Goal: Task Accomplishment & Management: Complete application form

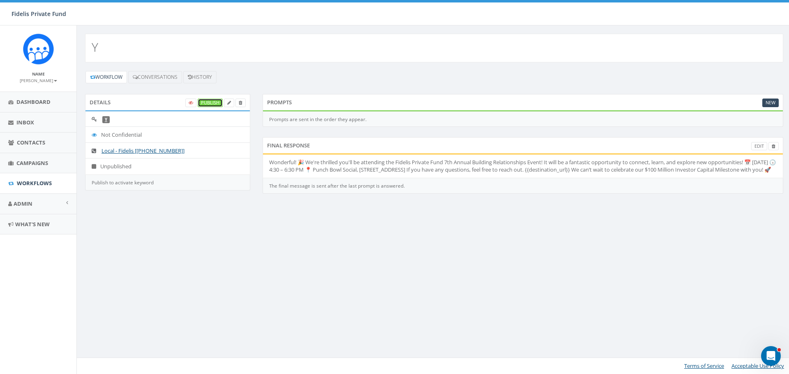
click at [211, 105] on link "Publish" at bounding box center [210, 103] width 25 height 9
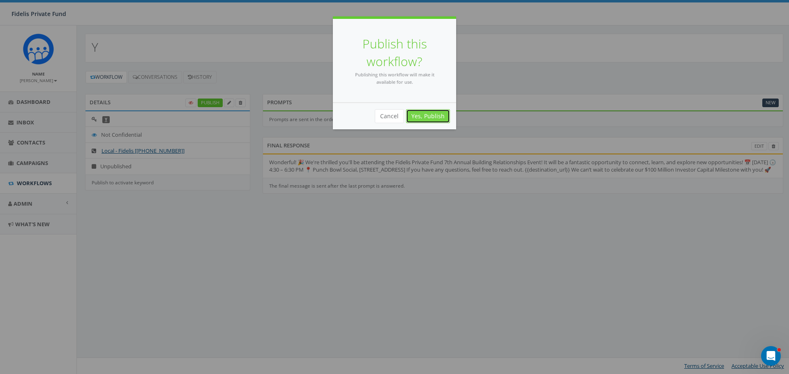
click at [432, 119] on link "Yes, Publish" at bounding box center [428, 116] width 44 height 14
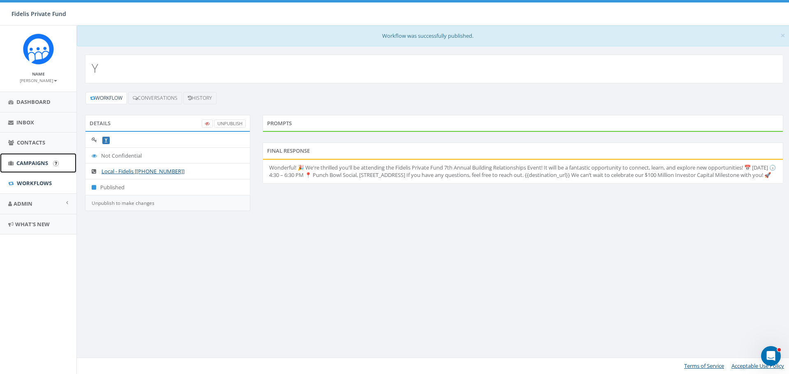
click at [41, 162] on span "Campaigns" at bounding box center [32, 162] width 32 height 7
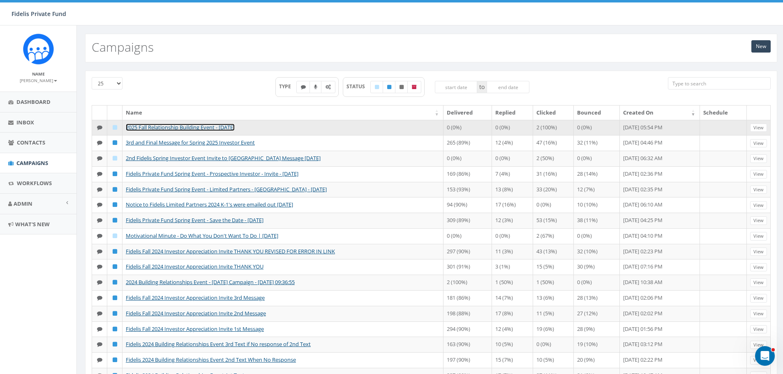
click at [232, 129] on link "2025 Fall Relationship Building Event - [DATE]" at bounding box center [180, 127] width 109 height 7
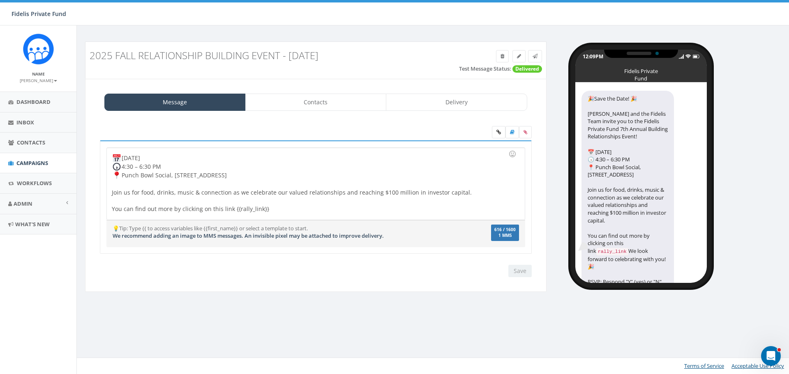
scroll to position [67, 0]
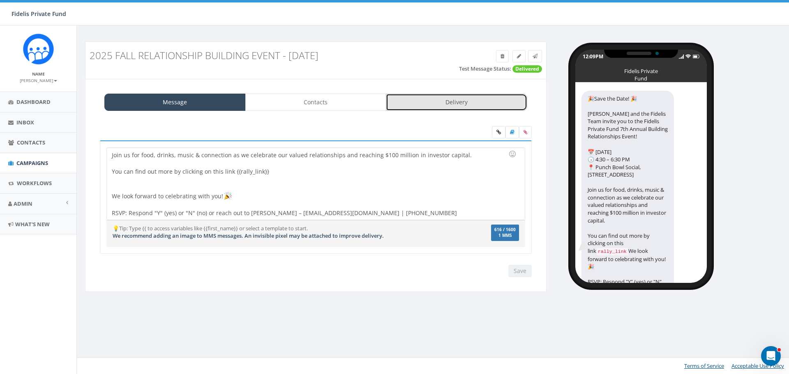
click at [453, 106] on link "Delivery" at bounding box center [456, 102] width 141 height 17
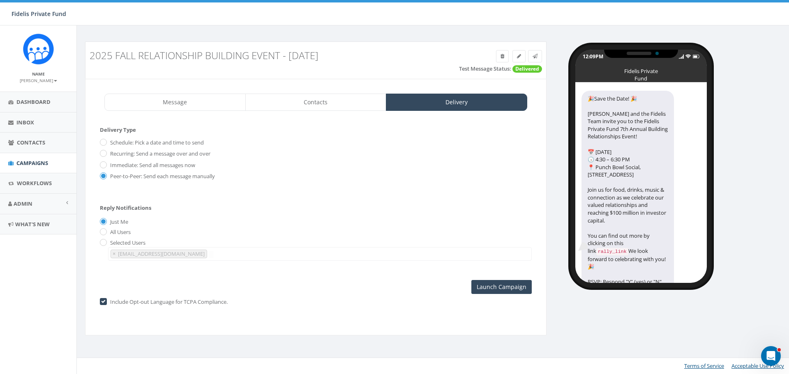
click at [108, 304] on div "Include Opt-out Language for TCPA Compliance." at bounding box center [316, 302] width 432 height 9
click at [104, 304] on input "checkbox" at bounding box center [102, 302] width 5 height 5
checkbox input "false"
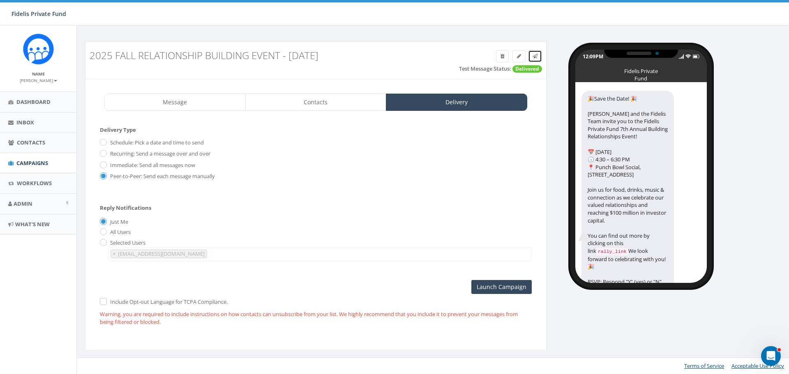
click at [534, 55] on icon at bounding box center [535, 56] width 5 height 5
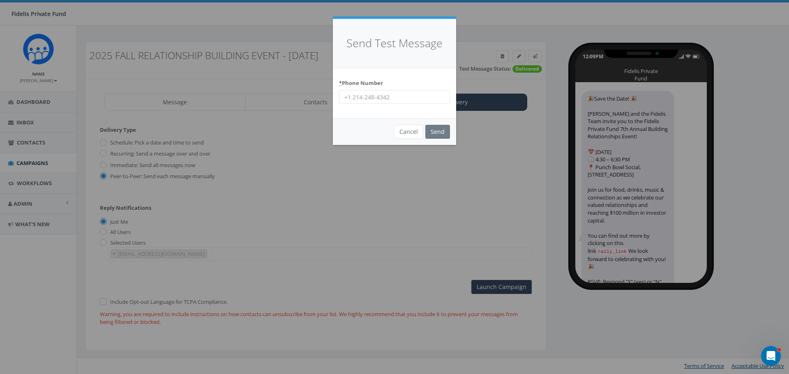
click at [389, 95] on input "* Phone Number" at bounding box center [394, 97] width 111 height 14
type input "14062538340"
click at [433, 134] on input "Send" at bounding box center [437, 132] width 25 height 14
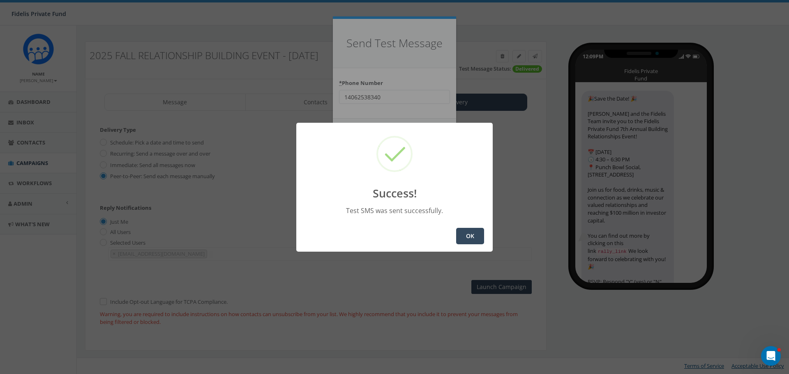
click at [470, 235] on button "OK" at bounding box center [470, 236] width 28 height 16
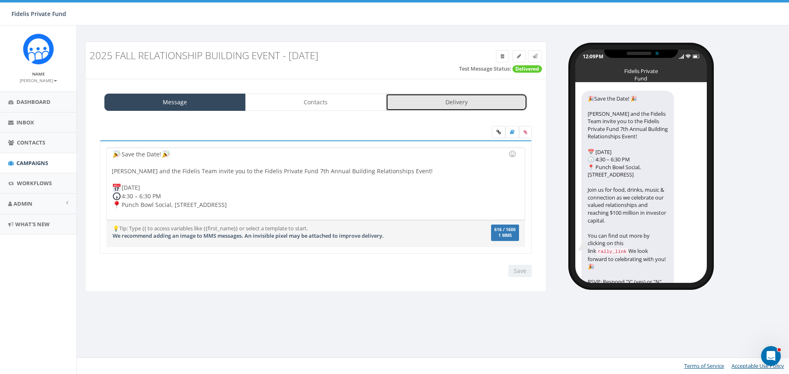
click at [444, 106] on link "Delivery" at bounding box center [456, 102] width 141 height 17
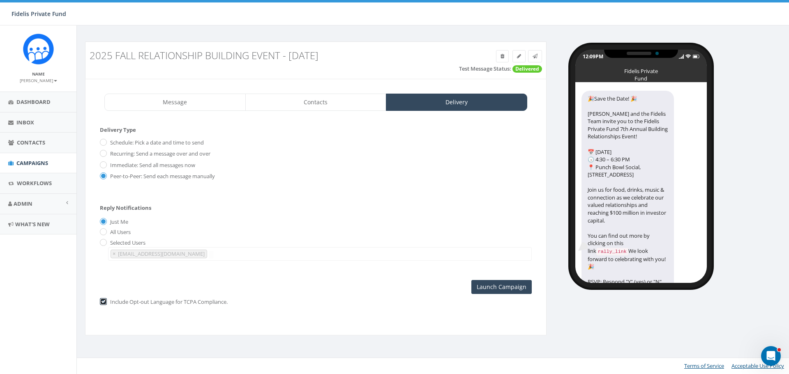
click at [104, 304] on input "checkbox" at bounding box center [102, 302] width 5 height 5
checkbox input "false"
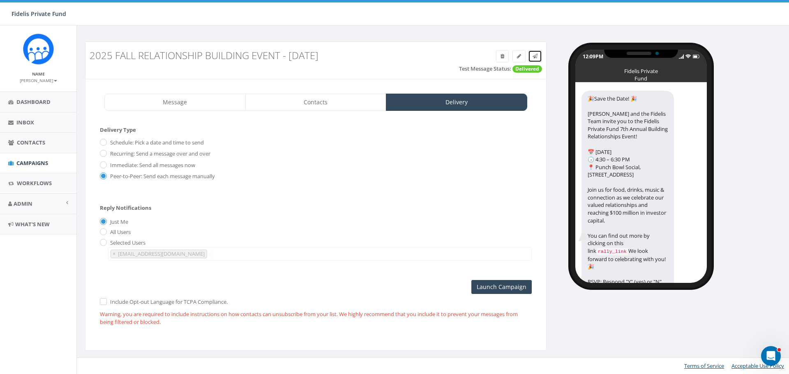
click at [537, 54] on icon at bounding box center [535, 56] width 5 height 5
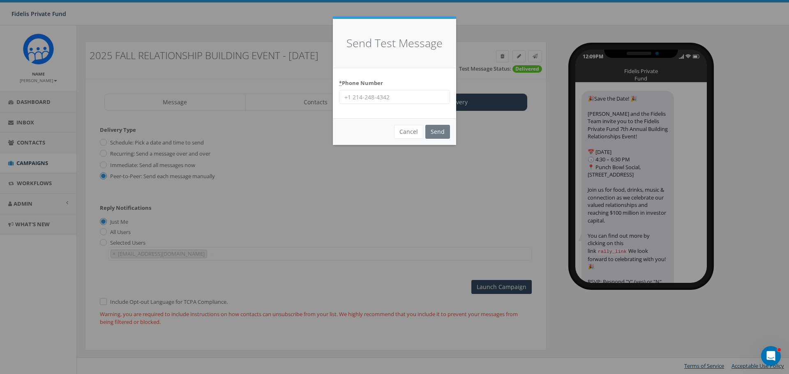
click at [418, 95] on input "* Phone Number" at bounding box center [394, 97] width 111 height 14
type input "17023793468"
click at [437, 129] on input "Send" at bounding box center [437, 132] width 25 height 14
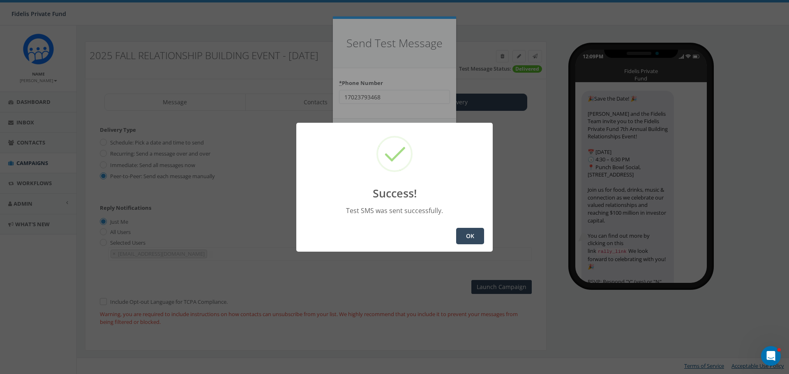
click at [467, 236] on button "OK" at bounding box center [470, 236] width 28 height 16
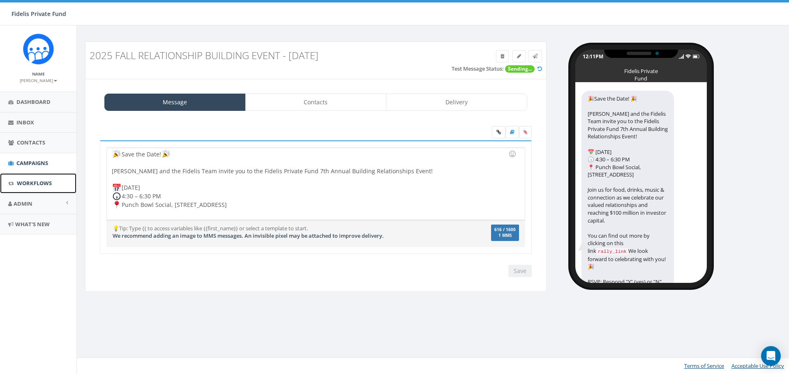
click at [36, 179] on link "Workflows" at bounding box center [38, 183] width 76 height 20
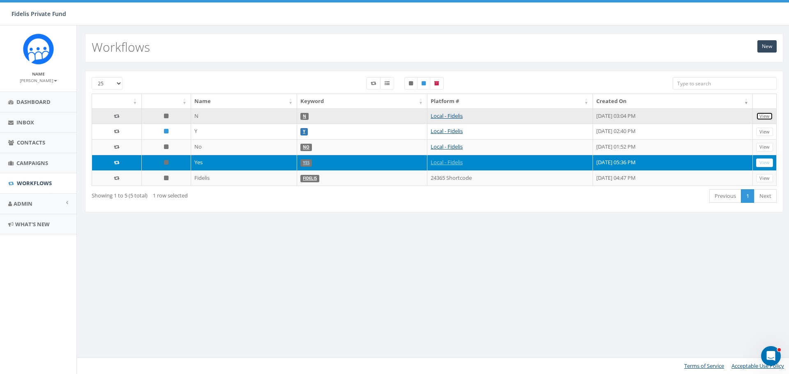
click at [767, 116] on link "View" at bounding box center [764, 116] width 17 height 9
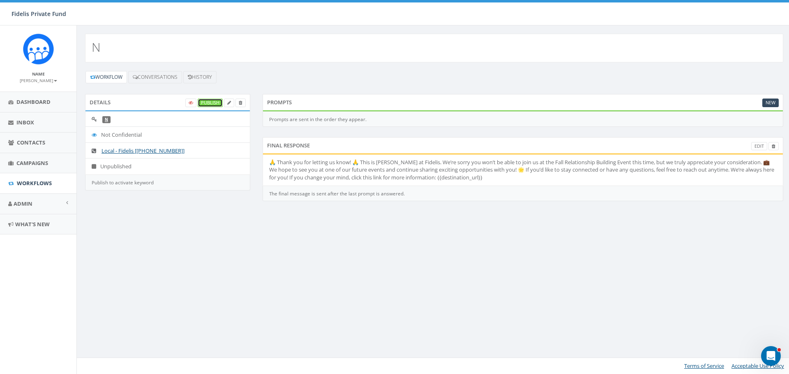
click at [207, 100] on link "Publish" at bounding box center [210, 103] width 25 height 9
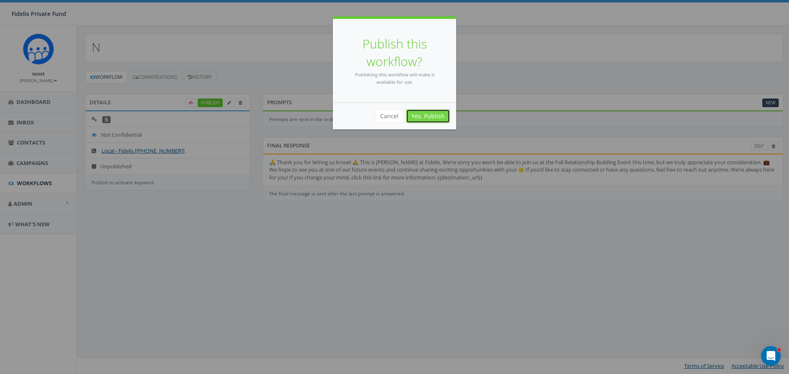
click at [428, 116] on link "Yes, Publish" at bounding box center [428, 116] width 44 height 14
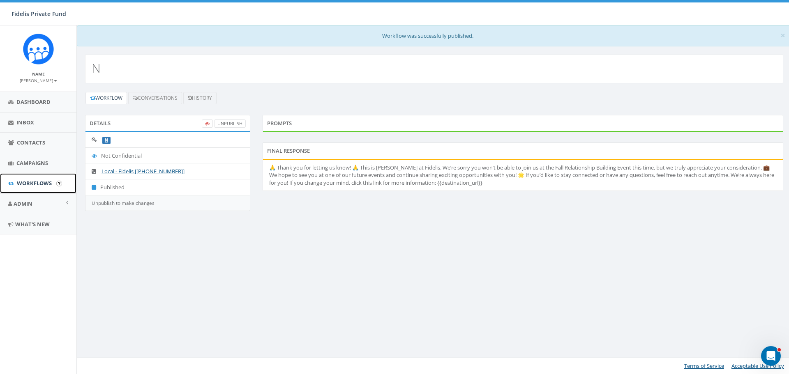
click at [40, 183] on span "Workflows" at bounding box center [34, 183] width 35 height 7
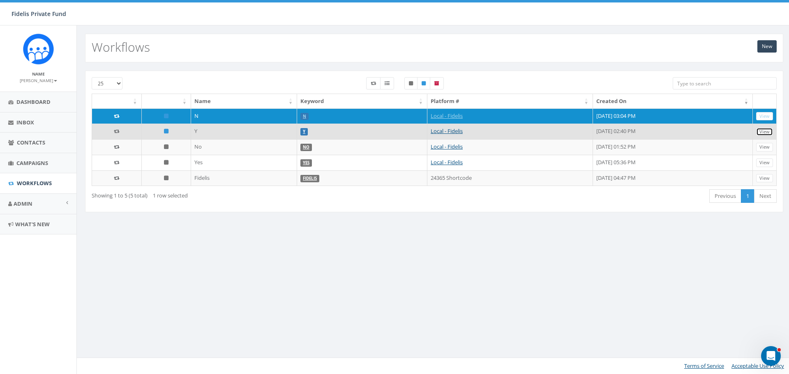
click at [767, 132] on link "View" at bounding box center [764, 132] width 17 height 9
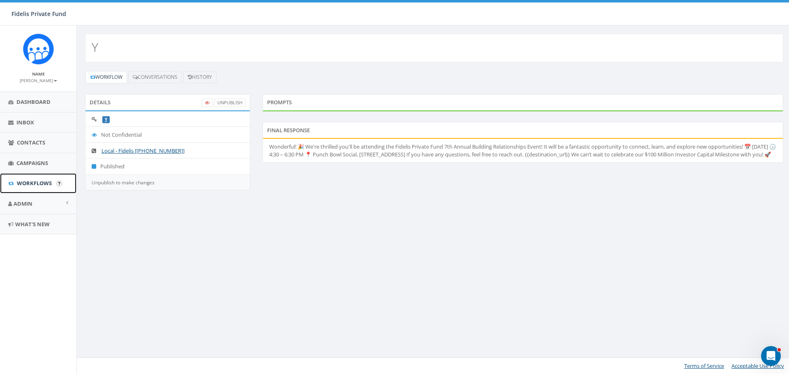
click at [44, 185] on span "Workflows" at bounding box center [34, 183] width 35 height 7
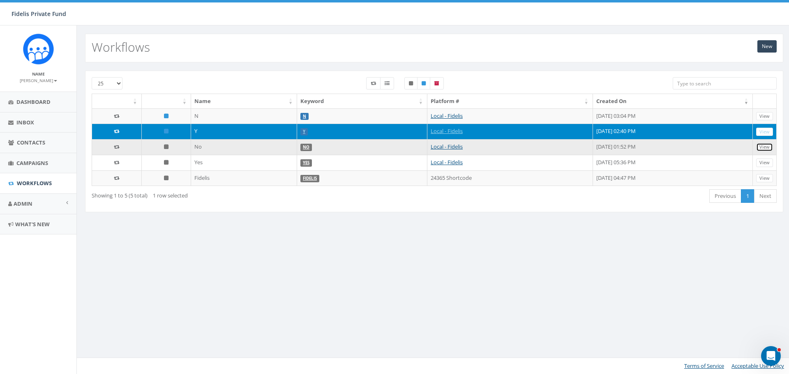
click at [759, 145] on link "View" at bounding box center [764, 147] width 17 height 9
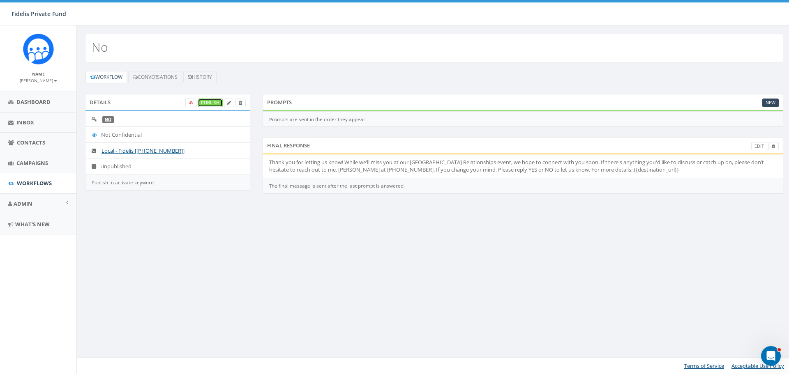
click at [208, 102] on link "Publish" at bounding box center [210, 103] width 25 height 9
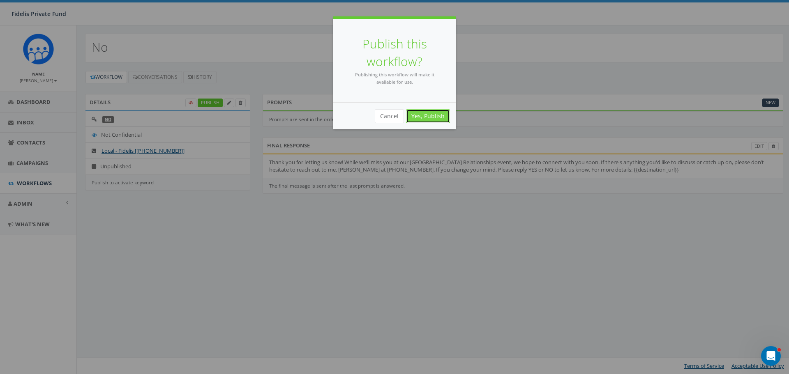
click at [420, 114] on link "Yes, Publish" at bounding box center [428, 116] width 44 height 14
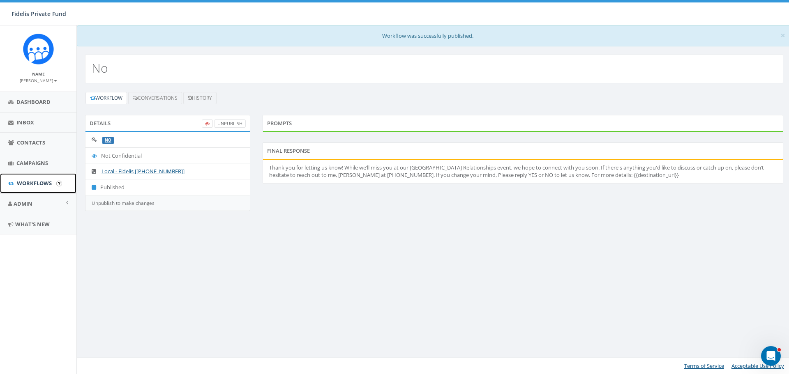
click at [45, 183] on span "Workflows" at bounding box center [34, 183] width 35 height 7
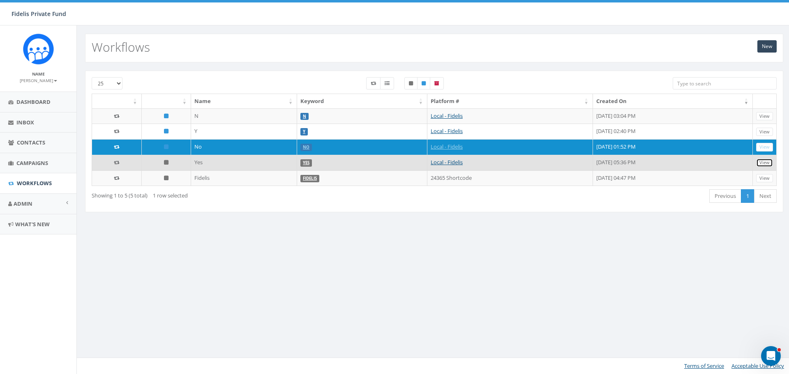
click at [767, 164] on link "View" at bounding box center [764, 163] width 17 height 9
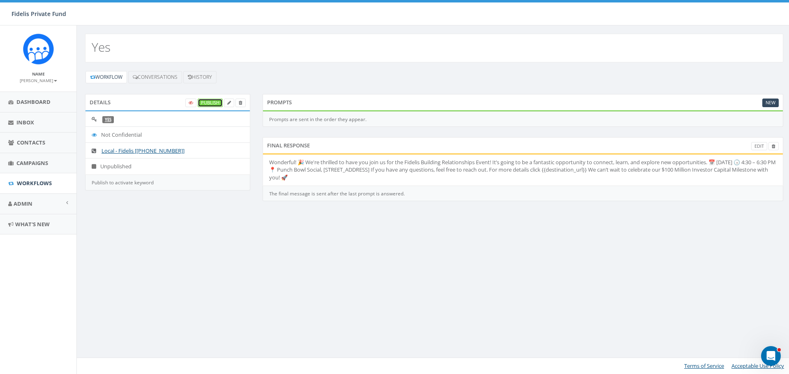
click at [208, 104] on link "Publish" at bounding box center [210, 103] width 25 height 9
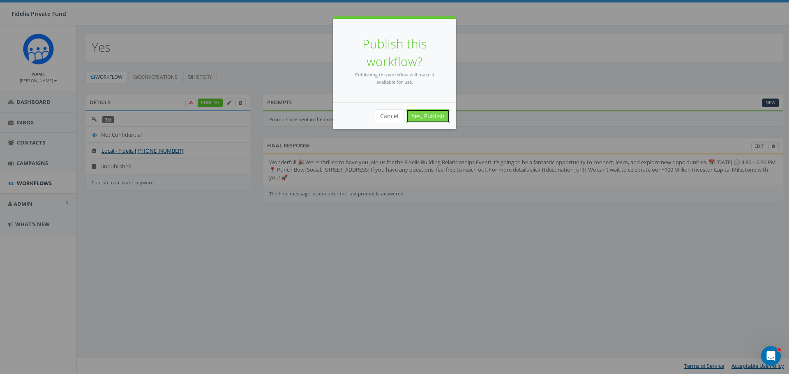
click at [436, 113] on link "Yes, Publish" at bounding box center [428, 116] width 44 height 14
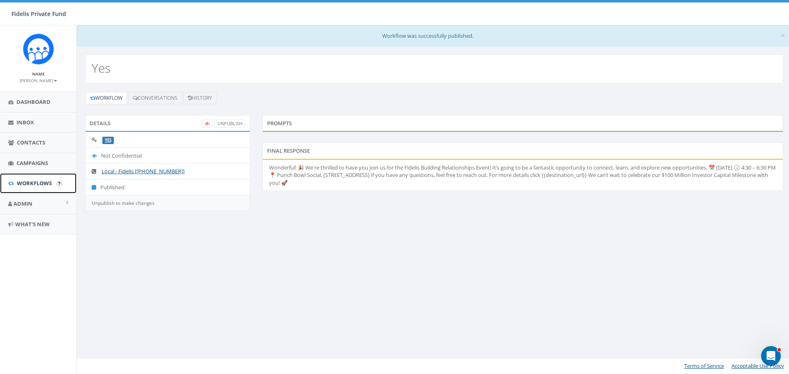
click at [37, 185] on span "Workflows" at bounding box center [34, 183] width 35 height 7
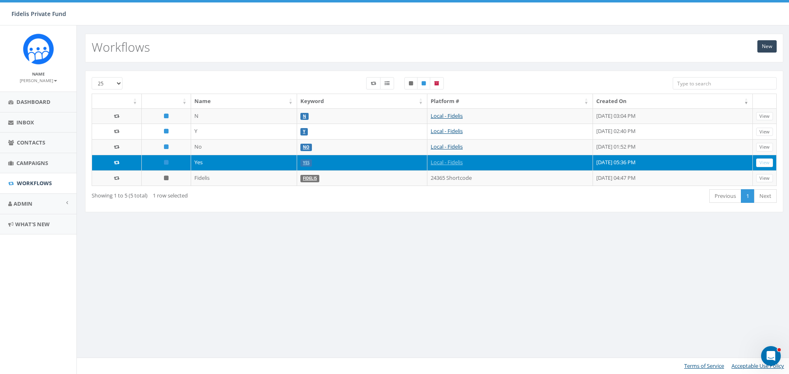
click at [402, 240] on div "New Workflows 25 50 100 Name Keyword Platform # Created On N N Local - Fidelis …" at bounding box center [433, 199] width 715 height 349
click at [349, 260] on div "New Workflows 25 50 100 Name Keyword Platform # Created On N N Local - Fidelis …" at bounding box center [433, 199] width 715 height 349
click at [36, 183] on span "Workflows" at bounding box center [34, 183] width 35 height 7
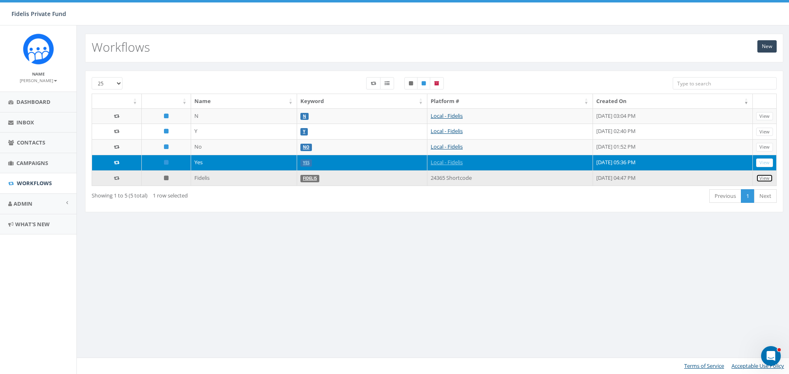
click at [763, 181] on link "View" at bounding box center [764, 178] width 17 height 9
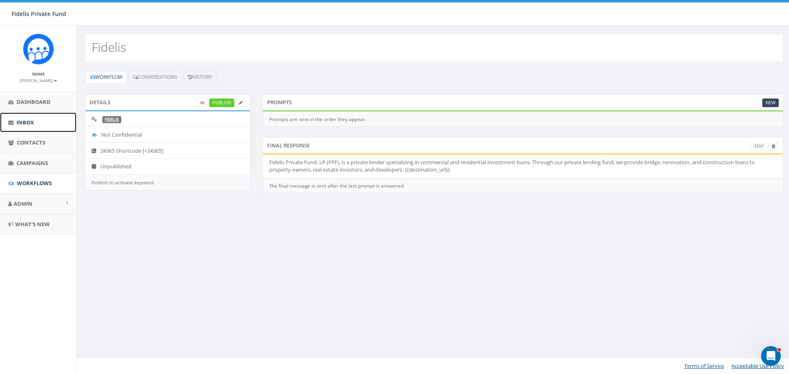
click at [35, 124] on link "Inbox" at bounding box center [38, 123] width 76 height 20
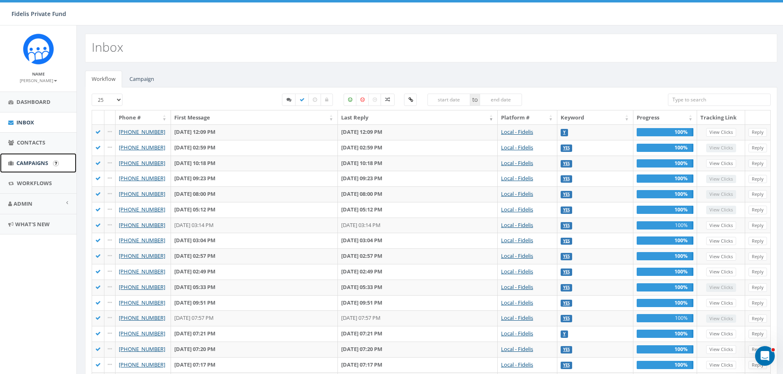
click at [41, 164] on span "Campaigns" at bounding box center [32, 162] width 32 height 7
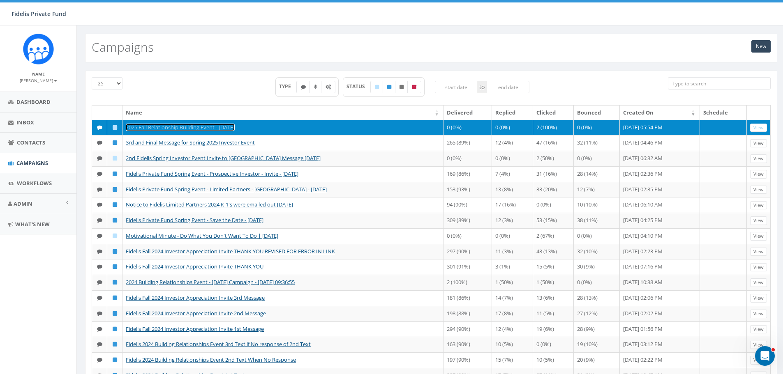
click at [223, 125] on link "2025 Fall Relationship Building Event - 11/5/25" at bounding box center [180, 127] width 109 height 7
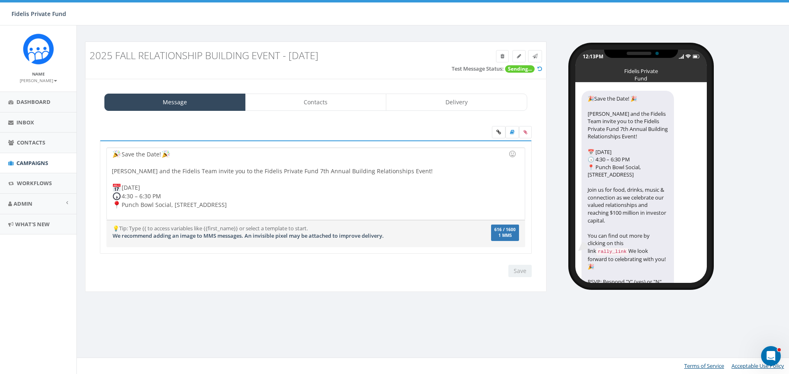
click at [427, 201] on div "Save the Date! John Lloyd and the Fidelis Team invite you to the Fidelis Privat…" at bounding box center [316, 184] width 418 height 72
click at [37, 181] on span "Workflows" at bounding box center [34, 183] width 35 height 7
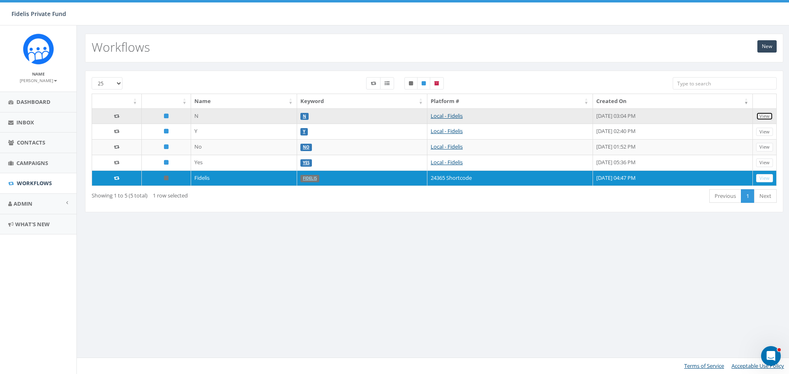
click at [766, 116] on link "View" at bounding box center [764, 116] width 17 height 9
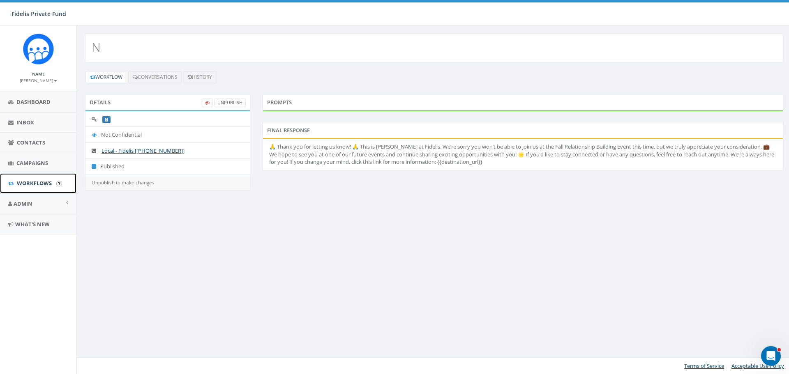
click at [31, 185] on span "Workflows" at bounding box center [34, 183] width 35 height 7
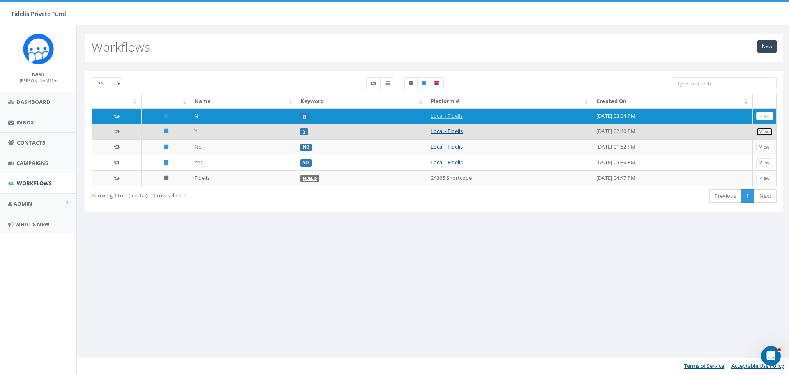
click at [764, 133] on link "View" at bounding box center [764, 132] width 17 height 9
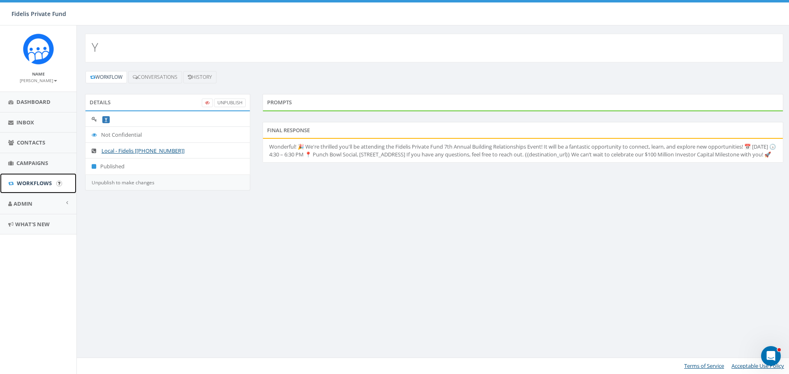
click at [38, 187] on span "Workflows" at bounding box center [34, 183] width 35 height 7
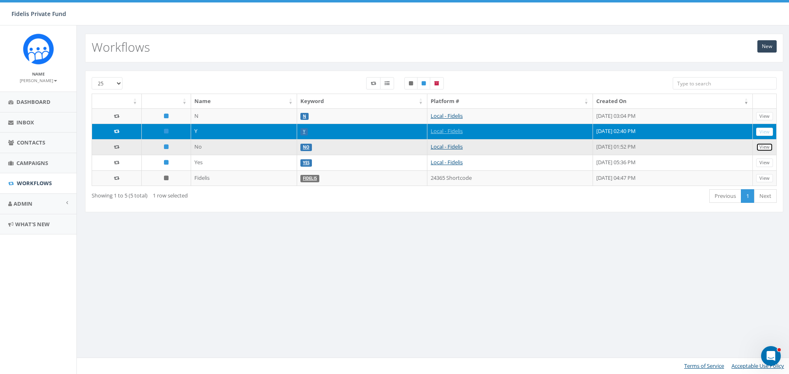
click at [769, 146] on link "View" at bounding box center [764, 147] width 17 height 9
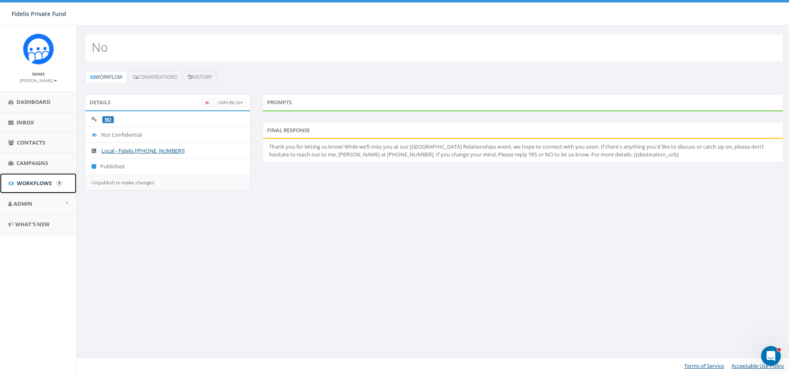
click at [34, 184] on span "Workflows" at bounding box center [34, 183] width 35 height 7
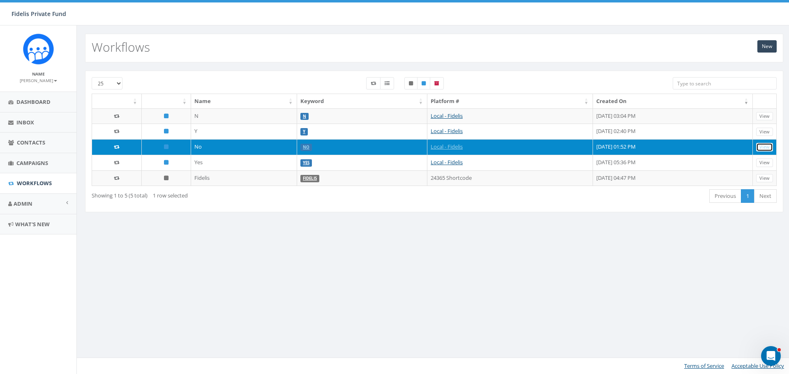
click at [765, 147] on link "View" at bounding box center [764, 147] width 17 height 9
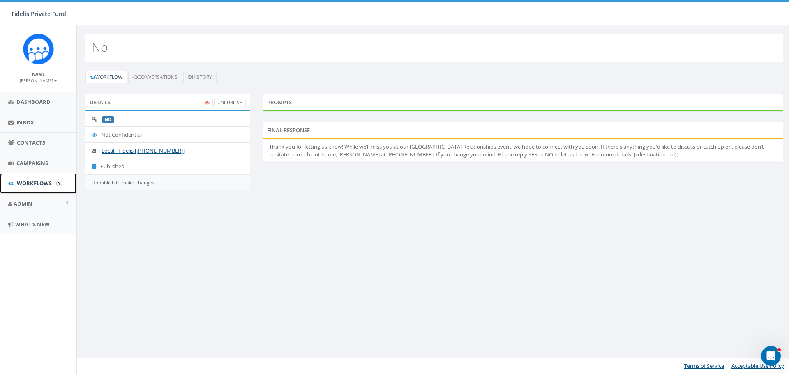
click at [32, 181] on span "Workflows" at bounding box center [34, 183] width 35 height 7
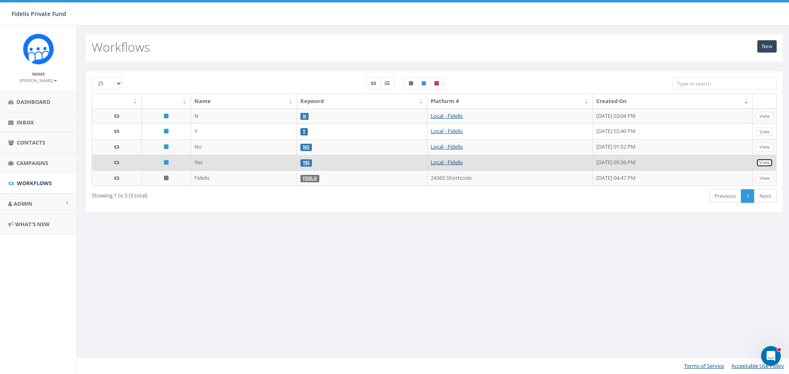
click at [765, 164] on link "View" at bounding box center [764, 163] width 17 height 9
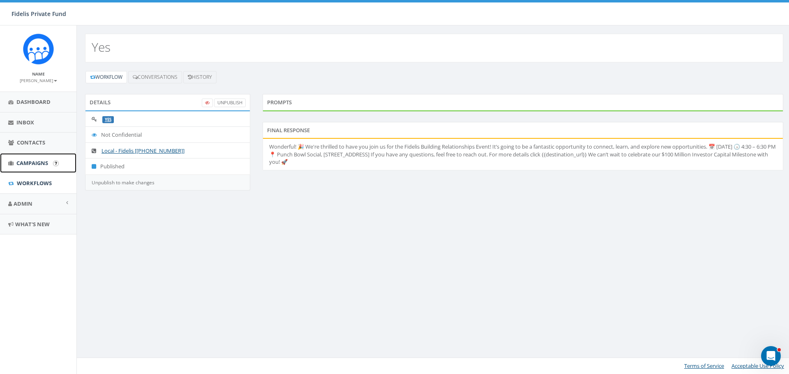
click at [30, 162] on span "Campaigns" at bounding box center [32, 162] width 32 height 7
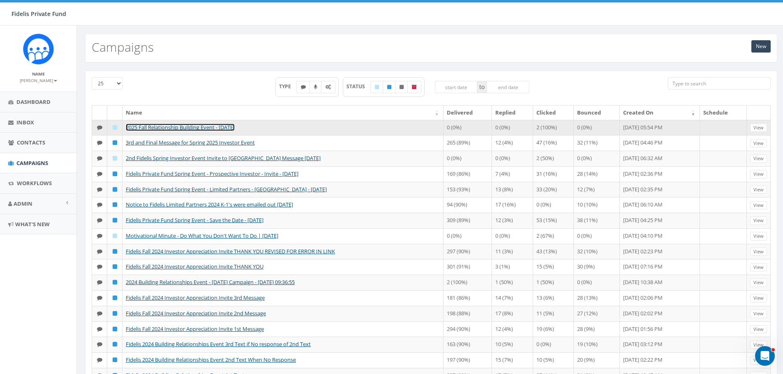
click at [213, 128] on link "2025 Fall Relationship Building Event - 11/5/25" at bounding box center [180, 127] width 109 height 7
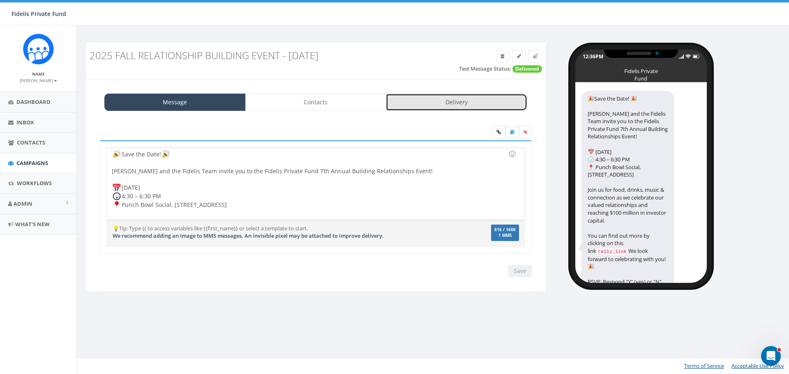
click at [494, 104] on link "Delivery" at bounding box center [456, 102] width 141 height 17
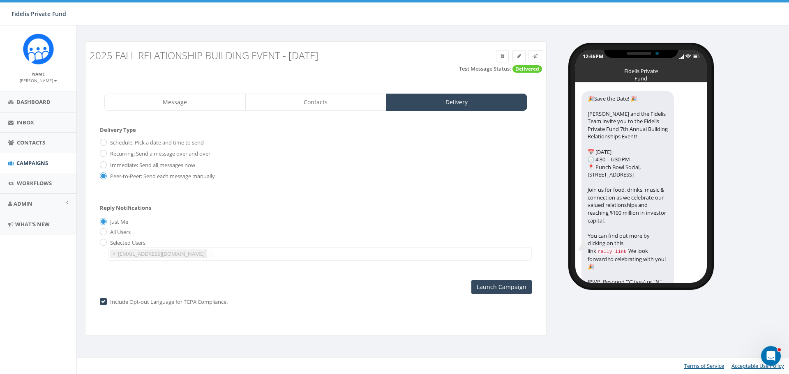
click at [108, 301] on label "Include Opt-out Language for TCPA Compliance." at bounding box center [168, 302] width 120 height 8
click at [104, 302] on input "checkbox" at bounding box center [102, 302] width 5 height 5
checkbox input "false"
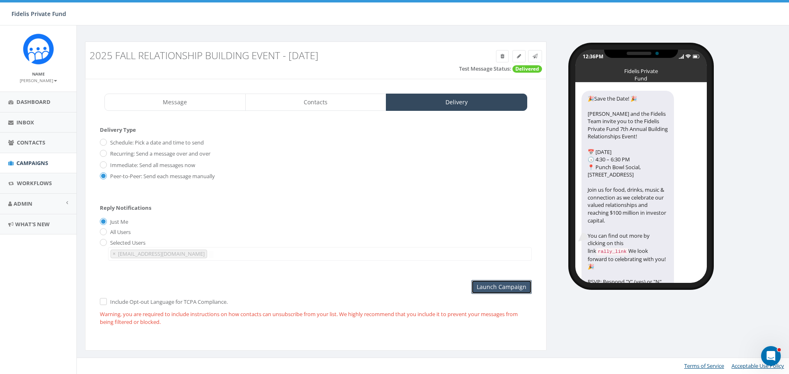
click at [508, 287] on input "Launch Campaign" at bounding box center [501, 287] width 60 height 14
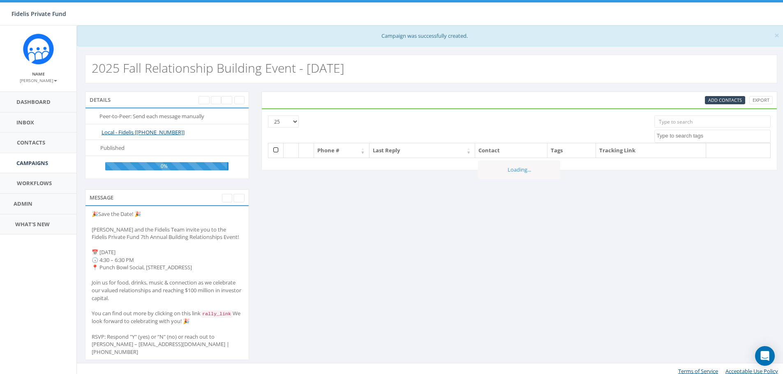
select select
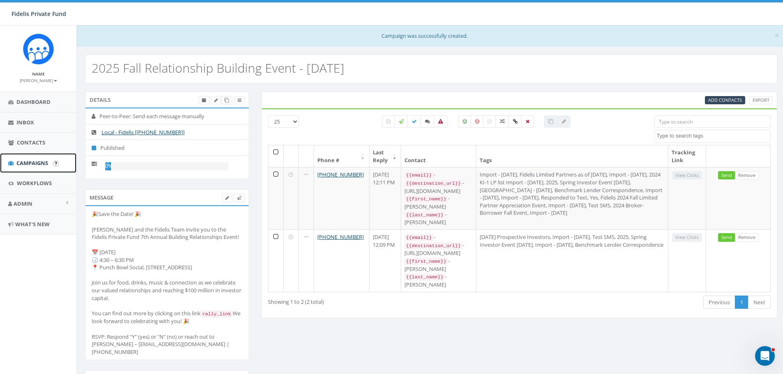
drag, startPoint x: 38, startPoint y: 164, endPoint x: 60, endPoint y: 166, distance: 22.3
click at [38, 164] on span "Campaigns" at bounding box center [32, 162] width 32 height 7
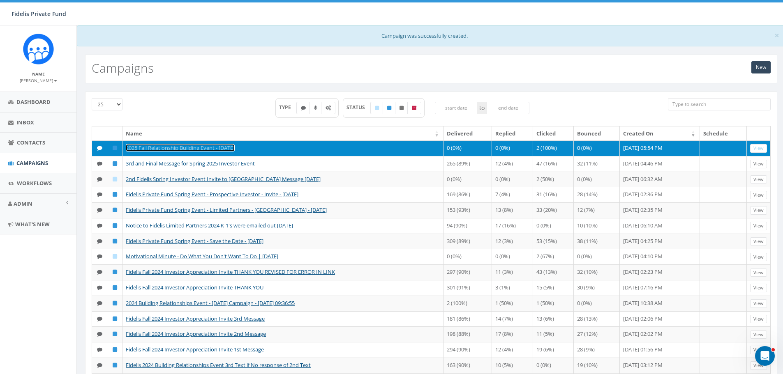
click at [232, 149] on link "2025 Fall Relationship Building Event - [DATE]" at bounding box center [180, 147] width 109 height 7
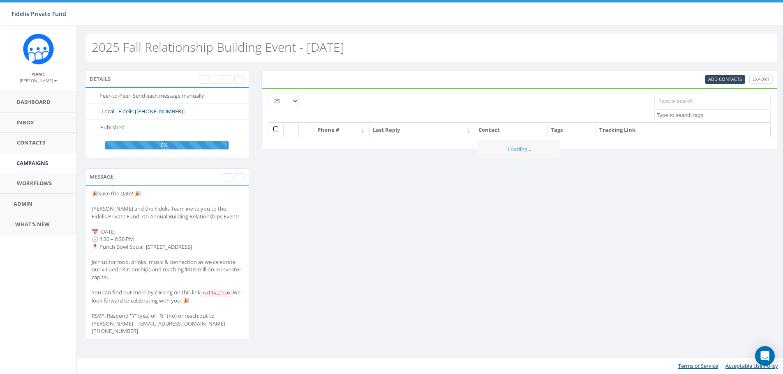
select select
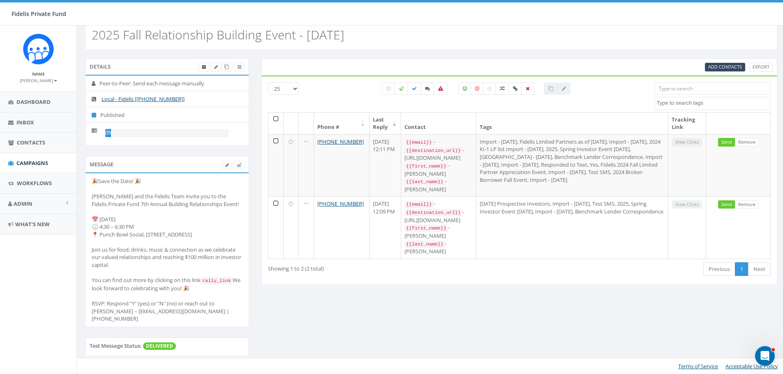
scroll to position [20, 0]
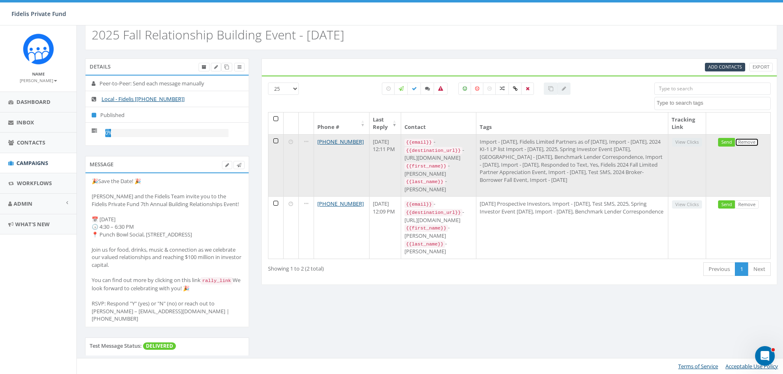
click at [746, 138] on link "Remove" at bounding box center [747, 142] width 24 height 9
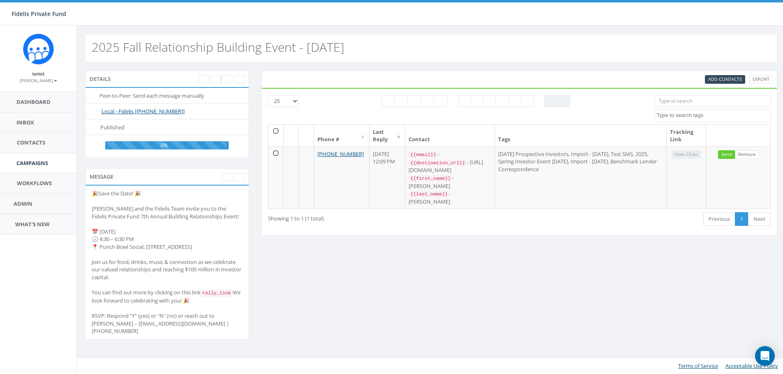
select select
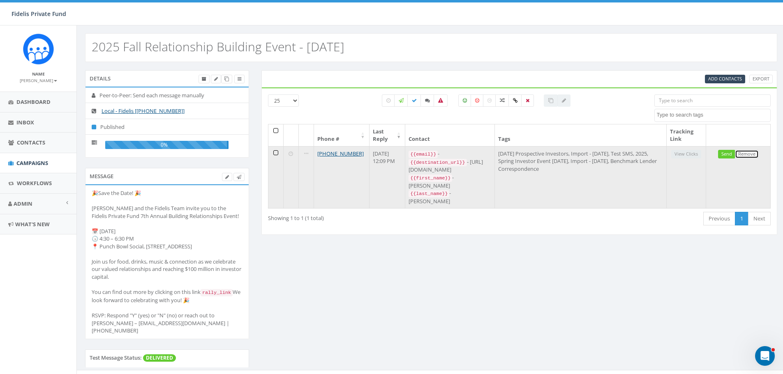
click at [749, 154] on link "Remove" at bounding box center [747, 154] width 24 height 9
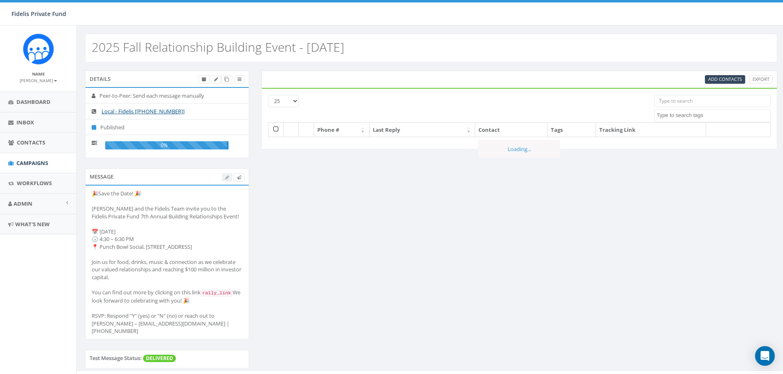
select select
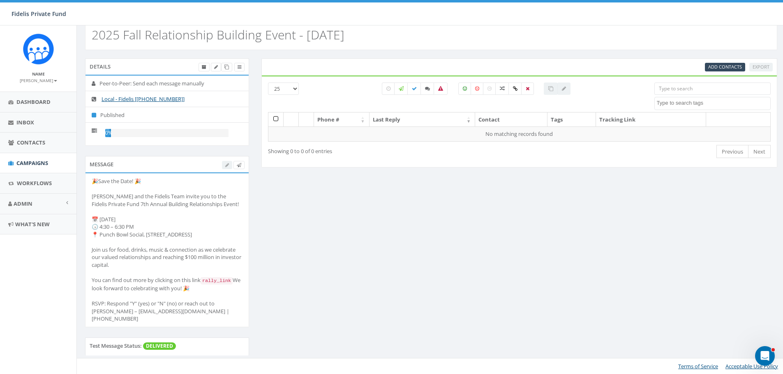
scroll to position [20, 0]
click at [42, 162] on span "Campaigns" at bounding box center [32, 162] width 32 height 7
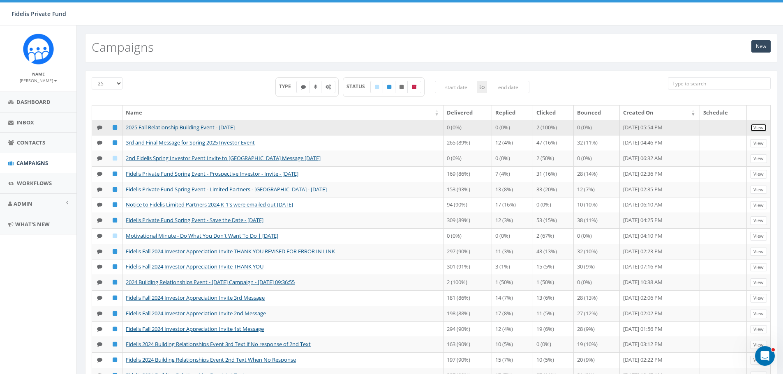
click at [759, 129] on link "View" at bounding box center [758, 128] width 17 height 9
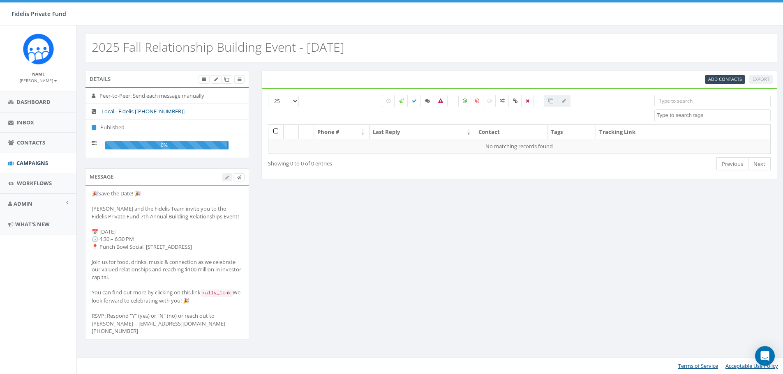
select select
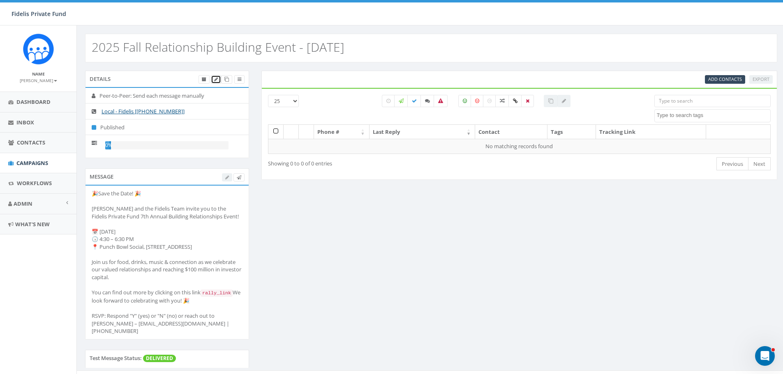
click at [215, 81] on icon at bounding box center [216, 79] width 4 height 5
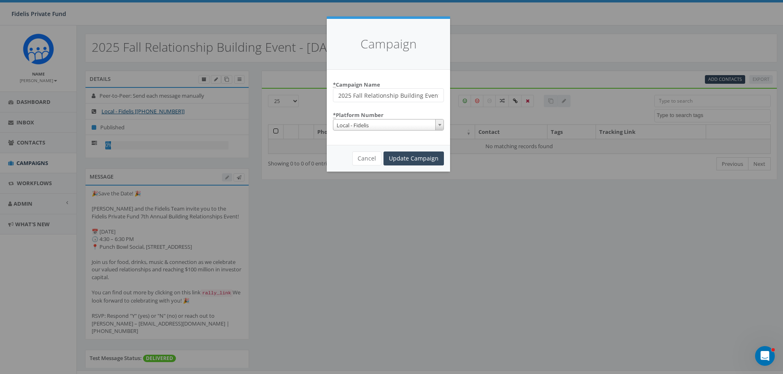
click at [438, 126] on b at bounding box center [439, 125] width 3 height 2
click at [501, 214] on div "Campaign * Campaign Name 2025 Fall Relationship Building Event - [DATE] * Platf…" at bounding box center [391, 187] width 783 height 374
click at [362, 159] on button "Cancel" at bounding box center [366, 159] width 29 height 14
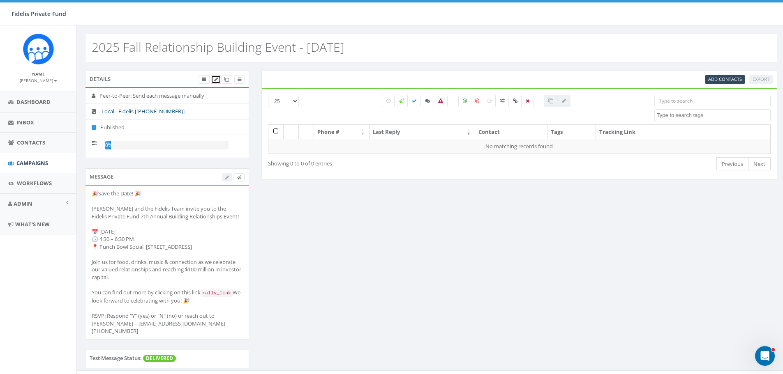
click at [215, 79] on icon at bounding box center [216, 79] width 4 height 5
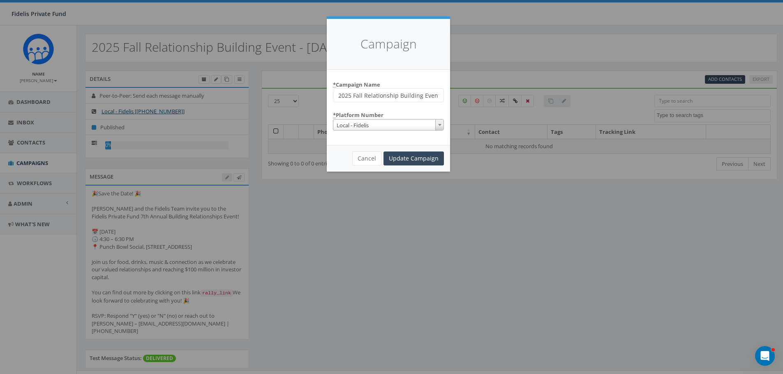
click at [307, 228] on div "Campaign * Campaign Name 2025 Fall Relationship Building Event - [DATE] * Platf…" at bounding box center [391, 187] width 783 height 374
click at [367, 157] on button "Cancel" at bounding box center [366, 159] width 29 height 14
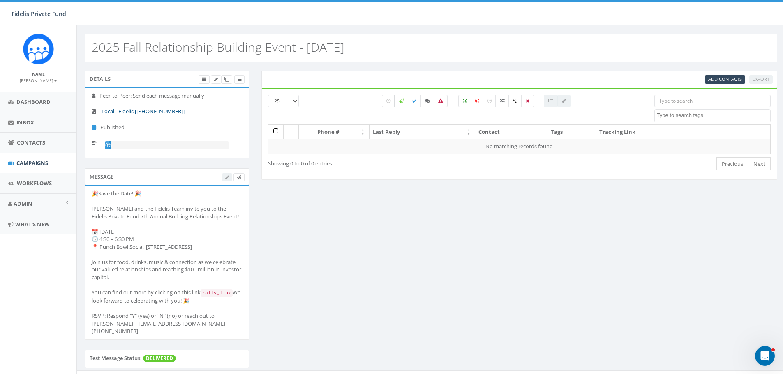
click at [400, 102] on icon at bounding box center [401, 101] width 5 height 5
checkbox input "true"
click at [713, 80] on span "Add Contacts" at bounding box center [725, 79] width 34 height 6
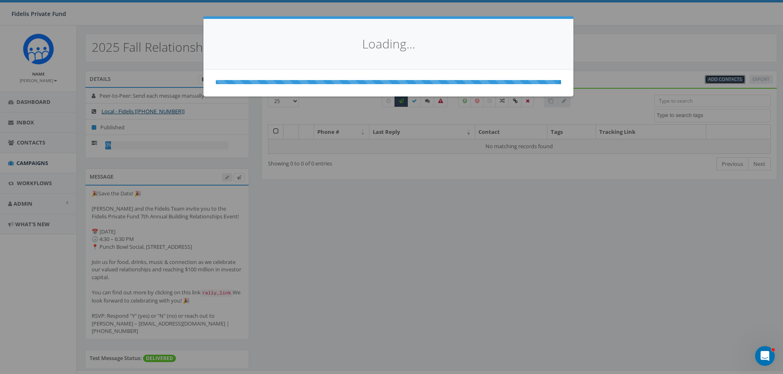
select select
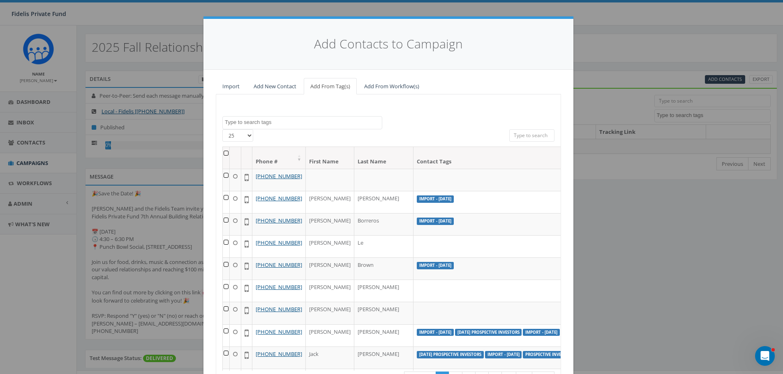
click at [603, 42] on div "Add Contacts to Campaign Import Add New Contact Add From Tag(s) Add From Workfl…" at bounding box center [391, 187] width 783 height 374
click at [156, 11] on div "Add Contacts to Campaign Import Add New Contact Add From Tag(s) Add From Workfl…" at bounding box center [391, 187] width 783 height 374
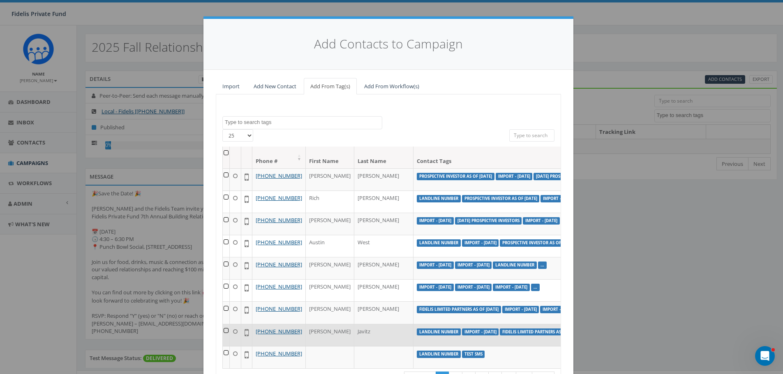
scroll to position [553, 0]
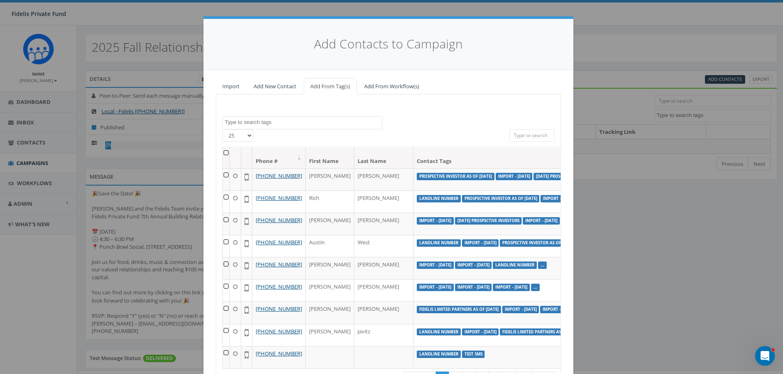
click at [660, 245] on div "Add Contacts to Campaign Import Add New Contact Add From Tag(s) Add From Workfl…" at bounding box center [391, 187] width 783 height 374
click at [147, 21] on div "Add Contacts to Campaign Import Add New Contact Add From Tag(s) Add From Workfl…" at bounding box center [391, 187] width 783 height 374
click at [284, 123] on textarea "Search" at bounding box center [303, 122] width 157 height 7
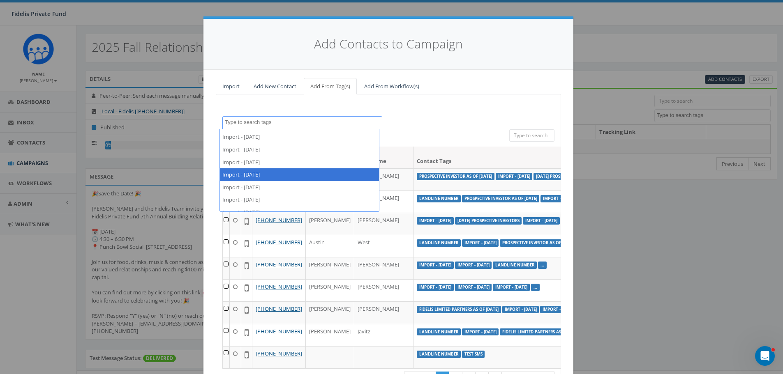
scroll to position [288, 0]
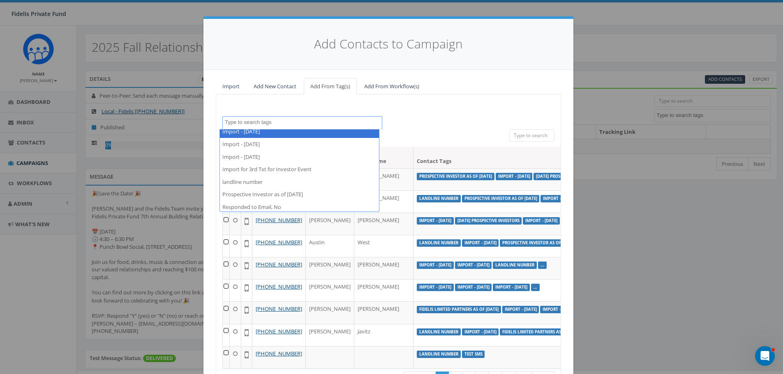
click at [633, 40] on div "Add Contacts to Campaign Import Add New Contact Add From Tag(s) Add From Workfl…" at bounding box center [391, 187] width 783 height 374
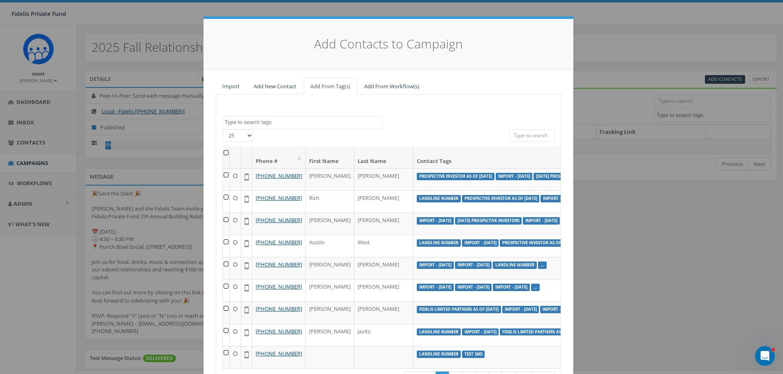
click at [31, 164] on div "Add Contacts to Campaign Import Add New Contact Add From Tag(s) Add From Workfl…" at bounding box center [391, 187] width 783 height 374
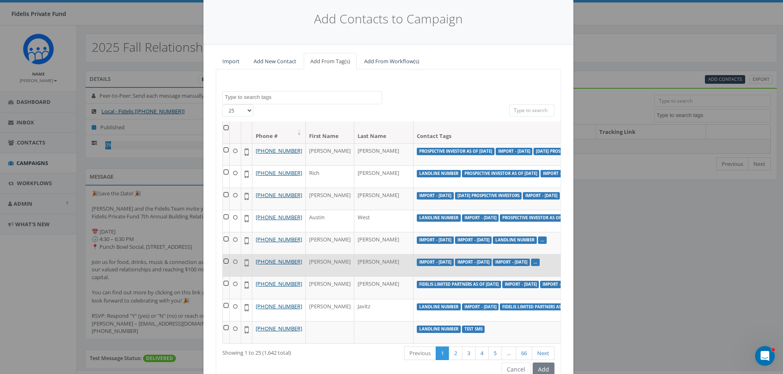
scroll to position [65, 0]
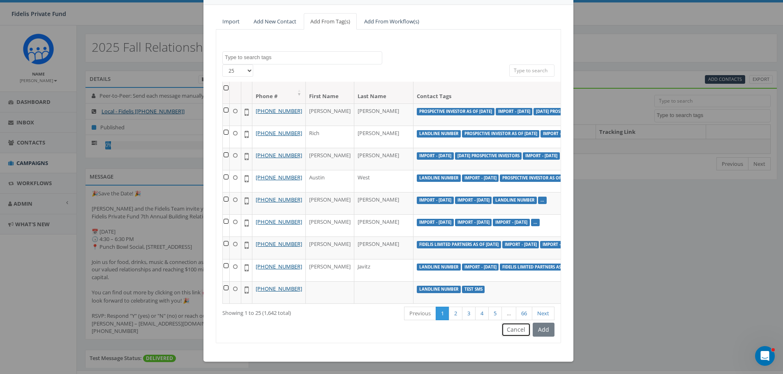
click at [512, 328] on button "Cancel" at bounding box center [515, 330] width 29 height 14
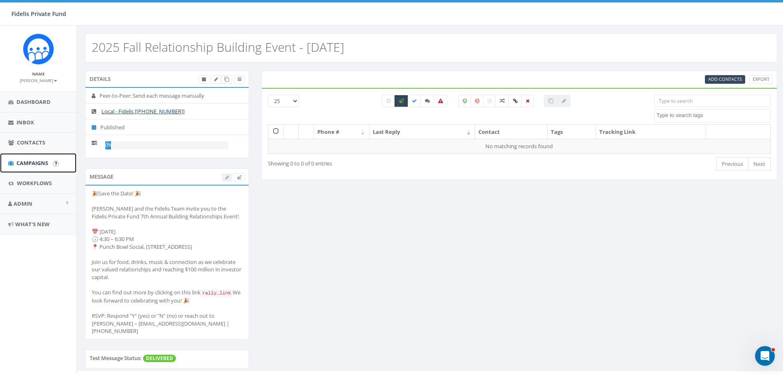
click at [38, 161] on span "Campaigns" at bounding box center [32, 162] width 32 height 7
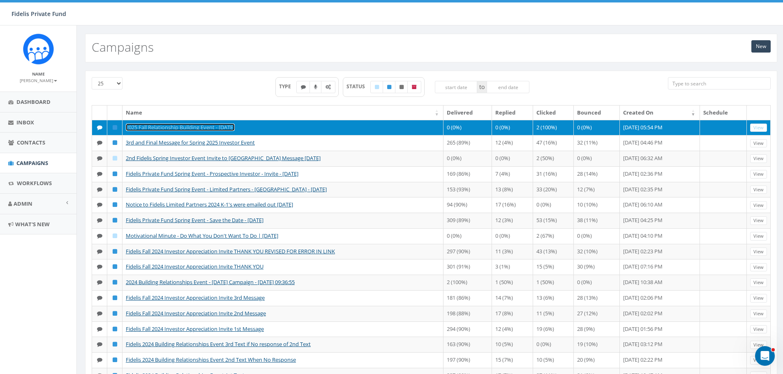
click at [196, 127] on link "2025 Fall Relationship Building Event - [DATE]" at bounding box center [180, 127] width 109 height 7
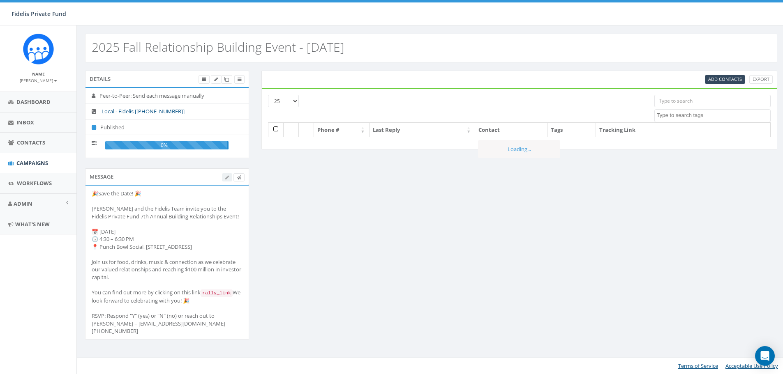
select select
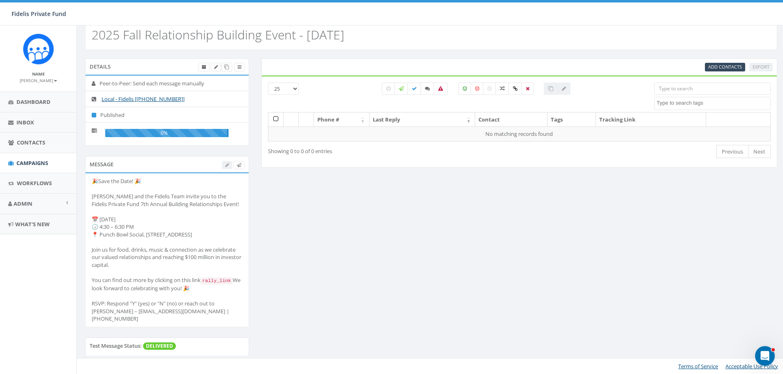
scroll to position [20, 0]
click at [240, 163] on icon at bounding box center [239, 165] width 5 height 5
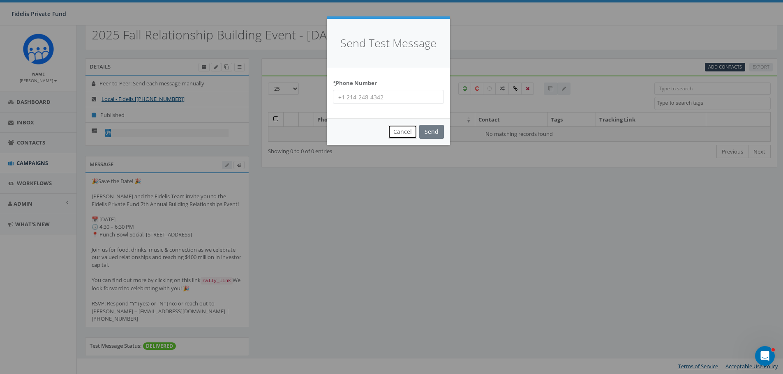
click at [407, 130] on button "Cancel" at bounding box center [402, 132] width 29 height 14
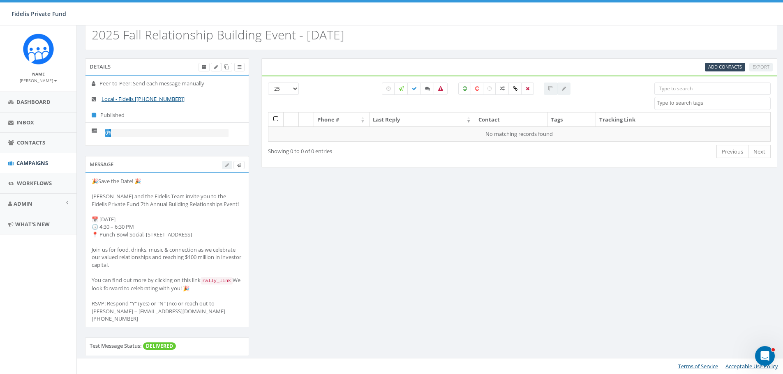
click at [226, 161] on div at bounding box center [233, 165] width 23 height 9
click at [227, 161] on div at bounding box center [233, 165] width 23 height 9
click at [305, 194] on div "Details Peer-to-Peer: Send each message manually Local - Fidelis [+1 619-369-58…" at bounding box center [431, 212] width 705 height 308
click at [223, 161] on div at bounding box center [233, 165] width 23 height 9
click at [226, 161] on div at bounding box center [233, 165] width 23 height 9
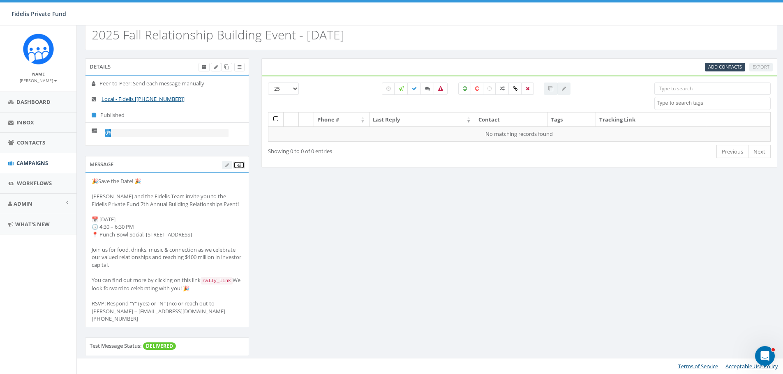
click at [238, 163] on icon at bounding box center [239, 165] width 5 height 5
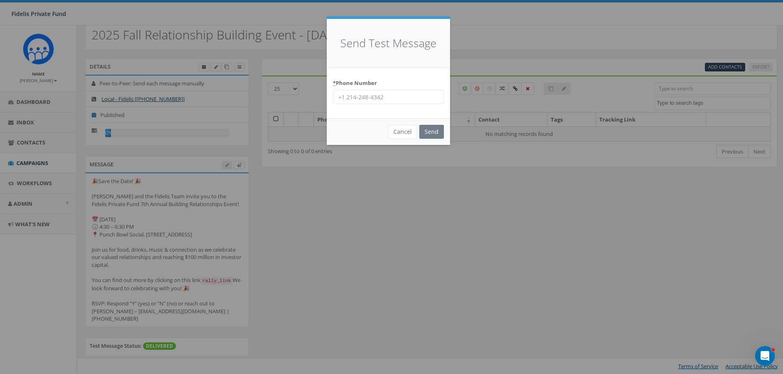
click at [379, 99] on input "* Phone Number" at bounding box center [388, 97] width 111 height 14
type input "1"
type input "14062538340"
click at [427, 132] on input "Send" at bounding box center [431, 132] width 25 height 14
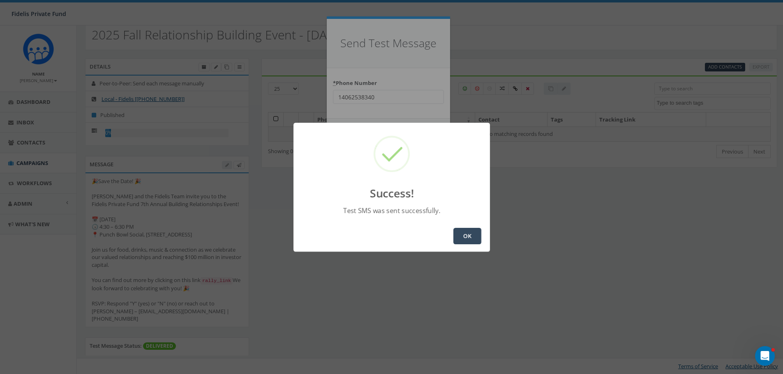
click at [469, 235] on button "OK" at bounding box center [467, 236] width 28 height 16
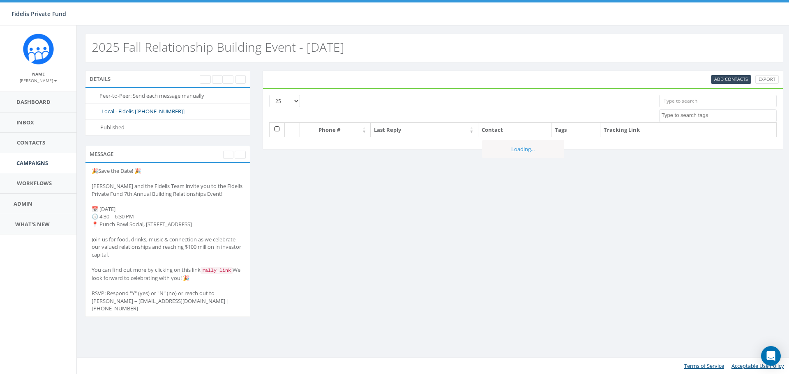
select select
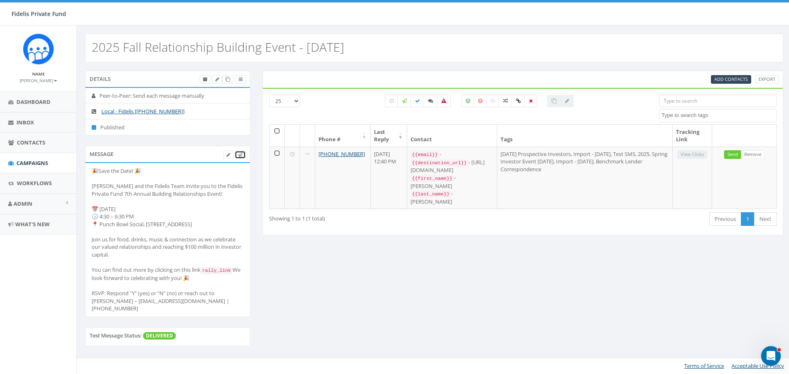
click at [241, 154] on icon at bounding box center [240, 155] width 5 height 5
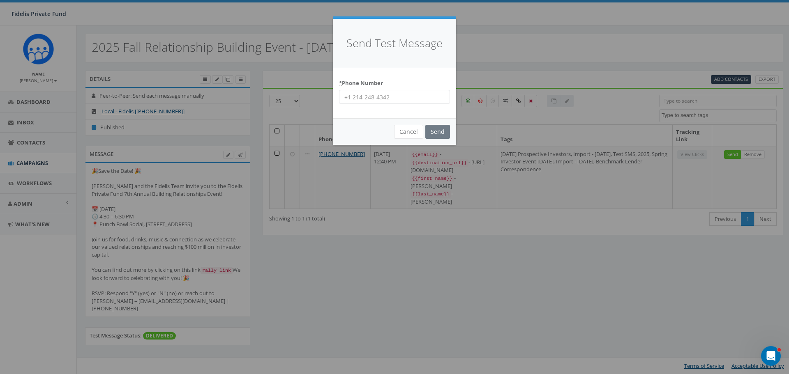
click at [373, 96] on input "* Phone Number" at bounding box center [394, 97] width 111 height 14
type input "17607531393"
click at [438, 130] on input "Send" at bounding box center [437, 132] width 25 height 14
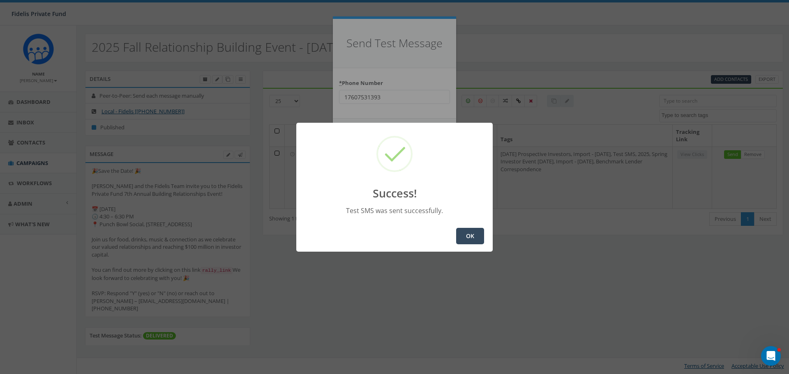
click at [465, 233] on button "OK" at bounding box center [470, 236] width 28 height 16
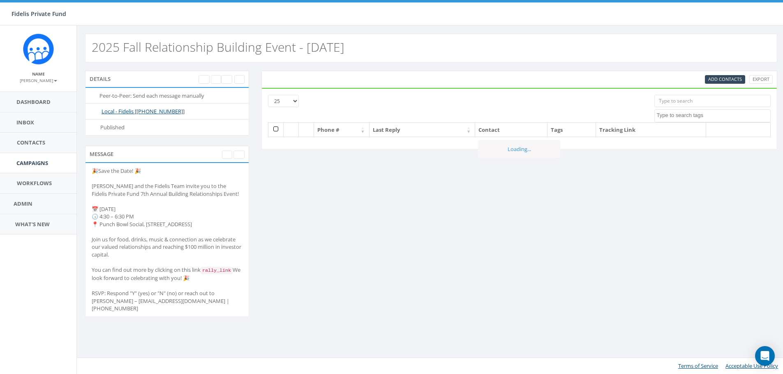
select select
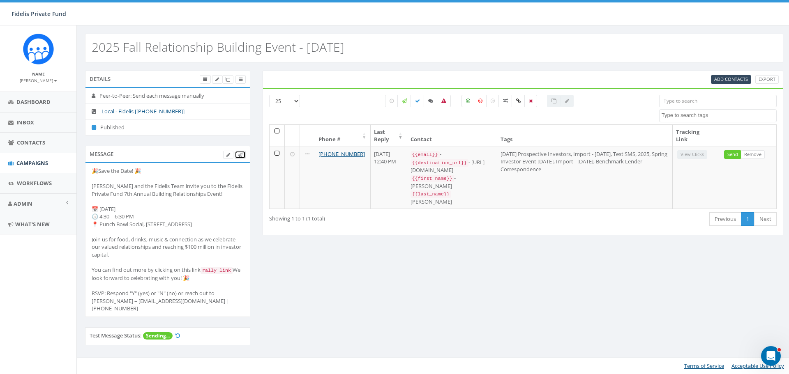
click at [242, 156] on icon at bounding box center [240, 155] width 5 height 5
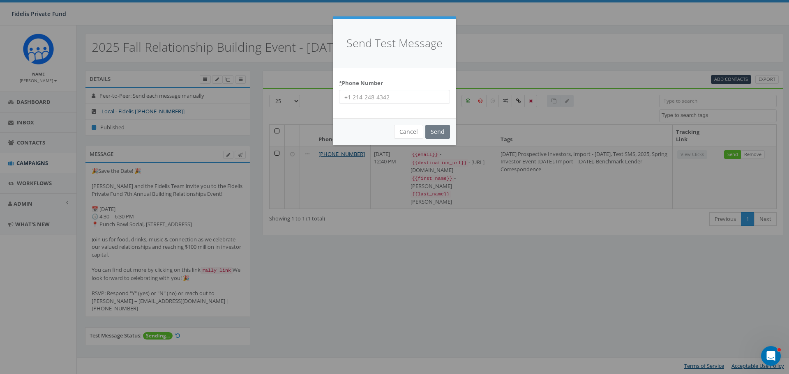
click at [367, 96] on input "* Phone Number" at bounding box center [394, 97] width 111 height 14
type input "18588297050"
click at [438, 128] on input "Send" at bounding box center [437, 132] width 25 height 14
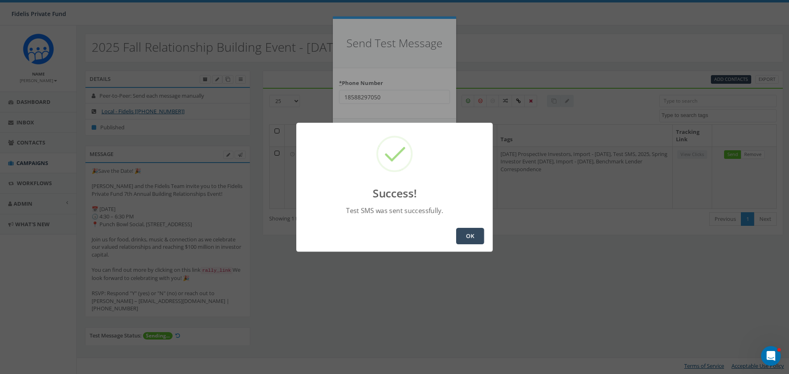
click at [464, 235] on button "OK" at bounding box center [470, 236] width 28 height 16
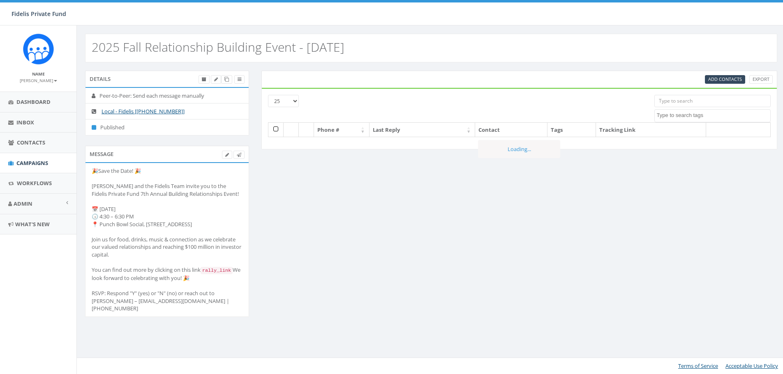
select select
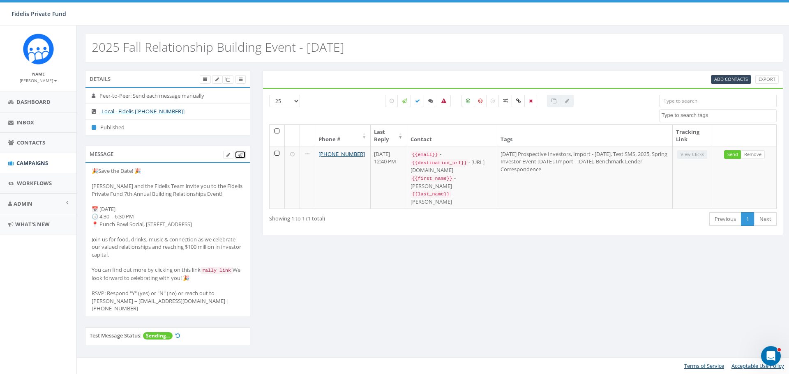
click at [241, 154] on icon at bounding box center [240, 155] width 5 height 5
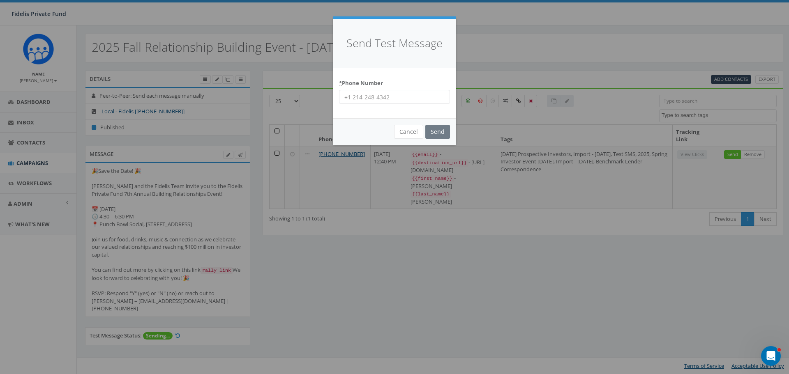
click at [355, 101] on input "* Phone Number" at bounding box center [394, 97] width 111 height 14
click at [348, 97] on input "76198570652" at bounding box center [394, 97] width 111 height 14
type input "16198570652"
click at [442, 134] on input "Send" at bounding box center [437, 132] width 25 height 14
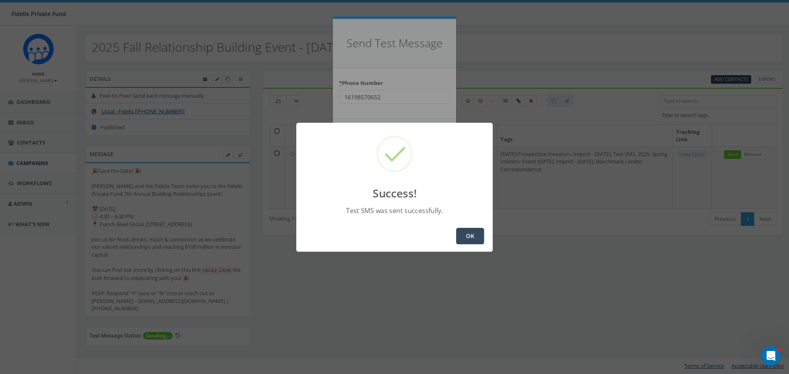
click at [468, 243] on button "OK" at bounding box center [470, 236] width 28 height 16
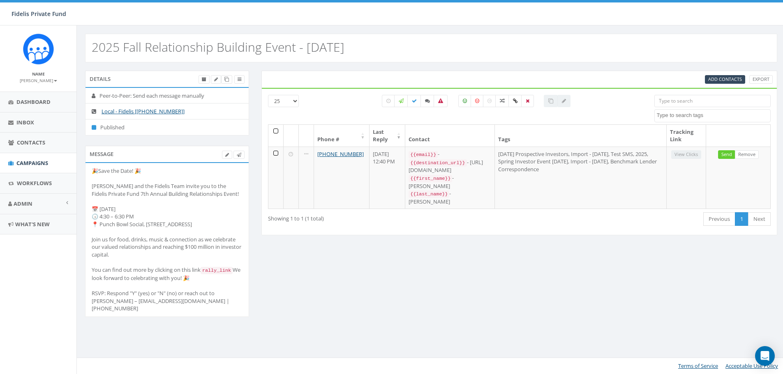
select select
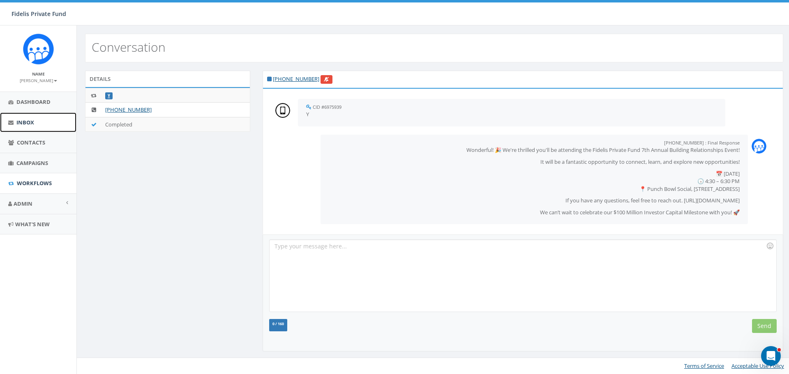
click at [23, 124] on span "Inbox" at bounding box center [25, 122] width 18 height 7
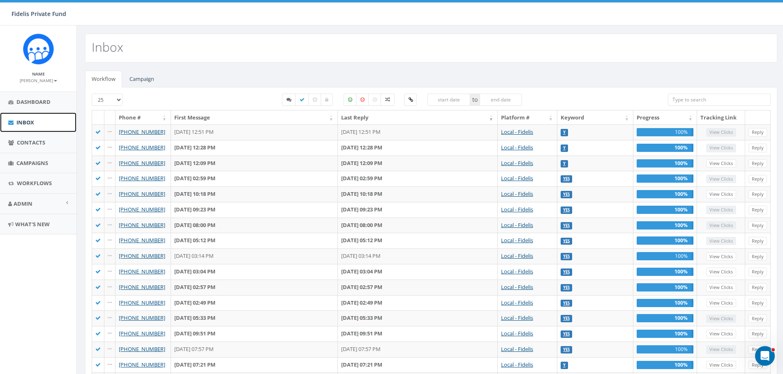
click at [19, 122] on span "Inbox" at bounding box center [25, 122] width 18 height 7
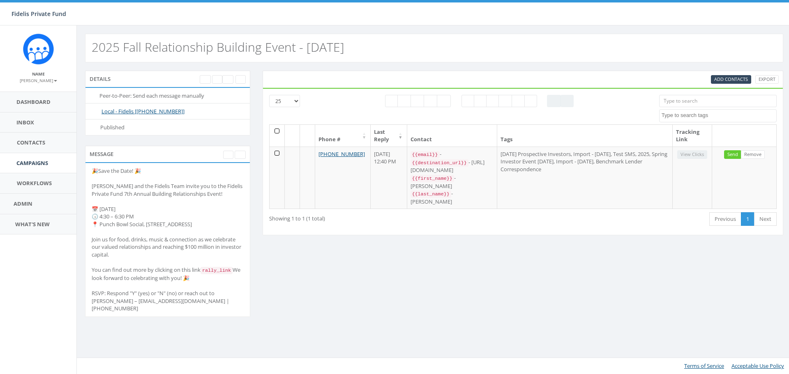
select select
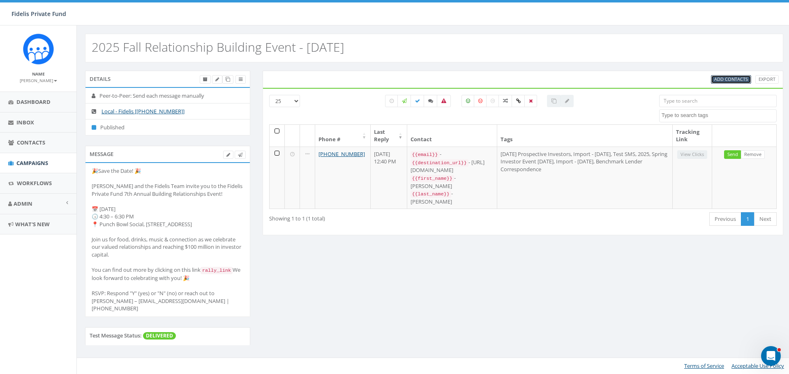
click at [725, 79] on span "Add Contacts" at bounding box center [731, 79] width 34 height 6
select select
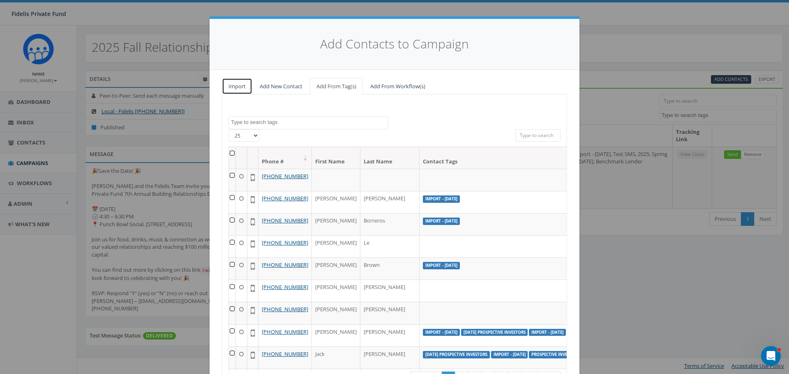
click at [236, 88] on link "Import" at bounding box center [237, 86] width 30 height 17
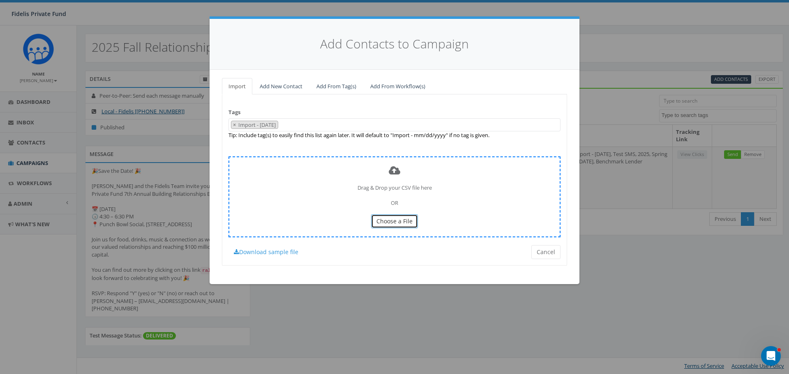
click at [397, 222] on span "Choose a File" at bounding box center [395, 221] width 36 height 8
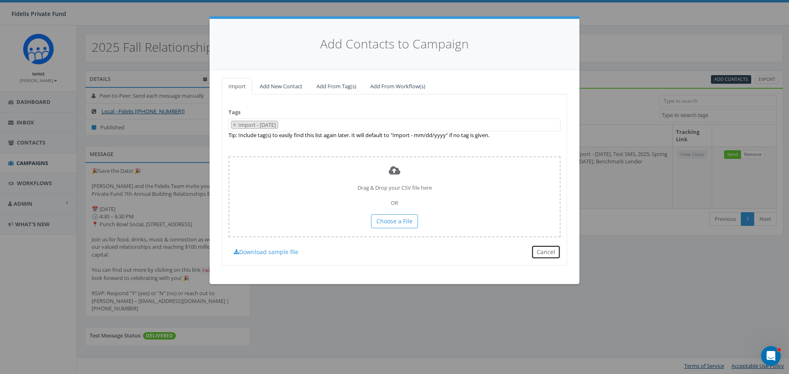
click at [541, 255] on button "Cancel" at bounding box center [545, 252] width 29 height 14
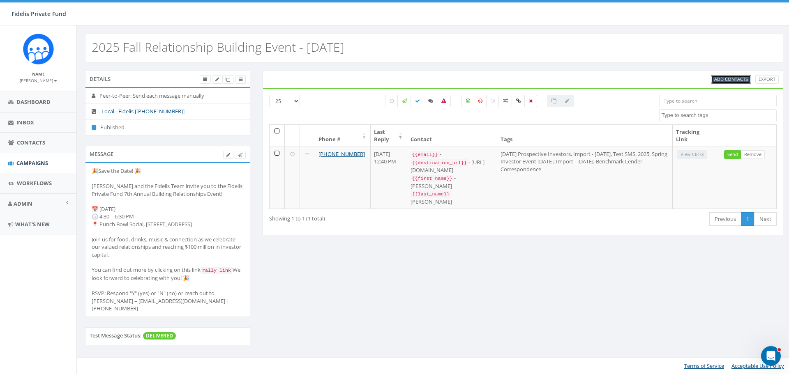
click at [725, 81] on span "Add Contacts" at bounding box center [731, 79] width 34 height 6
select select
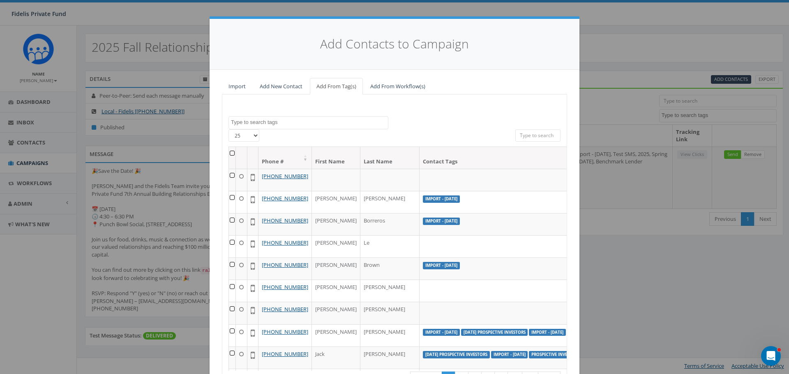
click at [658, 46] on div "Add Contacts to Campaign Import Add New Contact Add From Tag(s) Add From Workfl…" at bounding box center [394, 187] width 789 height 374
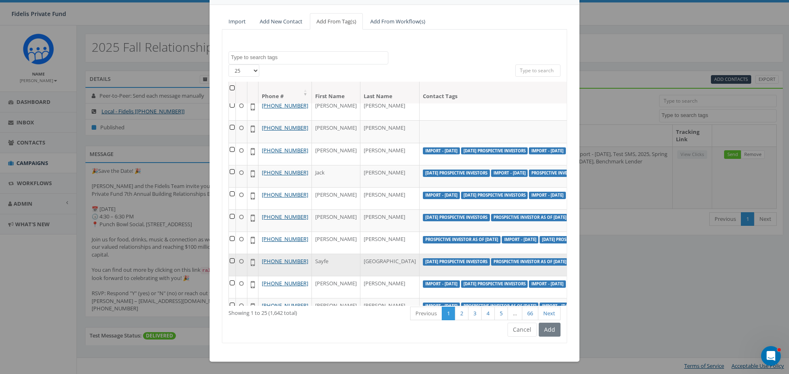
scroll to position [206, 0]
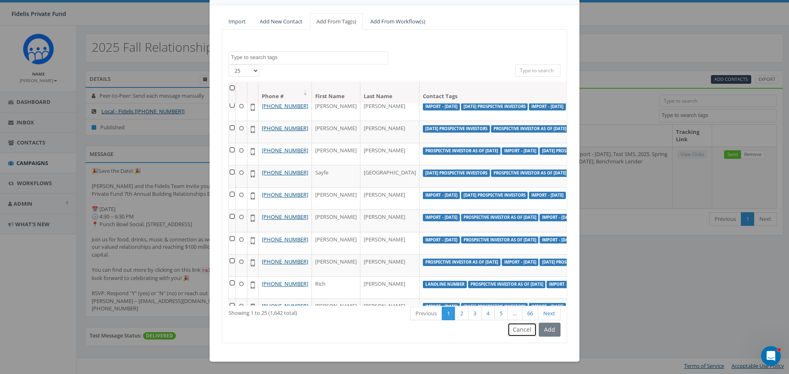
click at [516, 327] on button "Cancel" at bounding box center [522, 330] width 29 height 14
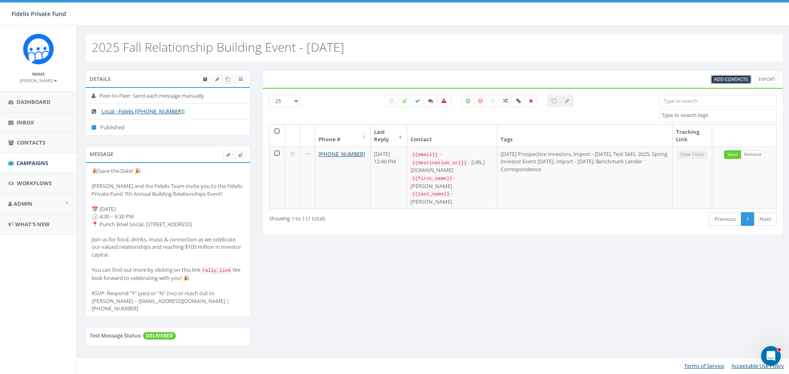
click at [730, 78] on span "Add Contacts" at bounding box center [731, 79] width 34 height 6
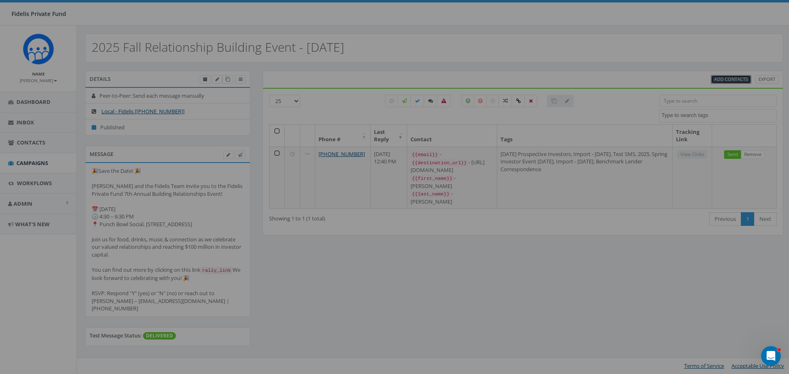
scroll to position [0, 0]
select select
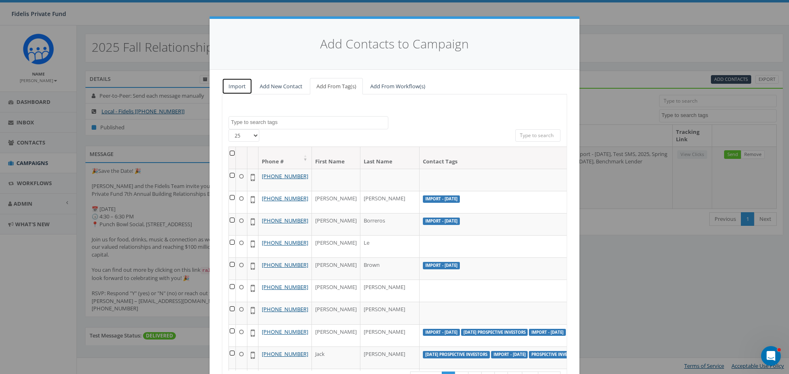
drag, startPoint x: 231, startPoint y: 87, endPoint x: 317, endPoint y: 85, distance: 85.9
click at [231, 87] on link "Import" at bounding box center [237, 86] width 30 height 17
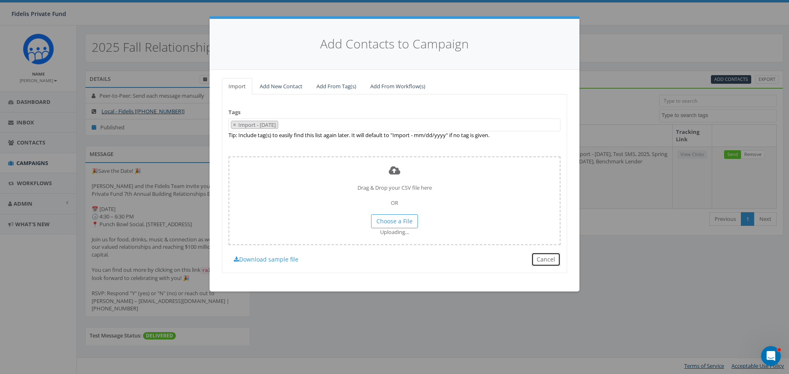
click at [544, 260] on button "Cancel" at bounding box center [545, 260] width 29 height 14
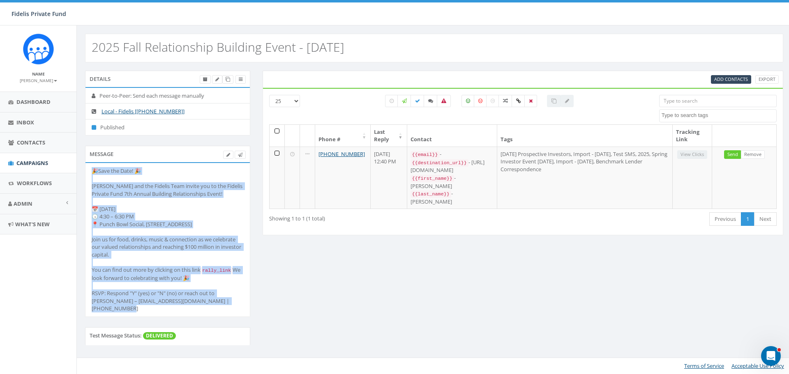
drag, startPoint x: 220, startPoint y: 316, endPoint x: 91, endPoint y: 172, distance: 193.2
click at [91, 172] on li "🎉Save the Date! 🎉 John Lloyd and the Fidelis Team invite you to the Fidelis Pri…" at bounding box center [167, 240] width 164 height 154
copy div "🎉Save the Date! 🎉 John Lloyd and the Fidelis Team invite you to the Fidelis Pri…"
click at [26, 164] on span "Campaigns" at bounding box center [32, 162] width 32 height 7
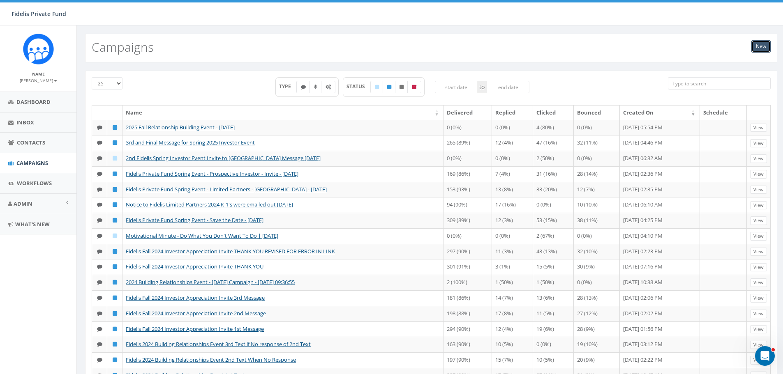
click at [760, 47] on link "New" at bounding box center [760, 46] width 19 height 12
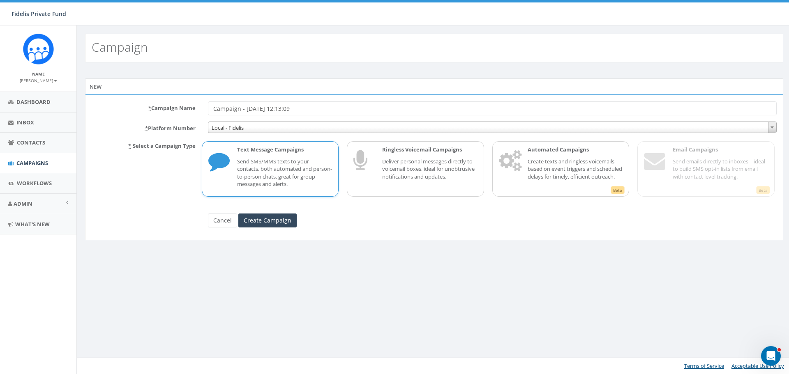
click at [305, 160] on p "Send SMS/MMS texts to your contacts, both automated and person-to-person chats,…" at bounding box center [284, 173] width 95 height 30
click at [283, 221] on input "Create Campaign" at bounding box center [267, 221] width 58 height 14
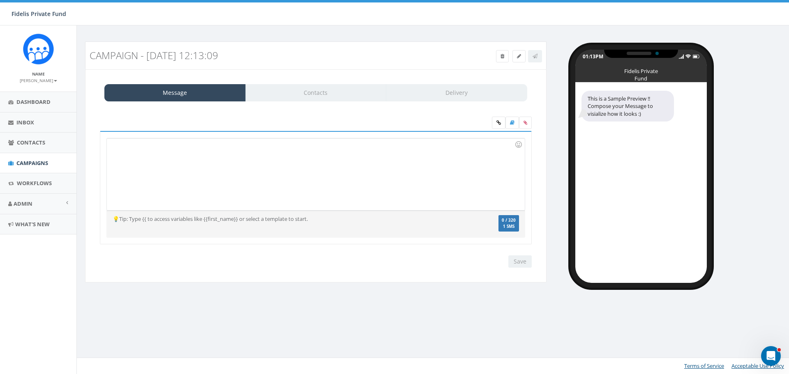
click at [242, 57] on h3 "Campaign - 09/18/2025, 12:13:09" at bounding box center [258, 55] width 336 height 11
click at [521, 56] on link at bounding box center [519, 56] width 13 height 12
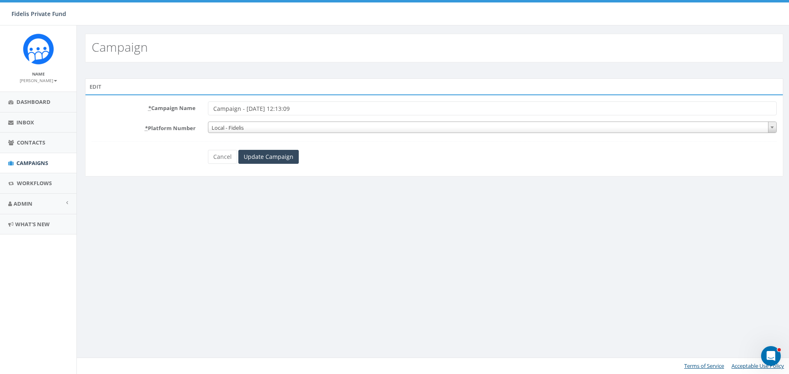
drag, startPoint x: 241, startPoint y: 109, endPoint x: 203, endPoint y: 110, distance: 38.2
click at [203, 110] on div "Campaign - [DATE] 12:13:09" at bounding box center [492, 109] width 581 height 14
type input "Fidelis Private Fund 7th Annual Building Relationships Event on [DATE] - [DATE]…"
click at [268, 159] on input "Update Campaign" at bounding box center [268, 157] width 60 height 14
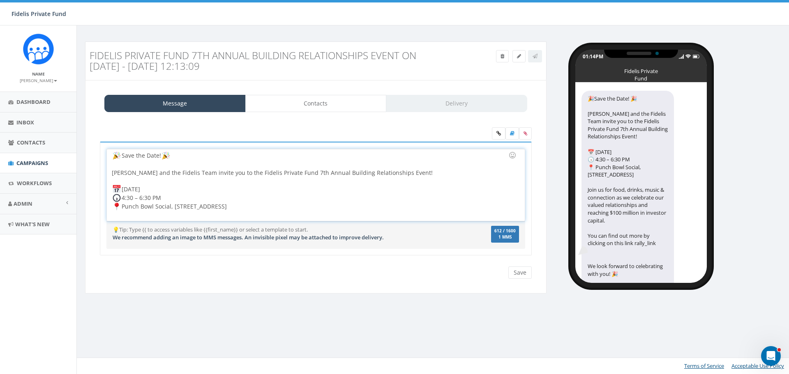
scroll to position [41, 0]
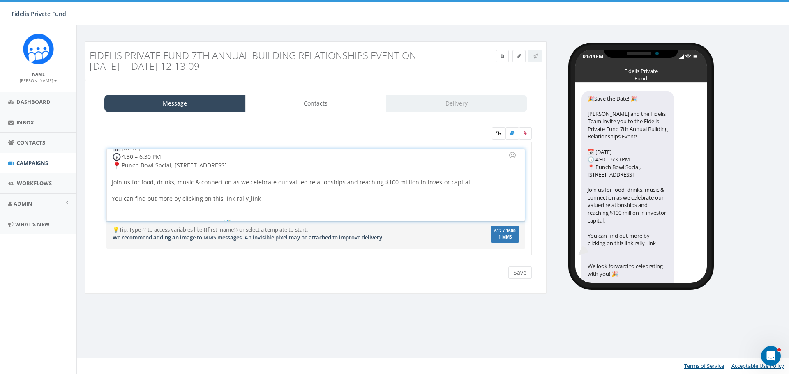
click at [262, 203] on div "Save the Date! John Lloyd and the Fidelis Team invite you to the Fidelis Privat…" at bounding box center [316, 185] width 418 height 72
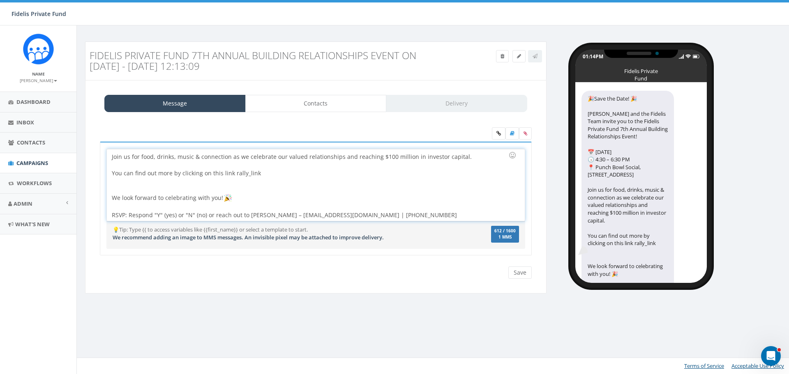
scroll to position [67, 0]
click at [278, 172] on div "Save the Date! John Lloyd and the Fidelis Team invite you to the Fidelis Privat…" at bounding box center [316, 185] width 418 height 72
click at [497, 135] on icon at bounding box center [499, 133] width 5 height 5
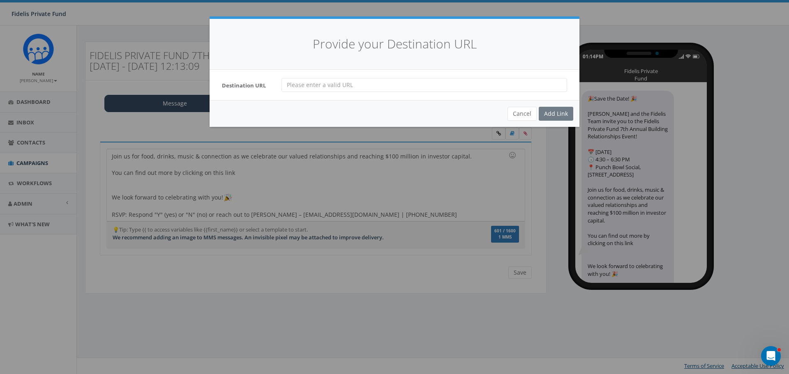
paste input "https://www.fidelispf.com/building-relationships-event-2025/"
type input "https://www.fidelispf.com/building-relationships-event-2025/"
click at [548, 110] on div "Add Link" at bounding box center [556, 114] width 35 height 14
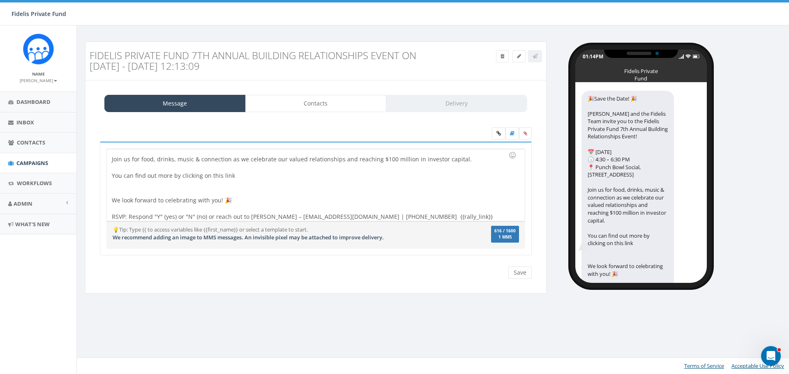
scroll to position [65, 0]
click at [243, 175] on div "🎉Save the Date! 🎉 John Lloyd and the Fidelis Team invite you to the Fidelis Pri…" at bounding box center [316, 185] width 418 height 72
click at [407, 173] on div "🎉Save the Date! 🎉 John Lloyd and the Fidelis Team invite you to the Fidelis Pri…" at bounding box center [316, 185] width 418 height 72
drag, startPoint x: 405, startPoint y: 174, endPoint x: 233, endPoint y: 174, distance: 171.8
click at [233, 174] on div "🎉Save the Date! 🎉 John Lloyd and the Fidelis Team invite you to the Fidelis Pri…" at bounding box center [316, 185] width 418 height 72
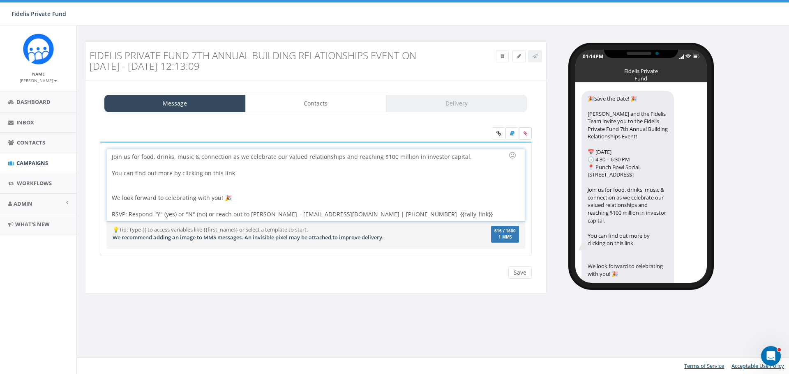
click at [524, 133] on icon at bounding box center [526, 133] width 4 height 5
click at [0, 0] on input "file" at bounding box center [0, 0] width 0 height 0
click at [256, 184] on div at bounding box center [313, 188] width 403 height 16
click at [242, 176] on div "Save the Date! John Lloyd and the Fidelis Team invite you to the Fidelis Privat…" at bounding box center [316, 185] width 418 height 72
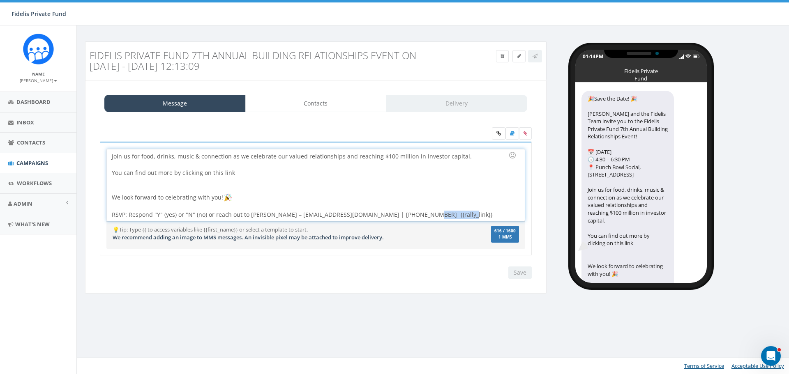
drag, startPoint x: 437, startPoint y: 217, endPoint x: 402, endPoint y: 213, distance: 34.4
click at [402, 213] on div "Save the Date! John Lloyd and the Fidelis Team invite you to the Fidelis Privat…" at bounding box center [316, 185] width 418 height 72
click at [246, 173] on div "Save the Date! John Lloyd and the Fidelis Team invite you to the Fidelis Privat…" at bounding box center [316, 185] width 418 height 72
click at [352, 196] on div "Save the Date! John Lloyd and the Fidelis Team invite you to the Fidelis Privat…" at bounding box center [316, 185] width 418 height 72
click at [171, 183] on div at bounding box center [313, 185] width 403 height 16
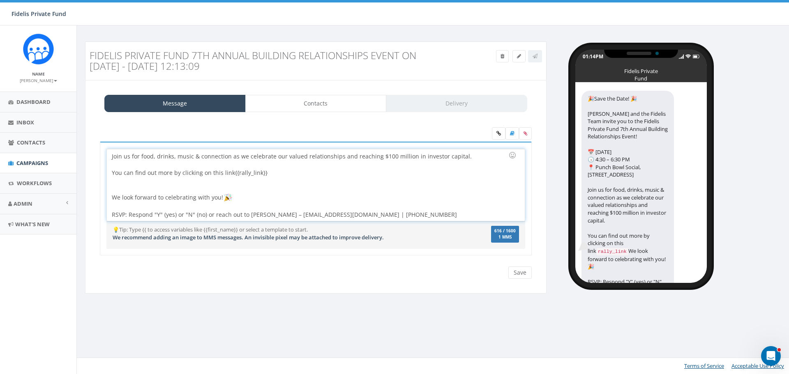
scroll to position [59, 0]
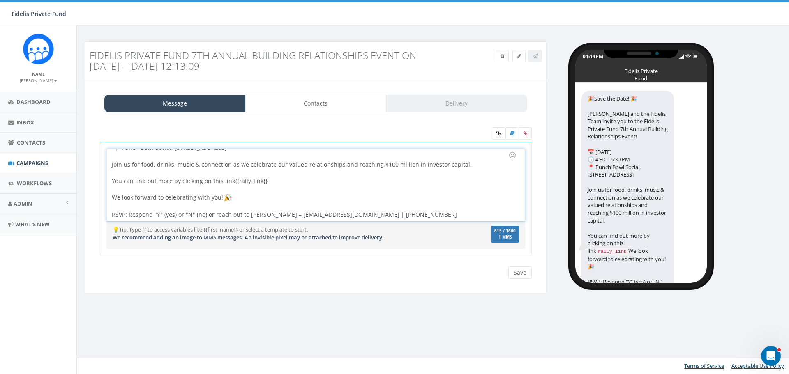
click at [290, 215] on div "Save the Date! John Lloyd and the Fidelis Team invite you to the Fidelis Privat…" at bounding box center [316, 185] width 418 height 72
click at [166, 216] on div "Save the Date! John Lloyd and the Fidelis Team invite you to the Fidelis Privat…" at bounding box center [316, 185] width 418 height 72
click at [199, 215] on div "Save the Date! John Lloyd and the Fidelis Team invite you to the Fidelis Privat…" at bounding box center [316, 185] width 418 height 72
click at [112, 198] on div "Save the Date! John Lloyd and the Fidelis Team invite you to the Fidelis Privat…" at bounding box center [316, 185] width 418 height 72
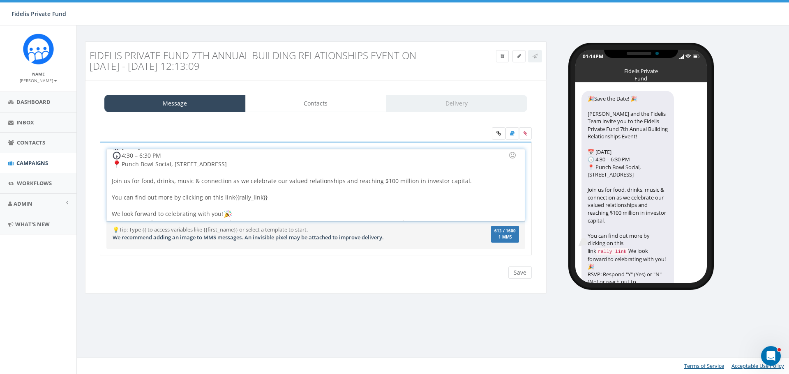
scroll to position [51, 0]
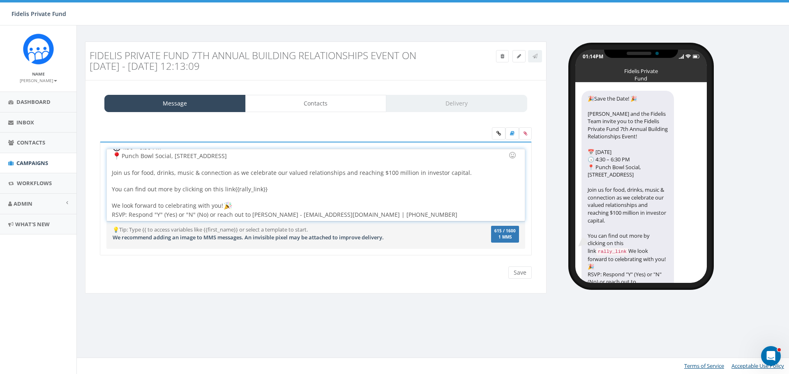
click at [245, 203] on div "We look forward to celebrating with you!" at bounding box center [313, 206] width 403 height 9
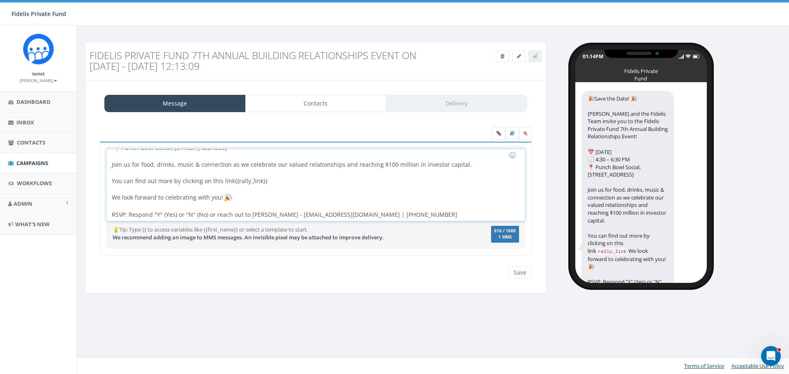
click at [362, 214] on div "Save the Date! John Lloyd and the Fidelis Team invite you to the Fidelis Privat…" at bounding box center [316, 185] width 418 height 72
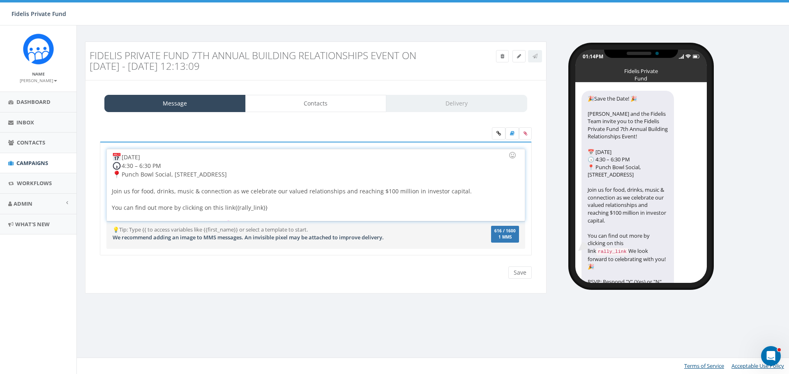
scroll to position [18, 0]
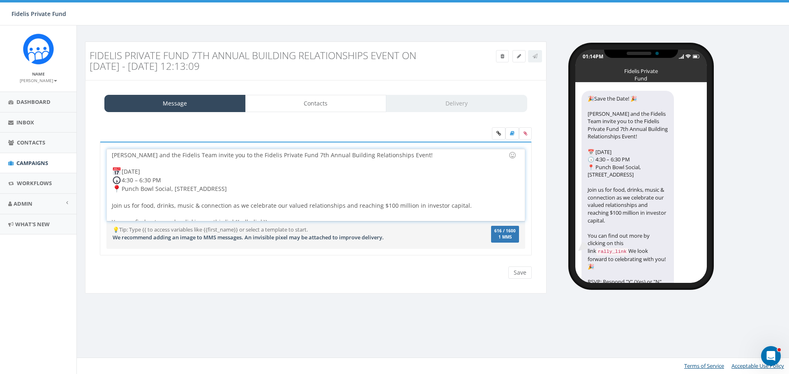
click at [140, 183] on div "Save the Date! John Lloyd and the Fidelis Team invite you to the Fidelis Privat…" at bounding box center [316, 185] width 418 height 72
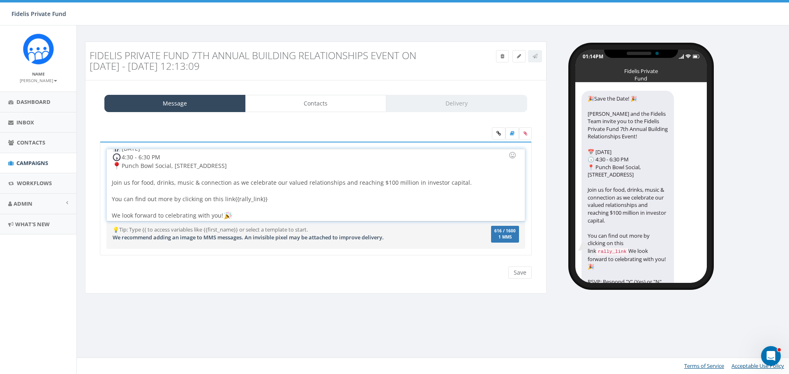
scroll to position [59, 0]
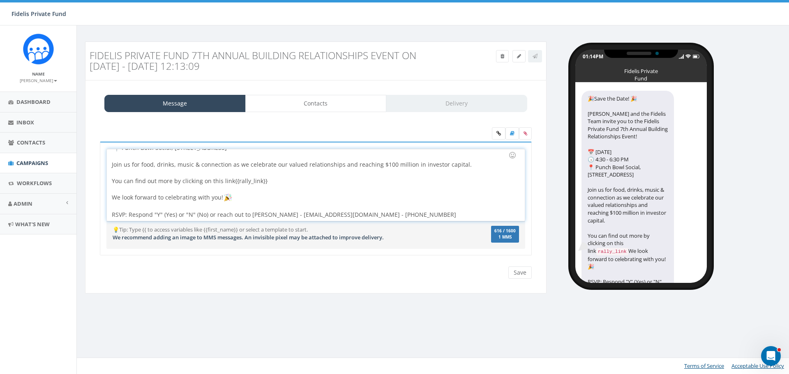
click at [360, 216] on div "Save the Date! John Lloyd and the Fidelis Team invite you to the Fidelis Privat…" at bounding box center [316, 185] width 418 height 72
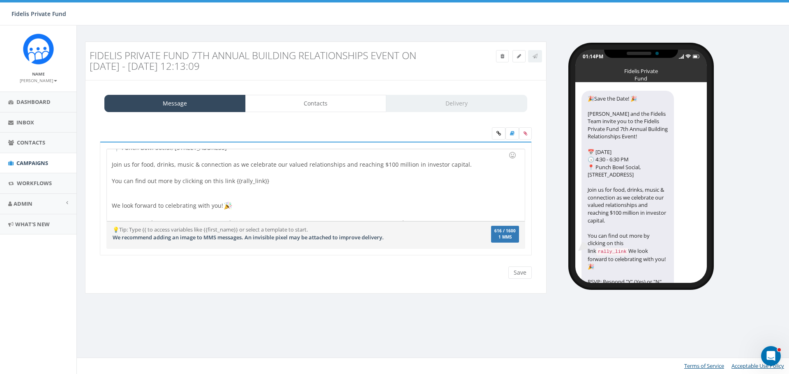
click at [425, 106] on div "Message Contacts Delivery" at bounding box center [315, 103] width 423 height 17
click at [317, 204] on div "Save the Date! John Lloyd and the Fidelis Team invite you to the Fidelis Privat…" at bounding box center [316, 185] width 418 height 72
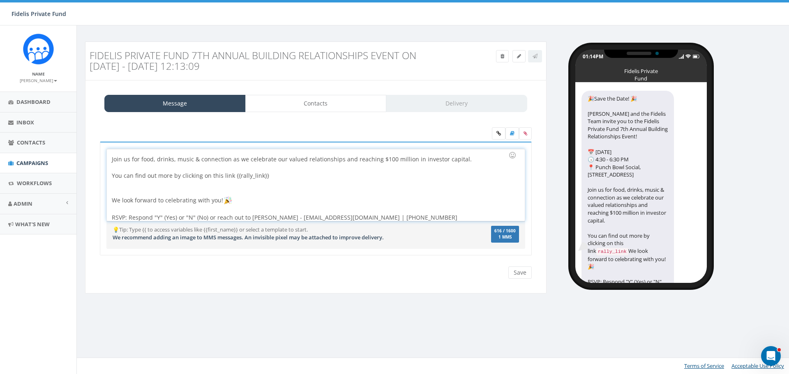
scroll to position [67, 0]
click at [341, 190] on div at bounding box center [313, 185] width 403 height 16
click at [282, 173] on div "Save the Date! John Lloyd and the Fidelis Team invite you to the Fidelis Privat…" at bounding box center [316, 185] width 418 height 72
click at [495, 135] on link at bounding box center [499, 133] width 14 height 12
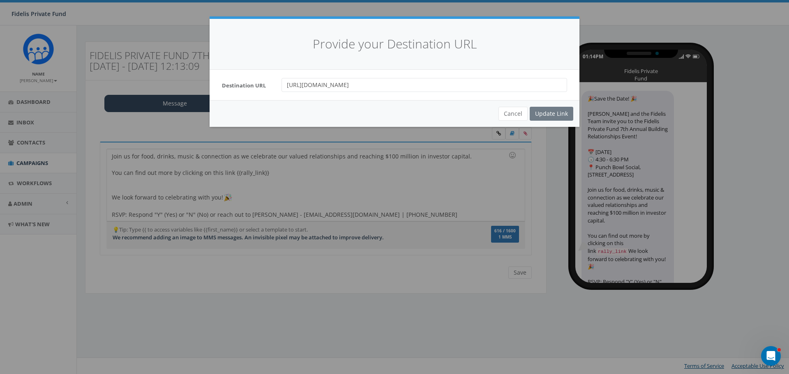
click at [539, 114] on div "Cancel Update Link" at bounding box center [395, 113] width 370 height 27
click at [548, 109] on div "Cancel Update Link" at bounding box center [395, 113] width 370 height 27
click at [544, 113] on div "Cancel Update Link" at bounding box center [395, 113] width 370 height 27
click at [558, 110] on div "Cancel Update Link" at bounding box center [395, 113] width 370 height 27
click at [426, 172] on div "Provide your Destination URL Destination URL https://www.fidelispf.com/building…" at bounding box center [394, 187] width 789 height 374
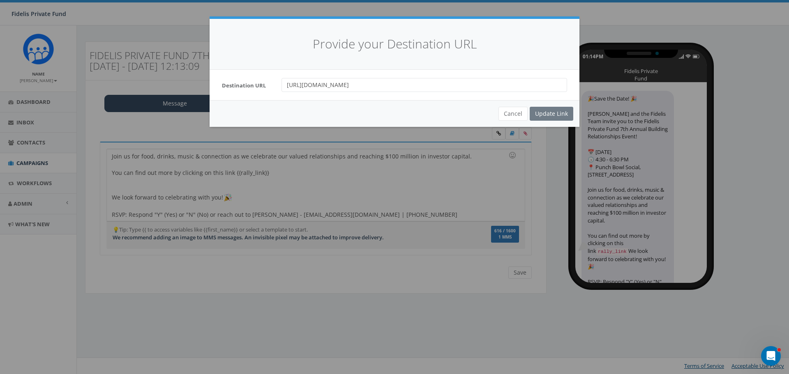
click at [540, 110] on div "Cancel Update Link" at bounding box center [395, 113] width 370 height 27
click at [335, 178] on div "Provide your Destination URL Destination URL https://www.fidelispf.com/building…" at bounding box center [394, 187] width 789 height 374
click at [399, 88] on input "https://www.fidelispf.com/building-relationships-event-2025/" at bounding box center [425, 85] width 286 height 14
drag, startPoint x: 458, startPoint y: 85, endPoint x: 255, endPoint y: 88, distance: 202.7
click at [255, 88] on div "Destination URL https://www.fidelispf.com/building-relationships-event-2025/" at bounding box center [395, 85] width 358 height 14
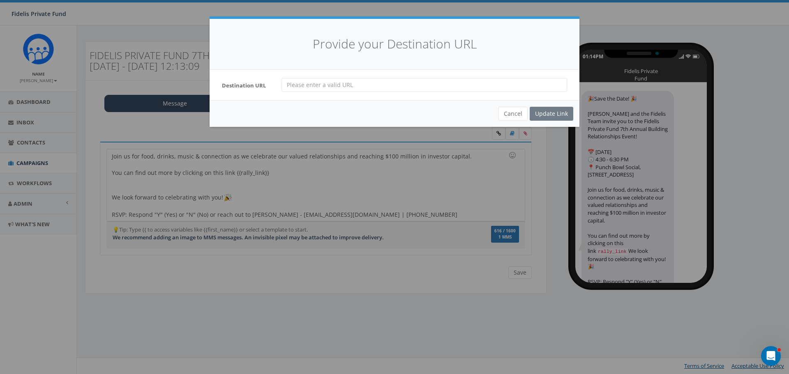
paste input "{{rally_link}}"
type input "{{rally_link}}"
click at [328, 85] on input "{{rally_link}}" at bounding box center [425, 85] width 286 height 14
drag, startPoint x: 328, startPoint y: 85, endPoint x: 269, endPoint y: 87, distance: 58.4
click at [269, 87] on div "Destination URL {{rally_link}}" at bounding box center [395, 85] width 358 height 14
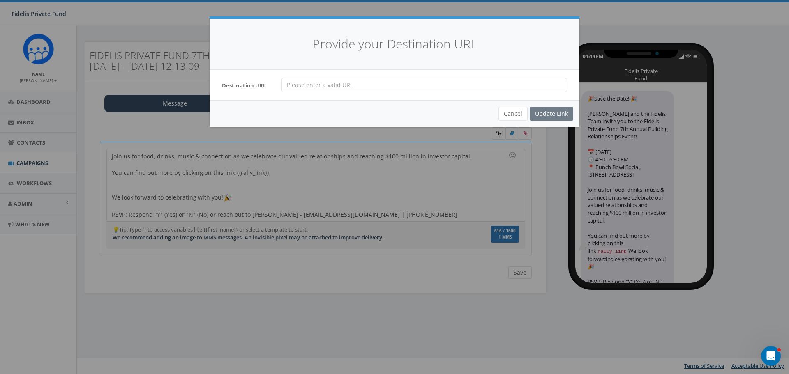
paste input "https://www.fidelispf.com/building-relationships-event-2025/"
type input "https://www.fidelispf.com/building-relationships-event-2025/"
click at [559, 110] on div "Update Link" at bounding box center [552, 114] width 44 height 14
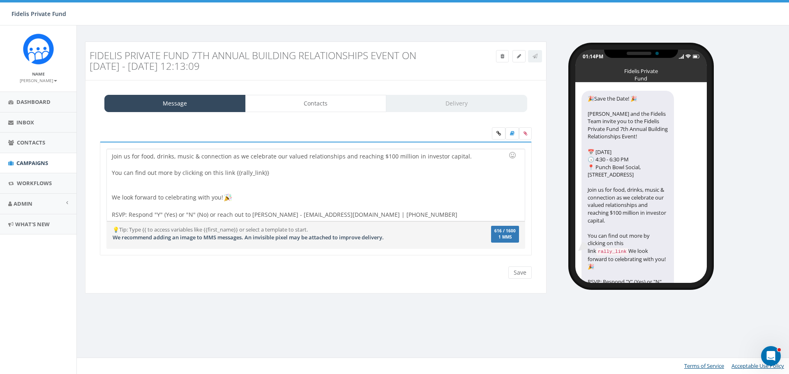
click at [285, 176] on div "Save the Date! John Lloyd and the Fidelis Team invite you to the Fidelis Privat…" at bounding box center [316, 185] width 418 height 72
click at [516, 271] on input "Save" at bounding box center [519, 273] width 23 height 12
click at [251, 171] on div "🎉Save the Date! 🎉 John Lloyd and the Fidelis Team invite you to the Fidelis Pri…" at bounding box center [316, 185] width 418 height 72
click at [517, 271] on input "Save" at bounding box center [519, 273] width 23 height 12
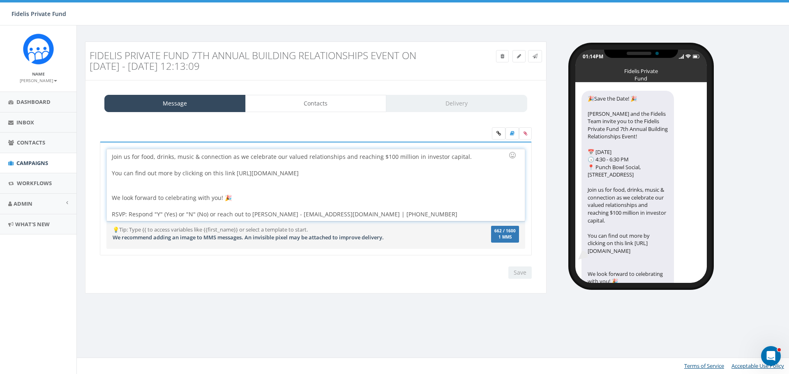
click at [416, 180] on div at bounding box center [313, 186] width 403 height 16
click at [522, 273] on div "Save Next" at bounding box center [518, 273] width 28 height 12
click at [520, 273] on div "Save Next" at bounding box center [518, 273] width 28 height 12
click at [445, 197] on div "Save the Date! John Lloyd and the Fidelis Team invite you to the Fidelis Privat…" at bounding box center [316, 185] width 418 height 72
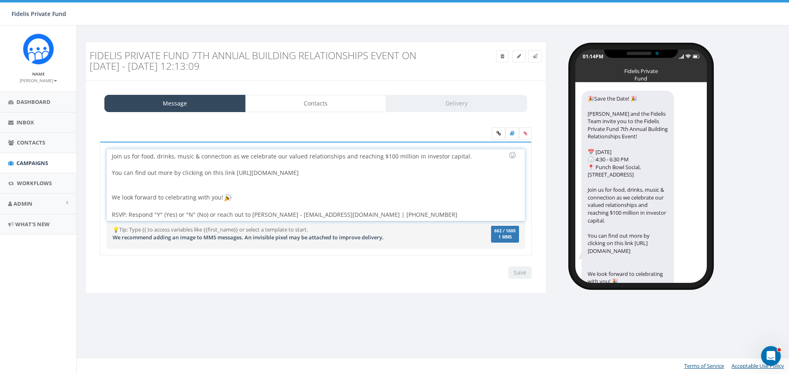
click at [403, 170] on div "Save the Date! John Lloyd and the Fidelis Team invite you to the Fidelis Privat…" at bounding box center [316, 185] width 418 height 72
click at [403, 173] on div "Save the Date! John Lloyd and the Fidelis Team invite you to the Fidelis Privat…" at bounding box center [316, 185] width 418 height 72
drag, startPoint x: 404, startPoint y: 171, endPoint x: 234, endPoint y: 170, distance: 170.2
click at [234, 170] on div "Save the Date! John Lloyd and the Fidelis Team invite you to the Fidelis Privat…" at bounding box center [316, 185] width 418 height 72
click at [497, 133] on icon at bounding box center [499, 133] width 5 height 5
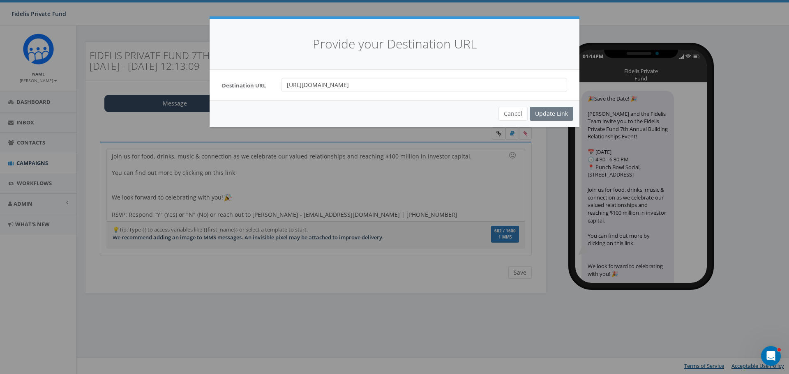
click at [543, 113] on div "Cancel Update Link" at bounding box center [395, 113] width 370 height 27
click at [544, 113] on div "Cancel Update Link" at bounding box center [395, 113] width 370 height 27
click at [464, 85] on input "https://www.fidelispf.com/building-relationships-event-2025/" at bounding box center [425, 85] width 286 height 14
click at [542, 111] on div "Cancel Update Link" at bounding box center [395, 113] width 370 height 27
click at [505, 118] on button "Cancel" at bounding box center [513, 114] width 29 height 14
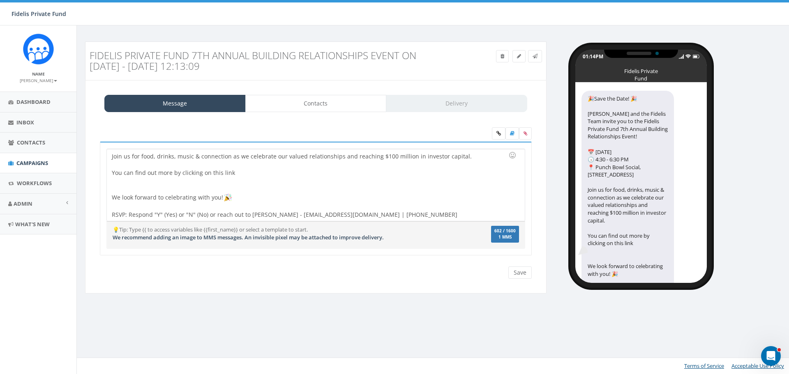
click at [335, 184] on div at bounding box center [313, 185] width 403 height 16
click at [250, 177] on div at bounding box center [313, 185] width 403 height 16
click at [250, 174] on div "Save the Date! John Lloyd and the Fidelis Team invite you to the Fidelis Privat…" at bounding box center [316, 185] width 418 height 72
click at [474, 103] on div "Message Contacts Delivery" at bounding box center [315, 103] width 423 height 17
click at [443, 184] on div at bounding box center [313, 185] width 403 height 16
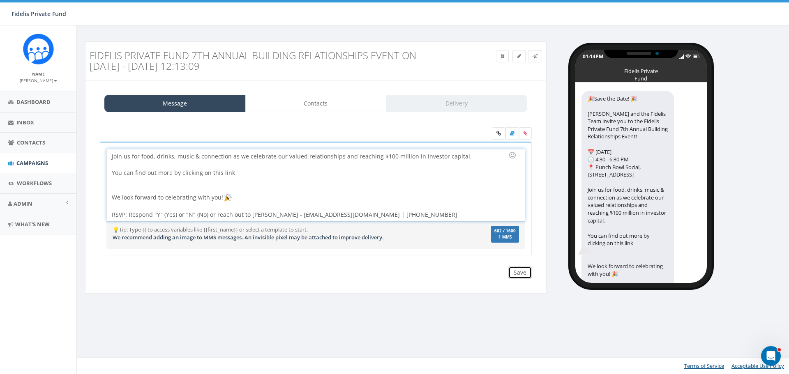
click at [523, 276] on input "Save" at bounding box center [519, 273] width 23 height 12
click at [48, 181] on span "Workflows" at bounding box center [34, 183] width 35 height 7
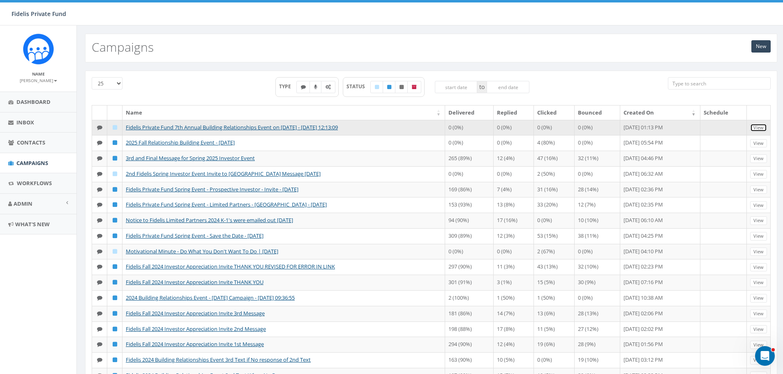
click at [760, 127] on link "View" at bounding box center [758, 128] width 17 height 9
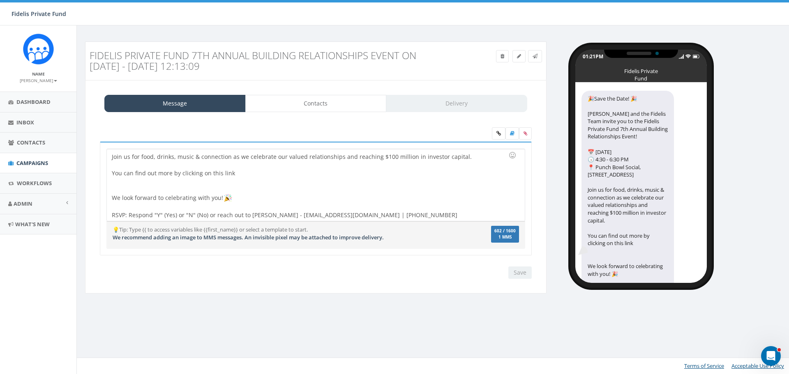
scroll to position [67, 0]
click at [518, 269] on input "Save" at bounding box center [519, 273] width 23 height 12
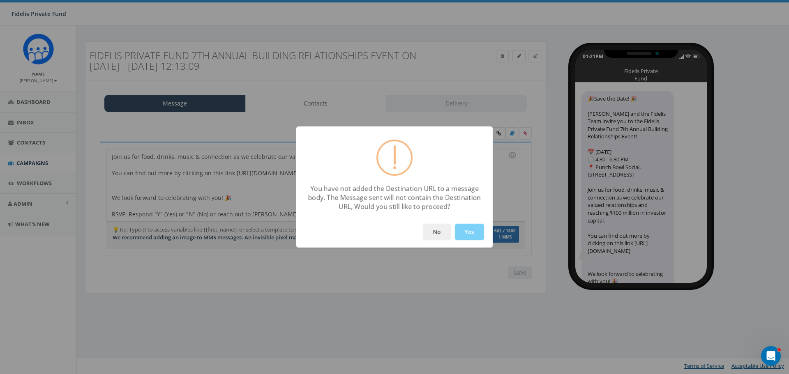
scroll to position [65, 0]
click at [441, 231] on button "No" at bounding box center [437, 232] width 28 height 16
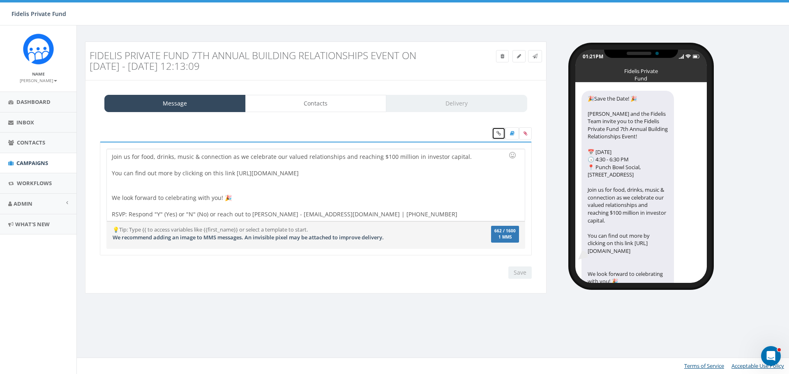
click at [497, 135] on icon at bounding box center [499, 133] width 5 height 5
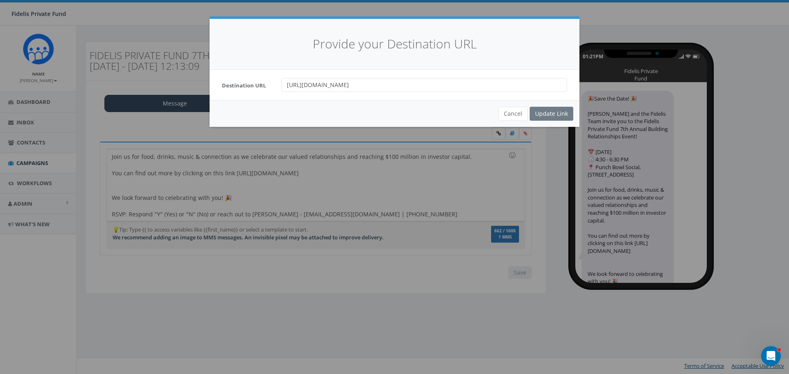
click at [552, 111] on div "Cancel Update Link" at bounding box center [395, 113] width 370 height 27
click at [514, 114] on button "Cancel" at bounding box center [513, 114] width 29 height 14
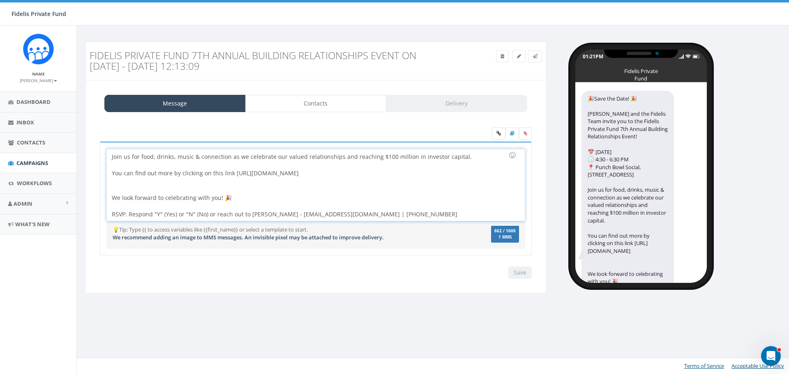
click at [408, 179] on div at bounding box center [313, 186] width 403 height 16
click at [408, 170] on div "🎉Save the Date! 🎉 John Lloyd and the Fidelis Team invite you to the Fidelis Pri…" at bounding box center [316, 185] width 418 height 72
drag, startPoint x: 402, startPoint y: 173, endPoint x: 233, endPoint y: 170, distance: 169.0
click at [233, 170] on div "🎉Save the Date! 🎉 John Lloyd and the Fidelis Team invite you to the Fidelis Pri…" at bounding box center [316, 185] width 418 height 72
click at [275, 183] on div at bounding box center [313, 186] width 403 height 16
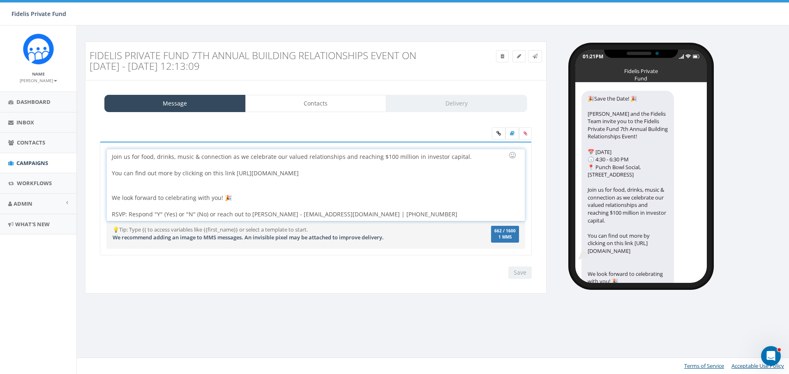
drag, startPoint x: 400, startPoint y: 173, endPoint x: 233, endPoint y: 171, distance: 166.1
click at [233, 171] on div "🎉Save the Date! 🎉 John Lloyd and the Fidelis Team invite you to the Fidelis Pri…" at bounding box center [316, 185] width 418 height 72
click at [279, 183] on div at bounding box center [313, 186] width 403 height 16
click at [515, 274] on input "Save" at bounding box center [519, 273] width 23 height 12
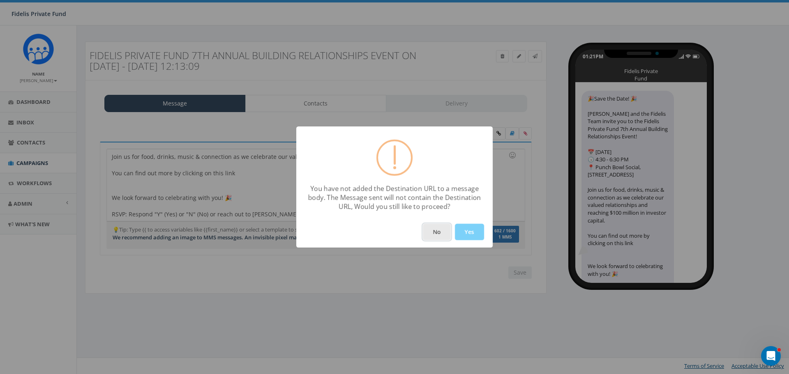
click at [439, 234] on button "No" at bounding box center [437, 232] width 28 height 16
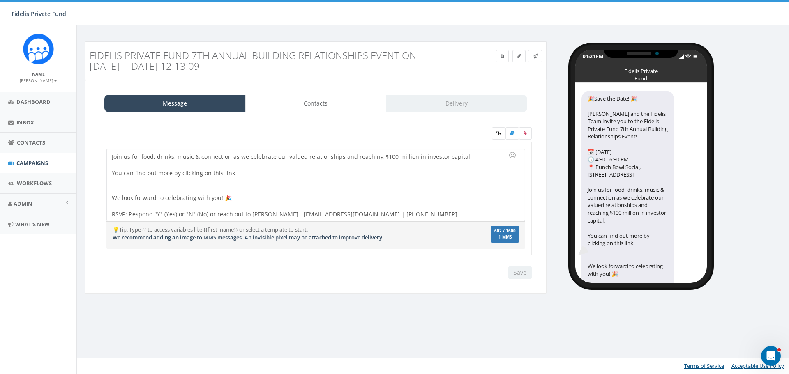
click at [303, 178] on div at bounding box center [313, 186] width 403 height 16
click at [223, 107] on link "Message" at bounding box center [174, 103] width 141 height 17
click at [254, 180] on div at bounding box center [313, 188] width 403 height 16
click at [248, 171] on div "Save the Date! John Lloyd and the Fidelis Team invite you to the Fidelis Privat…" at bounding box center [316, 185] width 418 height 72
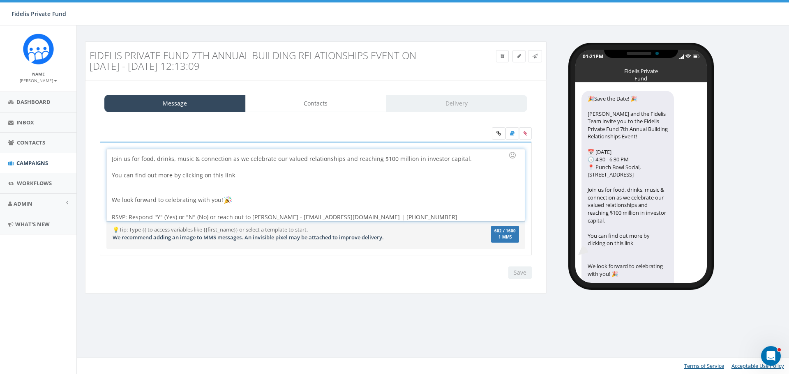
click at [239, 177] on div "Save the Date! John Lloyd and the Fidelis Team invite you to the Fidelis Privat…" at bounding box center [316, 185] width 418 height 72
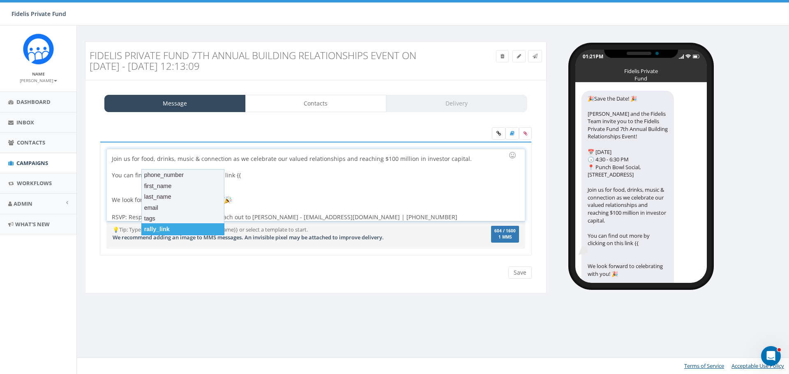
click at [171, 226] on div "rally_link" at bounding box center [182, 230] width 83 height 12
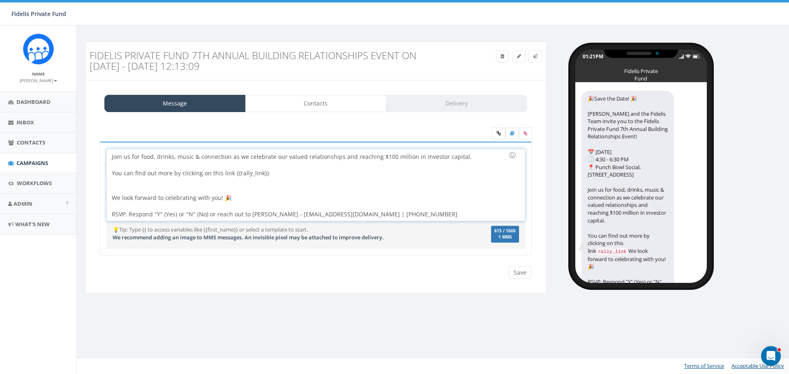
click at [200, 187] on div at bounding box center [313, 186] width 403 height 16
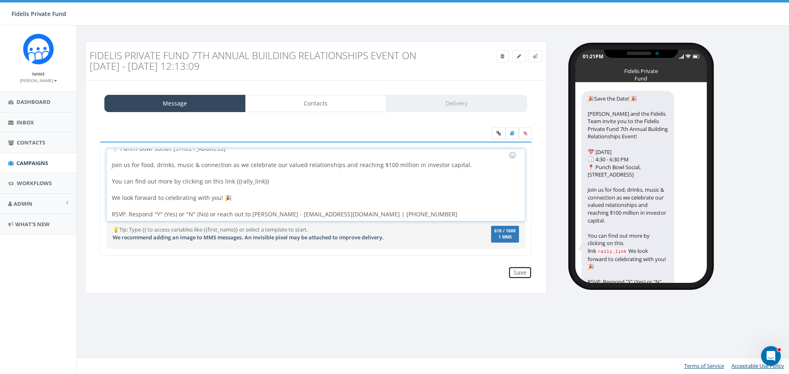
click at [520, 275] on input "Save" at bounding box center [519, 273] width 23 height 12
click at [298, 187] on div at bounding box center [313, 190] width 403 height 8
click at [522, 272] on div "Save Next" at bounding box center [518, 273] width 28 height 12
click at [418, 186] on div "Save the Date! John Lloyd and the Fidelis Team invite you to the Fidelis Privat…" at bounding box center [316, 185] width 418 height 72
click at [497, 134] on icon at bounding box center [499, 133] width 5 height 5
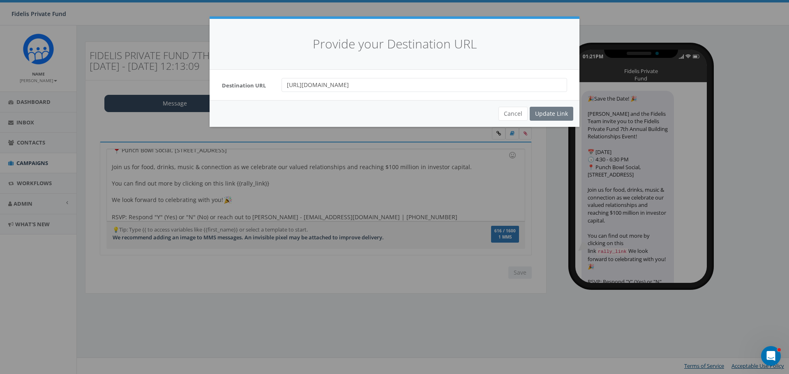
drag, startPoint x: 462, startPoint y: 86, endPoint x: 280, endPoint y: 91, distance: 182.2
click at [280, 91] on div "https://www.fidelispf.com/building-relationships-event-2025/" at bounding box center [424, 85] width 298 height 14
click at [317, 84] on input "url" at bounding box center [425, 85] width 286 height 14
paste input "https://www.fidelispf.com/building-relationships-event-2025/"
type input "https://www.fidelispf.com/building-relationships-event-2025/"
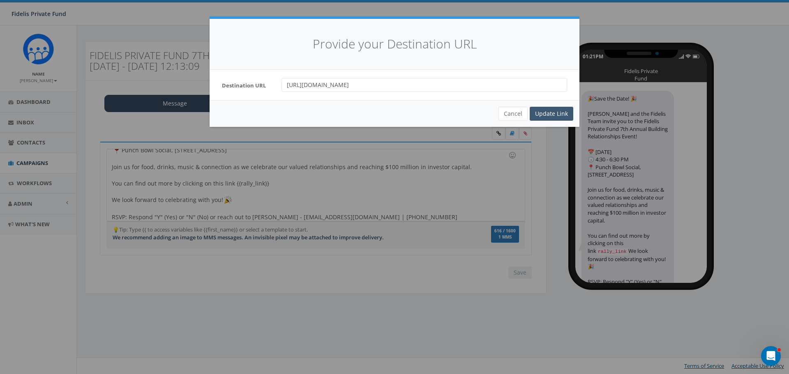
click at [552, 116] on div "Update Link" at bounding box center [552, 114] width 44 height 14
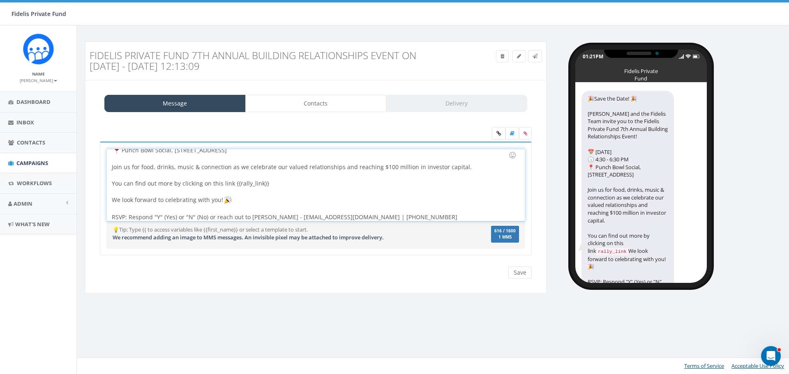
click at [330, 189] on div at bounding box center [313, 192] width 403 height 8
click at [305, 106] on link "Contacts" at bounding box center [315, 103] width 141 height 17
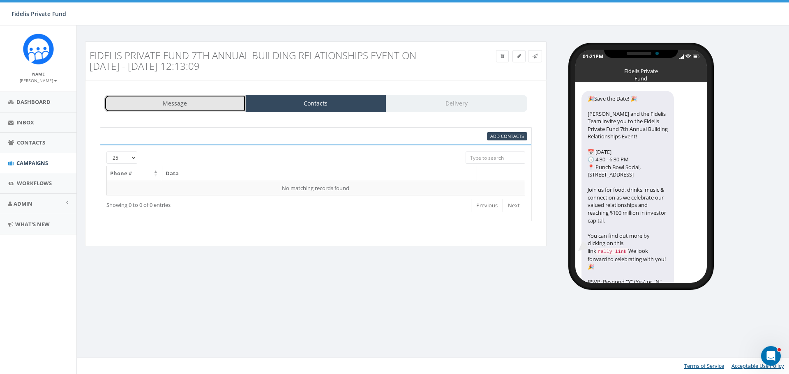
click at [200, 108] on link "Message" at bounding box center [174, 103] width 141 height 17
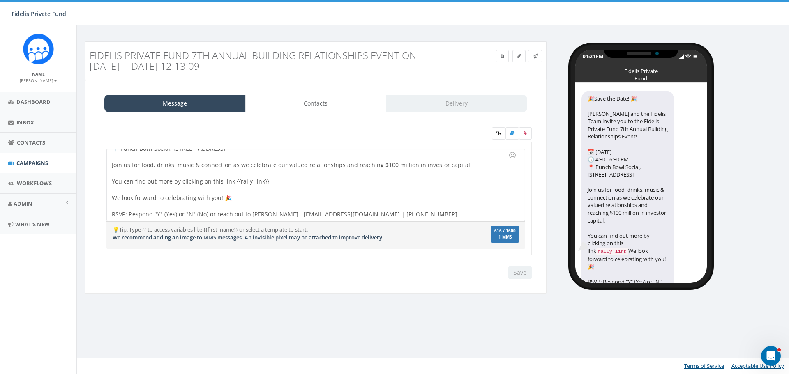
click at [421, 102] on div "Message Contacts Delivery" at bounding box center [315, 103] width 423 height 17
click at [522, 278] on div "Save Next" at bounding box center [518, 273] width 28 height 12
click at [518, 273] on div "Save Next" at bounding box center [518, 273] width 28 height 12
click at [474, 179] on div "🎉Save the Date! 🎉 John Lloyd and the Fidelis Team invite you to the Fidelis Pri…" at bounding box center [316, 185] width 418 height 72
click at [477, 104] on div "Message Contacts Delivery" at bounding box center [315, 103] width 423 height 17
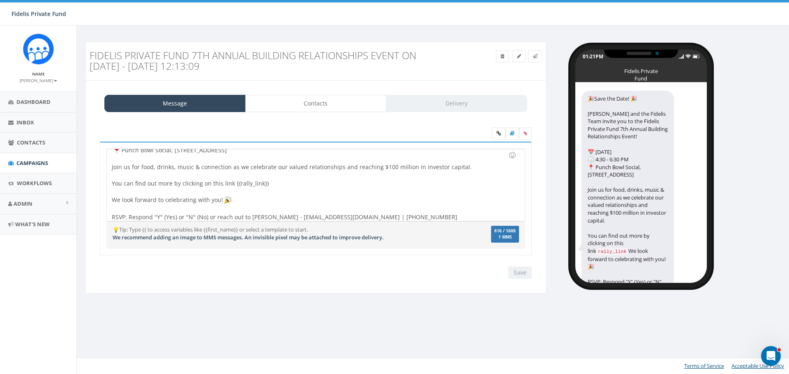
click at [401, 187] on div "Save the Date! John Lloyd and the Fidelis Team invite you to the Fidelis Privat…" at bounding box center [316, 185] width 418 height 72
click at [423, 219] on div "Save the Date! John Lloyd and the Fidelis Team invite you to the Fidelis Privat…" at bounding box center [316, 185] width 418 height 72
click at [434, 99] on div "Message Contacts Delivery" at bounding box center [315, 103] width 423 height 17
click at [429, 107] on div "Message Contacts Delivery" at bounding box center [315, 103] width 423 height 17
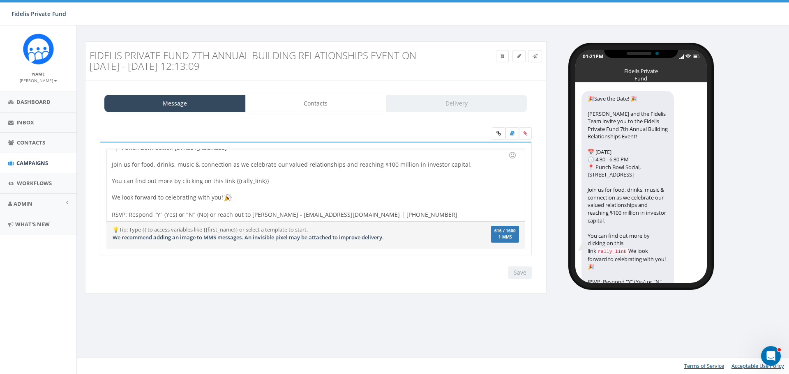
click at [455, 191] on div at bounding box center [313, 189] width 403 height 8
click at [536, 55] on icon at bounding box center [535, 56] width 5 height 5
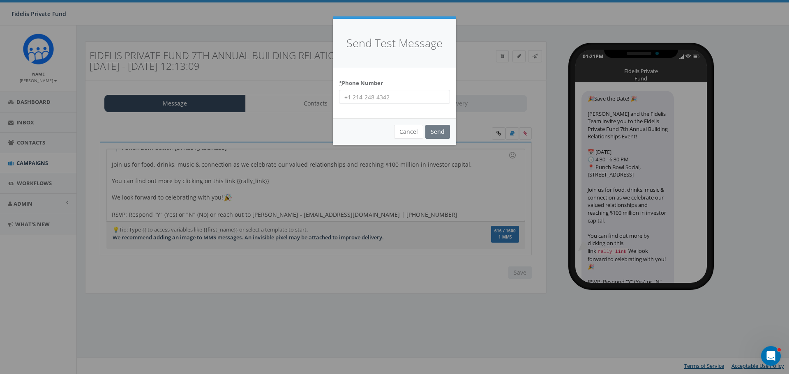
click at [405, 98] on input "* Phone Number" at bounding box center [394, 97] width 111 height 14
type input "14062538340"
click at [439, 131] on input "Send" at bounding box center [437, 132] width 25 height 14
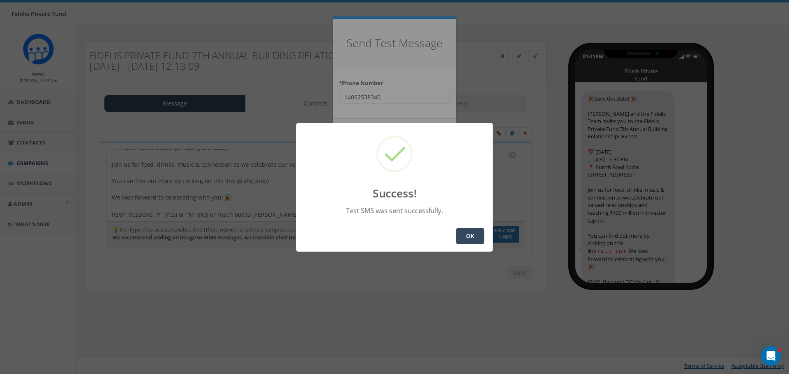
click at [465, 233] on button "OK" at bounding box center [470, 236] width 28 height 16
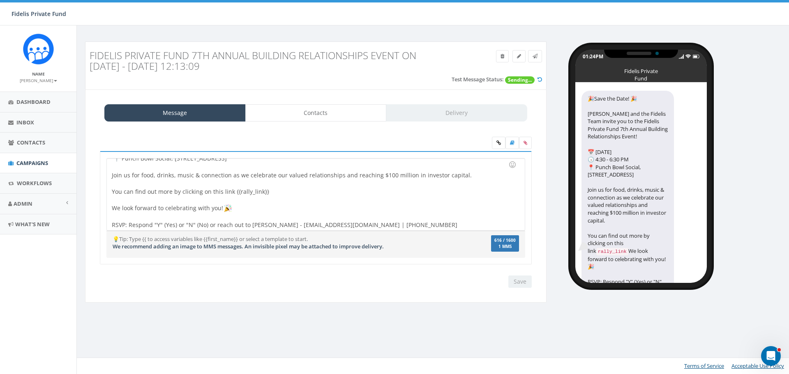
scroll to position [59, 0]
click at [335, 135] on div "🎉Save the Date! 🎉 John Lloyd and the Fidelis Team invite you to the Fidelis Pri…" at bounding box center [316, 213] width 448 height 168
click at [342, 141] on div at bounding box center [316, 144] width 444 height 14
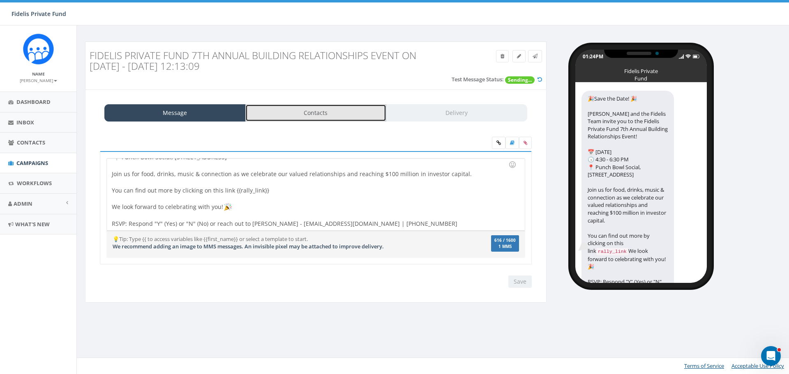
click at [337, 116] on link "Contacts" at bounding box center [315, 112] width 141 height 17
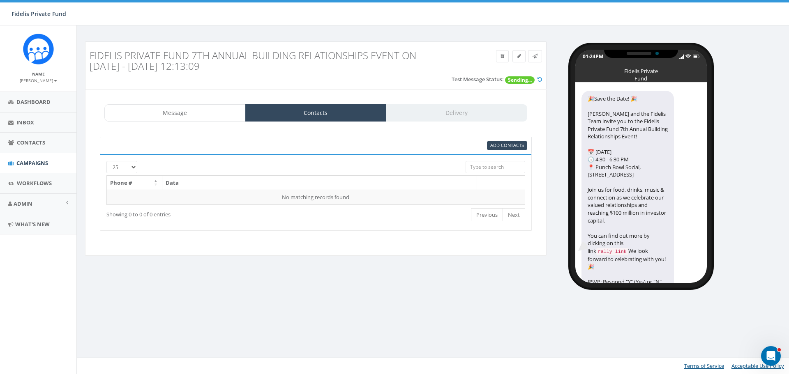
click at [426, 116] on div "Message Contacts Delivery" at bounding box center [315, 112] width 423 height 17
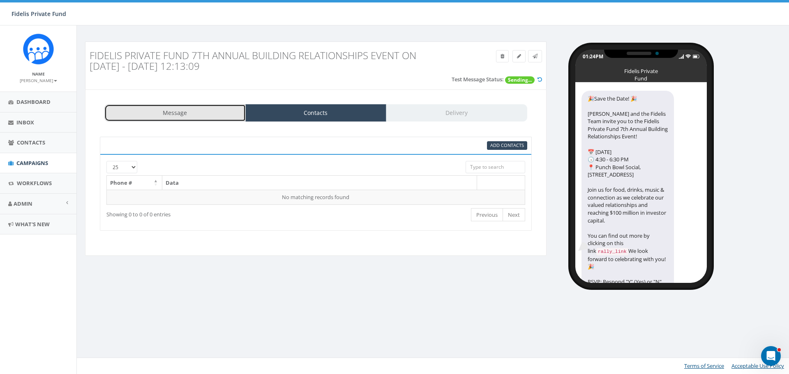
click at [189, 113] on link "Message" at bounding box center [174, 112] width 141 height 17
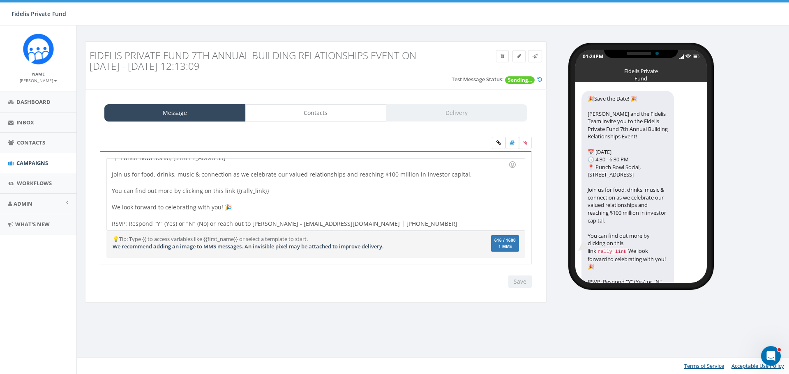
click at [519, 286] on div "Save Next" at bounding box center [518, 282] width 28 height 12
click at [29, 183] on span "Workflows" at bounding box center [34, 183] width 35 height 7
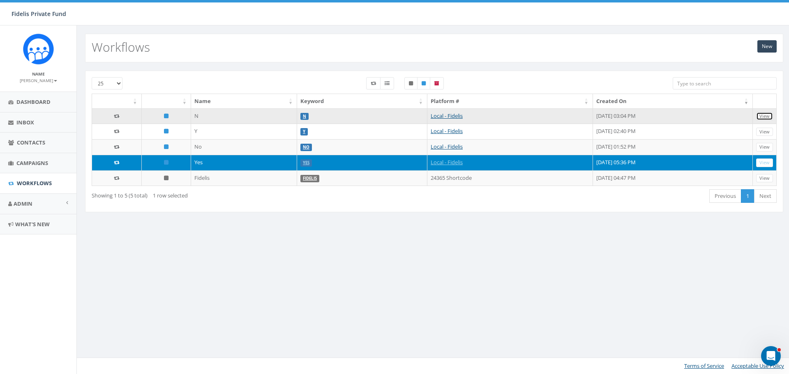
click at [767, 116] on link "View" at bounding box center [764, 116] width 17 height 9
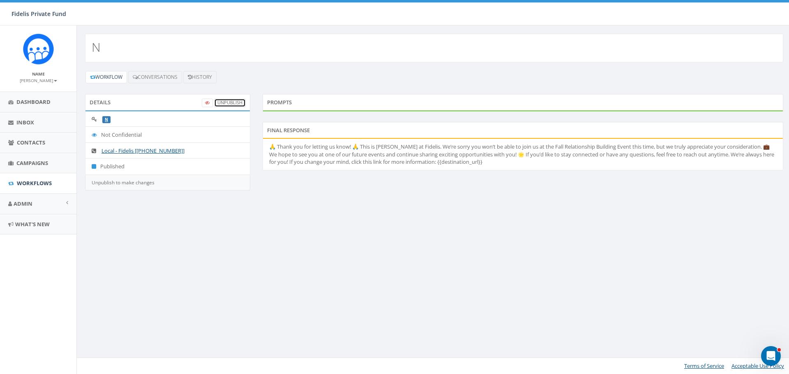
click at [231, 102] on link "UnPublish" at bounding box center [230, 103] width 32 height 9
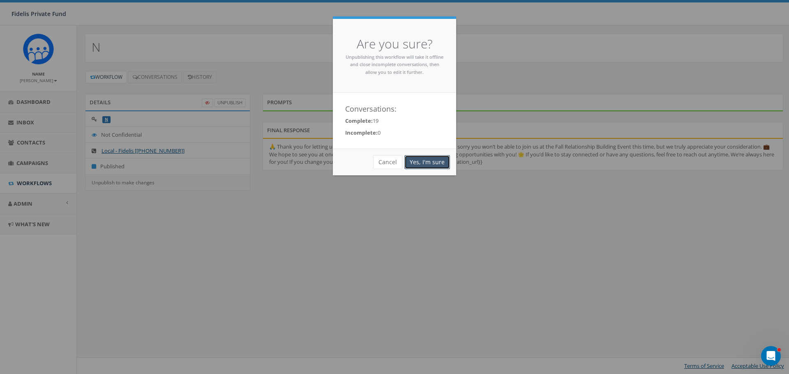
click at [434, 161] on link "Yes, I'm sure" at bounding box center [427, 162] width 46 height 14
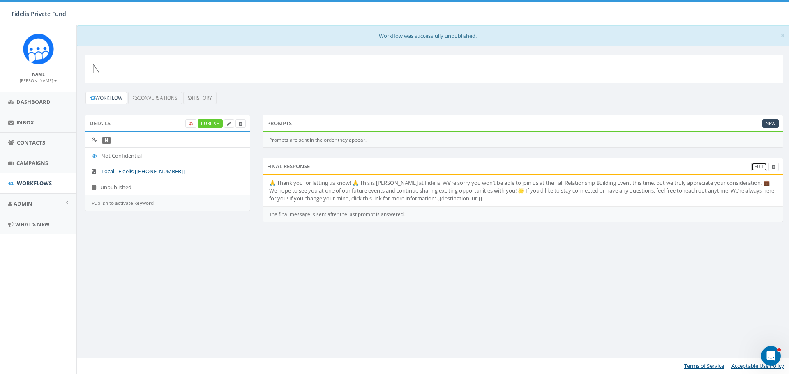
click at [758, 170] on link "Edit" at bounding box center [759, 167] width 16 height 9
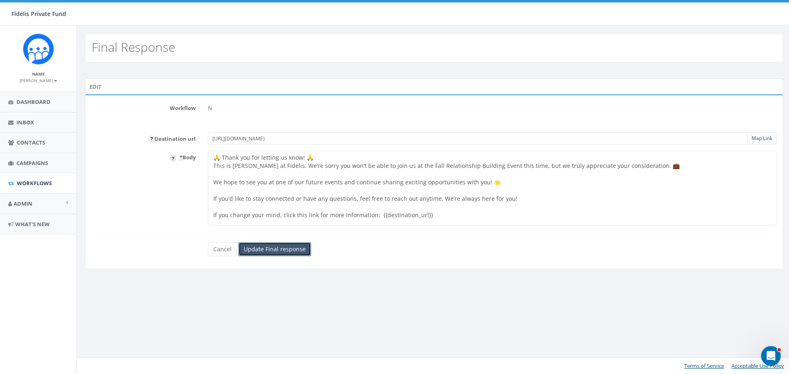
click at [297, 246] on input "Update Final response" at bounding box center [274, 250] width 73 height 14
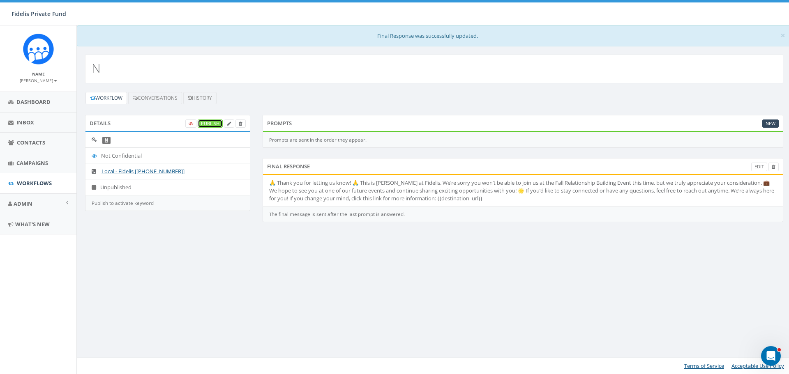
click at [211, 124] on link "Publish" at bounding box center [210, 124] width 25 height 9
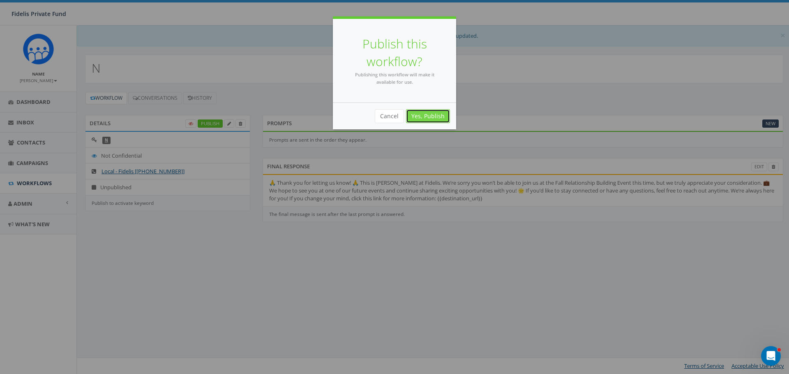
click at [424, 114] on link "Yes, Publish" at bounding box center [428, 116] width 44 height 14
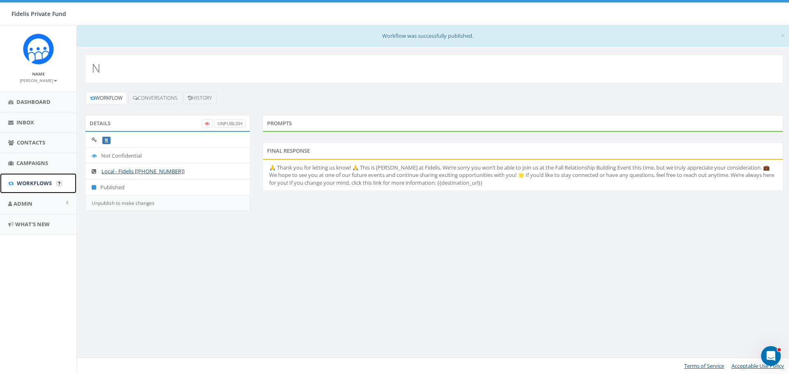
click at [35, 180] on span "Workflows" at bounding box center [34, 183] width 35 height 7
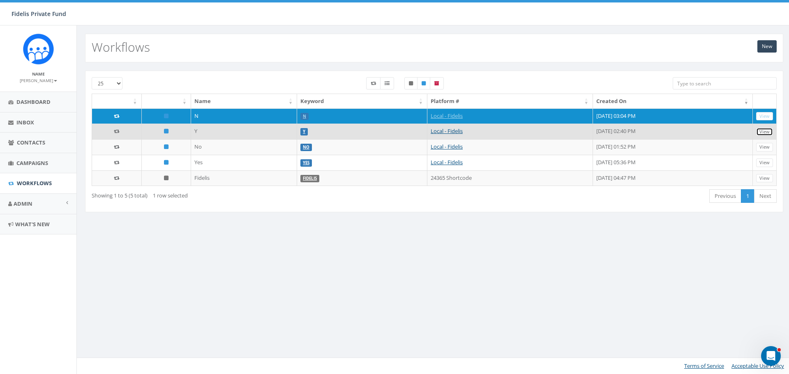
click at [765, 132] on link "View" at bounding box center [764, 132] width 17 height 9
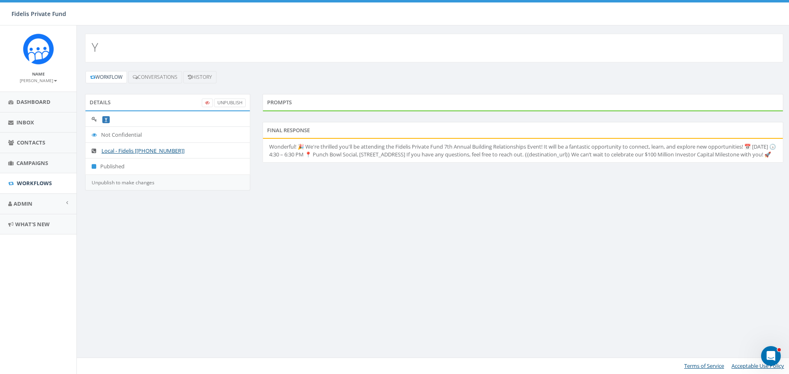
click at [389, 156] on li "Wonderful! 🎉 We're thrilled you'll be attending the Fidelis Private Fund 7th An…" at bounding box center [523, 150] width 520 height 23
click at [373, 156] on li "Wonderful! 🎉 We're thrilled you'll be attending the Fidelis Private Fund 7th An…" at bounding box center [523, 150] width 520 height 23
click at [226, 102] on link "UnPublish" at bounding box center [230, 103] width 32 height 9
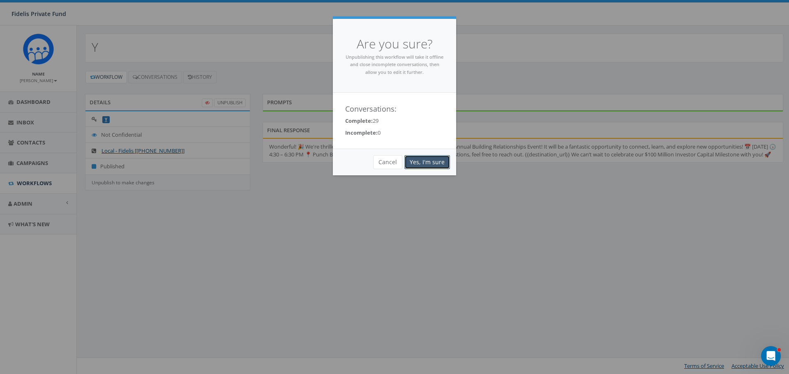
click at [443, 163] on link "Yes, I'm sure" at bounding box center [427, 162] width 46 height 14
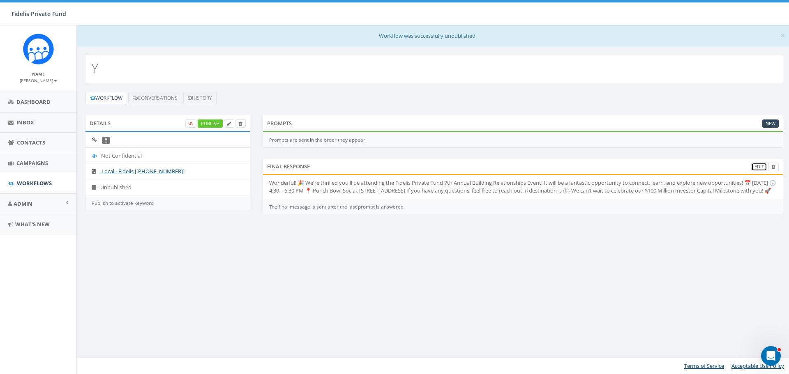
click at [759, 167] on link "Edit" at bounding box center [759, 167] width 16 height 9
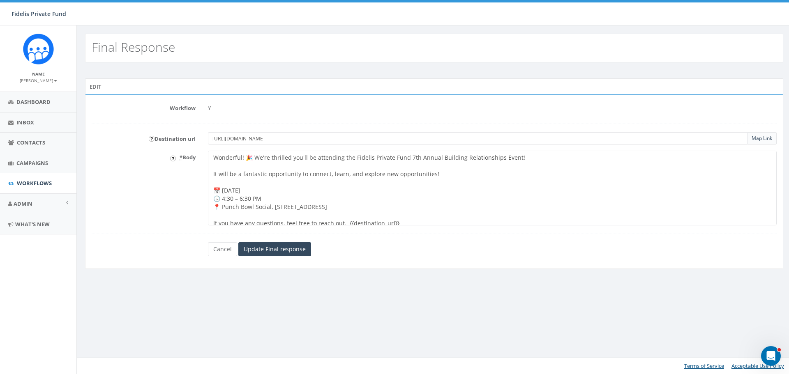
click at [240, 199] on textarea "Wonderful! 🎉 We're thrilled you'll be attending the Fidelis Private Fund 7th An…" at bounding box center [492, 188] width 569 height 75
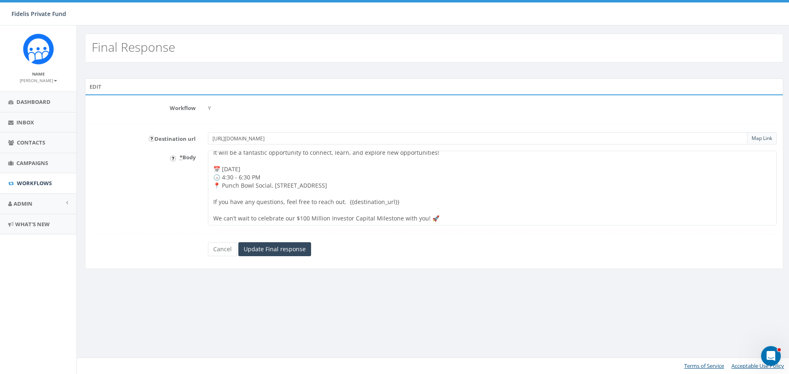
scroll to position [30, 0]
type textarea "Wonderful! 🎉 We're thrilled you'll be attending the Fidelis Private Fund 7th An…"
click at [287, 248] on input "Update Final response" at bounding box center [274, 250] width 73 height 14
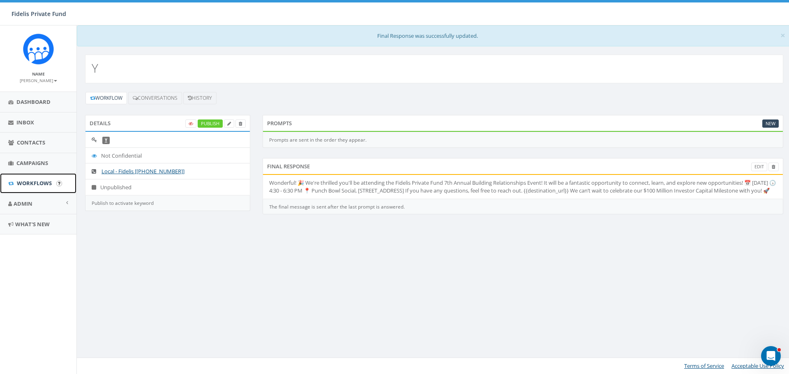
click at [46, 183] on span "Workflows" at bounding box center [34, 183] width 35 height 7
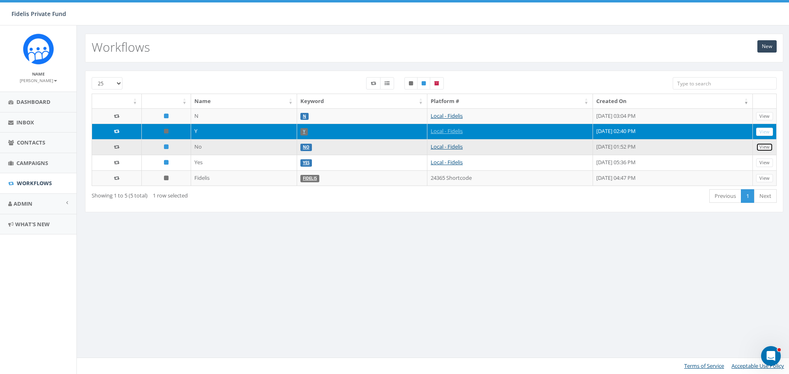
drag, startPoint x: 762, startPoint y: 148, endPoint x: 733, endPoint y: 145, distance: 29.7
click at [762, 147] on link "View" at bounding box center [764, 147] width 17 height 9
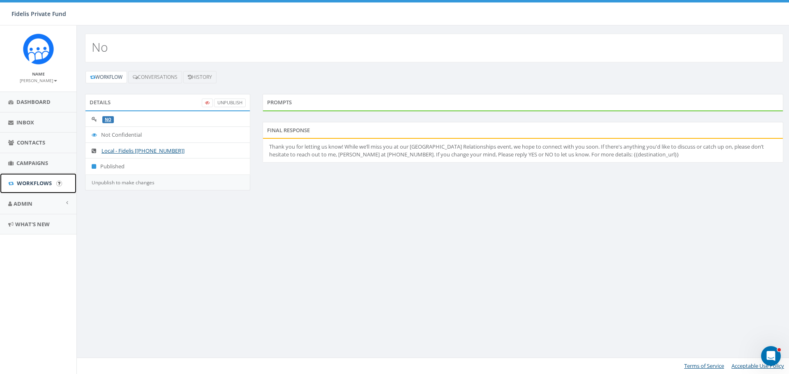
click at [30, 183] on span "Workflows" at bounding box center [34, 183] width 35 height 7
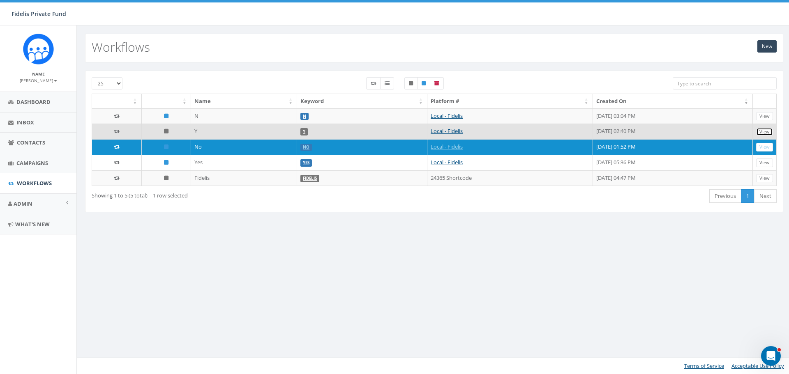
click at [767, 134] on link "View" at bounding box center [764, 132] width 17 height 9
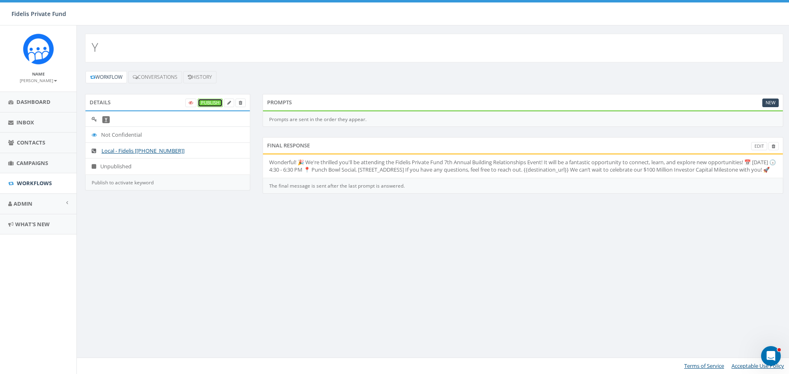
click at [206, 102] on link "Publish" at bounding box center [210, 103] width 25 height 9
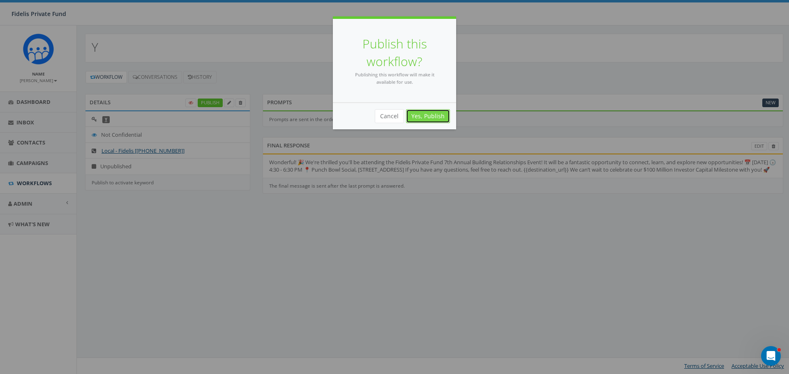
click at [415, 115] on link "Yes, Publish" at bounding box center [428, 116] width 44 height 14
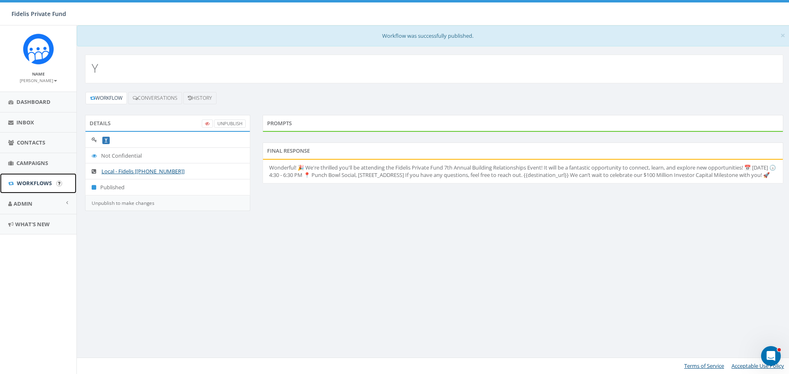
click at [39, 182] on span "Workflows" at bounding box center [34, 183] width 35 height 7
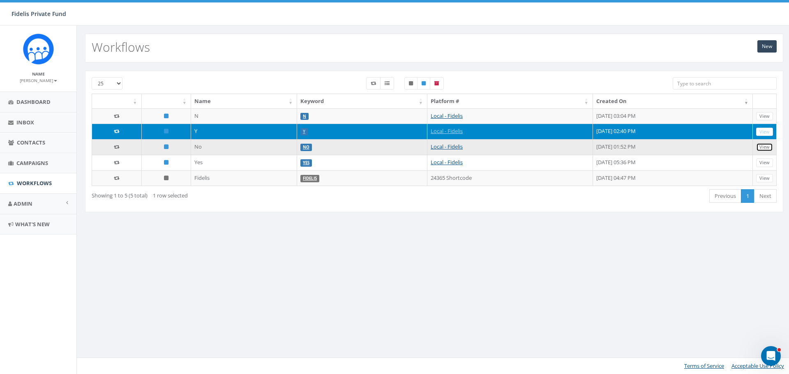
click at [765, 150] on link "View" at bounding box center [764, 147] width 17 height 9
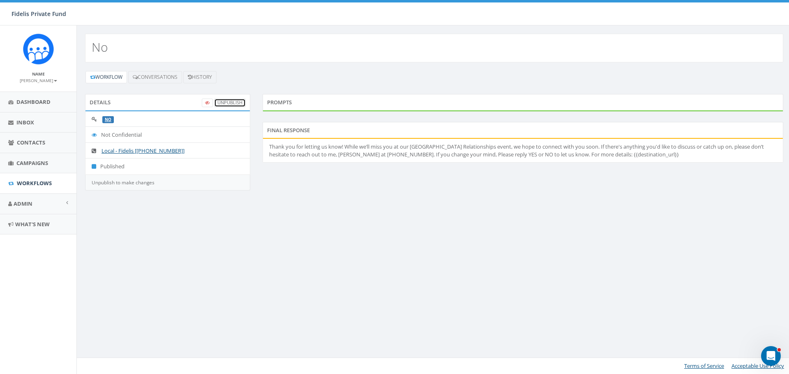
click at [226, 101] on link "UnPublish" at bounding box center [230, 103] width 32 height 9
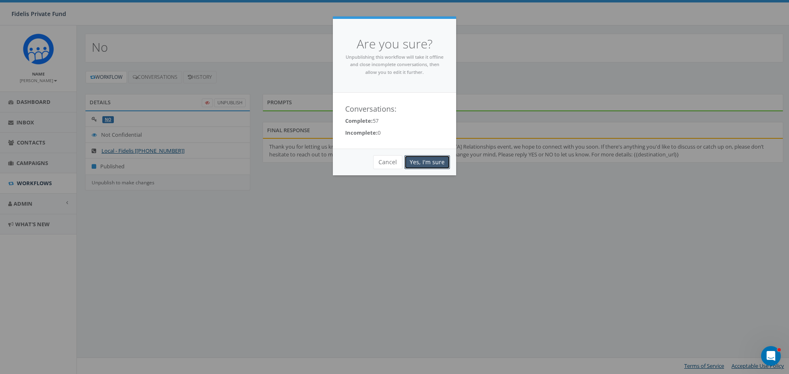
click at [438, 161] on link "Yes, I'm sure" at bounding box center [427, 162] width 46 height 14
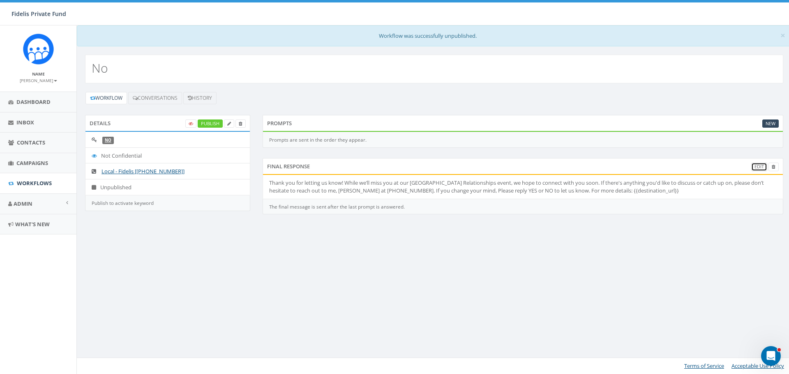
click at [760, 169] on link "Edit" at bounding box center [759, 167] width 16 height 9
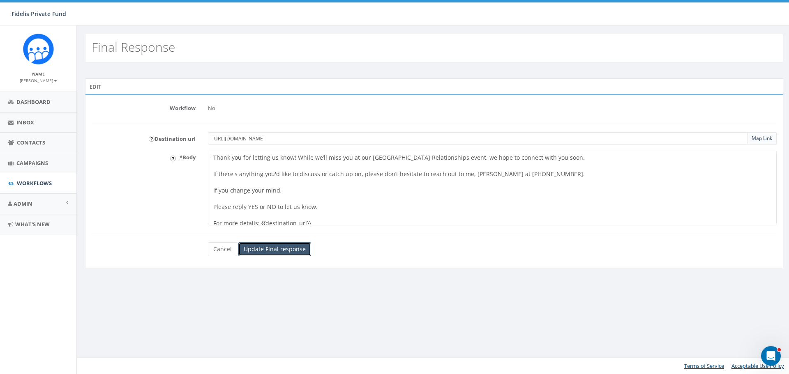
click at [292, 249] on input "Update Final response" at bounding box center [274, 250] width 73 height 14
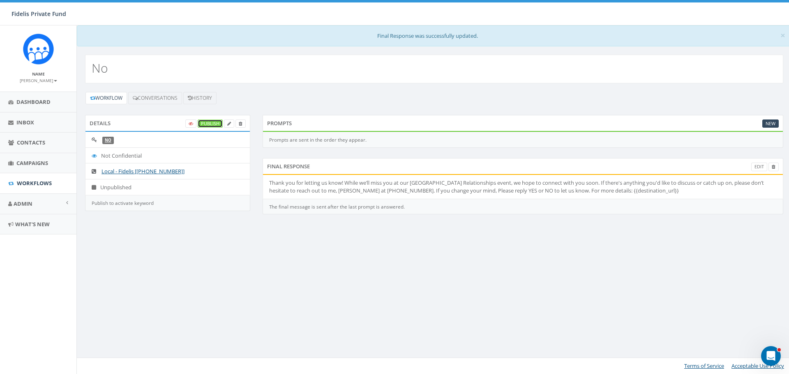
click at [210, 126] on link "Publish" at bounding box center [210, 124] width 25 height 9
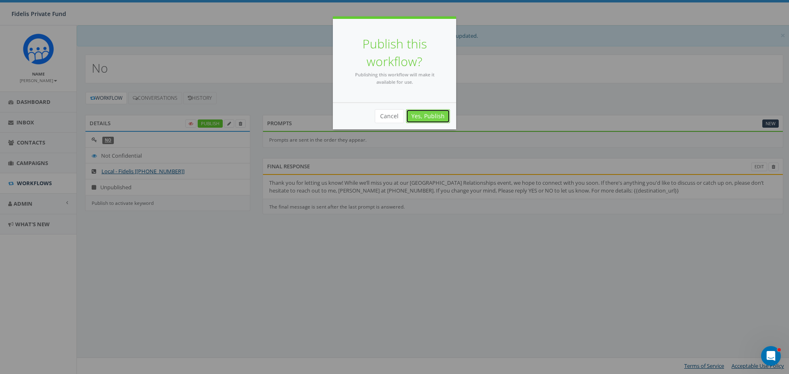
click at [429, 119] on link "Yes, Publish" at bounding box center [428, 116] width 44 height 14
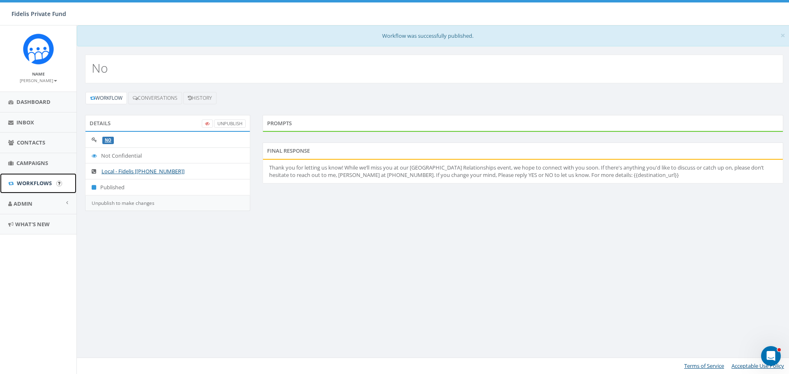
click at [30, 181] on span "Workflows" at bounding box center [34, 183] width 35 height 7
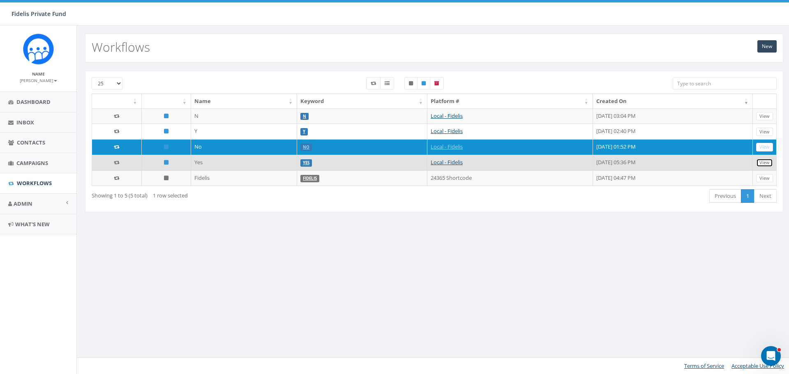
click at [763, 163] on link "View" at bounding box center [764, 163] width 17 height 9
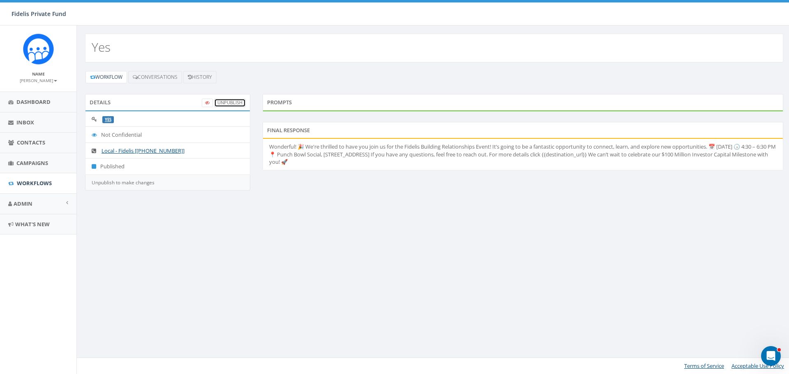
click at [239, 105] on link "UnPublish" at bounding box center [230, 103] width 32 height 9
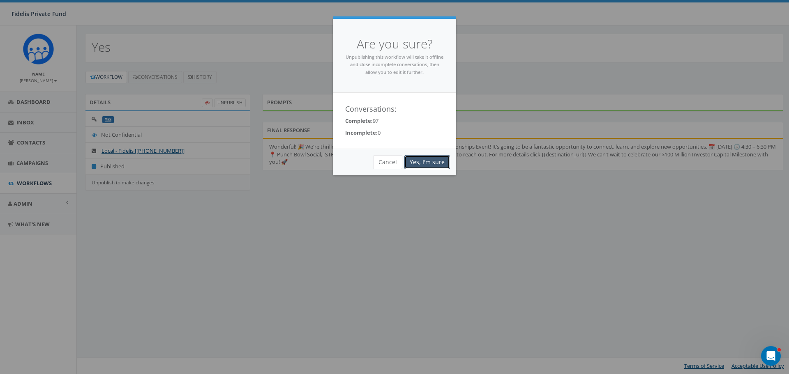
click at [437, 165] on link "Yes, I'm sure" at bounding box center [427, 162] width 46 height 14
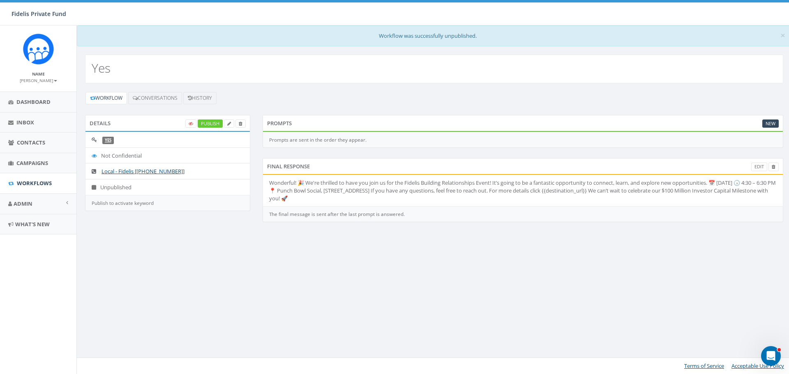
click at [342, 191] on li "Wonderful! 🎉 We're thrilled to have you join us for the Fidelis Building Relati…" at bounding box center [523, 190] width 520 height 31
drag, startPoint x: 757, startPoint y: 169, endPoint x: 744, endPoint y: 166, distance: 13.8
click at [757, 169] on link "Edit" at bounding box center [759, 167] width 16 height 9
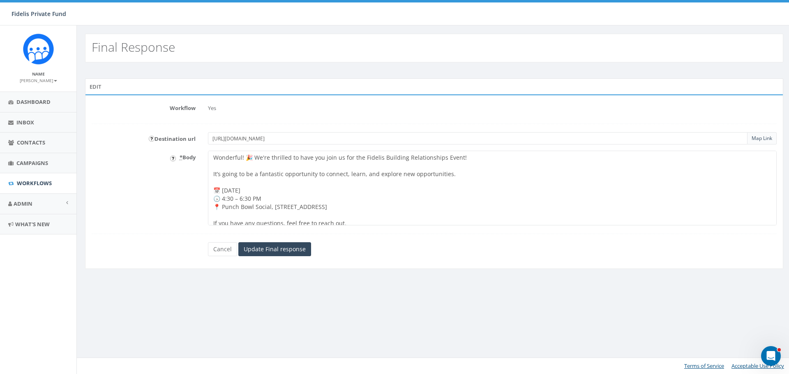
click at [239, 199] on textarea "Wonderful! 🎉 We're thrilled to have you join us for the Fidelis Building Relati…" at bounding box center [492, 188] width 569 height 75
type textarea "Wonderful! 🎉 We're thrilled to have you join us for the Fidelis Building Relati…"
click at [272, 247] on input "Update Final response" at bounding box center [274, 250] width 73 height 14
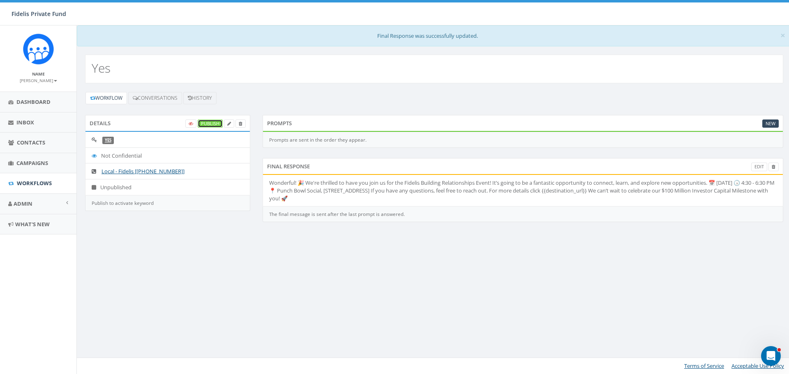
click at [213, 123] on link "Publish" at bounding box center [210, 124] width 25 height 9
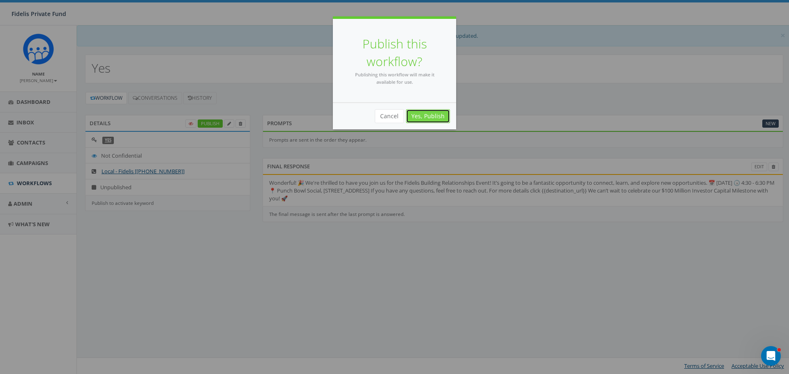
click at [418, 118] on link "Yes, Publish" at bounding box center [428, 116] width 44 height 14
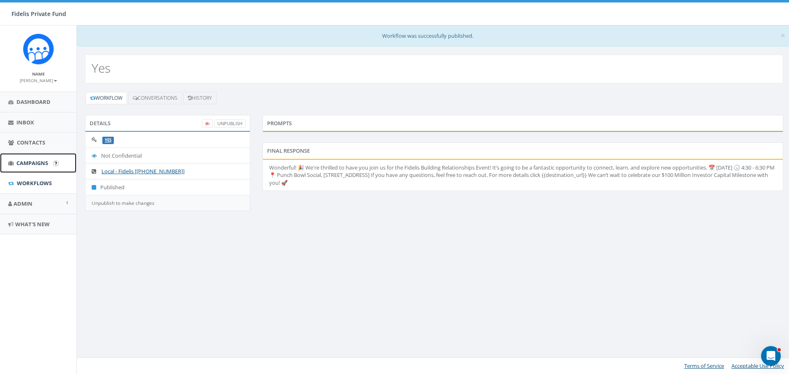
click at [32, 164] on span "Campaigns" at bounding box center [32, 162] width 32 height 7
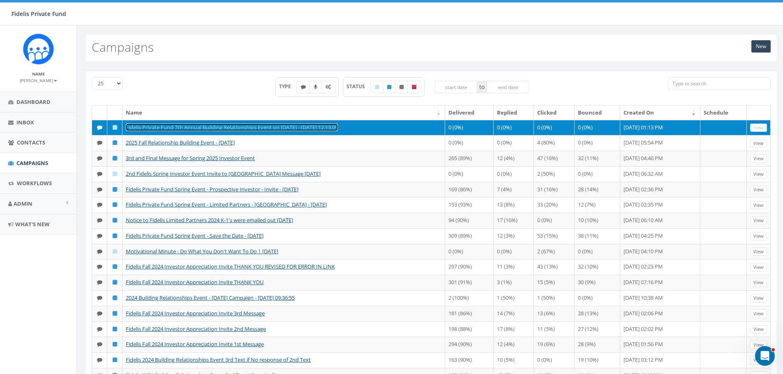
click at [204, 128] on link "Fidelis Private Fund 7th Annual Building Relationships Event on [DATE] - [DATE]…" at bounding box center [232, 127] width 212 height 7
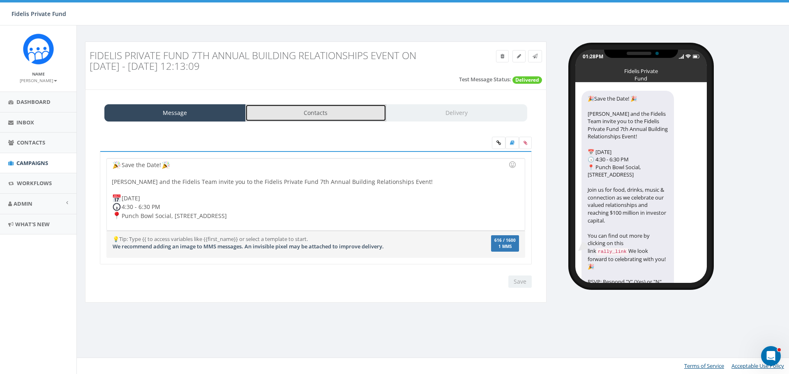
click at [359, 112] on link "Contacts" at bounding box center [315, 112] width 141 height 17
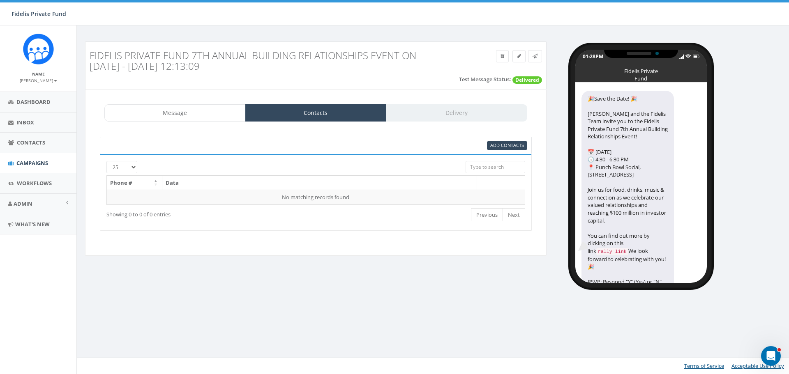
click at [427, 116] on div "Message Contacts Delivery" at bounding box center [315, 112] width 423 height 17
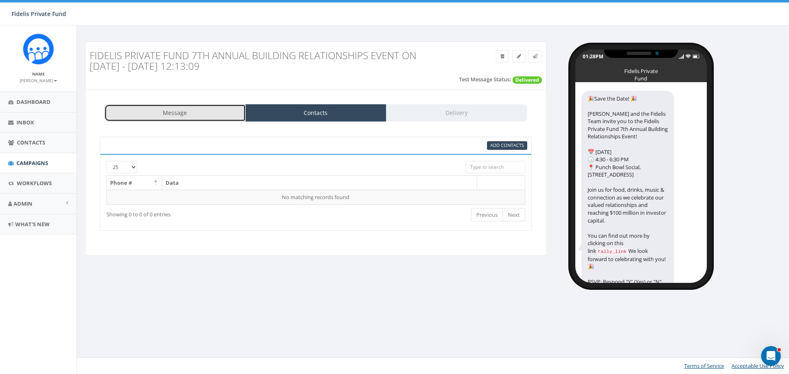
click at [198, 118] on link "Message" at bounding box center [174, 112] width 141 height 17
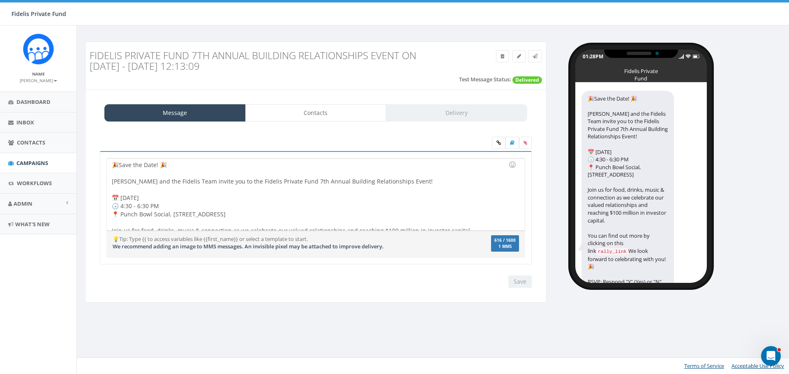
click at [460, 115] on div "Message Contacts Delivery" at bounding box center [315, 112] width 423 height 17
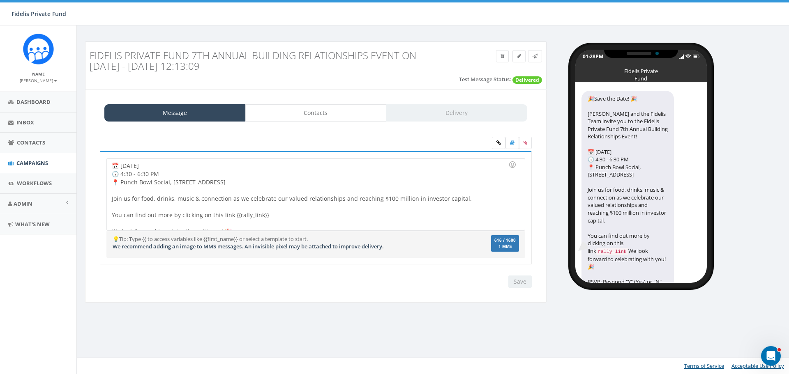
scroll to position [56, 0]
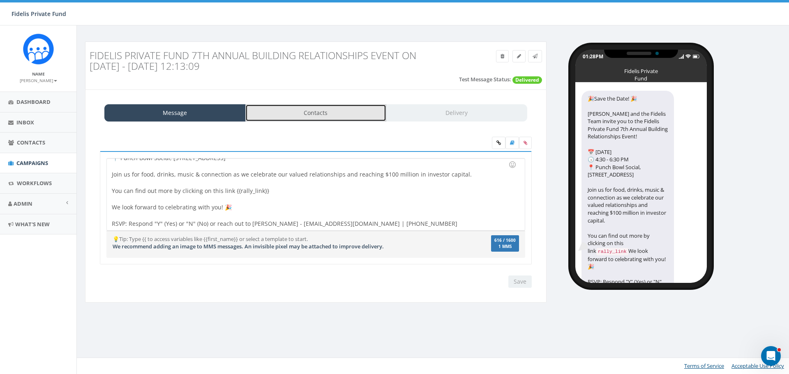
click at [344, 116] on link "Contacts" at bounding box center [315, 112] width 141 height 17
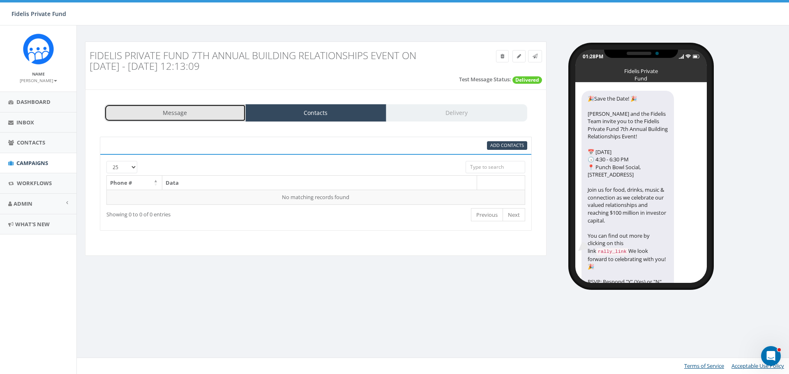
click at [205, 114] on link "Message" at bounding box center [174, 112] width 141 height 17
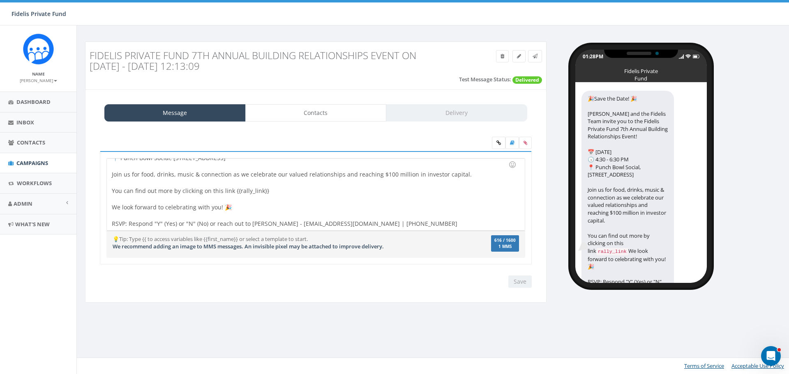
click at [469, 176] on div "🎉Save the Date! 🎉 John Lloyd and the Fidelis Team invite you to the Fidelis Pri…" at bounding box center [316, 195] width 418 height 72
click at [512, 166] on div at bounding box center [513, 165] width 14 height 14
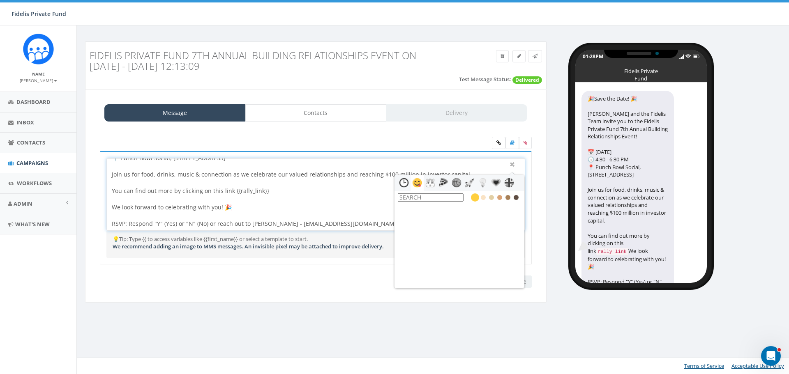
scroll to position [370, 0]
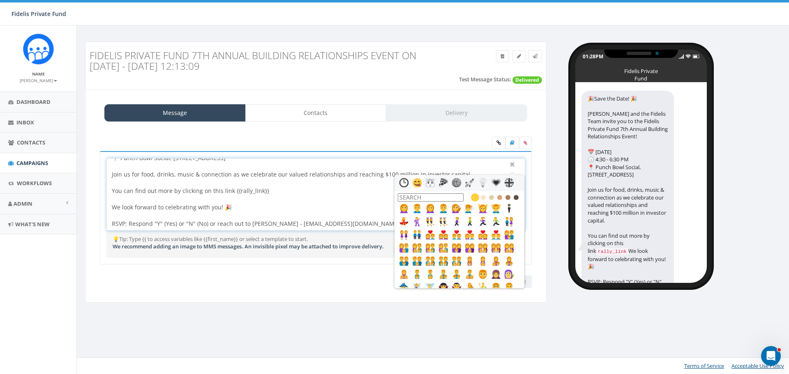
click at [415, 198] on input "text" at bounding box center [431, 198] width 66 height 8
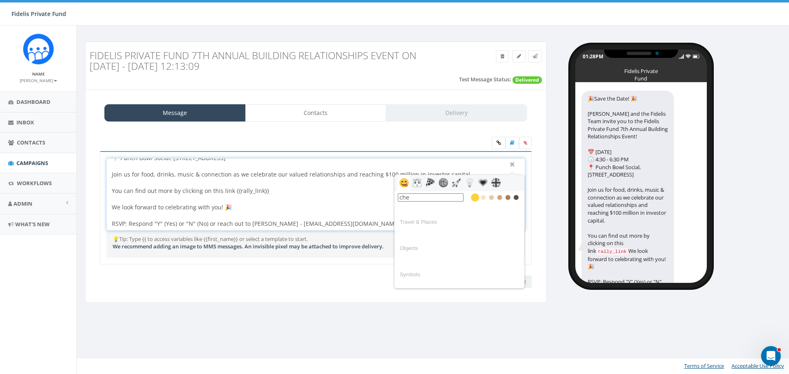
scroll to position [0, 0]
type input "c"
type input "d"
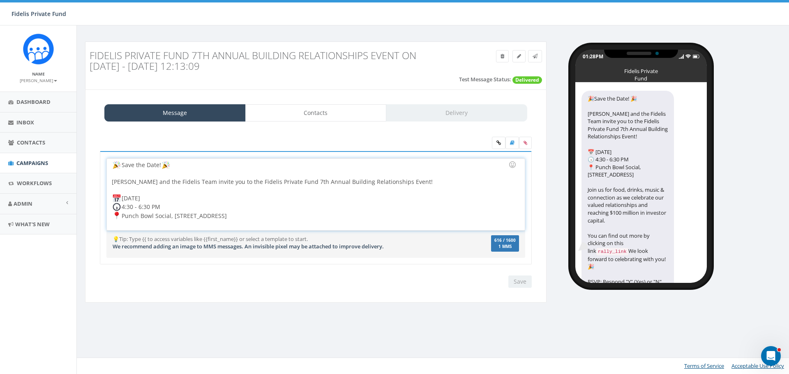
scroll to position [59, 0]
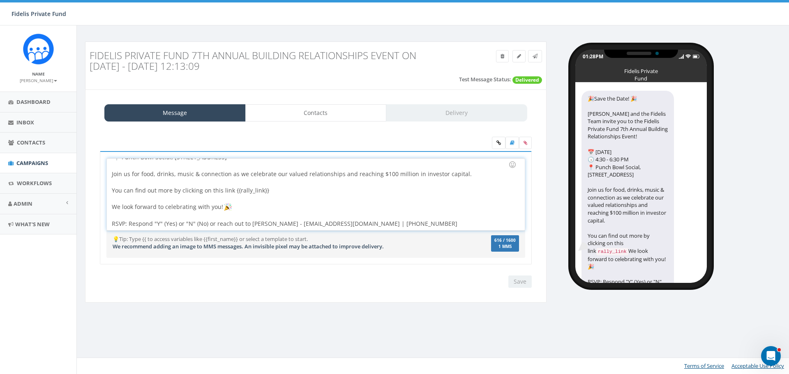
click at [458, 114] on div "Message Contacts Delivery" at bounding box center [315, 112] width 423 height 17
click at [212, 112] on link "Message" at bounding box center [174, 112] width 141 height 17
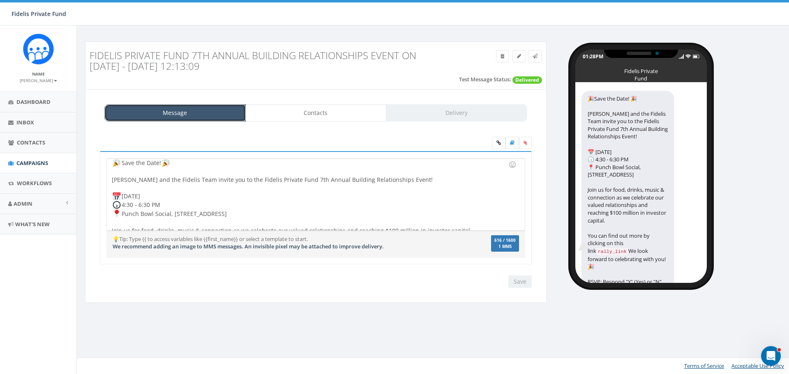
scroll to position [0, 0]
click at [458, 201] on div "Save the Date! John Lloyd and the Fidelis Team invite you to the Fidelis Privat…" at bounding box center [316, 195] width 418 height 72
click at [519, 286] on div "Save Next" at bounding box center [518, 282] width 28 height 12
click at [520, 285] on div "Save Next" at bounding box center [518, 282] width 28 height 12
click at [518, 53] on span at bounding box center [519, 56] width 4 height 7
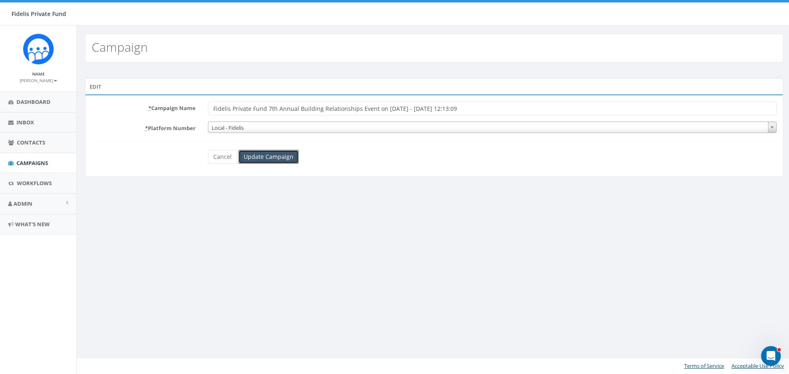
click at [285, 154] on input "Update Campaign" at bounding box center [268, 157] width 60 height 14
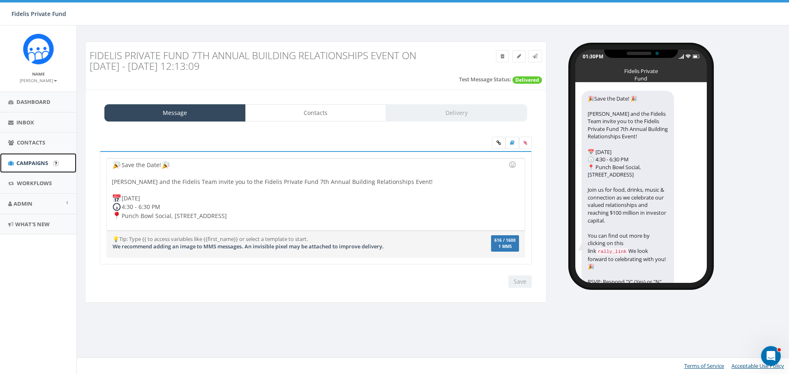
click at [40, 164] on span "Campaigns" at bounding box center [32, 162] width 32 height 7
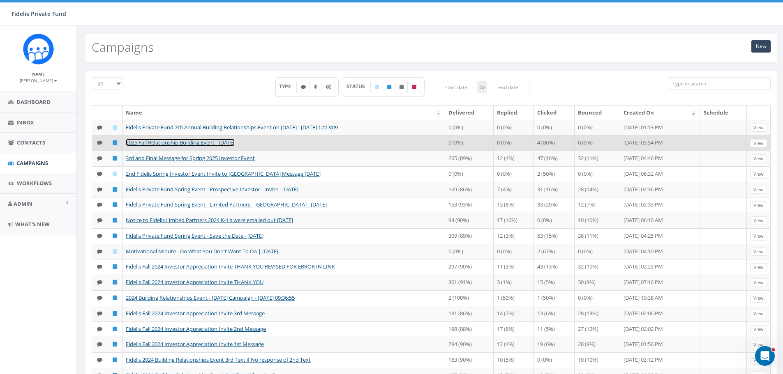
click at [164, 146] on link "2025 Fall Relationship Building Event - [DATE]" at bounding box center [180, 142] width 109 height 7
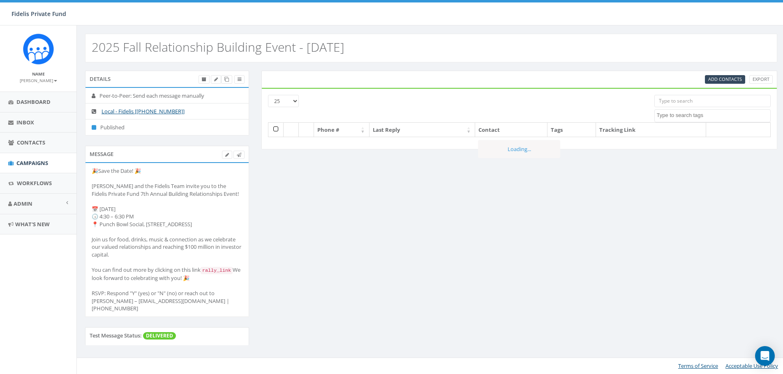
select select
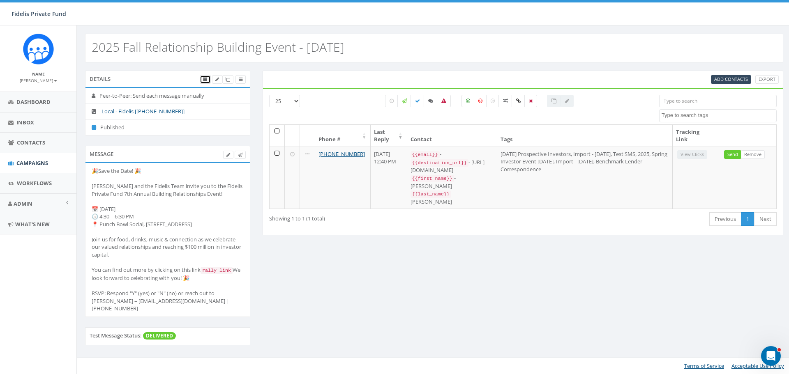
click at [205, 81] on icon at bounding box center [205, 79] width 5 height 5
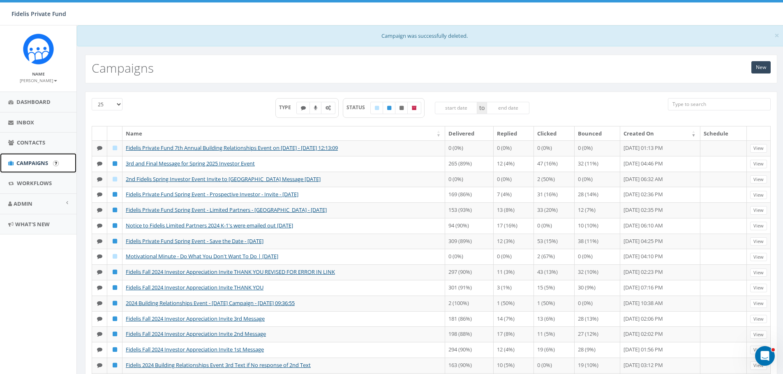
click at [38, 163] on span "Campaigns" at bounding box center [32, 162] width 32 height 7
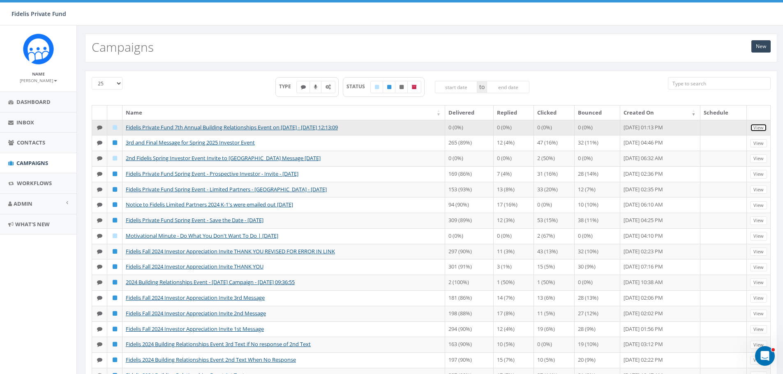
click at [760, 129] on link "View" at bounding box center [758, 128] width 17 height 9
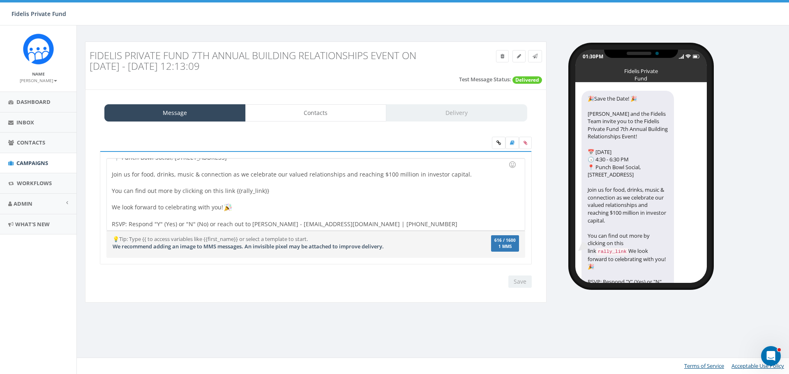
scroll to position [59, 0]
click at [409, 218] on div at bounding box center [313, 216] width 403 height 8
click at [415, 216] on div at bounding box center [313, 216] width 403 height 8
click at [386, 196] on div at bounding box center [313, 199] width 403 height 8
click at [430, 114] on div "Message Contacts Delivery" at bounding box center [315, 112] width 423 height 17
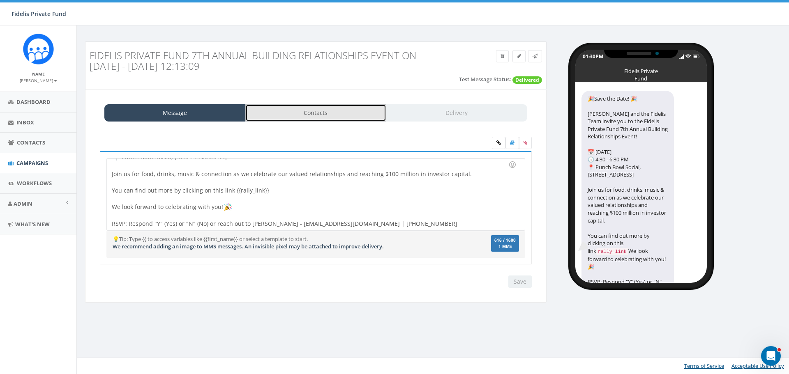
click at [349, 116] on link "Contacts" at bounding box center [315, 112] width 141 height 17
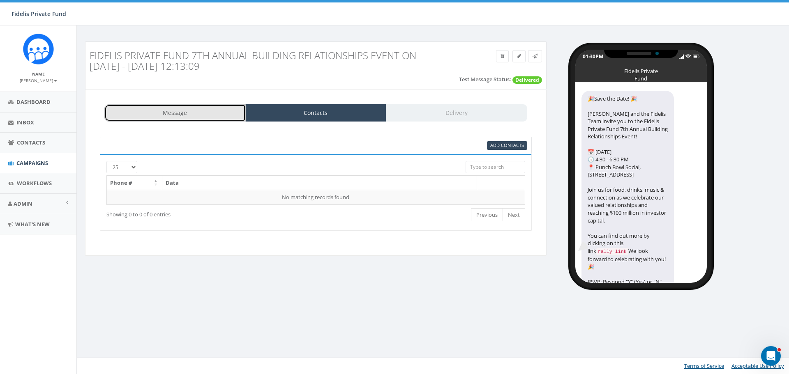
click at [198, 112] on link "Message" at bounding box center [174, 112] width 141 height 17
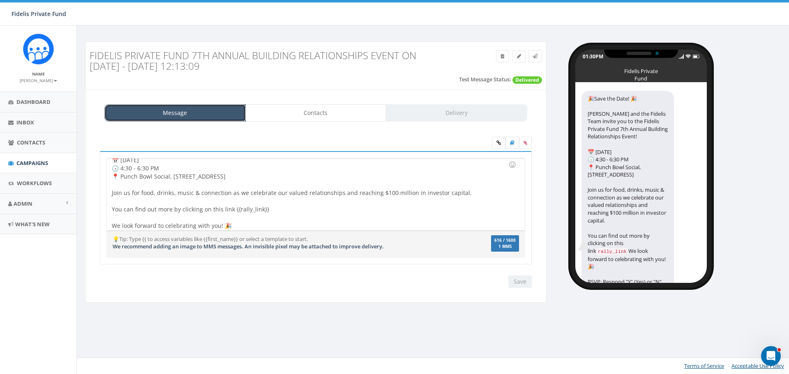
scroll to position [56, 0]
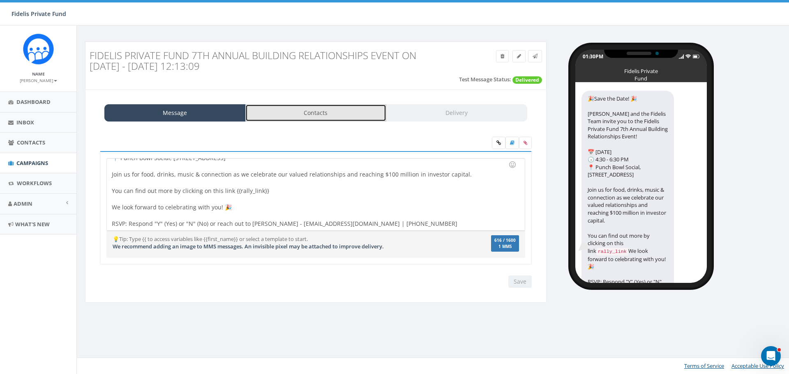
click at [290, 117] on link "Contacts" at bounding box center [315, 112] width 141 height 17
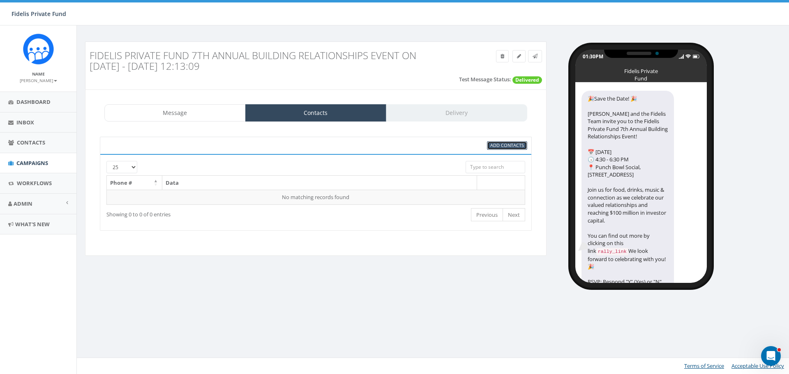
click at [503, 142] on span "Add Contacts" at bounding box center [507, 145] width 34 height 6
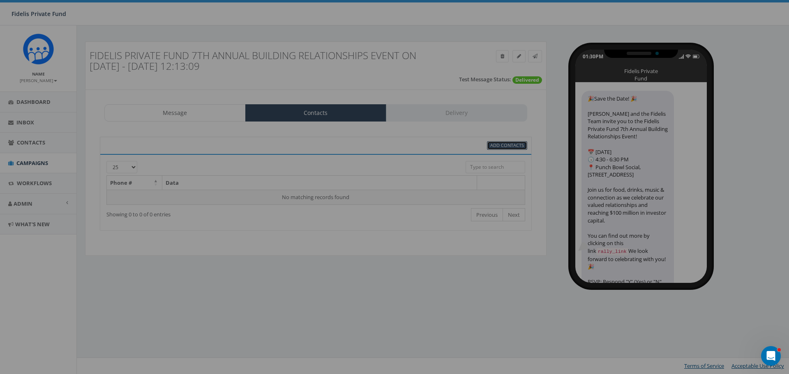
select select
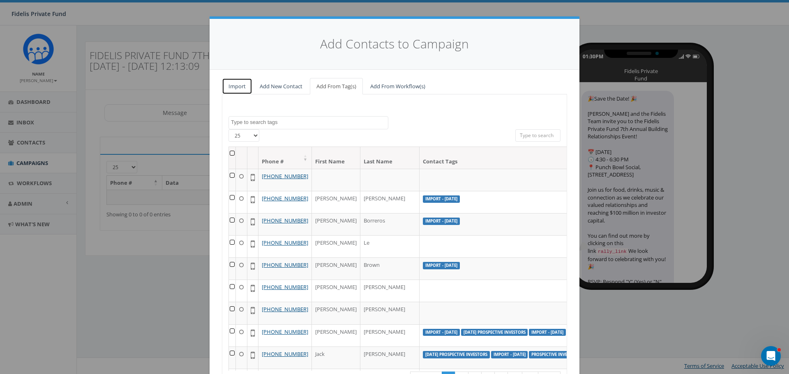
click at [235, 86] on link "Import" at bounding box center [237, 86] width 30 height 17
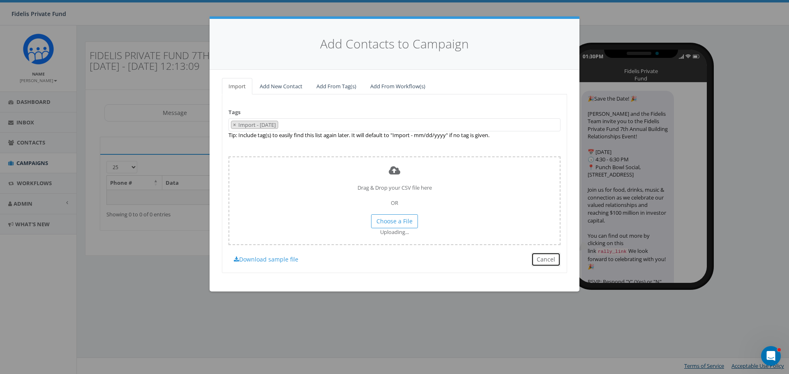
click at [540, 260] on button "Cancel" at bounding box center [545, 260] width 29 height 14
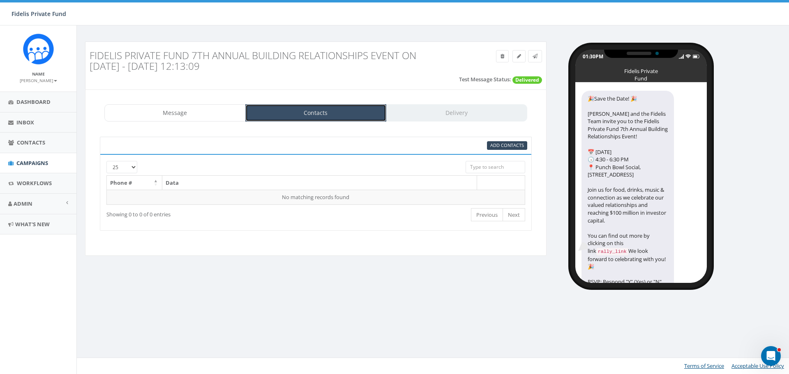
click at [327, 111] on link "Contacts" at bounding box center [315, 112] width 141 height 17
click at [317, 113] on link "Contacts" at bounding box center [315, 112] width 141 height 17
click at [502, 145] on span "Add Contacts" at bounding box center [507, 145] width 34 height 6
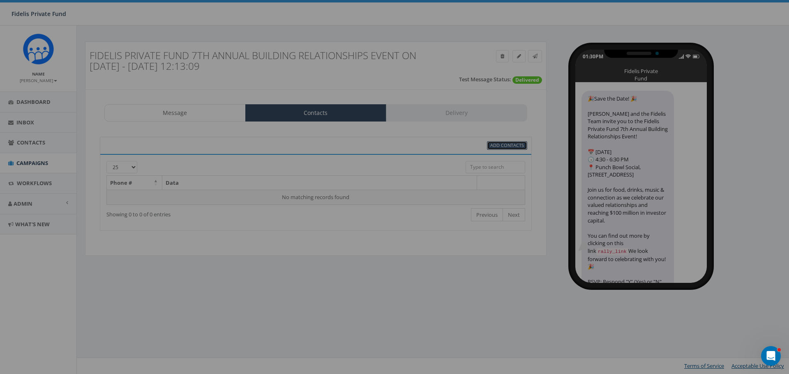
select select
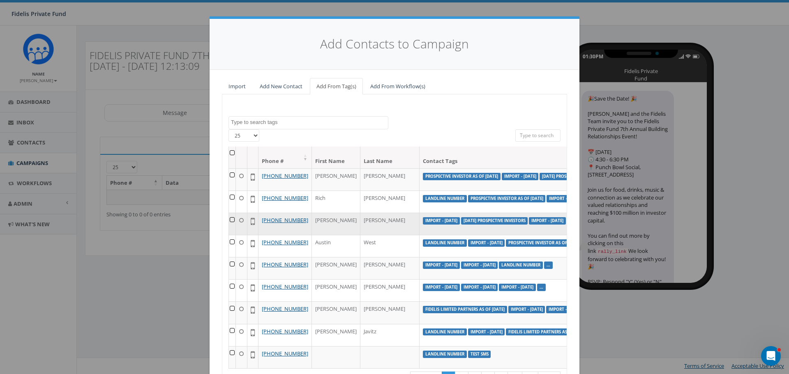
scroll to position [553, 0]
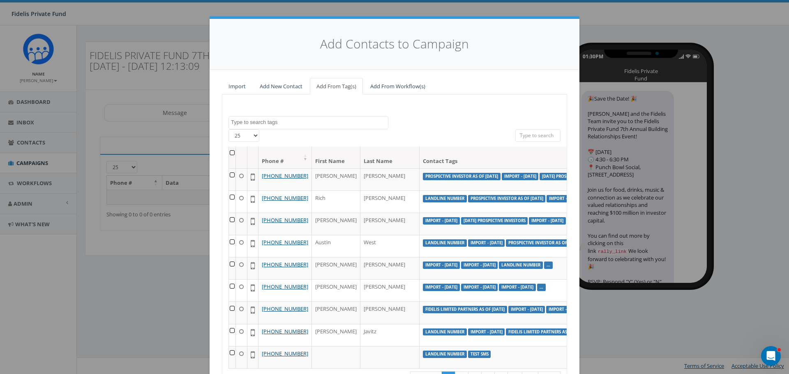
drag, startPoint x: 486, startPoint y: 39, endPoint x: 490, endPoint y: 20, distance: 19.4
click at [490, 20] on div "Add Contacts to Campaign" at bounding box center [395, 44] width 370 height 51
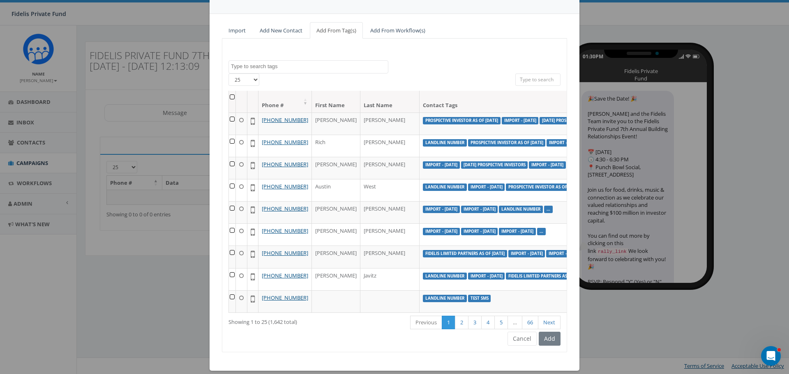
scroll to position [65, 0]
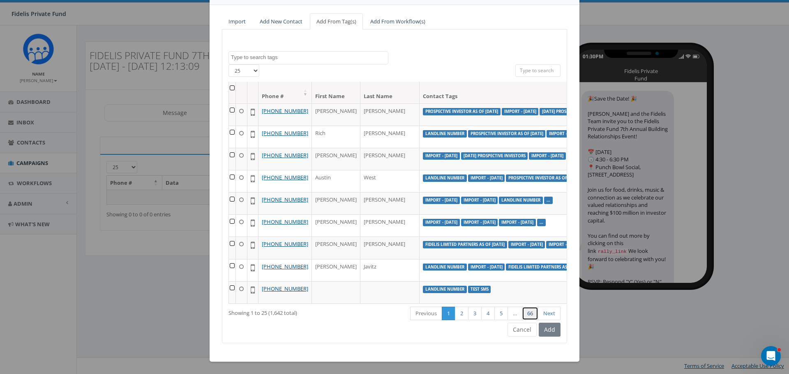
click at [527, 313] on link "66" at bounding box center [530, 314] width 16 height 14
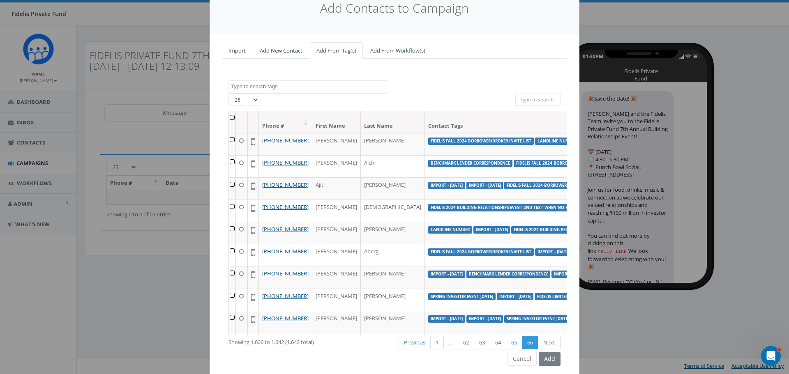
scroll to position [0, 0]
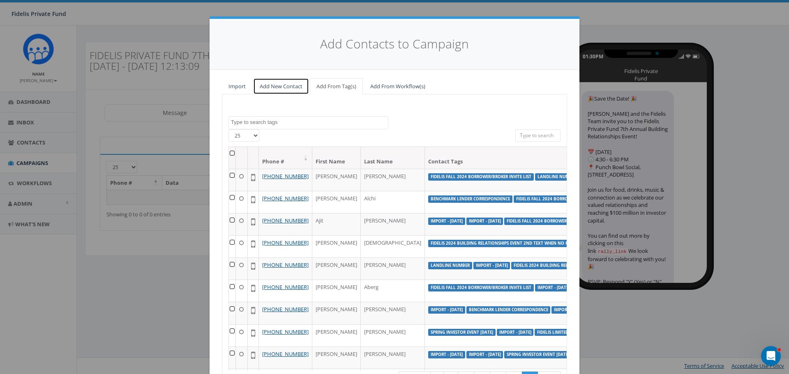
click at [280, 88] on link "Add New Contact" at bounding box center [281, 86] width 56 height 17
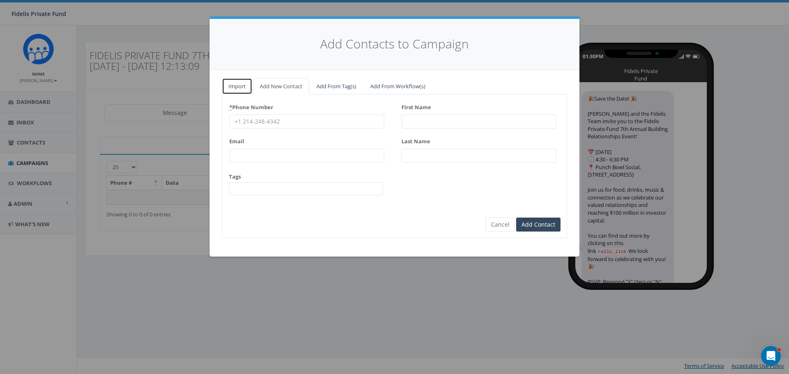
click at [244, 89] on link "Import" at bounding box center [237, 86] width 30 height 17
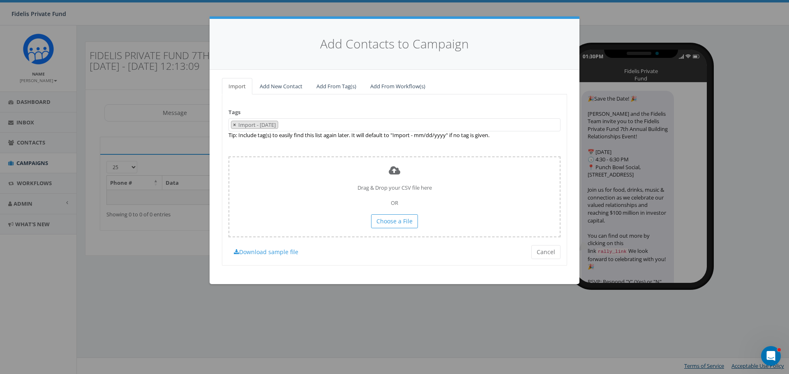
click at [233, 123] on span "×" at bounding box center [234, 124] width 3 height 7
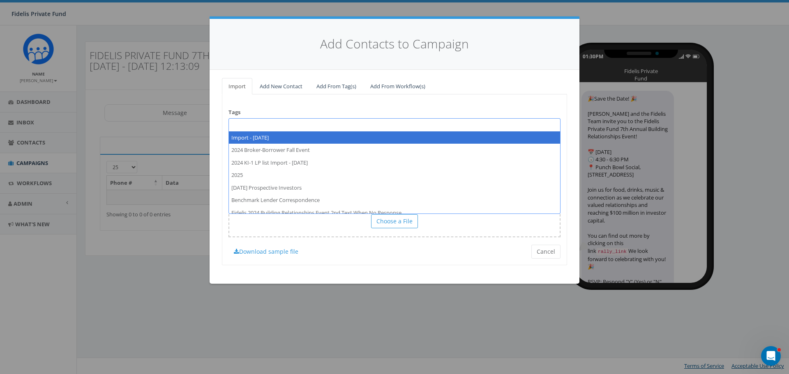
select select "Import - 09/18/2025"
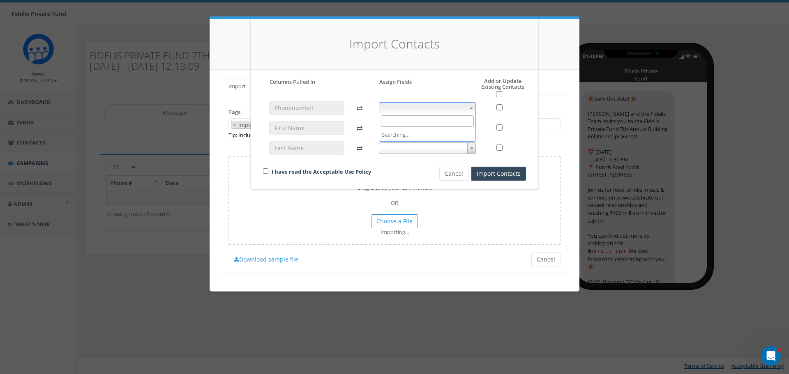
click at [472, 109] on b at bounding box center [471, 108] width 3 height 2
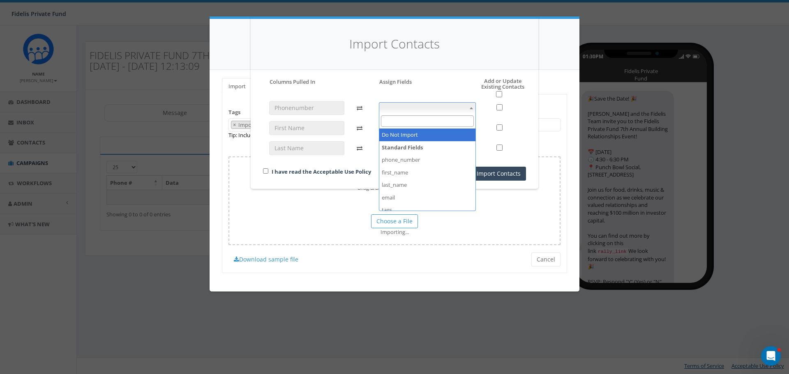
click at [460, 89] on div "Please accept policy to proceed Please map phone number field to proceed Column…" at bounding box center [394, 129] width 263 height 103
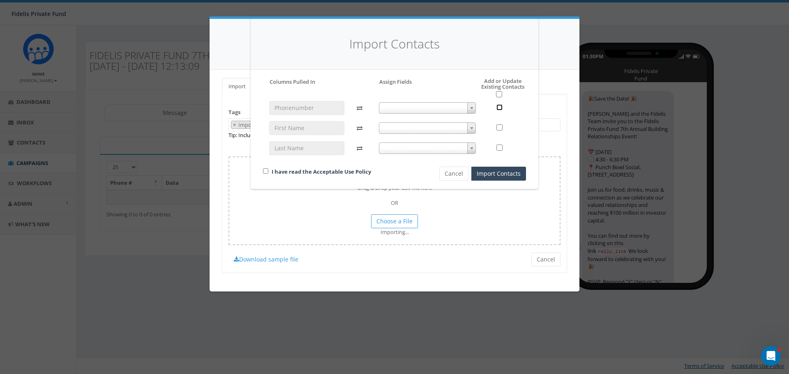
click at [498, 108] on input "checkbox" at bounding box center [500, 107] width 6 height 6
checkbox input "true"
click at [501, 127] on input "checkbox" at bounding box center [500, 128] width 6 height 6
checkbox input "true"
click at [499, 146] on input "checkbox" at bounding box center [500, 148] width 6 height 6
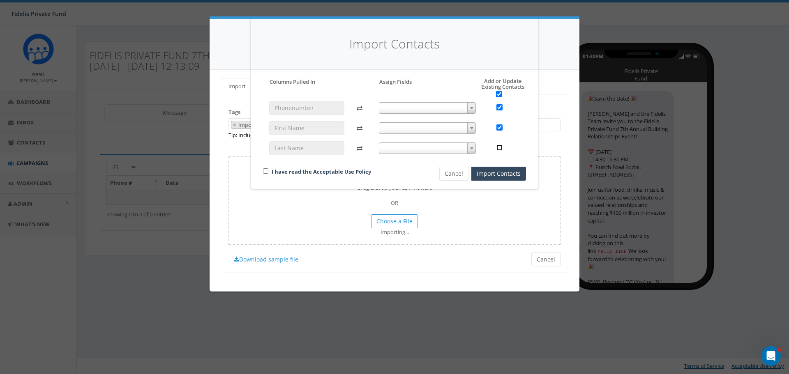
checkbox input "true"
click at [268, 171] on input "checkbox" at bounding box center [265, 171] width 5 height 5
checkbox input "true"
click at [407, 106] on span at bounding box center [427, 108] width 97 height 12
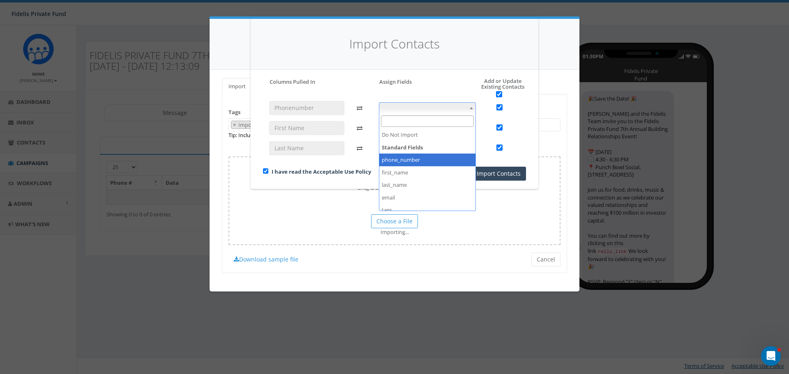
select select "phone_number"
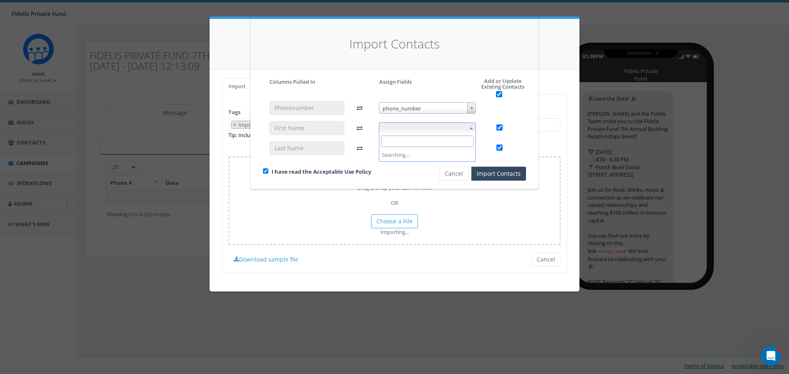
click at [470, 127] on span at bounding box center [471, 128] width 8 height 11
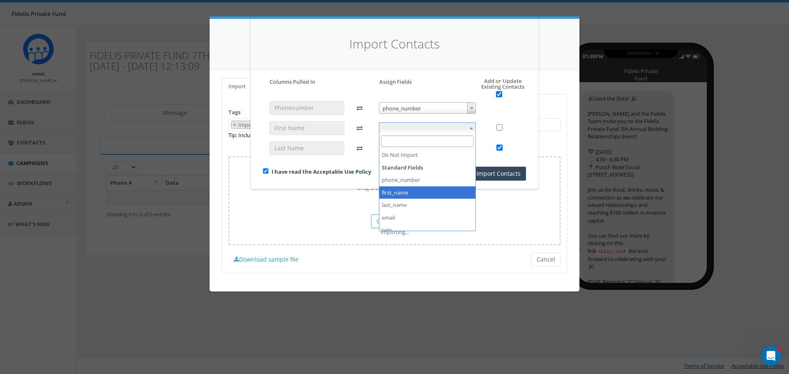
checkbox input "false"
select select "first_name"
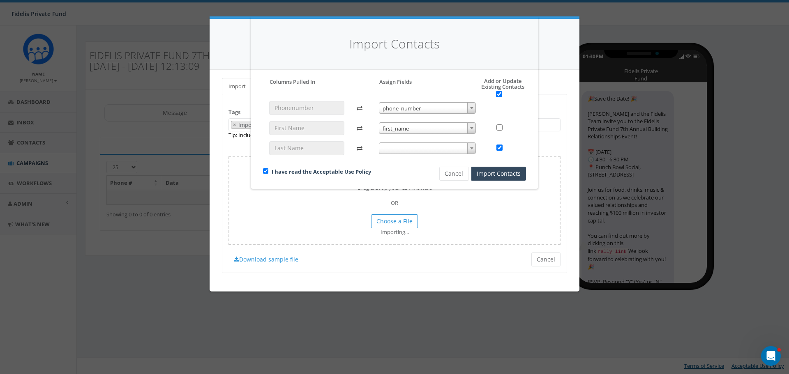
click at [469, 149] on span at bounding box center [471, 148] width 8 height 11
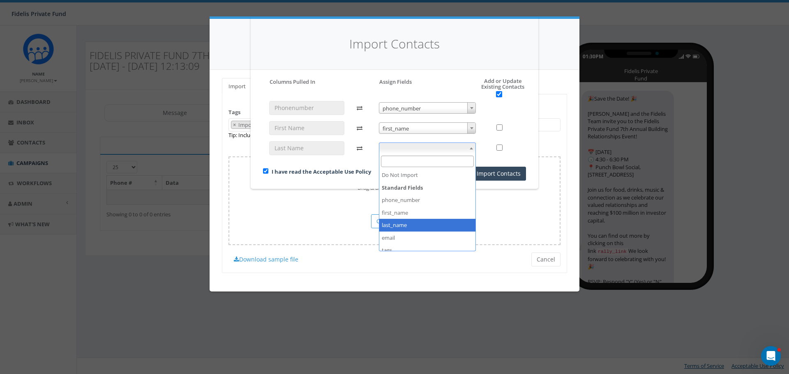
checkbox input "false"
select select "last_name"
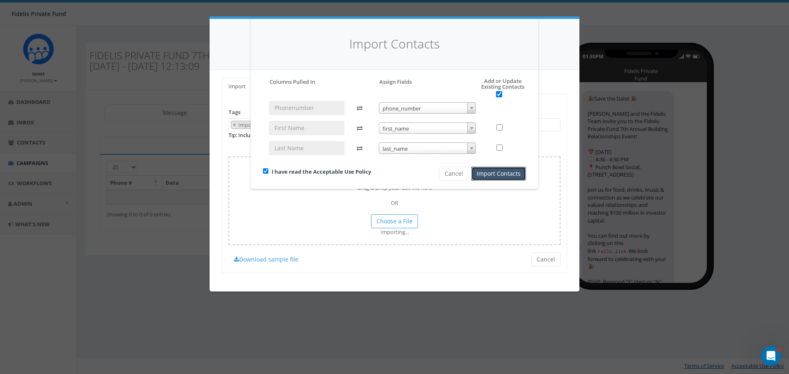
click at [501, 175] on button "Import Contacts" at bounding box center [498, 174] width 55 height 14
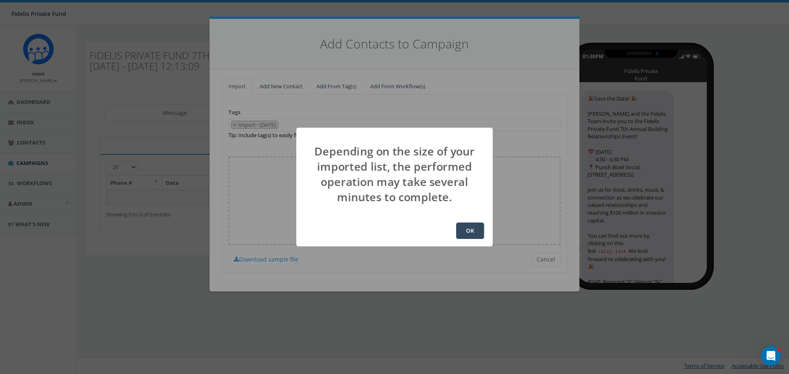
click at [470, 230] on button "OK" at bounding box center [470, 231] width 28 height 16
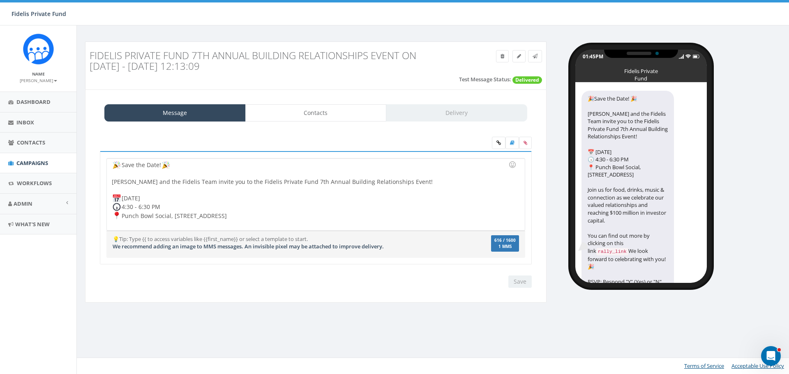
click at [466, 113] on div "Message Contacts Delivery" at bounding box center [315, 112] width 423 height 17
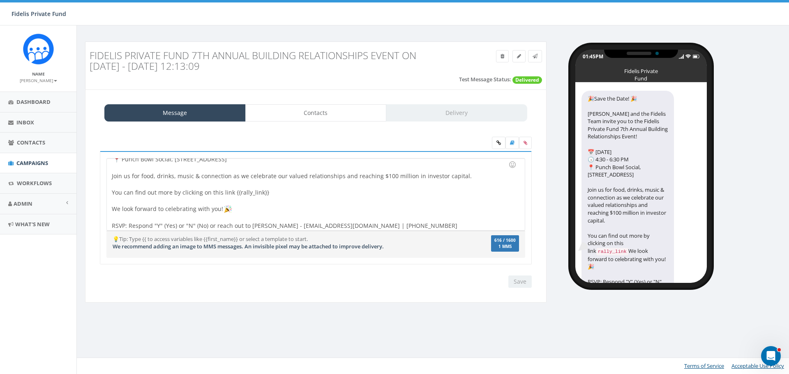
scroll to position [59, 0]
click at [538, 55] on link at bounding box center [535, 56] width 14 height 12
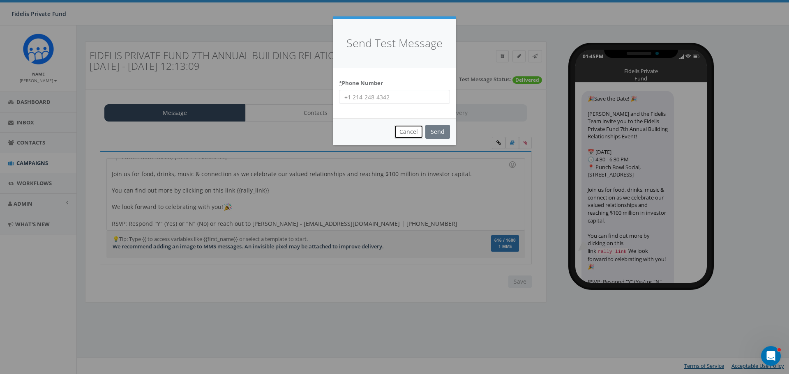
click at [412, 134] on button "Cancel" at bounding box center [408, 132] width 29 height 14
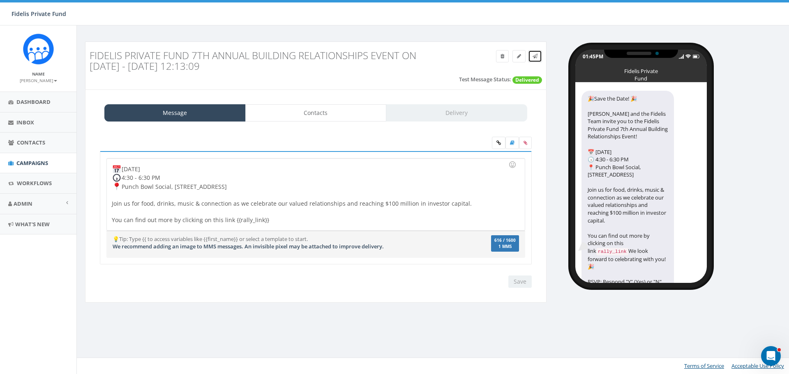
scroll to position [0, 0]
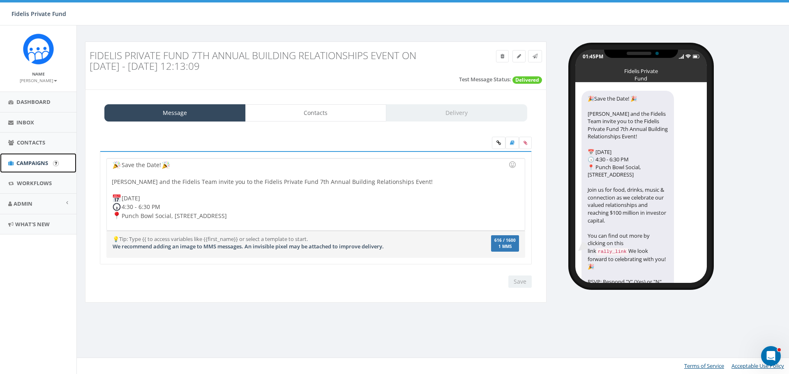
click at [42, 165] on span "Campaigns" at bounding box center [32, 162] width 32 height 7
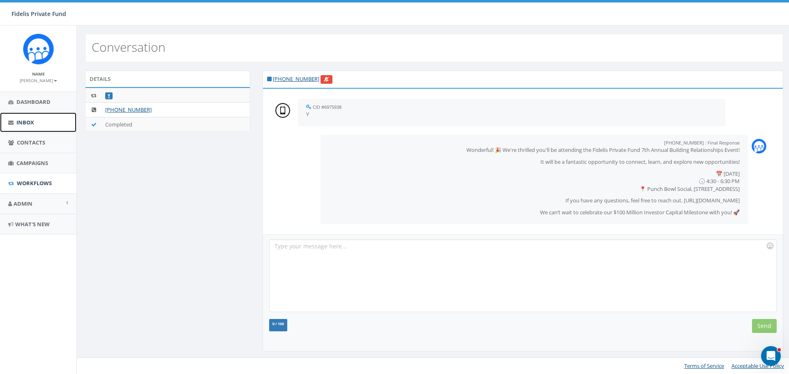
click at [30, 122] on span "Inbox" at bounding box center [25, 122] width 18 height 7
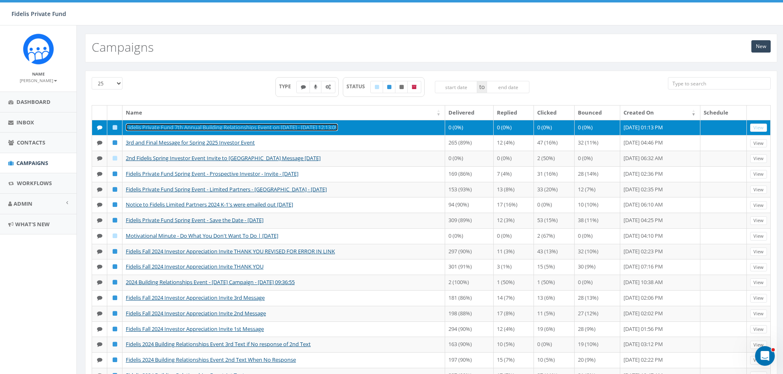
click at [282, 126] on link "Fidelis Private Fund 7th Annual Building Relationships Event on [DATE] - [DATE]…" at bounding box center [232, 127] width 212 height 7
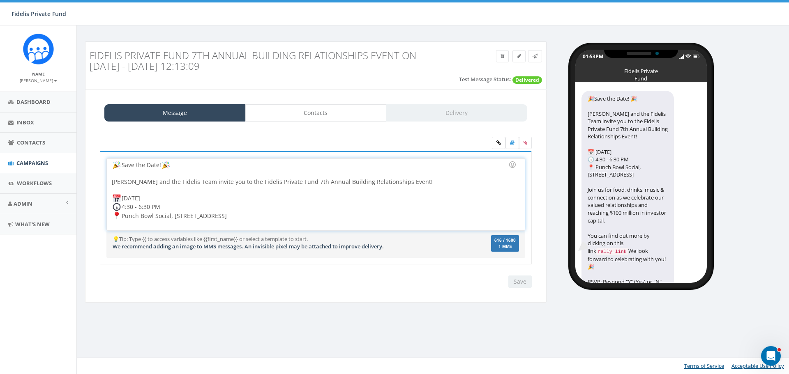
click at [402, 196] on div "Save the Date! John Lloyd and the Fidelis Team invite you to the Fidelis Privat…" at bounding box center [316, 195] width 418 height 72
click at [448, 110] on div "Message Contacts Delivery" at bounding box center [315, 112] width 423 height 17
click at [418, 192] on div at bounding box center [313, 190] width 403 height 8
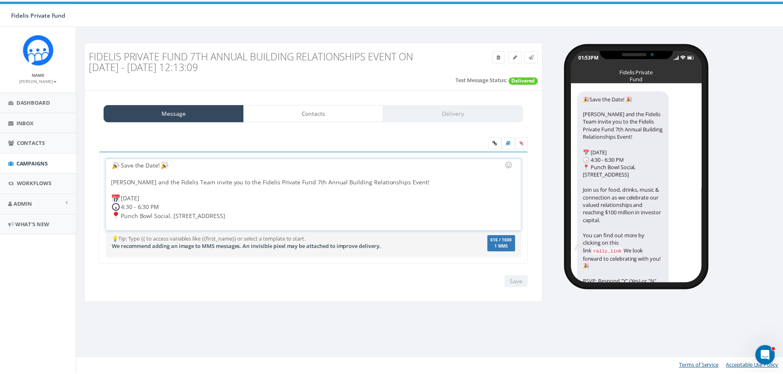
scroll to position [59, 0]
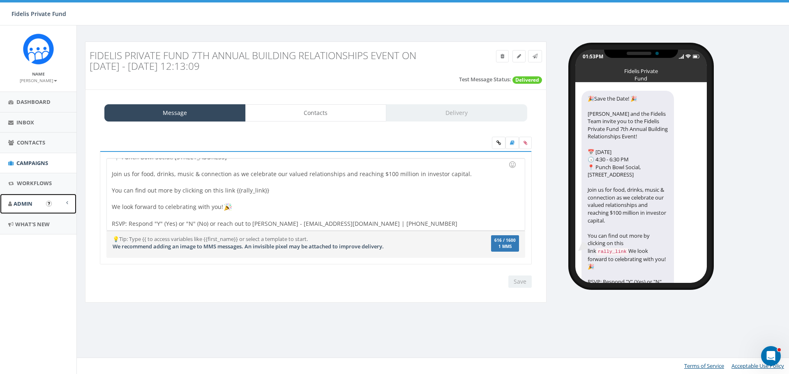
click at [27, 202] on span "Admin" at bounding box center [23, 203] width 19 height 7
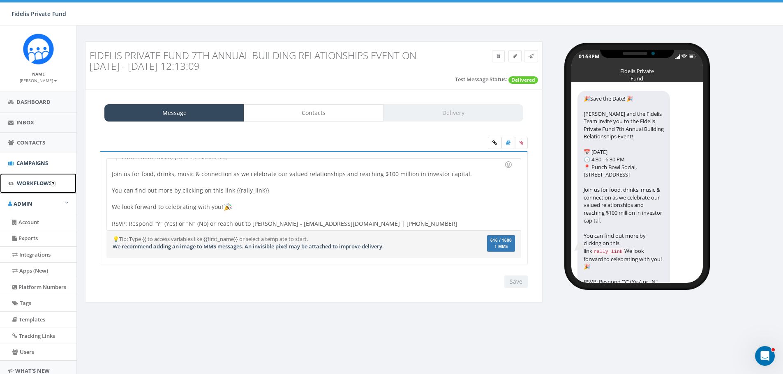
click at [34, 183] on span "Workflows" at bounding box center [34, 183] width 35 height 7
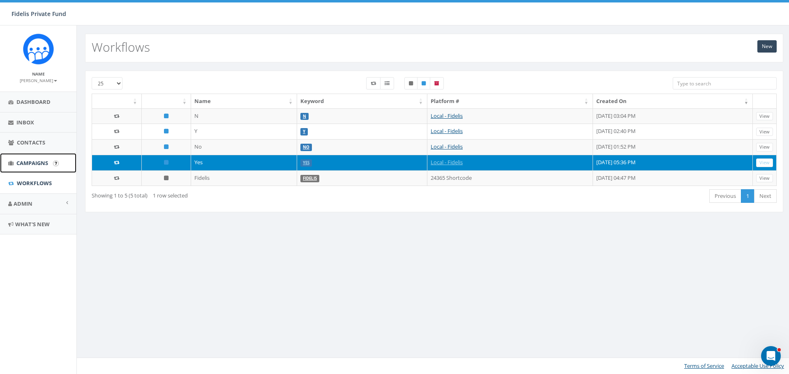
click at [39, 168] on link "Campaigns" at bounding box center [38, 163] width 76 height 20
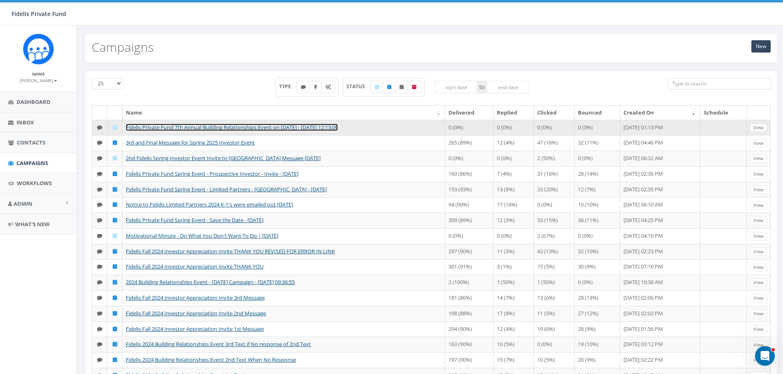
click at [307, 127] on link "Fidelis Private Fund 7th Annual Building Relationships Event on [DATE] - [DATE]…" at bounding box center [232, 127] width 212 height 7
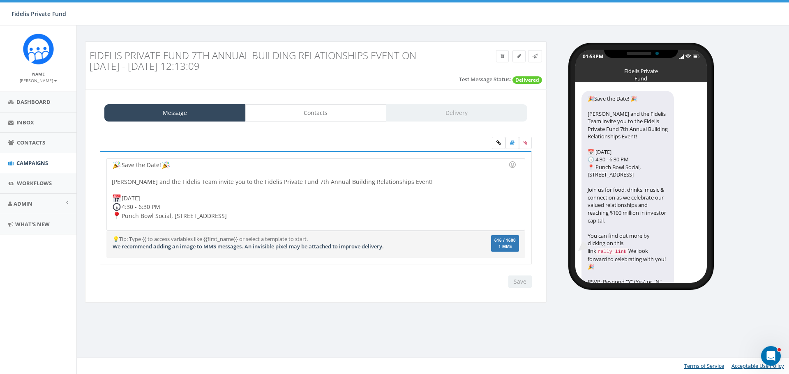
click at [450, 116] on div "Message Contacts Delivery" at bounding box center [315, 112] width 423 height 17
click at [461, 113] on div "Message Contacts Delivery" at bounding box center [315, 112] width 423 height 17
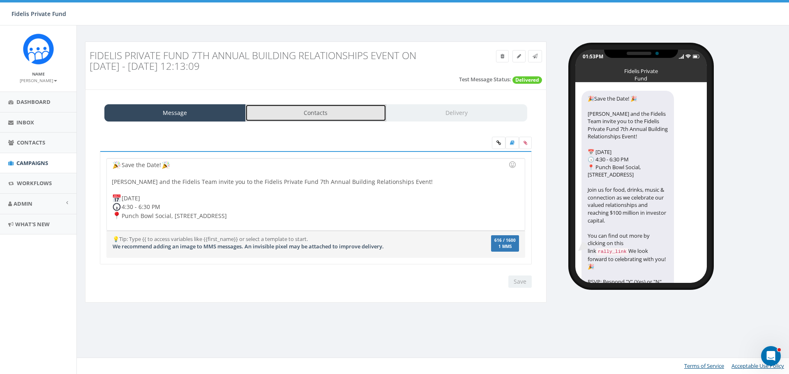
click at [354, 115] on link "Contacts" at bounding box center [315, 112] width 141 height 17
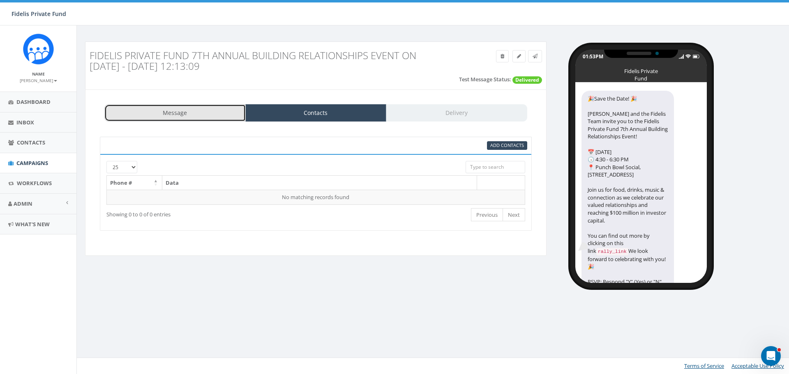
click at [204, 113] on link "Message" at bounding box center [174, 112] width 141 height 17
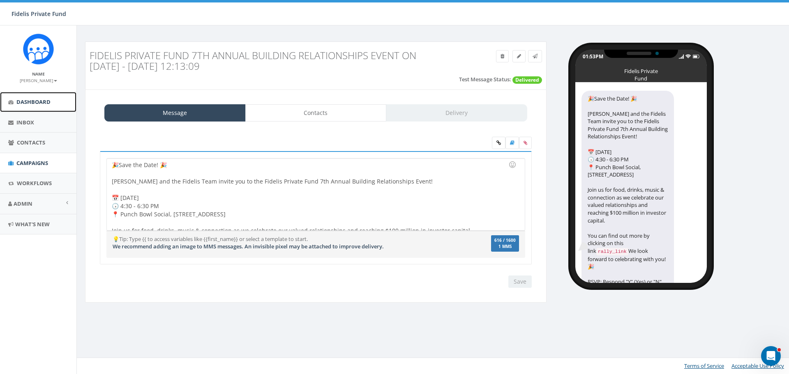
click at [32, 103] on span "Dashboard" at bounding box center [33, 101] width 34 height 7
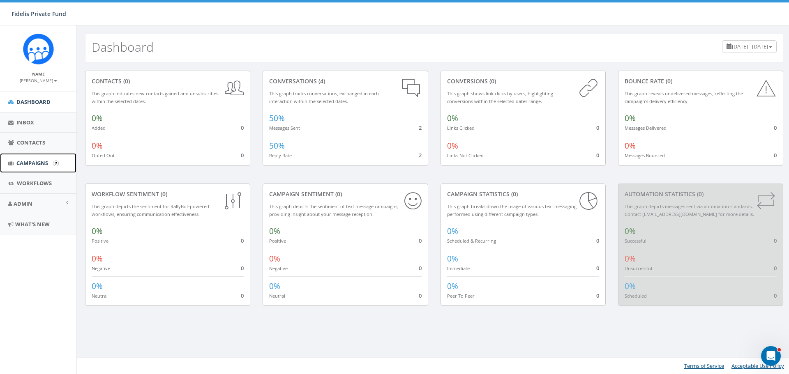
click at [34, 159] on span "Campaigns" at bounding box center [32, 162] width 32 height 7
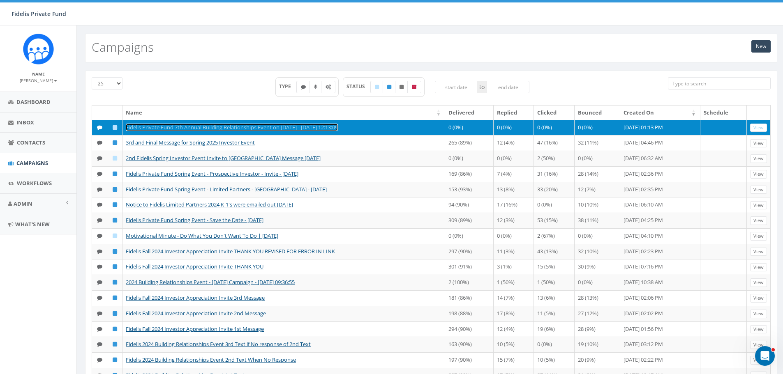
click at [289, 125] on link "Fidelis Private Fund 7th Annual Building Relationships Event on [DATE] - [DATE]…" at bounding box center [232, 127] width 212 height 7
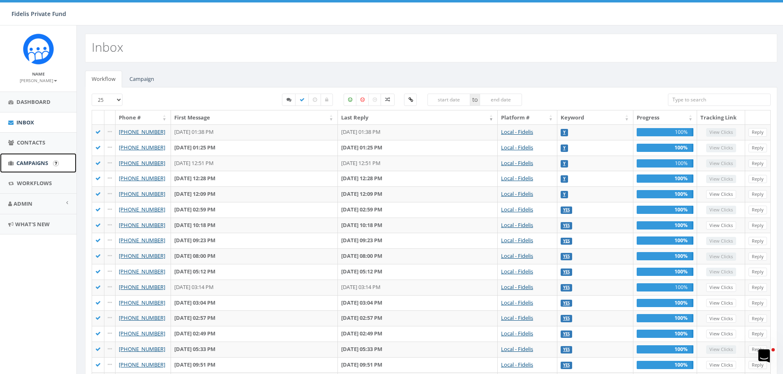
drag, startPoint x: 30, startPoint y: 163, endPoint x: 39, endPoint y: 160, distance: 10.0
click at [30, 163] on span "Campaigns" at bounding box center [32, 162] width 32 height 7
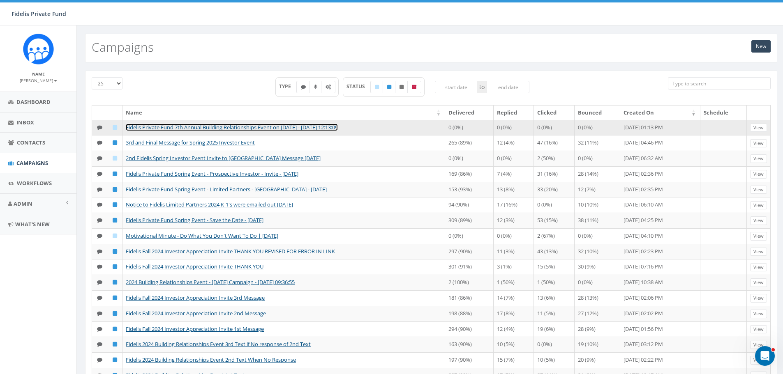
click at [264, 129] on link "Fidelis Private Fund 7th Annual Building Relationships Event on [DATE] - [DATE]…" at bounding box center [232, 127] width 212 height 7
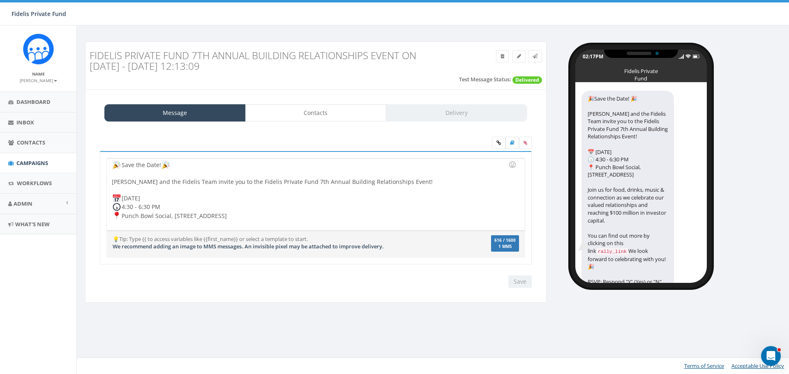
click at [501, 112] on div "Message Contacts Delivery" at bounding box center [315, 112] width 423 height 17
click at [441, 117] on div "Message Contacts Delivery" at bounding box center [315, 112] width 423 height 17
click at [443, 116] on div "Message Contacts Delivery" at bounding box center [315, 112] width 423 height 17
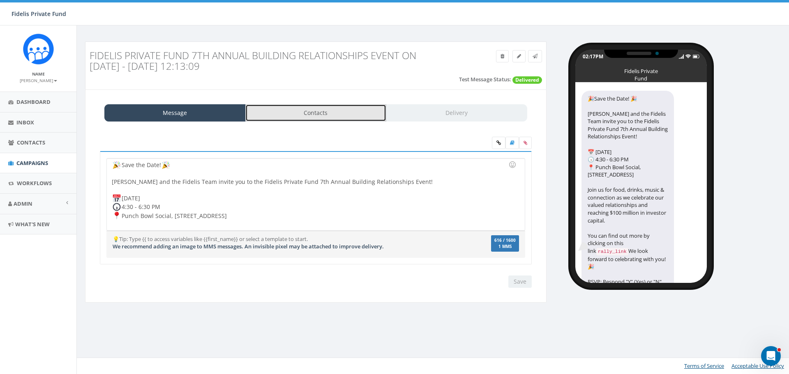
click at [326, 116] on link "Contacts" at bounding box center [315, 112] width 141 height 17
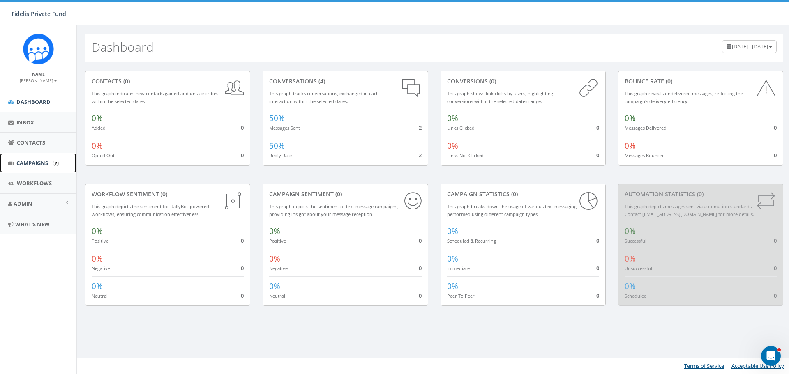
click at [37, 164] on span "Campaigns" at bounding box center [32, 162] width 32 height 7
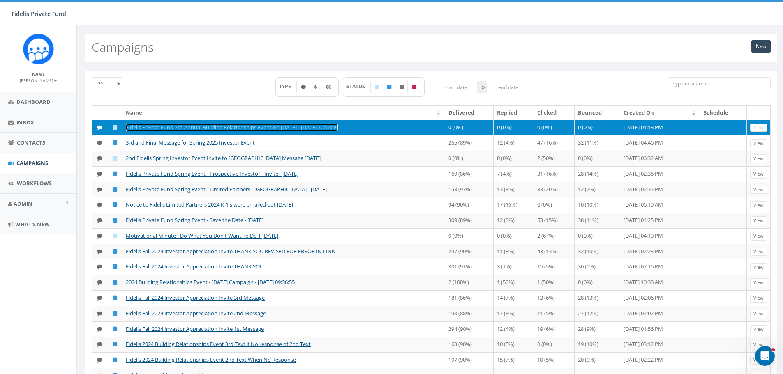
click at [326, 129] on link "Fidelis Private Fund 7th Annual Building Relationships Event on [DATE] - [DATE]…" at bounding box center [232, 127] width 212 height 7
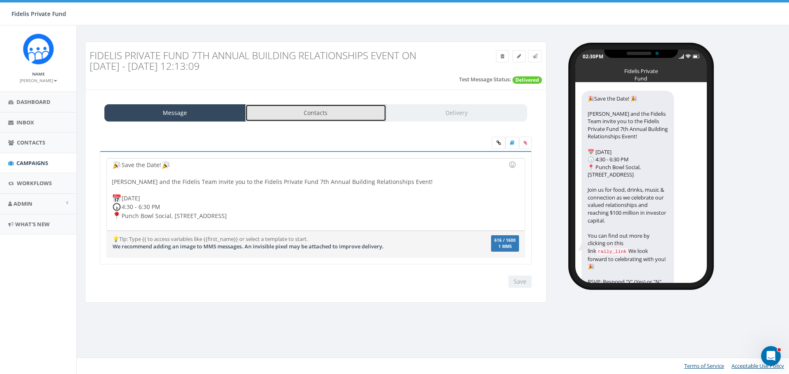
click at [335, 120] on link "Contacts" at bounding box center [315, 112] width 141 height 17
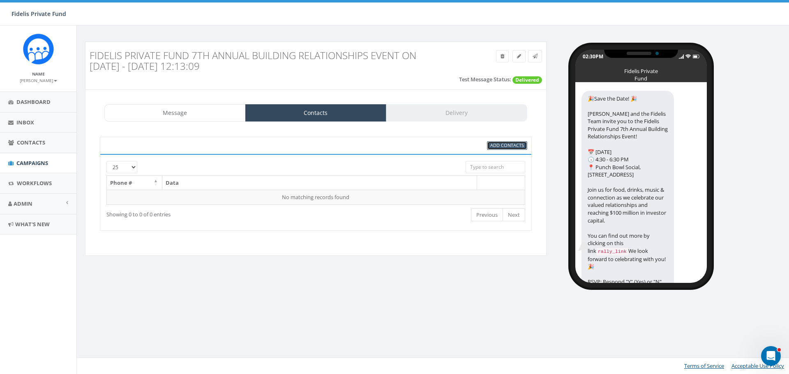
click at [514, 146] on span "Add Contacts" at bounding box center [507, 145] width 34 height 6
select select
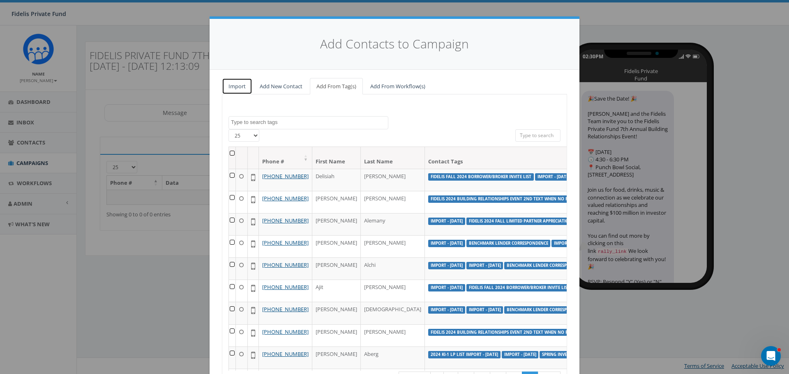
click at [236, 86] on link "Import" at bounding box center [237, 86] width 30 height 17
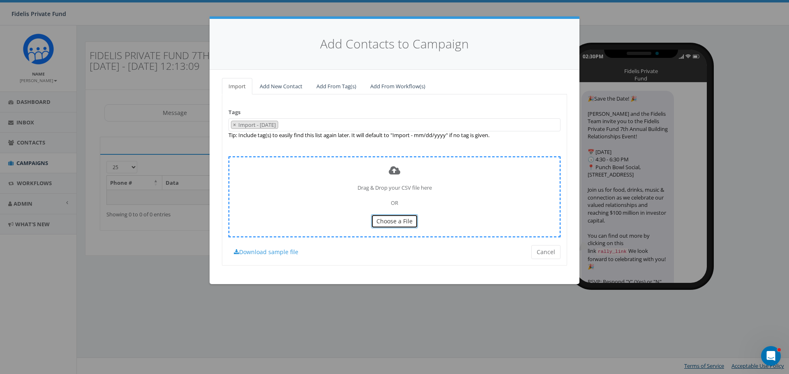
click at [393, 219] on span "Choose a File" at bounding box center [395, 221] width 36 height 8
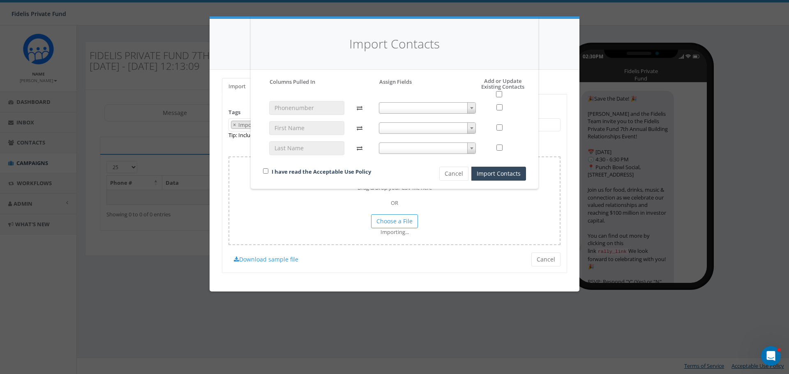
click at [472, 109] on span at bounding box center [471, 108] width 8 height 11
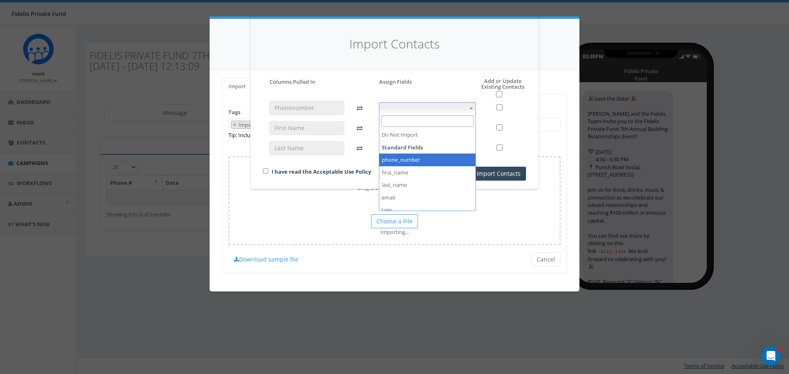
select select "phone_number"
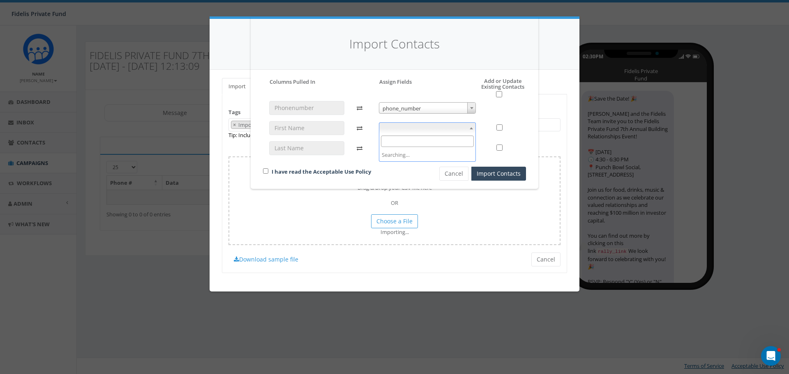
click at [473, 129] on b at bounding box center [471, 128] width 3 height 2
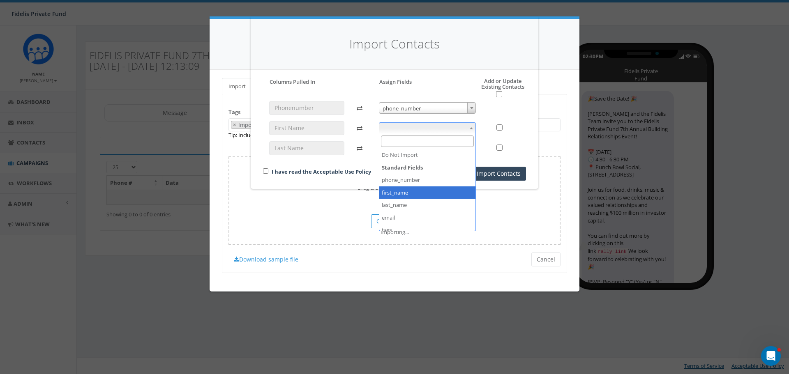
select select "first_name"
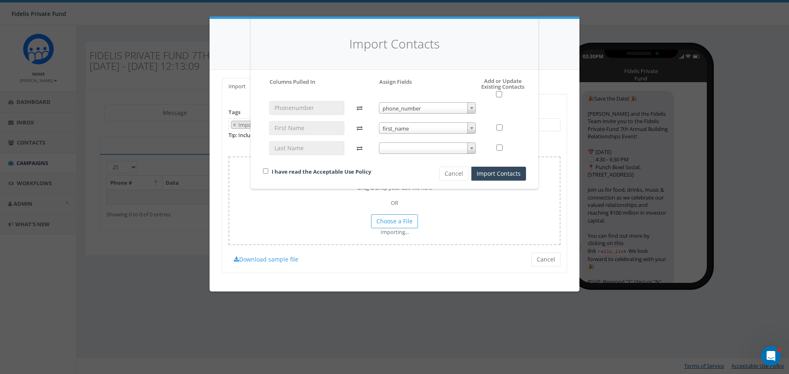
click at [472, 148] on b at bounding box center [471, 149] width 3 height 2
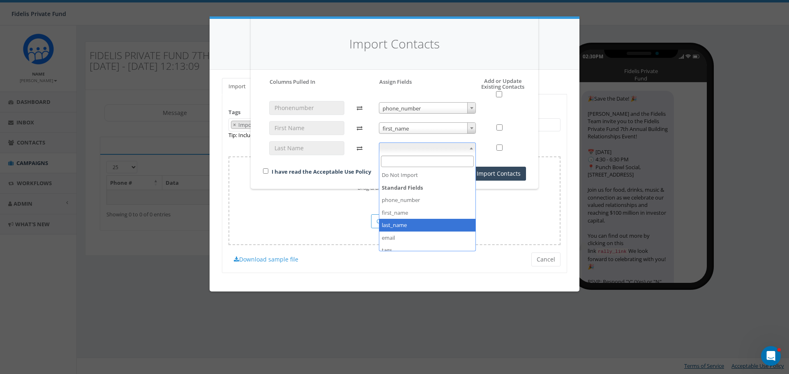
select select "last_name"
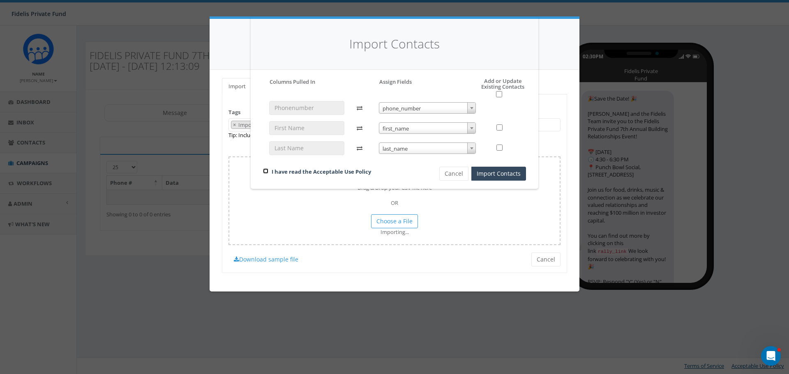
click at [265, 171] on input "checkbox" at bounding box center [265, 171] width 5 height 5
checkbox input "true"
click at [499, 95] on input "checkbox" at bounding box center [499, 94] width 6 height 6
checkbox input "true"
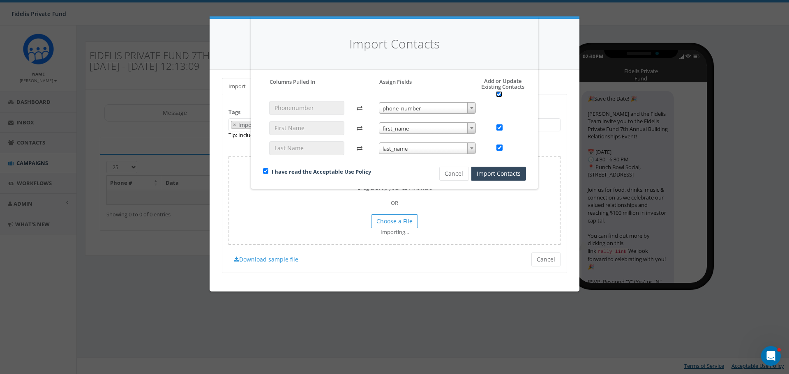
checkbox input "true"
click at [502, 173] on button "Import Contacts" at bounding box center [498, 174] width 55 height 14
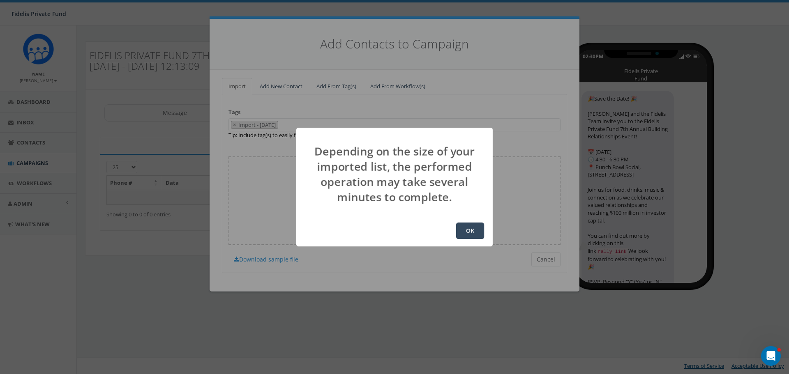
click at [472, 236] on button "OK" at bounding box center [470, 231] width 28 height 16
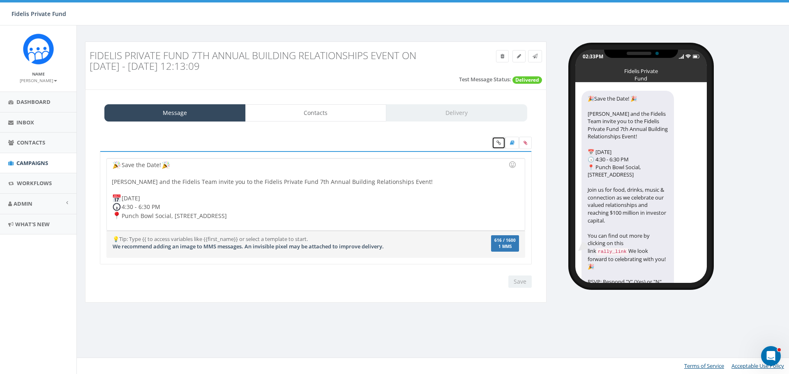
click at [499, 143] on icon at bounding box center [499, 143] width 5 height 5
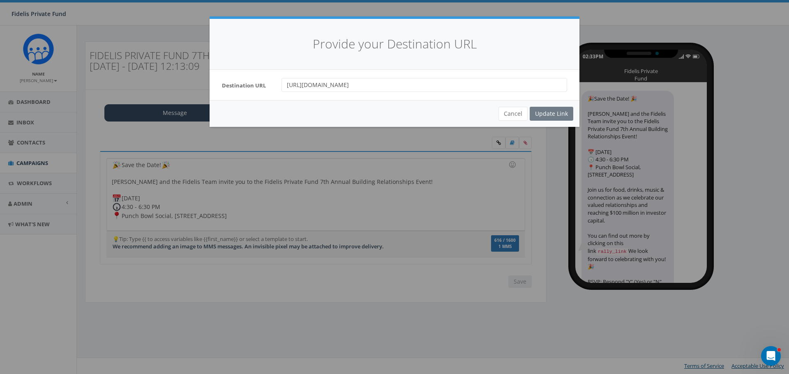
click at [541, 117] on div "Cancel Update Link" at bounding box center [395, 113] width 370 height 27
click at [515, 115] on button "Cancel" at bounding box center [513, 114] width 29 height 14
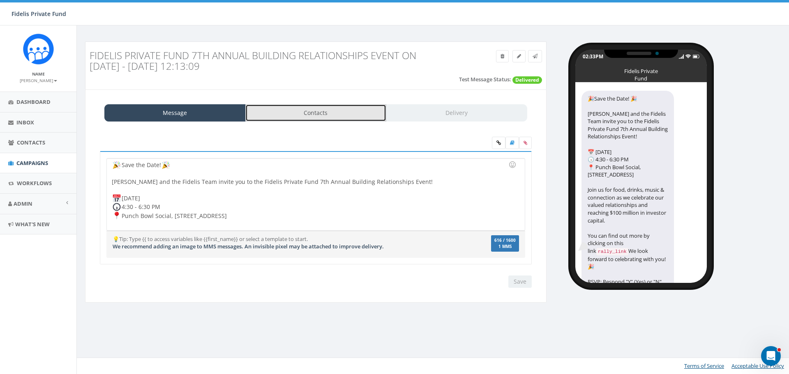
click at [309, 113] on link "Contacts" at bounding box center [315, 112] width 141 height 17
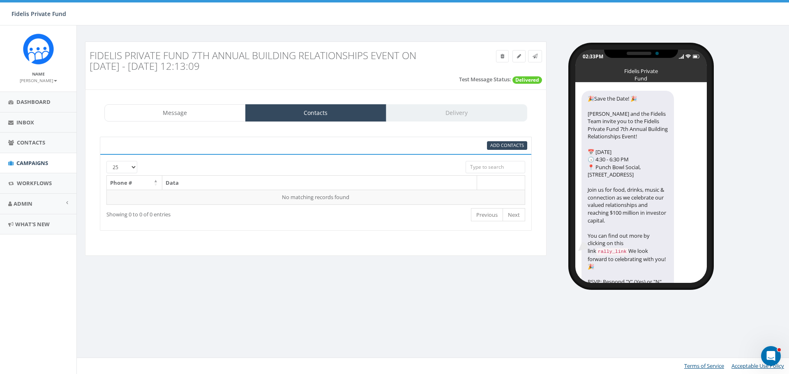
click at [460, 113] on div "Message Contacts Delivery" at bounding box center [315, 112] width 423 height 17
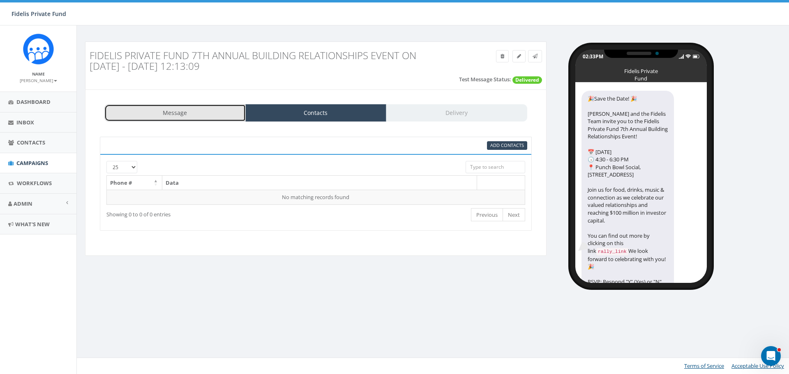
click at [213, 116] on link "Message" at bounding box center [174, 112] width 141 height 17
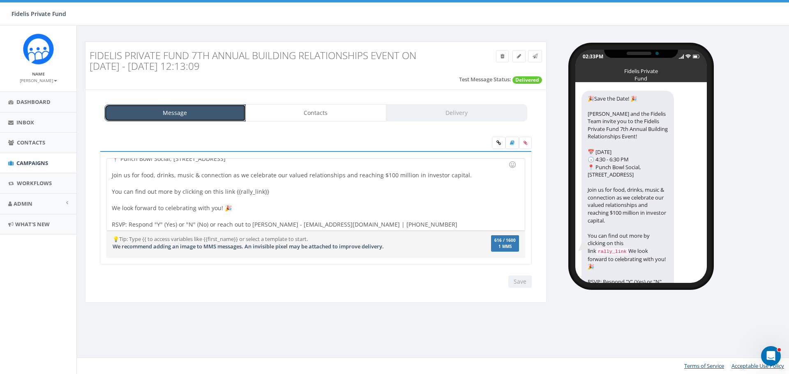
scroll to position [56, 0]
click at [676, 150] on div "🎉Save the Date! 🎉 John Lloyd and the Fidelis Team invite you to the Fidelis Pri…" at bounding box center [641, 183] width 132 height 201
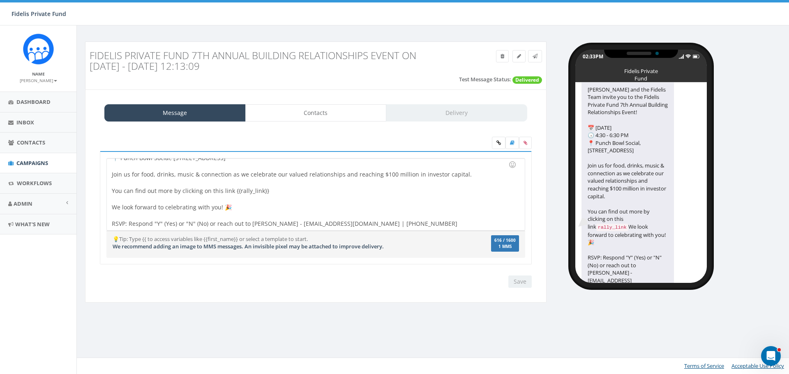
scroll to position [64, 0]
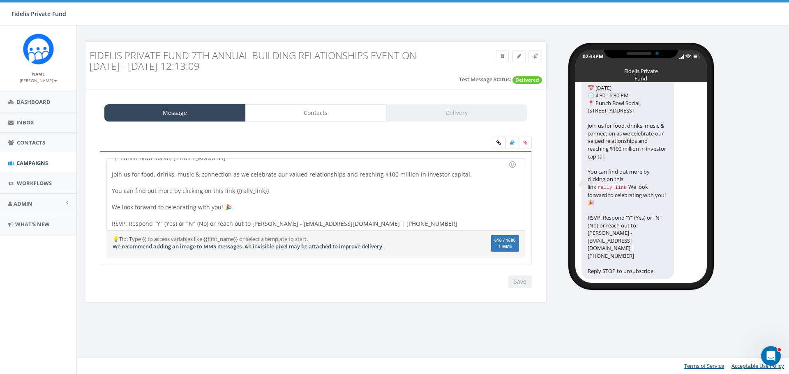
click at [386, 193] on div "🎉Save the Date! 🎉 John Lloyd and the Fidelis Team invite you to the Fidelis Pri…" at bounding box center [316, 195] width 418 height 72
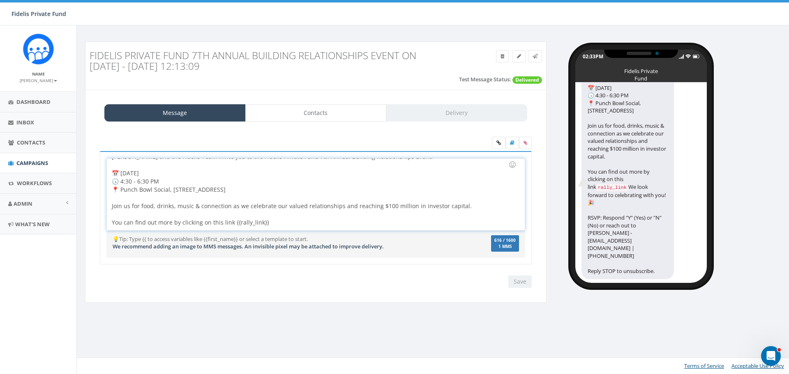
scroll to position [0, 0]
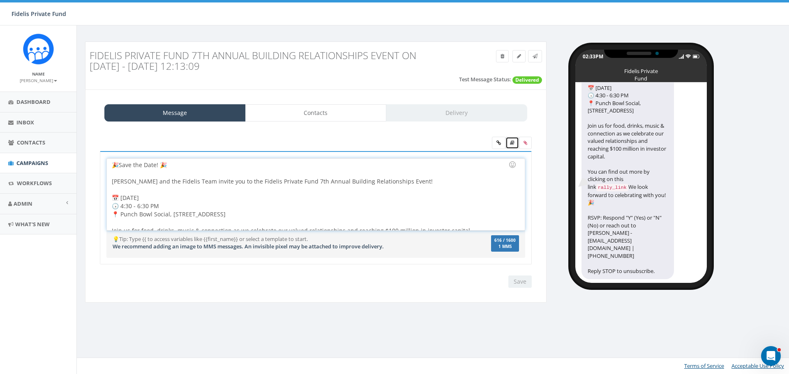
click at [509, 143] on link at bounding box center [513, 143] width 14 height 12
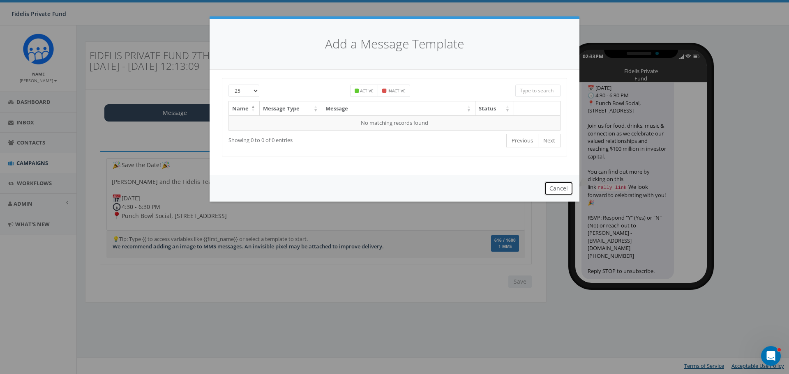
click at [562, 188] on button "Cancel" at bounding box center [558, 189] width 29 height 14
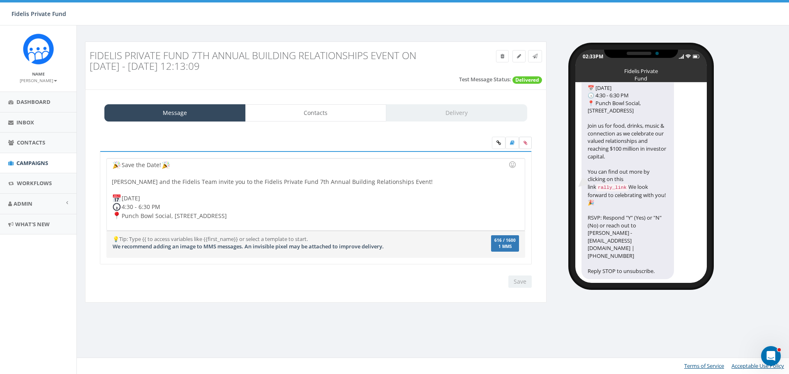
click at [525, 143] on icon at bounding box center [526, 143] width 4 height 5
click at [0, 0] on input "file" at bounding box center [0, 0] width 0 height 0
click at [499, 143] on icon at bounding box center [499, 143] width 5 height 5
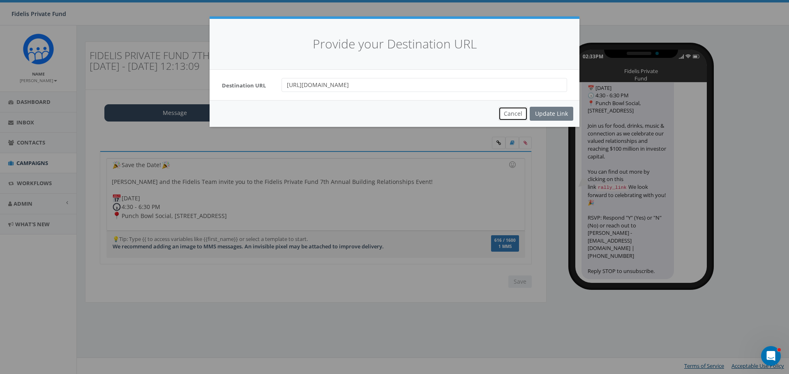
click at [517, 116] on button "Cancel" at bounding box center [513, 114] width 29 height 14
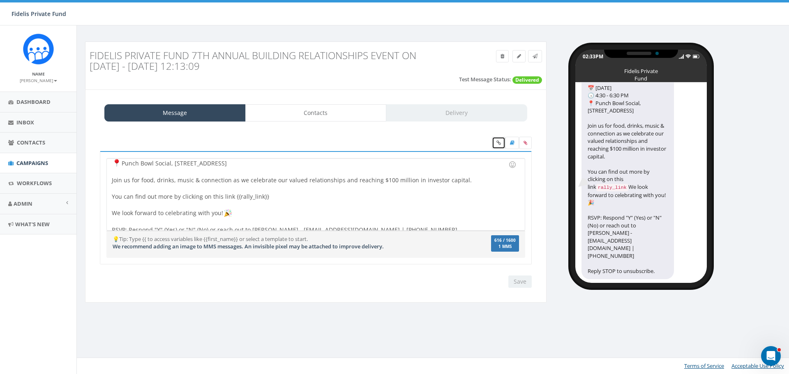
scroll to position [59, 0]
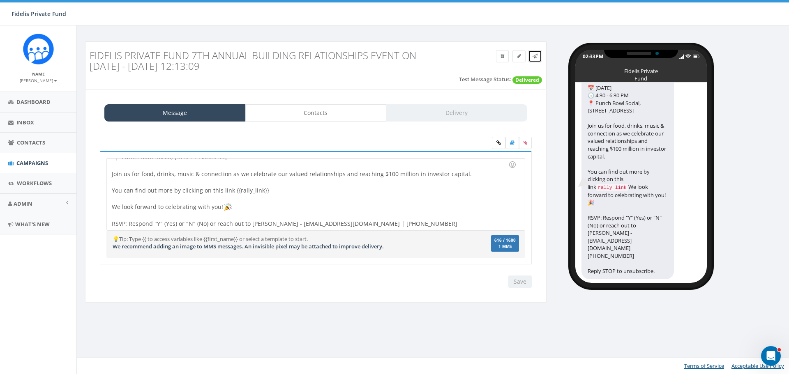
click at [534, 57] on icon at bounding box center [535, 56] width 5 height 5
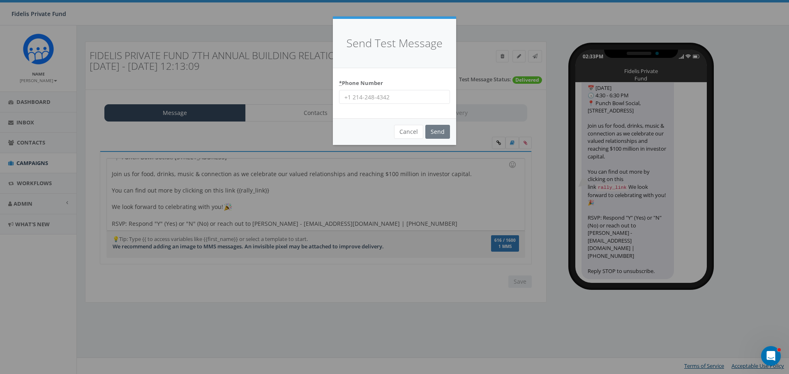
click at [424, 99] on input "* Phone Number" at bounding box center [394, 97] width 111 height 14
type input "406-253-8340"
click at [436, 129] on input "Send" at bounding box center [437, 132] width 25 height 14
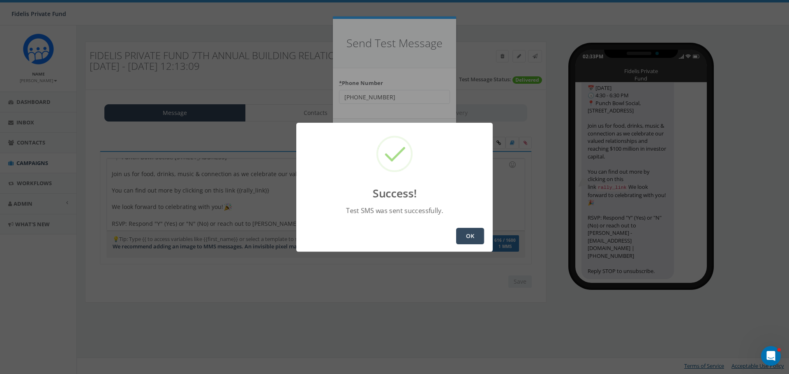
click at [472, 236] on button "OK" at bounding box center [470, 236] width 28 height 16
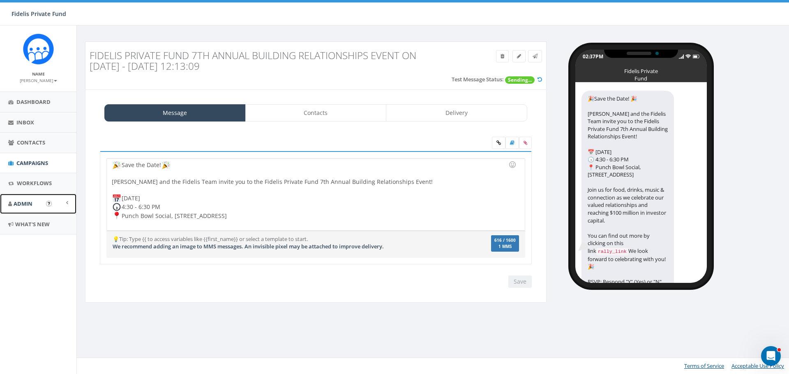
click at [30, 201] on span "Admin" at bounding box center [23, 203] width 19 height 7
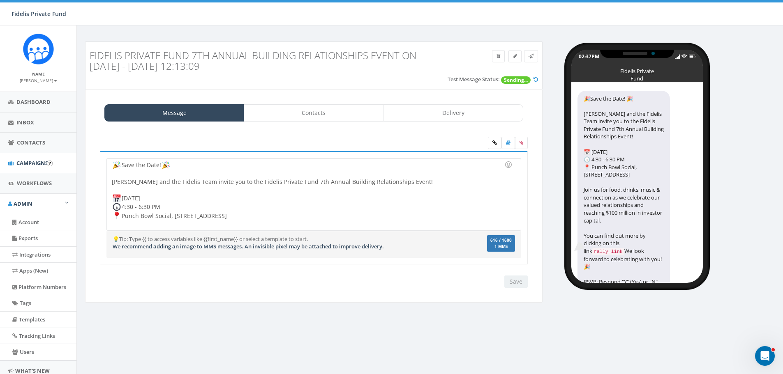
click at [47, 164] on input "image" at bounding box center [50, 164] width 6 height 6
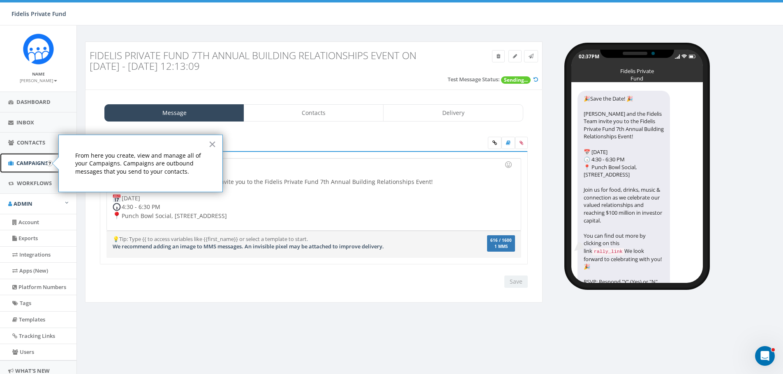
click at [40, 163] on span "Campaigns" at bounding box center [32, 162] width 32 height 7
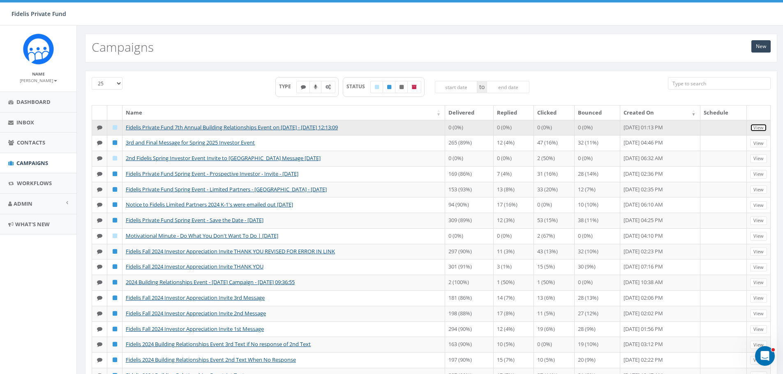
click at [760, 127] on link "View" at bounding box center [758, 128] width 17 height 9
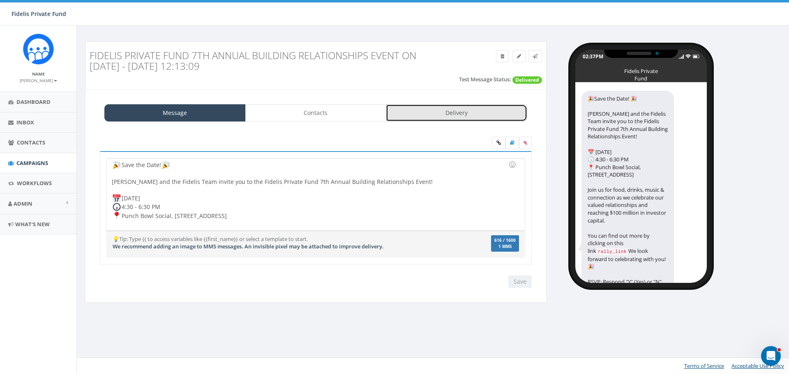
click at [430, 114] on link "Delivery" at bounding box center [456, 112] width 141 height 17
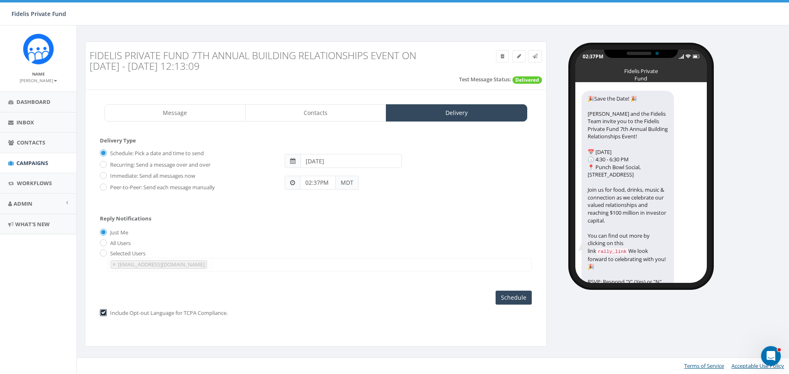
click at [104, 312] on input "checkbox" at bounding box center [102, 313] width 5 height 5
checkbox input "false"
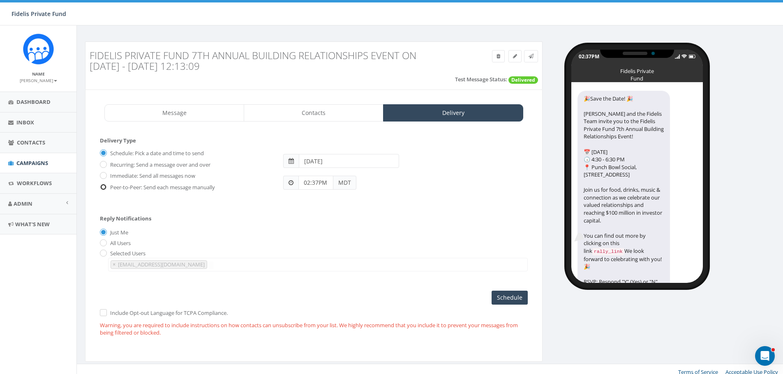
click at [104, 187] on input "Peer-to-Peer: Send each message manually" at bounding box center [102, 187] width 5 height 5
radio input "true"
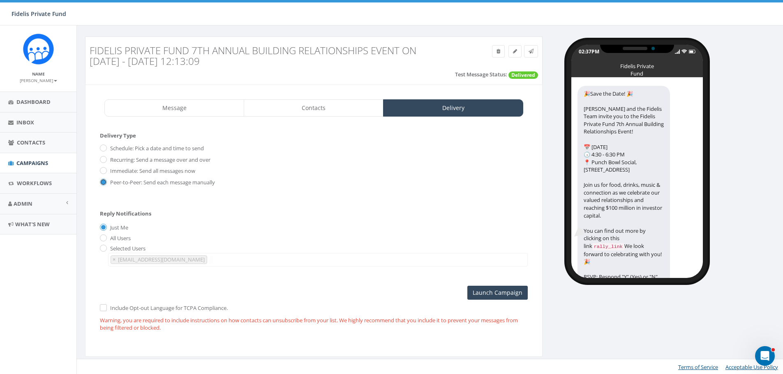
scroll to position [6, 0]
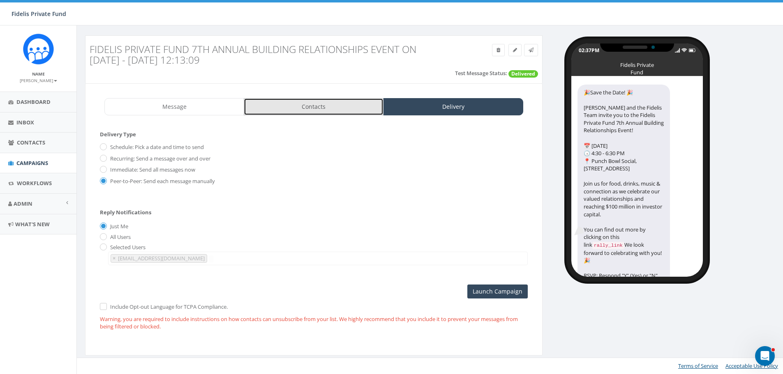
click at [314, 110] on link "Contacts" at bounding box center [314, 106] width 140 height 17
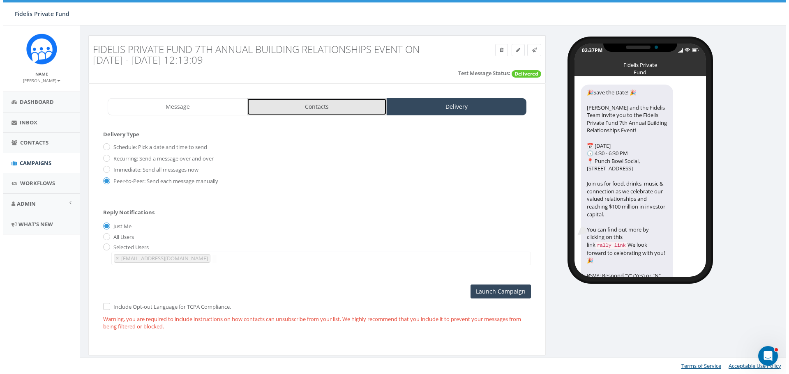
scroll to position [0, 0]
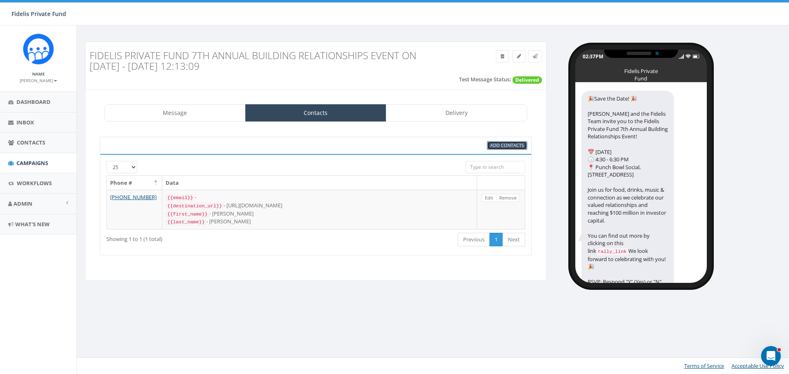
click at [504, 146] on span "Add Contacts" at bounding box center [507, 145] width 34 height 6
select select
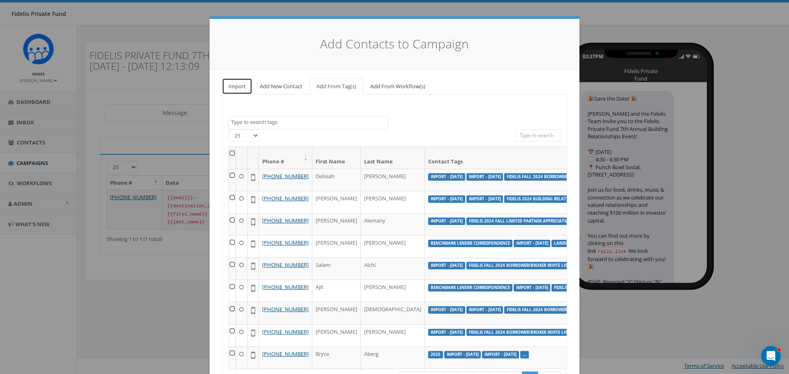
click at [230, 88] on link "Import" at bounding box center [237, 86] width 30 height 17
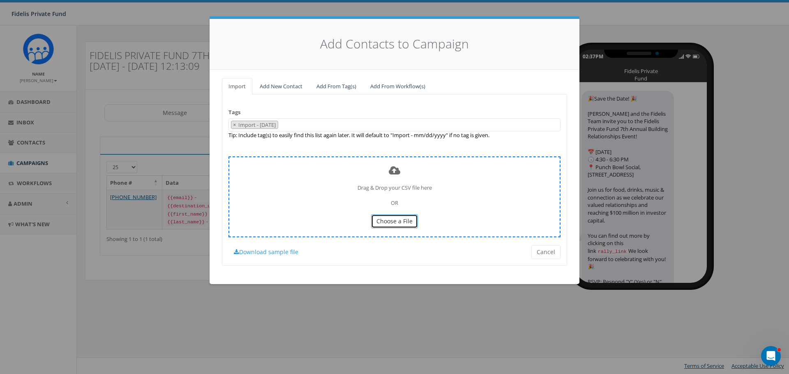
click at [407, 222] on span "Choose a File" at bounding box center [395, 221] width 36 height 8
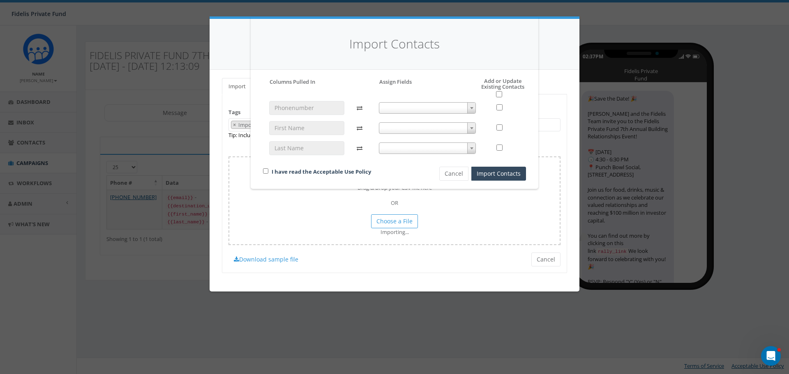
click at [472, 108] on b at bounding box center [471, 108] width 3 height 2
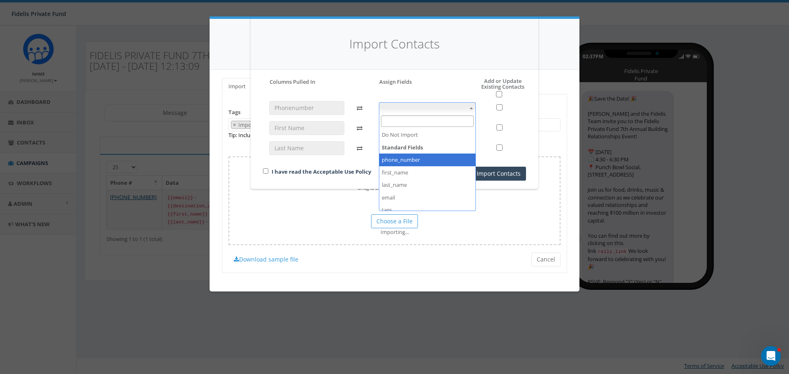
select select "phone_number"
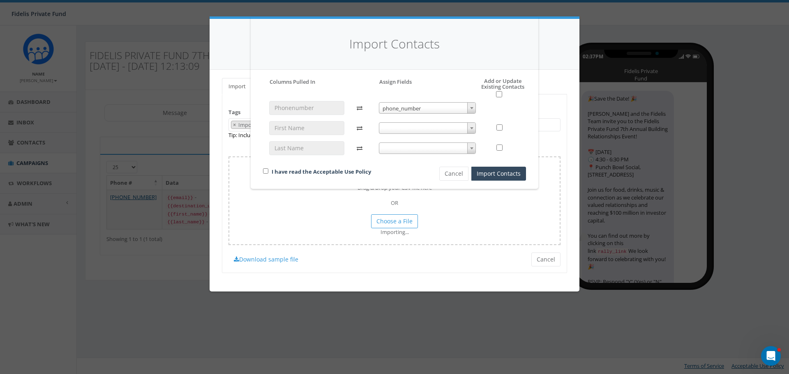
click at [472, 127] on span at bounding box center [471, 128] width 8 height 11
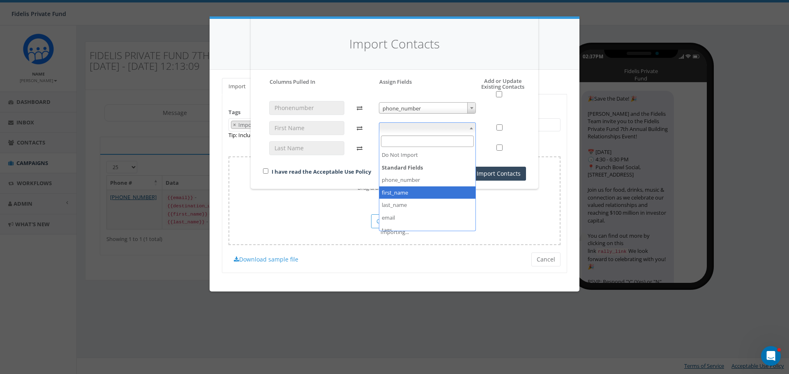
select select "first_name"
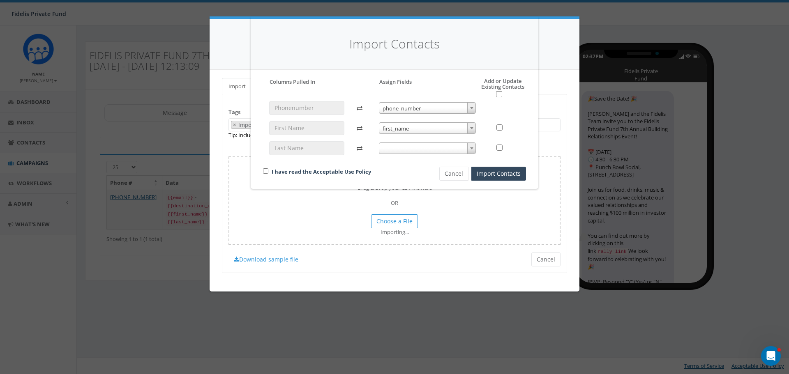
click at [471, 149] on b at bounding box center [471, 149] width 3 height 2
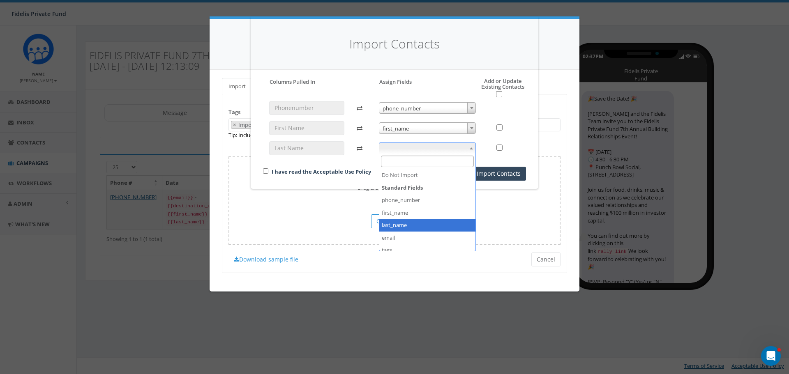
select select "last_name"
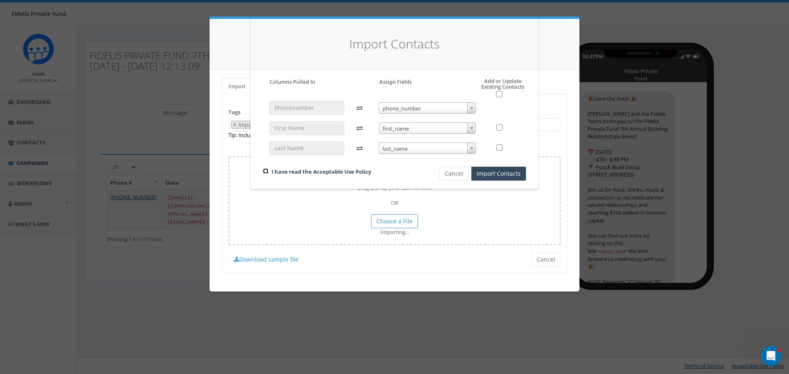
click at [266, 171] on input "checkbox" at bounding box center [265, 171] width 5 height 5
checkbox input "true"
drag, startPoint x: 501, startPoint y: 95, endPoint x: 500, endPoint y: 106, distance: 11.2
click at [501, 95] on input "checkbox" at bounding box center [499, 94] width 6 height 6
checkbox input "true"
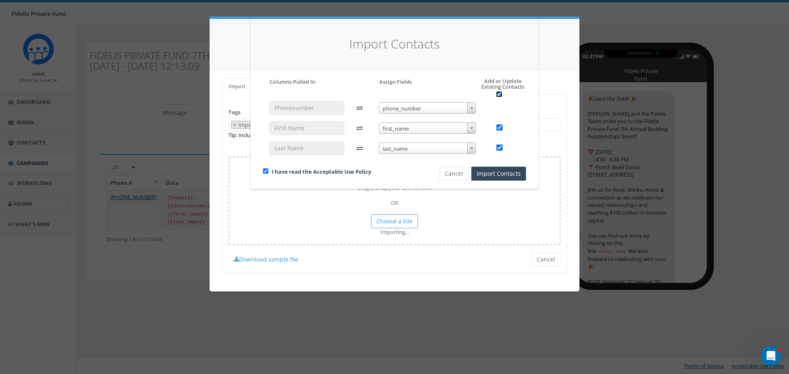
checkbox input "true"
click at [504, 171] on button "Import Contacts" at bounding box center [498, 174] width 55 height 14
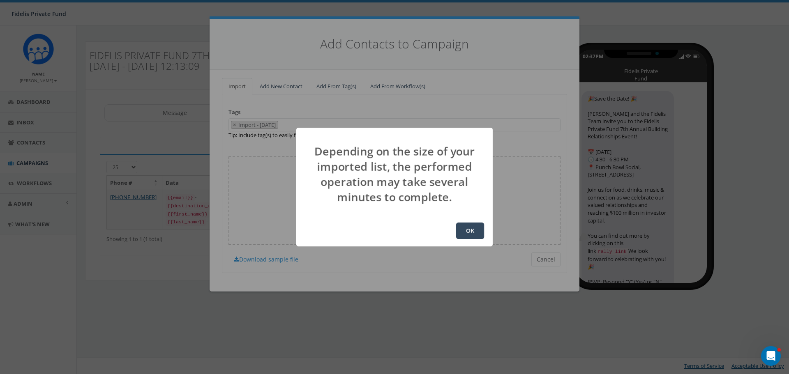
click at [464, 233] on button "OK" at bounding box center [470, 231] width 28 height 16
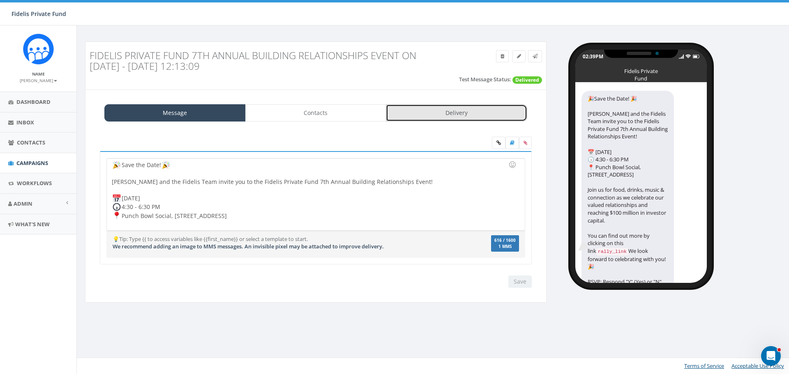
click at [451, 113] on link "Delivery" at bounding box center [456, 112] width 141 height 17
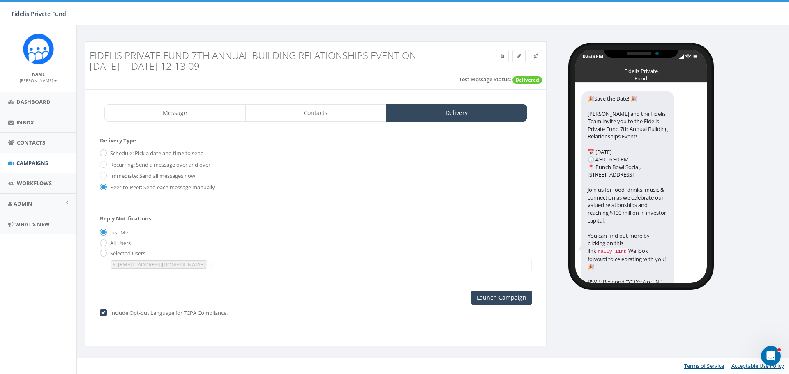
click at [108, 314] on label "Include Opt-out Language for TCPA Compliance." at bounding box center [168, 314] width 120 height 8
click at [108, 313] on label "Include Opt-out Language for TCPA Compliance." at bounding box center [168, 314] width 120 height 8
click at [104, 187] on input "Peer-to-Peer: Send each message manually" at bounding box center [102, 187] width 5 height 5
click at [108, 187] on label "Peer-to-Peer: Send each message manually" at bounding box center [161, 188] width 107 height 8
click at [105, 187] on input "Peer-to-Peer: Send each message manually" at bounding box center [102, 187] width 5 height 5
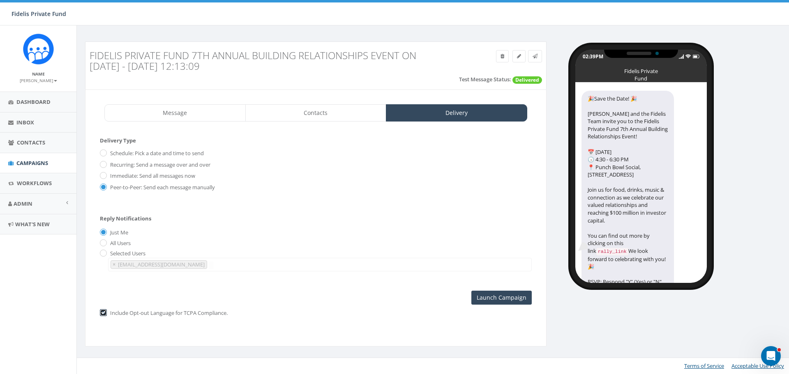
click at [104, 314] on input "checkbox" at bounding box center [102, 313] width 5 height 5
checkbox input "false"
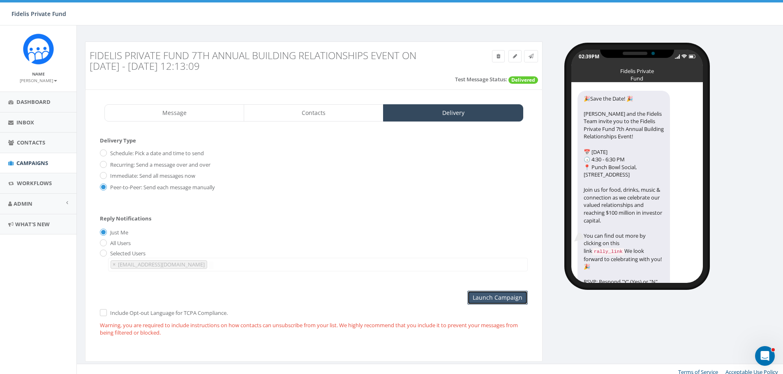
click at [487, 300] on input "Launch Campaign" at bounding box center [497, 298] width 60 height 14
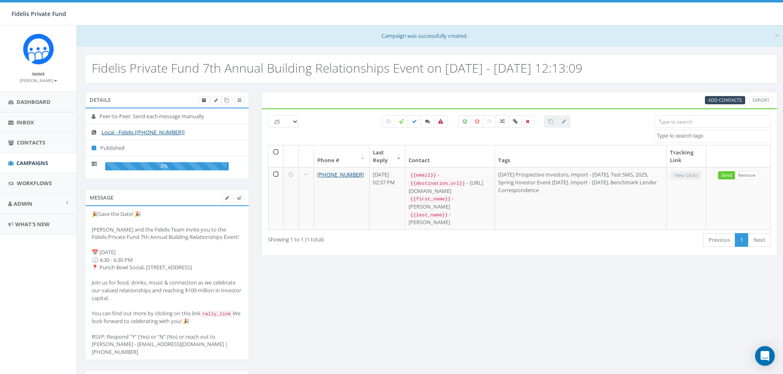
select select
click at [730, 102] on span "Add Contacts" at bounding box center [725, 100] width 34 height 6
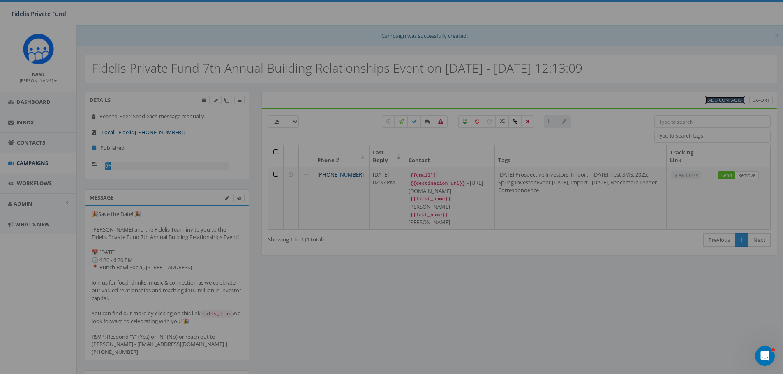
select select
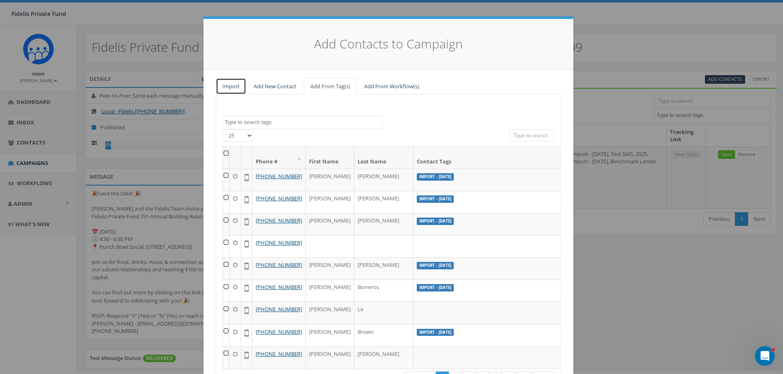
click at [230, 86] on link "Import" at bounding box center [231, 86] width 30 height 17
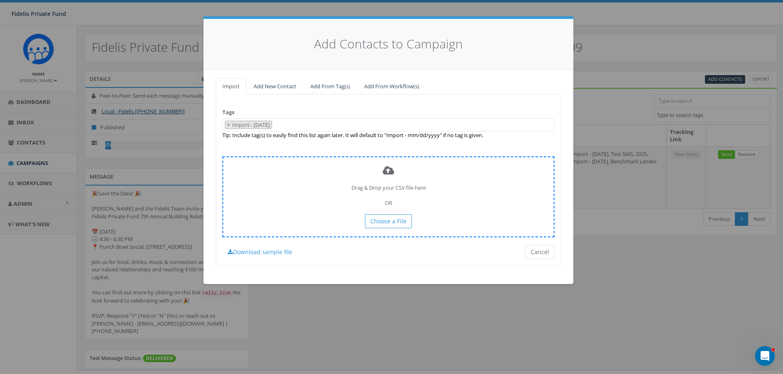
drag, startPoint x: 273, startPoint y: 126, endPoint x: 303, endPoint y: 200, distance: 80.1
click at [303, 200] on div "Tags Import - 09/18/2025 2024 Broker-Borrower Fall Event 2024 KI-1 LP list Impo…" at bounding box center [388, 180] width 345 height 171
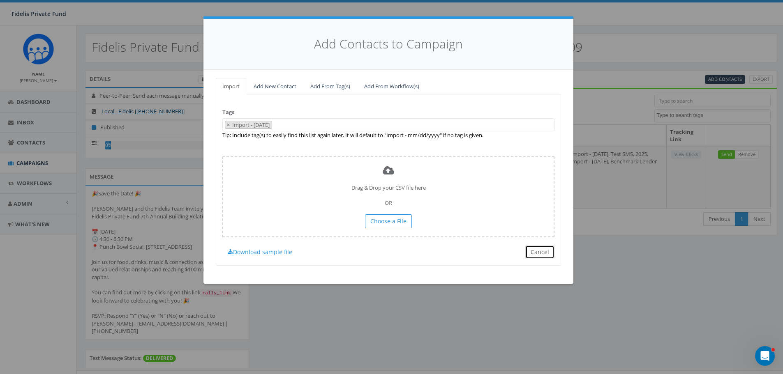
click at [534, 251] on button "Cancel" at bounding box center [539, 252] width 29 height 14
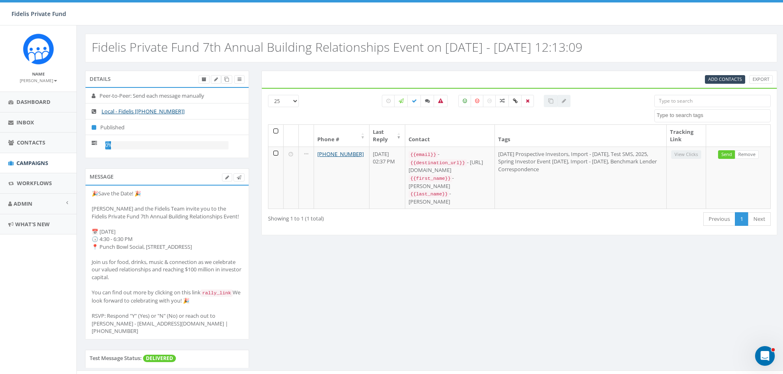
click at [294, 101] on select "25 50 100" at bounding box center [283, 101] width 31 height 12
select select "100"
click at [268, 95] on select "25 50 100" at bounding box center [283, 101] width 31 height 12
click at [621, 257] on div "Details Peer-to-Peer: Send each message manually Local - Fidelis [+1 619-369-58…" at bounding box center [431, 225] width 705 height 308
click at [759, 213] on link "Next" at bounding box center [759, 220] width 23 height 14
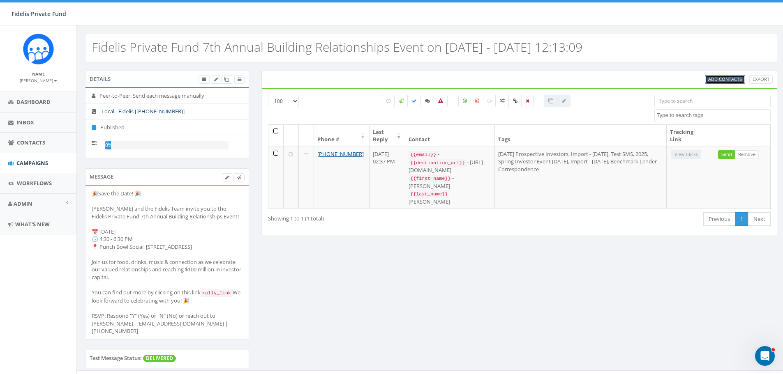
click at [725, 79] on span "Add Contacts" at bounding box center [725, 79] width 34 height 6
select select
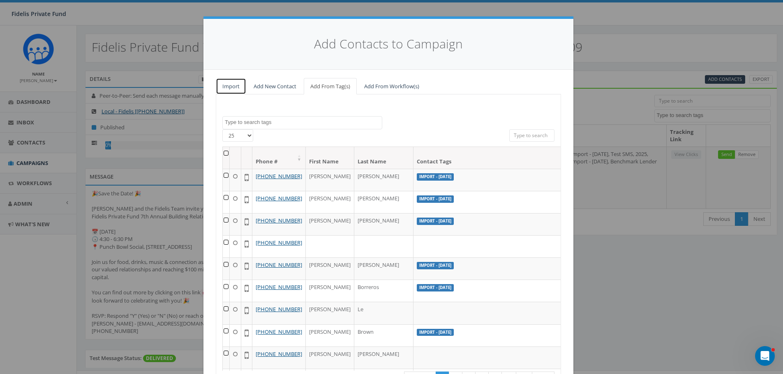
click at [236, 87] on link "Import" at bounding box center [231, 86] width 30 height 17
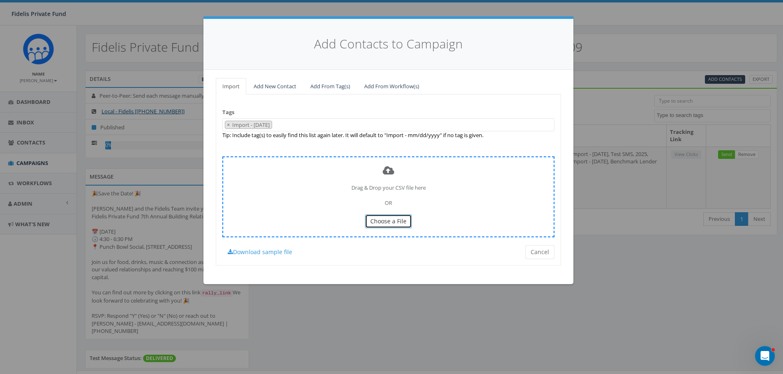
click at [393, 220] on span "Choose a File" at bounding box center [388, 221] width 36 height 8
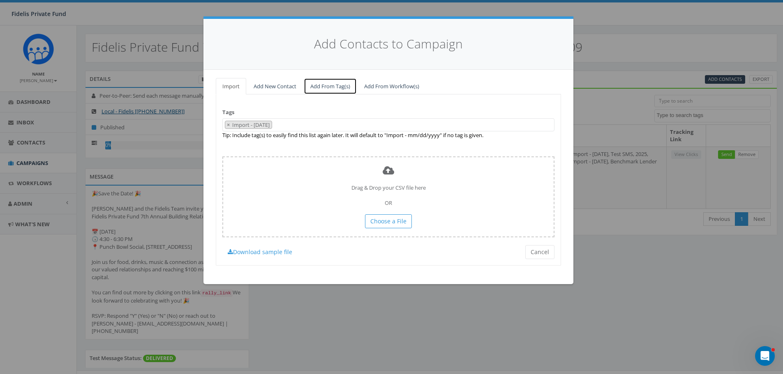
click at [318, 85] on link "Add From Tag(s)" at bounding box center [330, 86] width 53 height 17
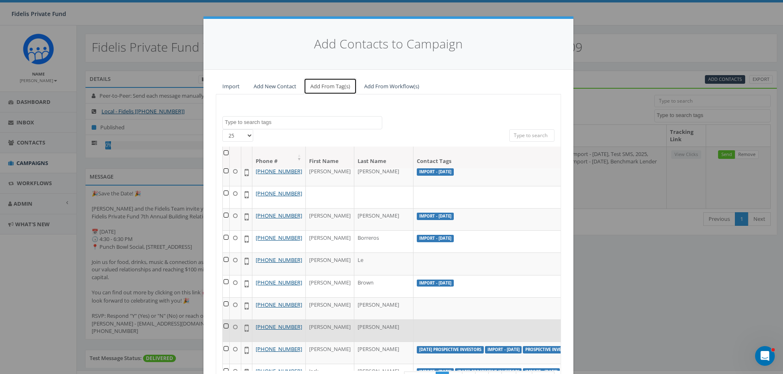
scroll to position [206, 0]
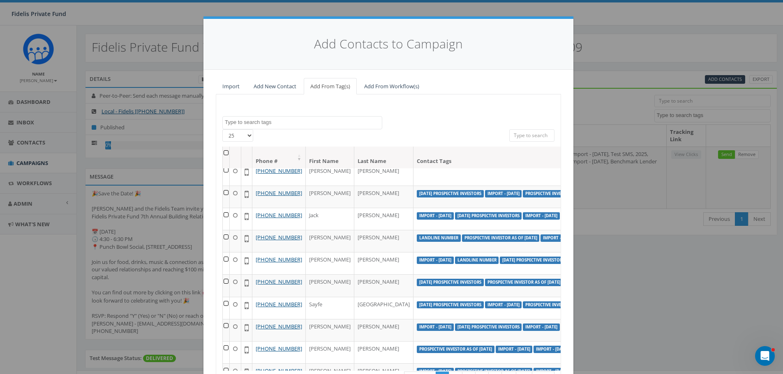
click at [284, 125] on textarea "Search" at bounding box center [303, 122] width 157 height 7
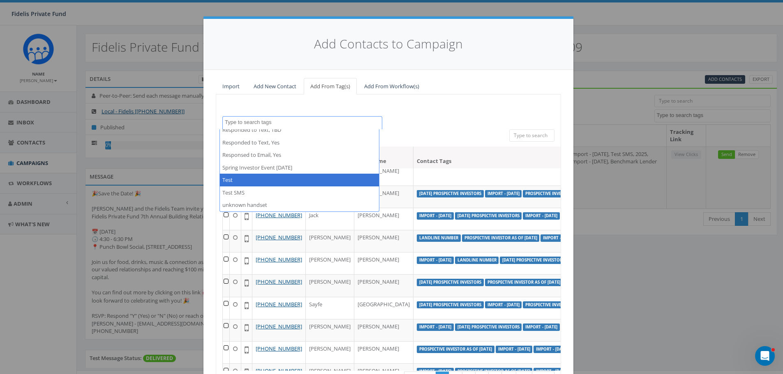
scroll to position [416, 0]
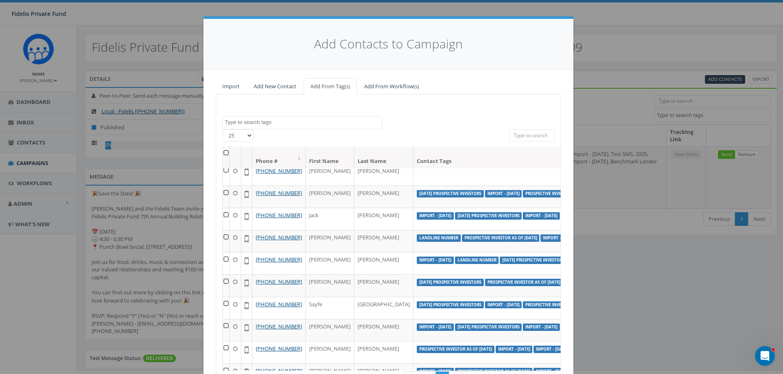
click at [457, 126] on div "2024 Broker-Borrower Fall Event 2024 KI-1 LP list Import - 03/16/2025 2025 3.26…" at bounding box center [388, 122] width 344 height 13
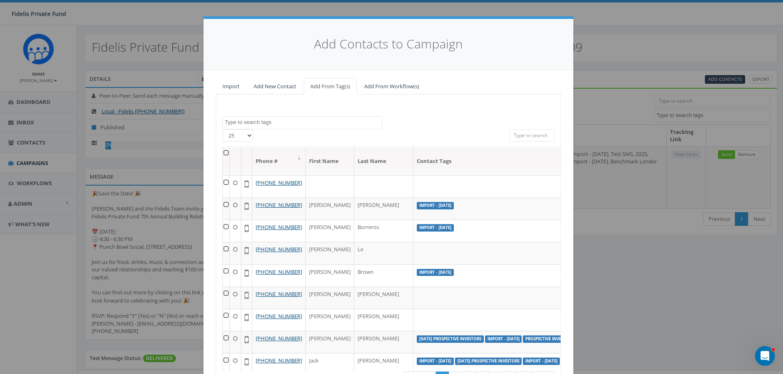
scroll to position [0, 0]
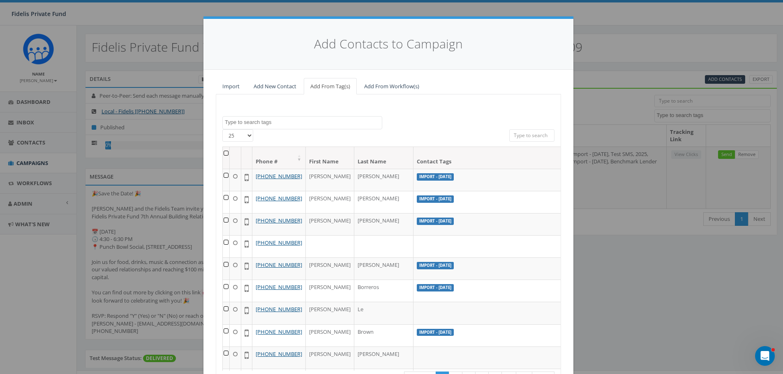
click at [246, 136] on select "25 50 100" at bounding box center [237, 135] width 31 height 12
select select "100"
click at [222, 129] on select "25 50 100" at bounding box center [237, 135] width 31 height 12
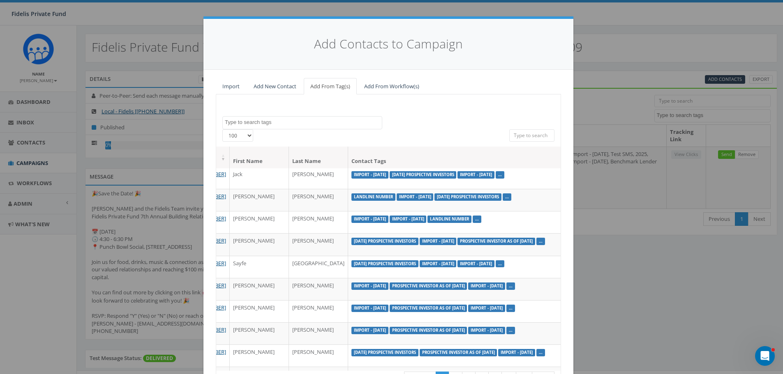
scroll to position [247, 97]
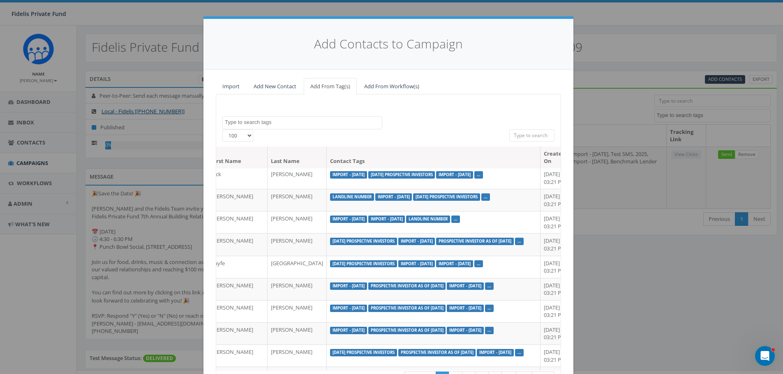
click at [517, 155] on link "..." at bounding box center [519, 152] width 4 height 5
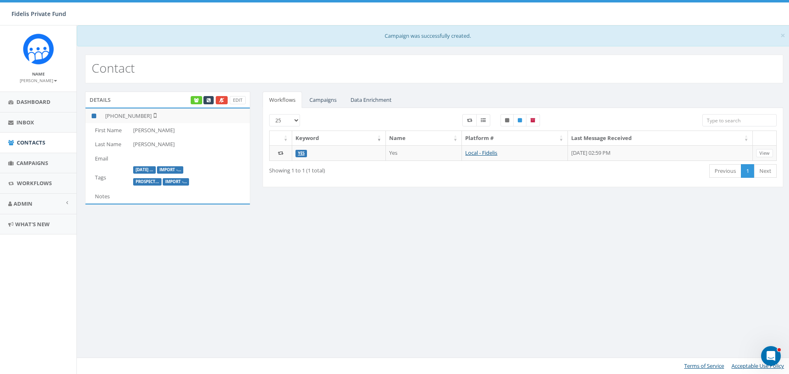
click at [183, 183] on label "Import -..." at bounding box center [176, 181] width 27 height 7
click at [176, 183] on label "Import -..." at bounding box center [176, 181] width 27 height 7
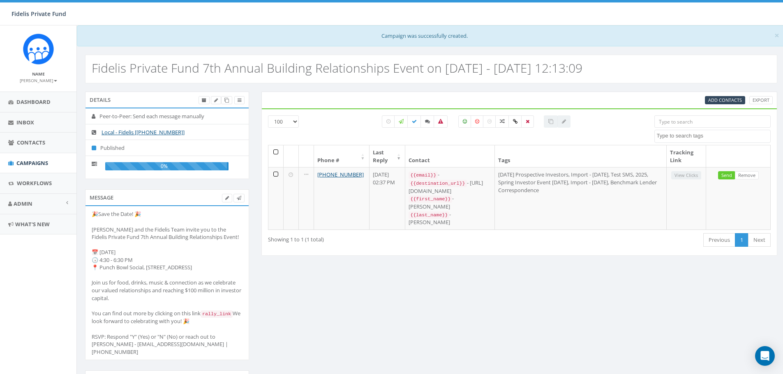
select select "100"
select select
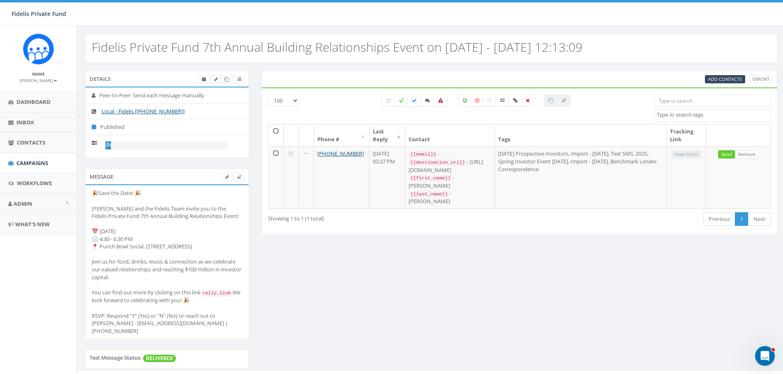
click at [697, 104] on input "search" at bounding box center [712, 101] width 116 height 12
click at [725, 78] on span "Add Contacts" at bounding box center [725, 79] width 34 height 6
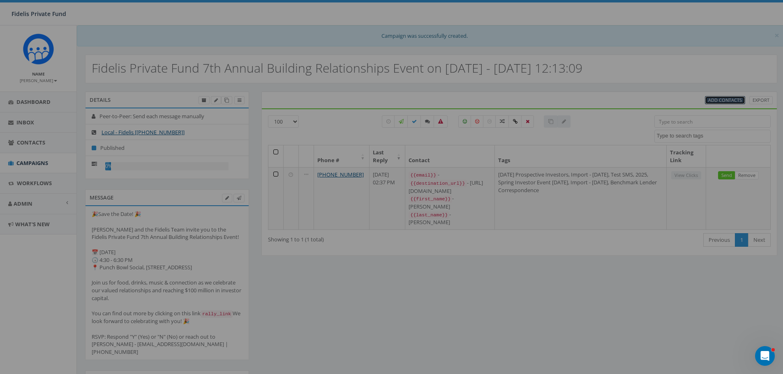
select select
select select "100"
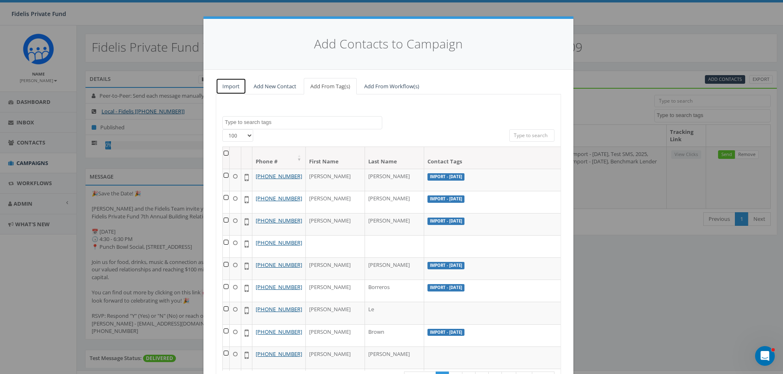
click at [228, 88] on link "Import" at bounding box center [231, 86] width 30 height 17
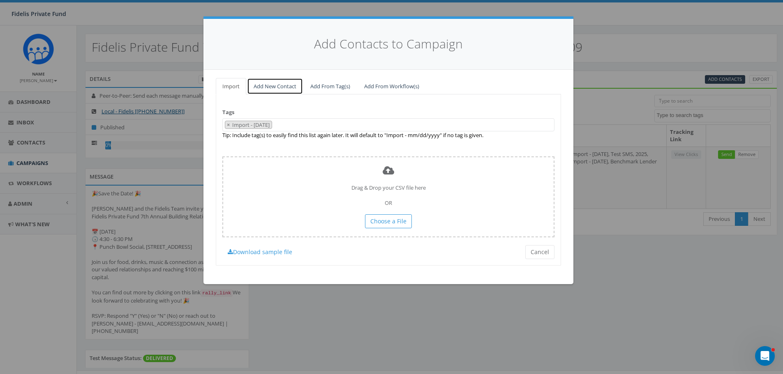
click at [266, 86] on link "Add New Contact" at bounding box center [275, 86] width 56 height 17
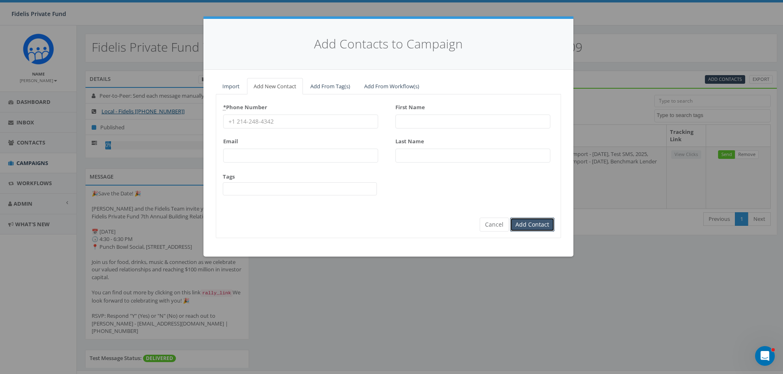
click at [524, 223] on input "Add Contact" at bounding box center [532, 225] width 44 height 14
click at [229, 90] on link "Import" at bounding box center [231, 86] width 30 height 17
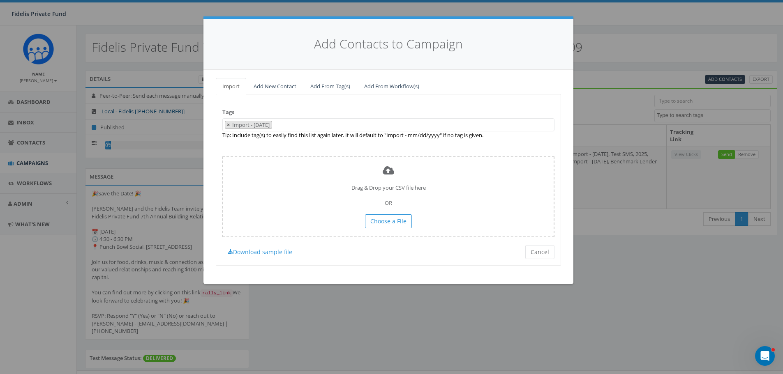
click at [229, 126] on span "×" at bounding box center [228, 124] width 3 height 7
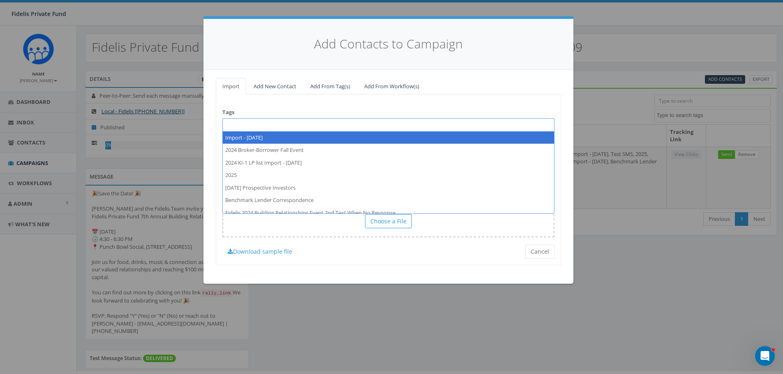
select select "Import - [DATE]"
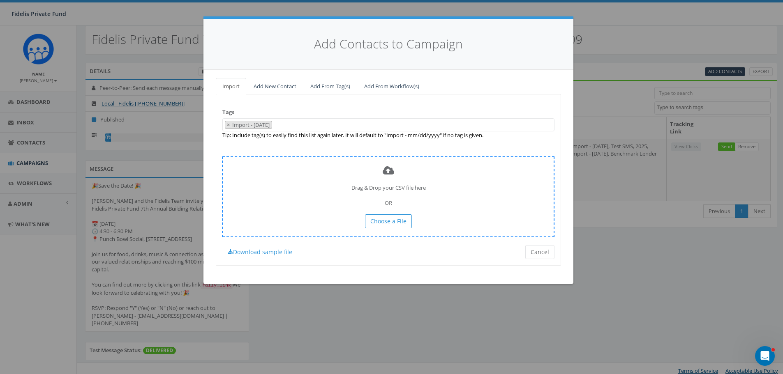
scroll to position [12, 0]
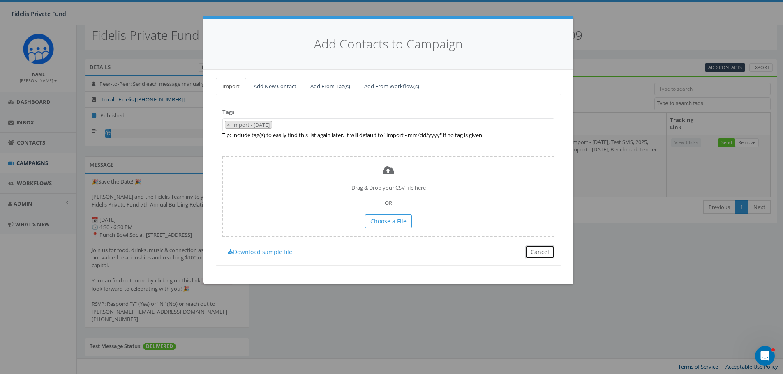
click at [530, 251] on button "Cancel" at bounding box center [539, 252] width 29 height 14
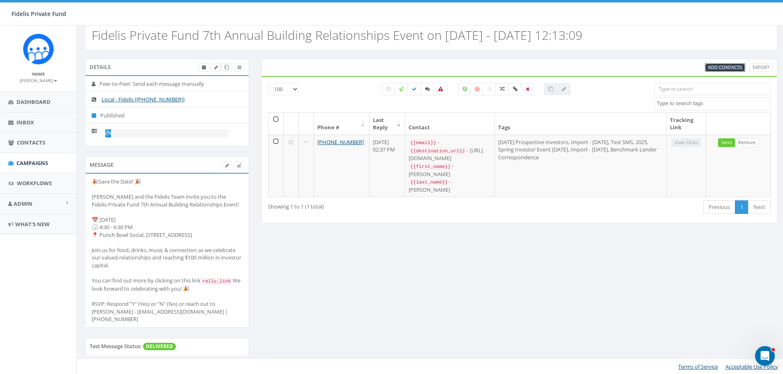
scroll to position [0, 0]
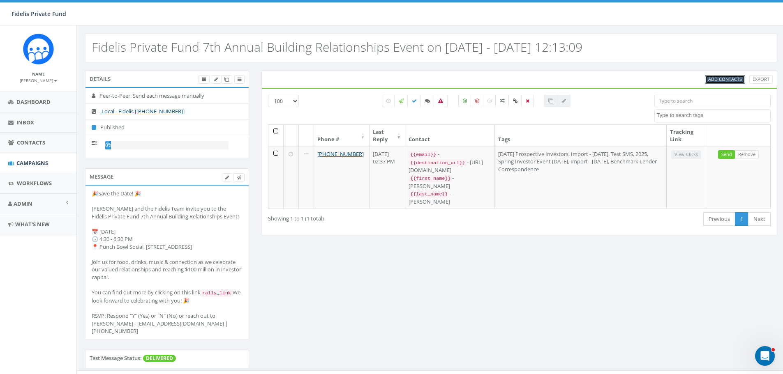
click at [739, 78] on span "Add Contacts" at bounding box center [725, 79] width 34 height 6
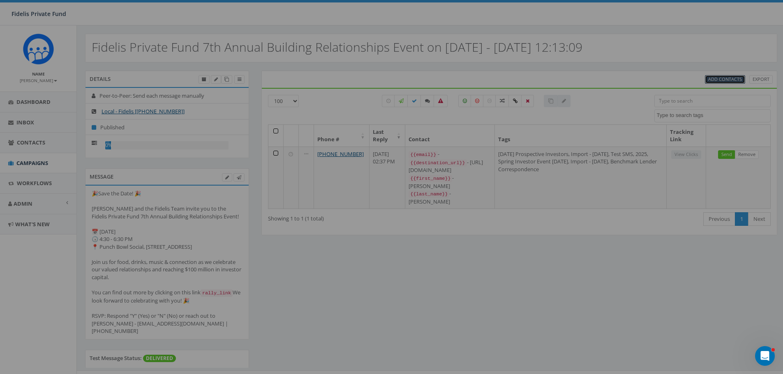
select select
select select "100"
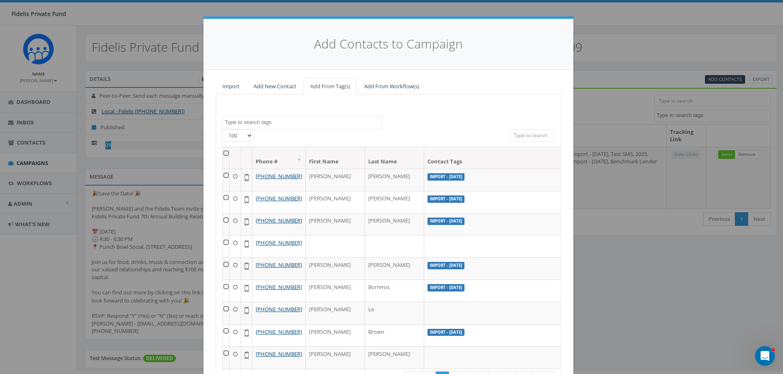
click at [268, 120] on textarea "Search" at bounding box center [303, 122] width 157 height 7
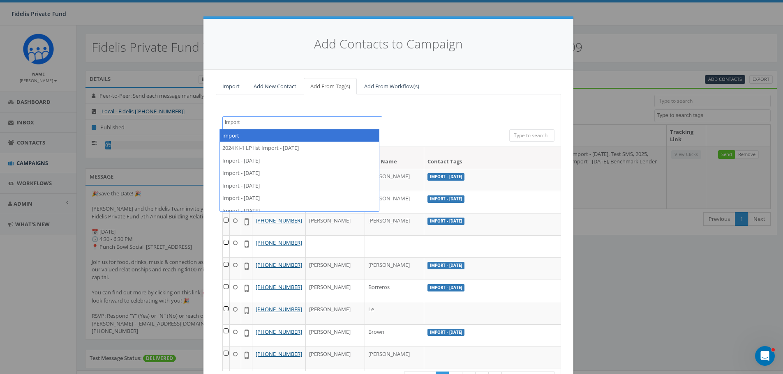
type textarea "import"
click at [402, 111] on div "2024 Broker-Borrower Fall Event 2024 KI-1 LP list Import - 03/16/2025 2025 3.26…" at bounding box center [388, 252] width 345 height 314
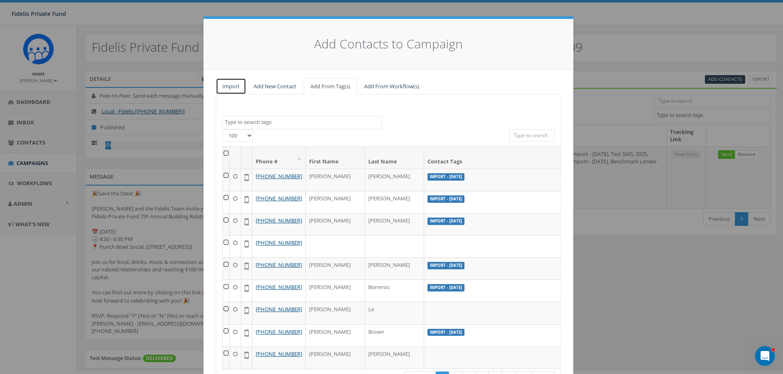
click at [232, 83] on link "Import" at bounding box center [231, 86] width 30 height 17
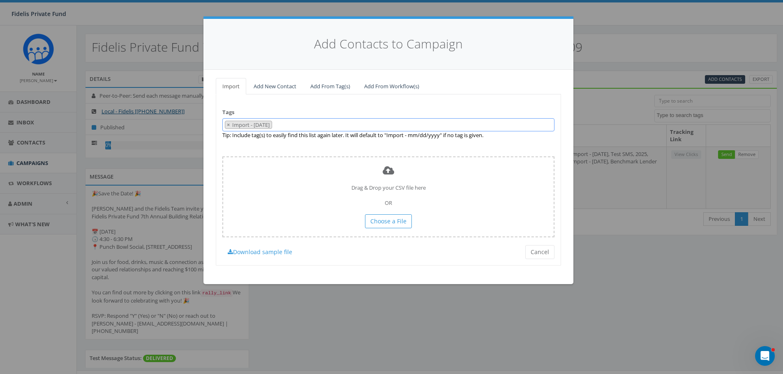
drag, startPoint x: 278, startPoint y: 125, endPoint x: 270, endPoint y: 125, distance: 8.2
click at [270, 125] on 09\/18\/2025 "Import - [DATE]" at bounding box center [251, 124] width 40 height 7
click at [311, 125] on span at bounding box center [388, 124] width 332 height 13
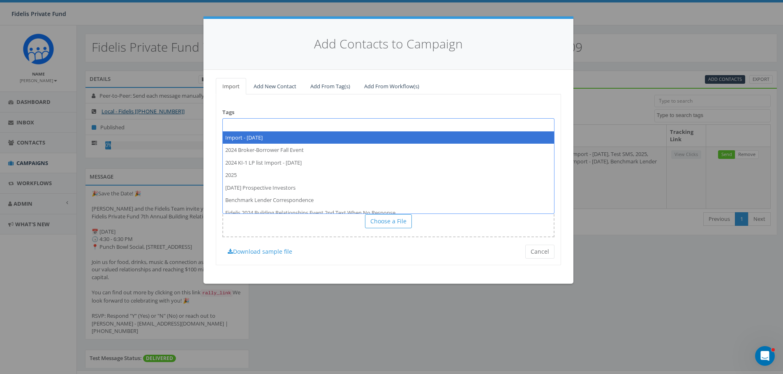
select select "Import - [DATE]"
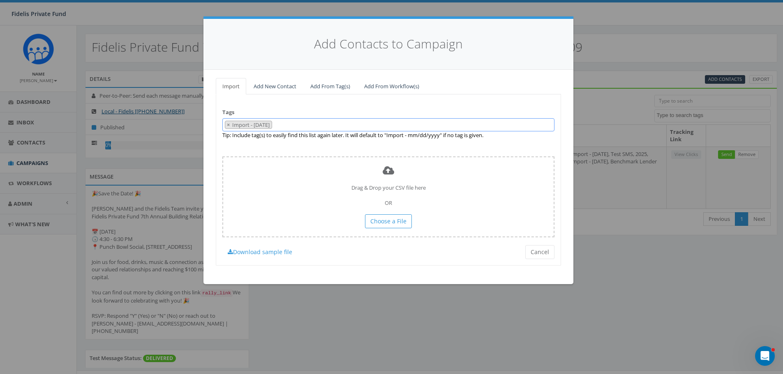
drag, startPoint x: 289, startPoint y: 138, endPoint x: 275, endPoint y: 123, distance: 20.1
click at [272, 124] on 09\/18\/2025 "Import - [DATE]" at bounding box center [251, 124] width 40 height 7
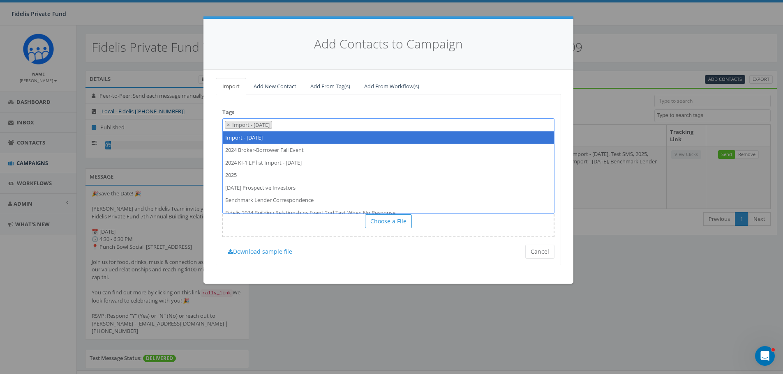
click at [441, 88] on ul "Import Add New Contact Add From Tag(s) Add From Workflow(s)" at bounding box center [388, 86] width 345 height 17
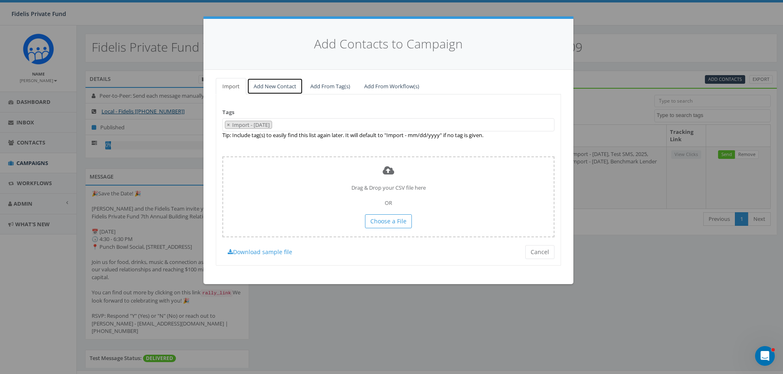
click at [290, 85] on link "Add New Contact" at bounding box center [275, 86] width 56 height 17
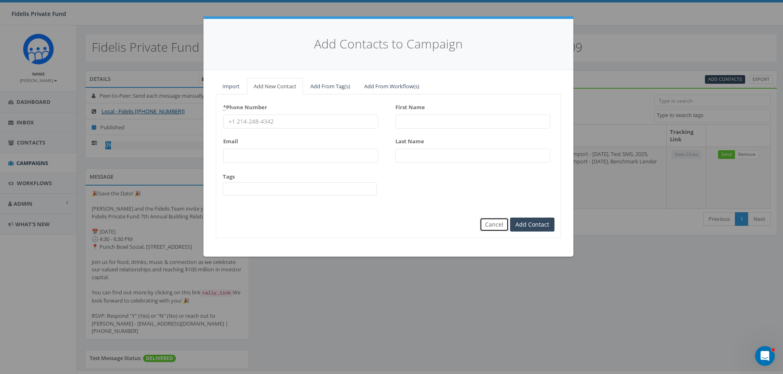
click at [500, 224] on button "Cancel" at bounding box center [494, 225] width 29 height 14
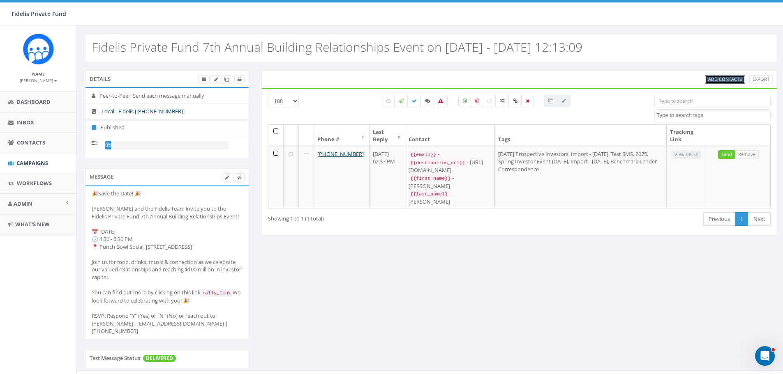
click at [726, 81] on span "Add Contacts" at bounding box center [725, 79] width 34 height 6
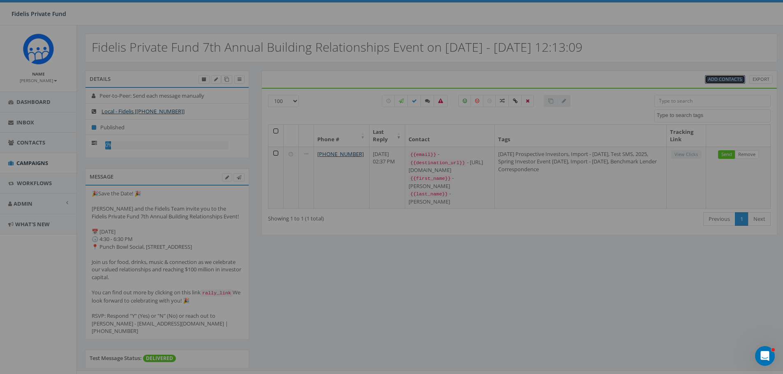
select select
select select "100"
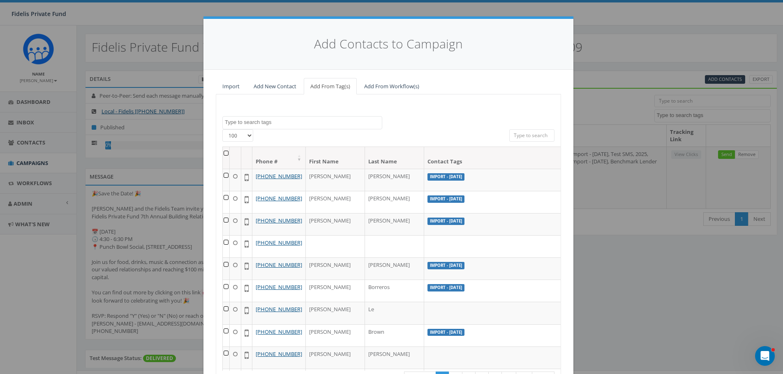
click at [296, 123] on textarea "Search" at bounding box center [303, 122] width 157 height 7
click at [233, 86] on link "Import" at bounding box center [231, 86] width 30 height 17
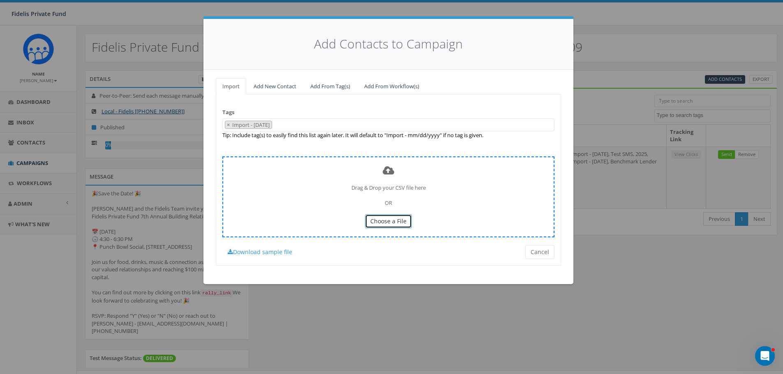
click at [392, 222] on span "Choose a File" at bounding box center [388, 221] width 36 height 8
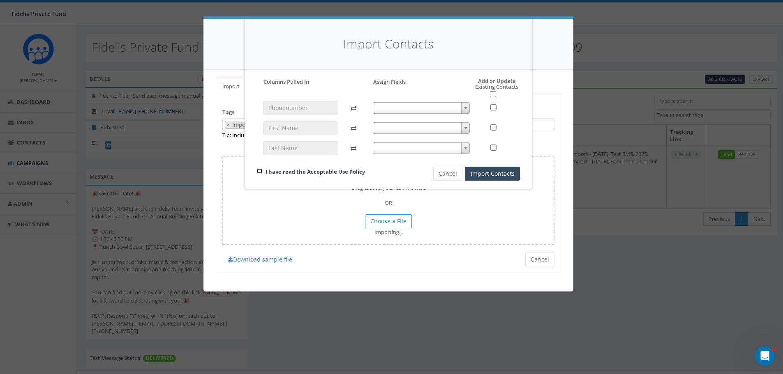
click at [260, 170] on input "checkbox" at bounding box center [259, 171] width 5 height 5
checkbox input "true"
click at [467, 104] on span at bounding box center [465, 108] width 8 height 11
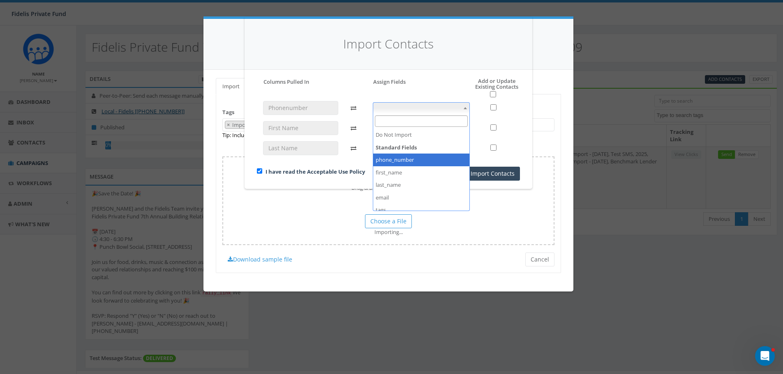
select select "phone_number"
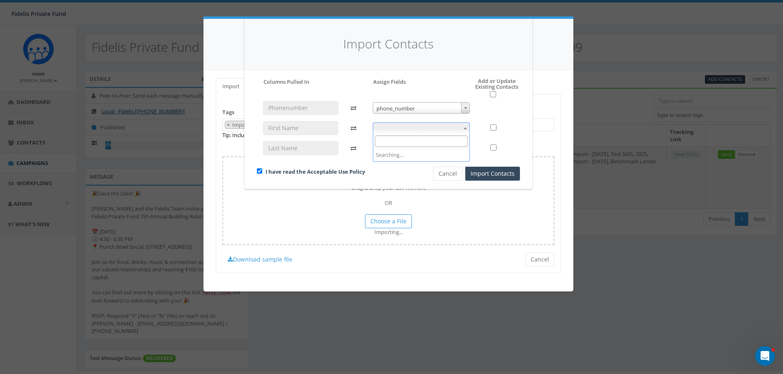
click at [463, 128] on span at bounding box center [465, 128] width 8 height 11
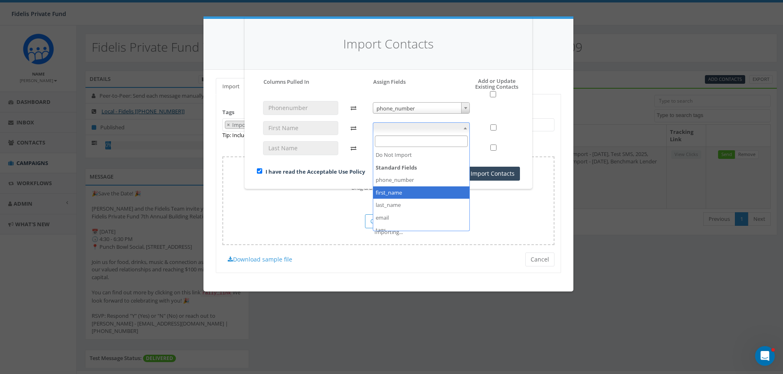
select select "first_name"
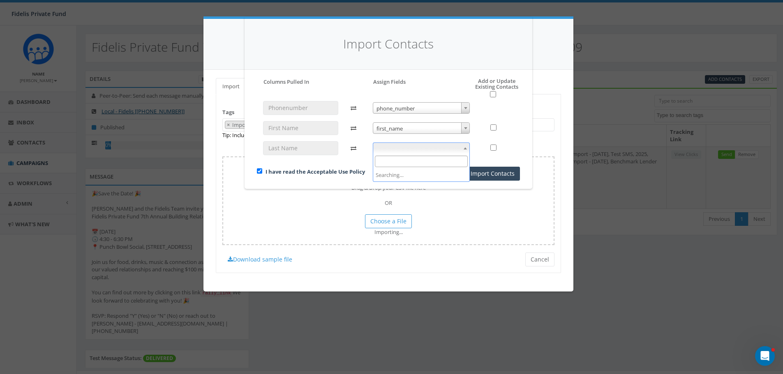
click at [463, 149] on span at bounding box center [465, 148] width 8 height 11
select select "last_name"
click at [493, 175] on button "Import Contacts" at bounding box center [492, 174] width 55 height 14
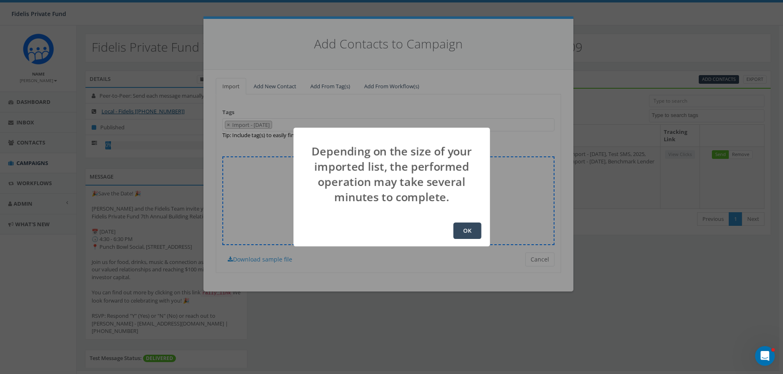
click at [470, 226] on button "OK" at bounding box center [467, 231] width 28 height 16
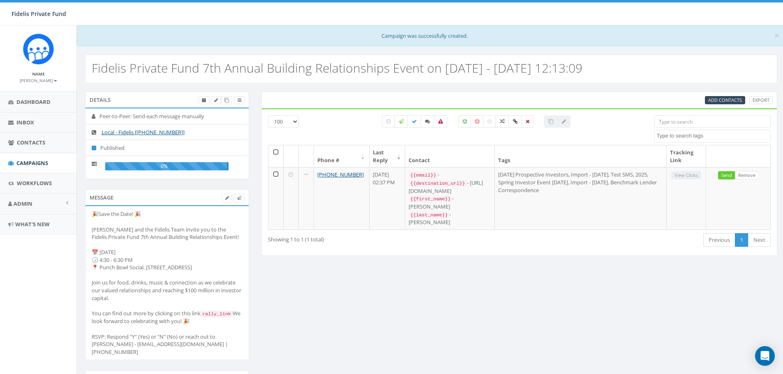
select select "100"
select select
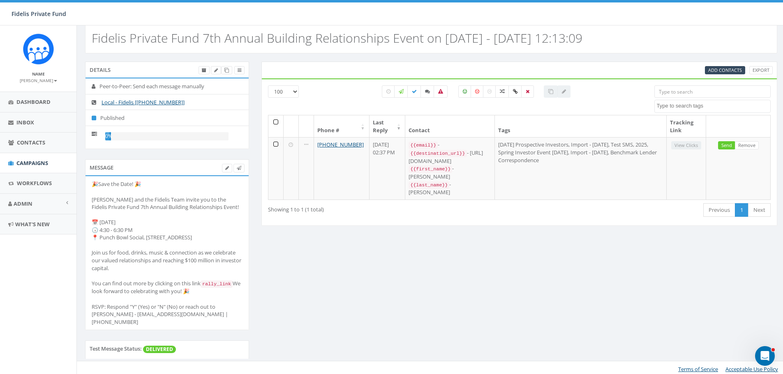
scroll to position [33, 0]
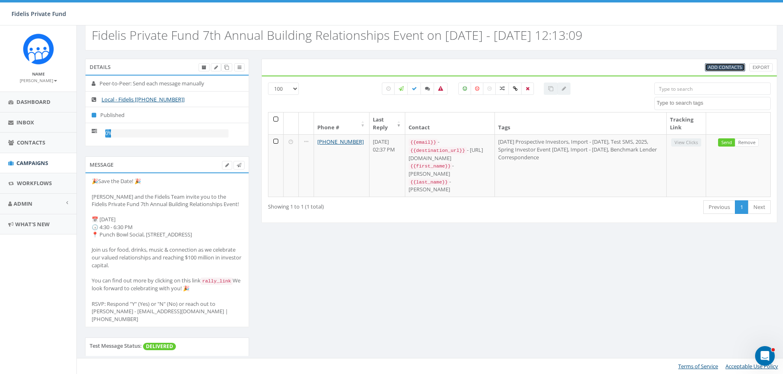
click at [730, 69] on span "Add Contacts" at bounding box center [725, 67] width 34 height 6
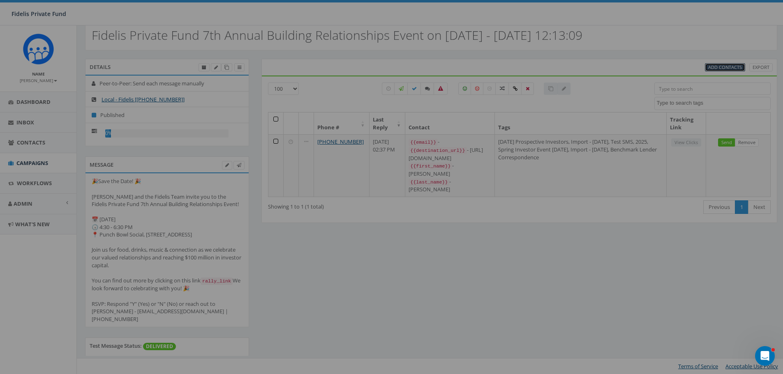
scroll to position [12, 0]
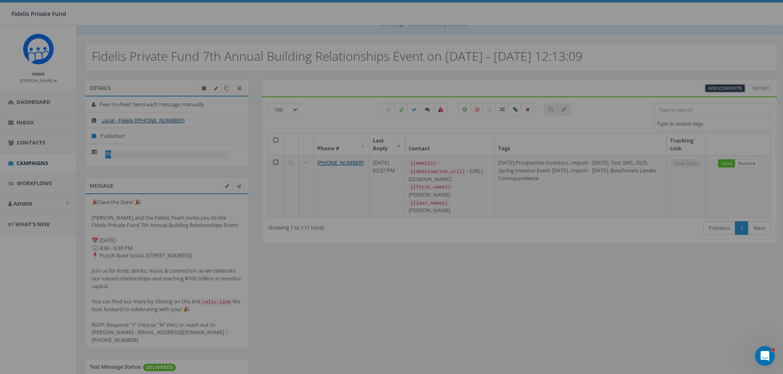
select select
select select "100"
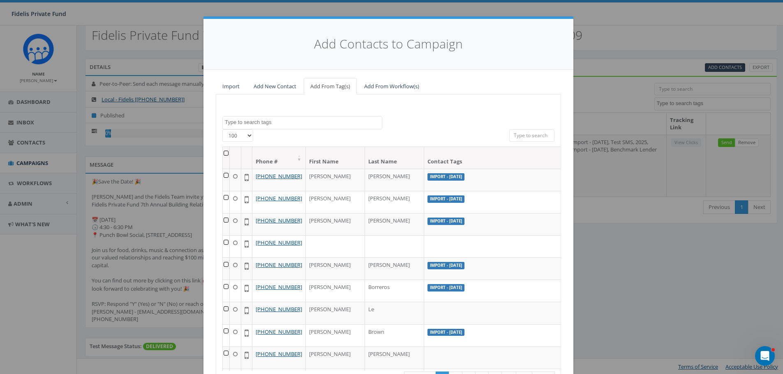
click at [240, 124] on textarea "Search" at bounding box center [303, 122] width 157 height 7
type textarea "Import - [DATE]"
select select "Import - [DATE]"
click at [223, 153] on th at bounding box center [226, 158] width 7 height 22
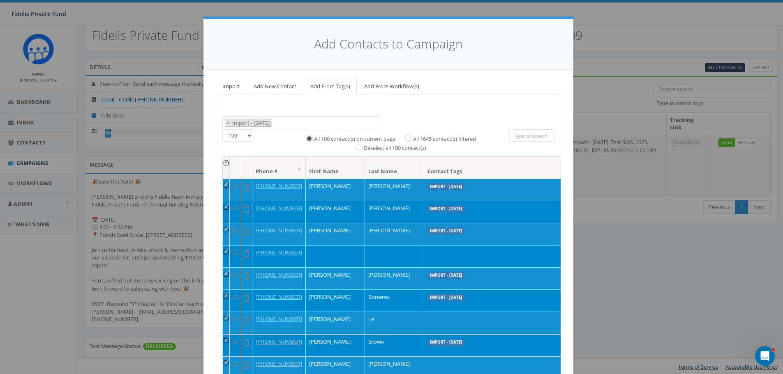
click at [222, 153] on div "[PHONE_NUMBER] All 100 contact(s) on current page All 1645 contact(s) filtered …" at bounding box center [388, 142] width 344 height 27
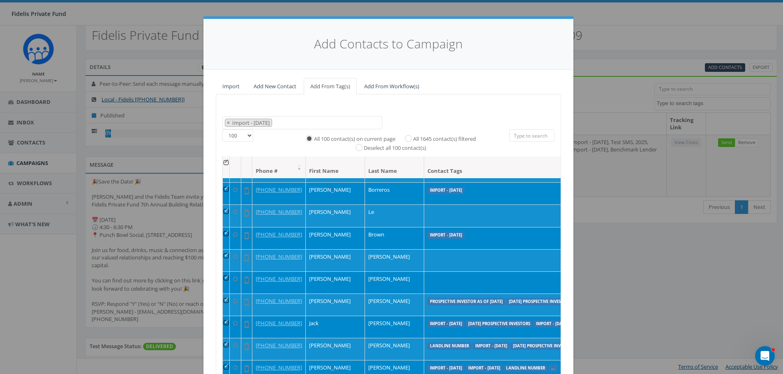
scroll to position [123, 0]
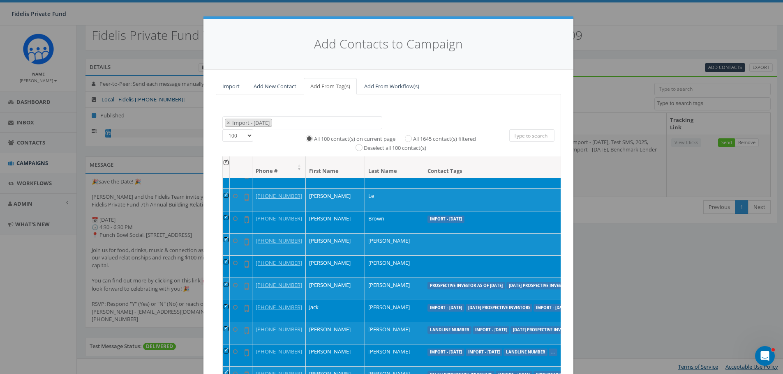
click at [246, 137] on select "25 50 100" at bounding box center [237, 135] width 31 height 12
click at [222, 129] on select "25 50 100" at bounding box center [237, 135] width 31 height 12
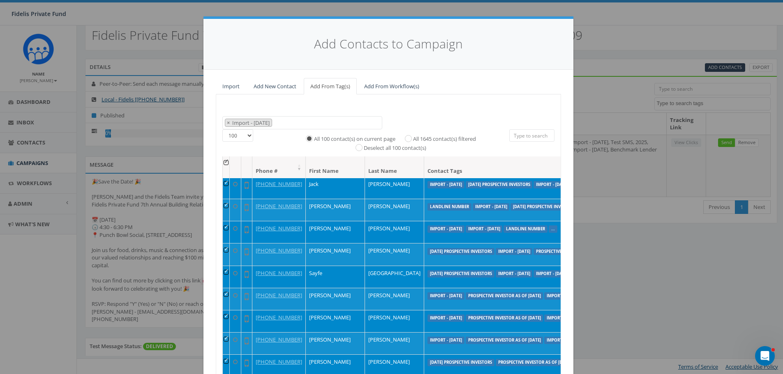
scroll to position [41, 0]
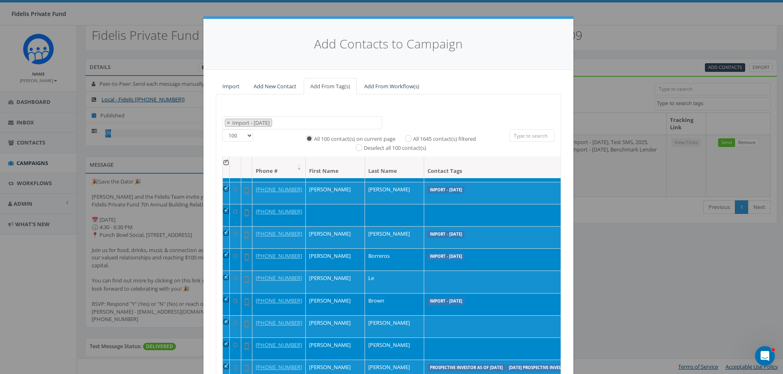
click at [223, 163] on th at bounding box center [226, 168] width 7 height 22
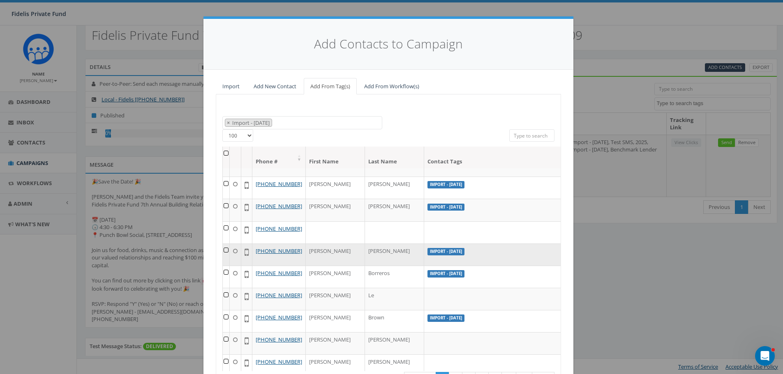
scroll to position [0, 0]
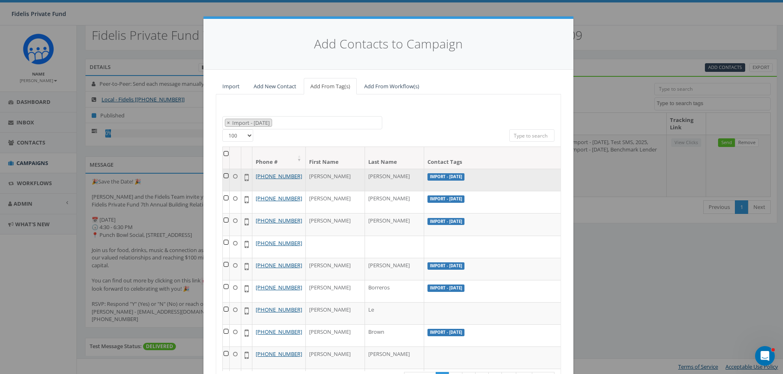
click at [223, 177] on td at bounding box center [226, 180] width 7 height 22
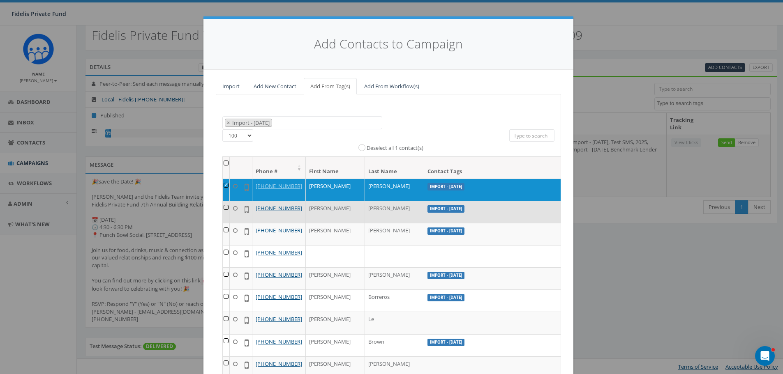
click at [223, 219] on td at bounding box center [226, 212] width 7 height 22
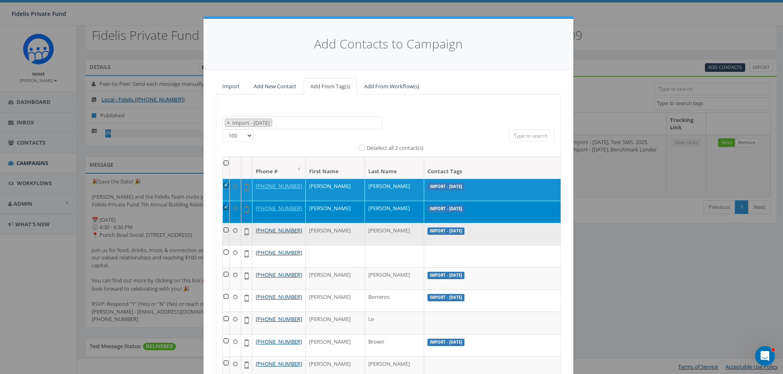
click at [224, 245] on td at bounding box center [226, 234] width 7 height 22
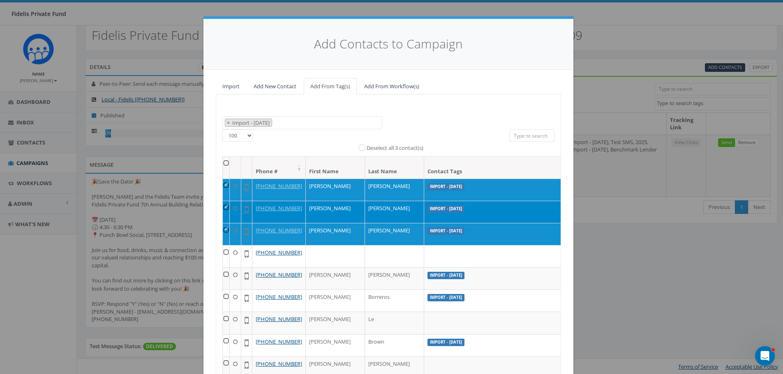
click at [247, 137] on select "25 50 100" at bounding box center [237, 135] width 31 height 12
click at [402, 148] on label "Deselect all 3 contact(s)" at bounding box center [395, 148] width 57 height 8
click at [367, 148] on input "Deselect all 3 contact(s)" at bounding box center [363, 146] width 5 height 5
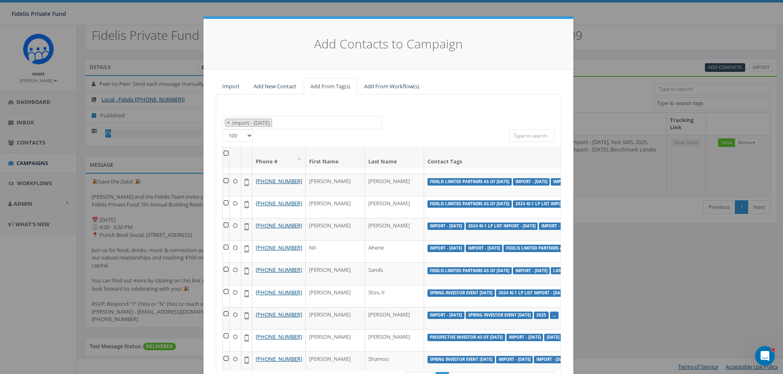
scroll to position [621, 0]
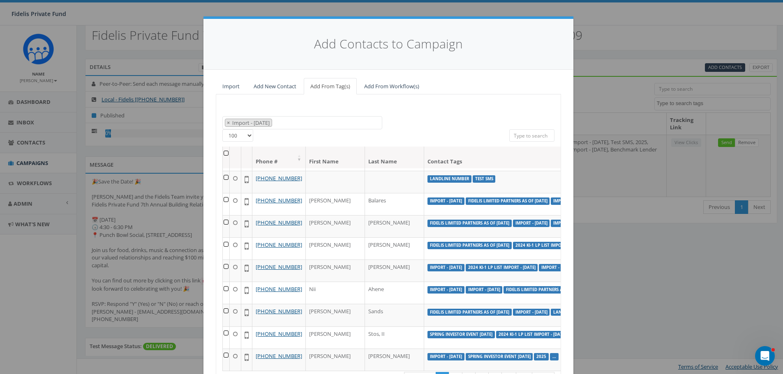
click at [613, 13] on div "Add Contacts to Campaign Import Add New Contact Add From Tag(s) Add From Workfl…" at bounding box center [391, 187] width 783 height 374
click at [613, 21] on div "Add Contacts to Campaign Import Add New Contact Add From Tag(s) Add From Workfl…" at bounding box center [391, 187] width 783 height 374
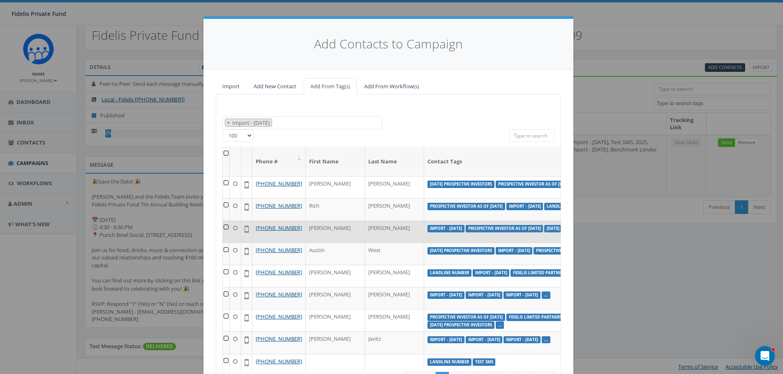
scroll to position [210, 0]
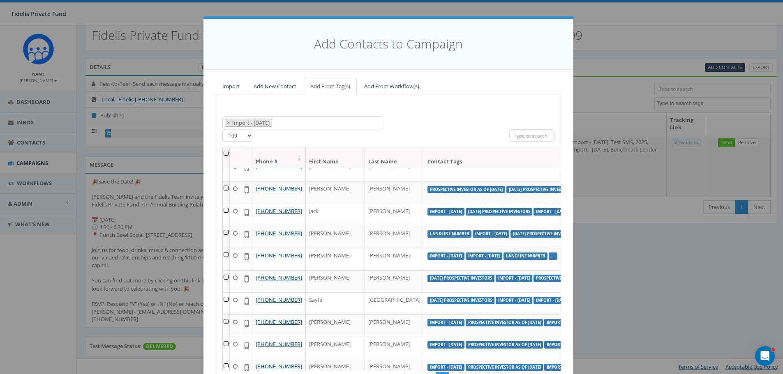
click at [513, 134] on input "search" at bounding box center [531, 135] width 45 height 12
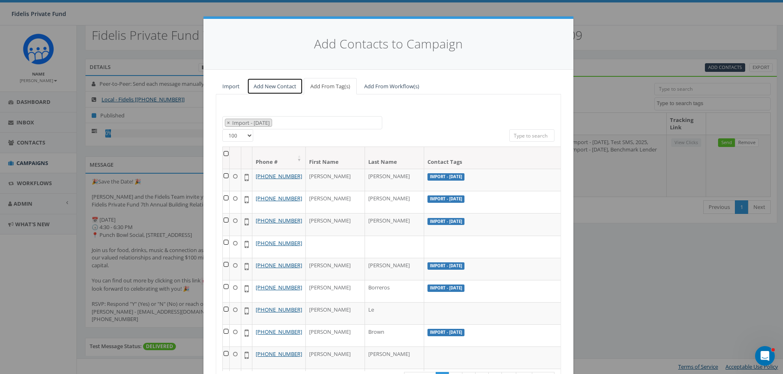
click at [268, 84] on link "Add New Contact" at bounding box center [275, 86] width 56 height 17
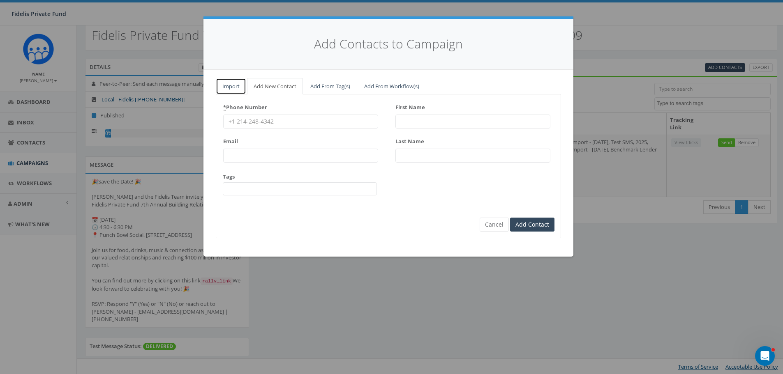
click at [237, 88] on link "Import" at bounding box center [231, 86] width 30 height 17
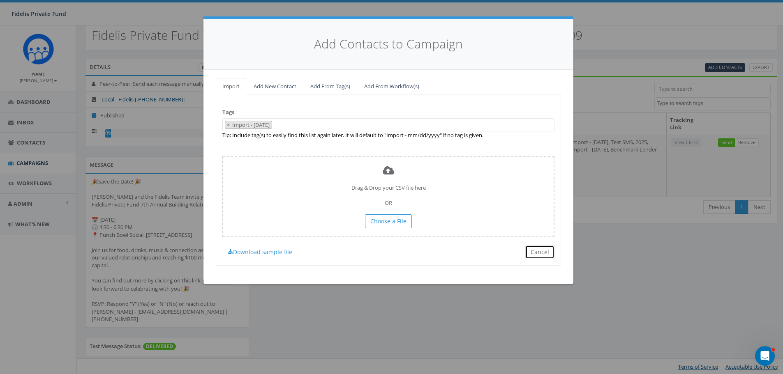
click at [542, 251] on button "Cancel" at bounding box center [539, 252] width 29 height 14
